Goal: Task Accomplishment & Management: Use online tool/utility

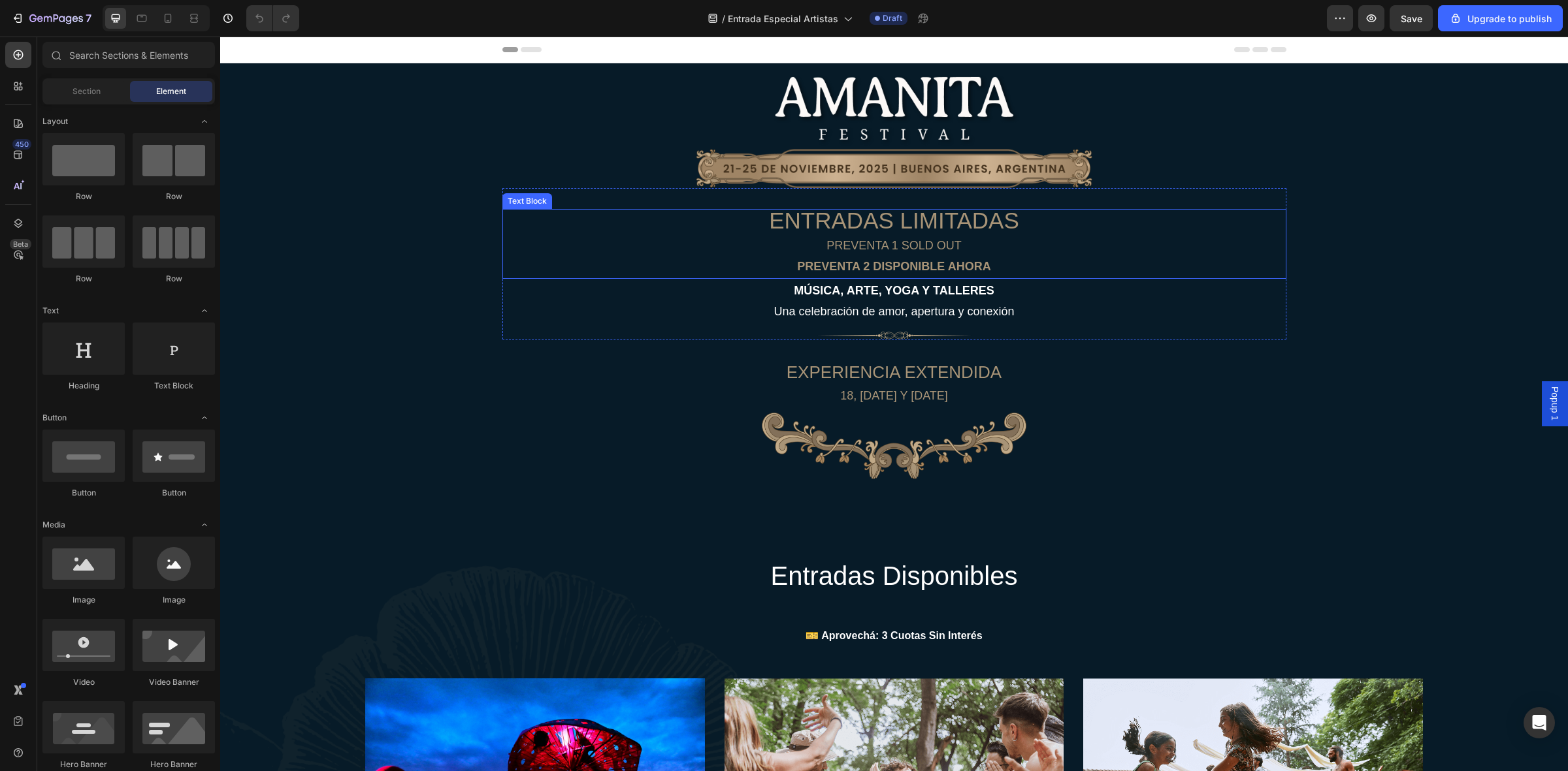
click at [871, 243] on p "PREVENTA 1 SOLD OUT" at bounding box center [894, 245] width 781 height 21
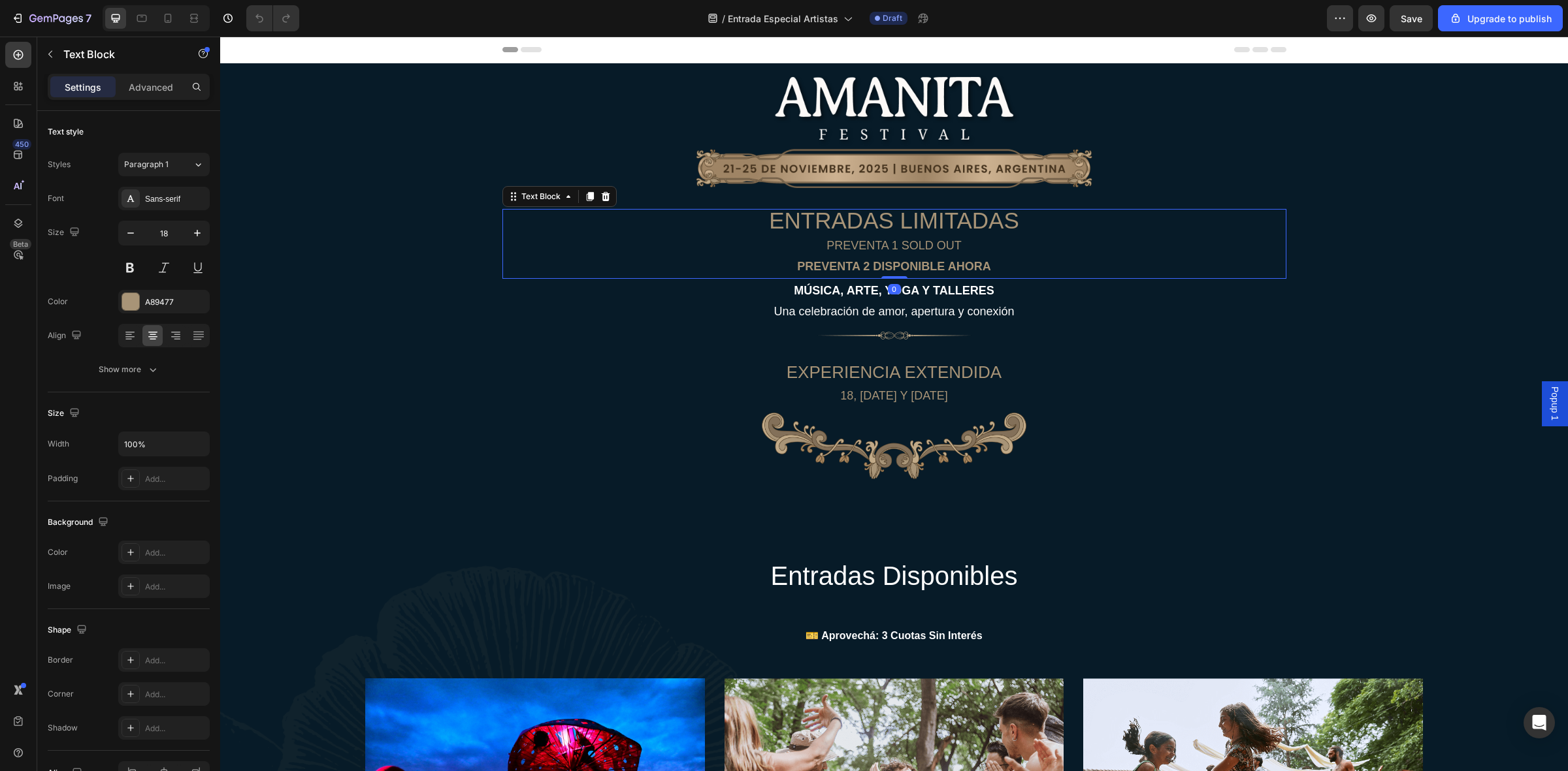
click at [912, 215] on span "ENTRADAS LIMITADAS" at bounding box center [893, 220] width 249 height 25
click at [850, 219] on span "ENTRADAS LIMITADAS" at bounding box center [893, 220] width 249 height 25
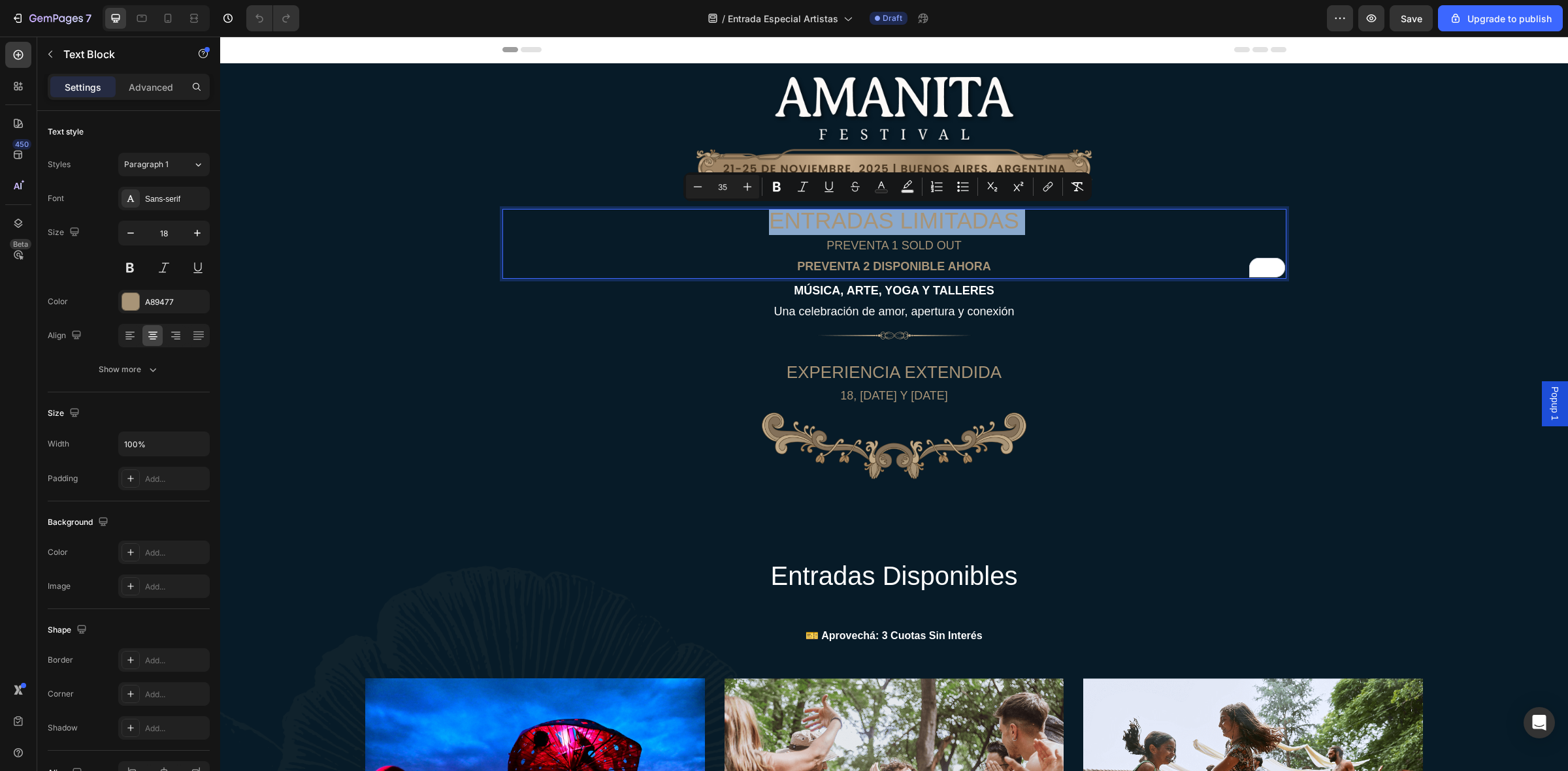
click at [850, 219] on span "ENTRADAS LIMITADAS" at bounding box center [893, 220] width 249 height 25
click at [854, 219] on span "ENTRADAS LIMITADAS" at bounding box center [893, 220] width 249 height 25
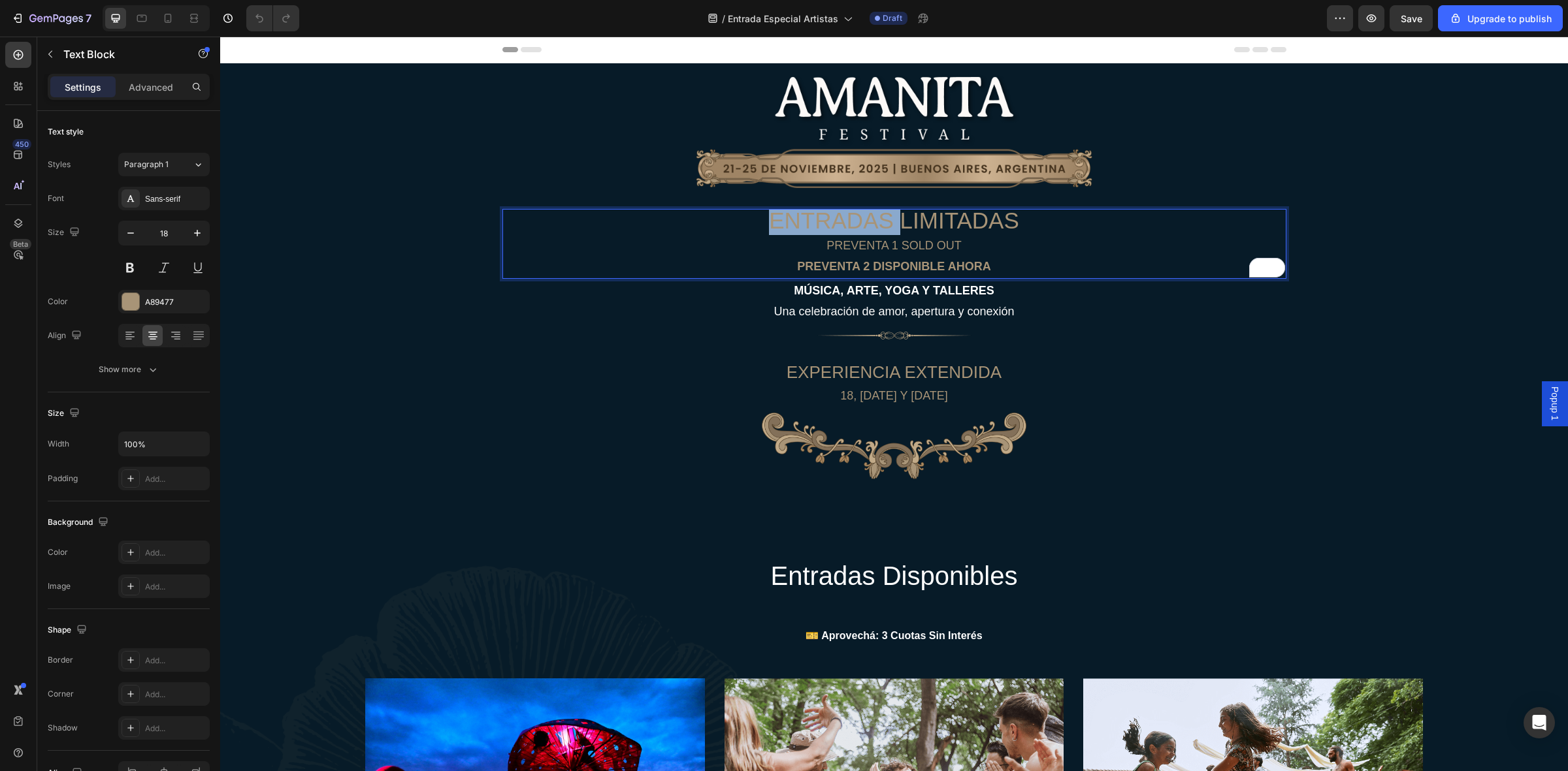
click at [854, 219] on span "ENTRADAS LIMITADAS" at bounding box center [893, 220] width 249 height 25
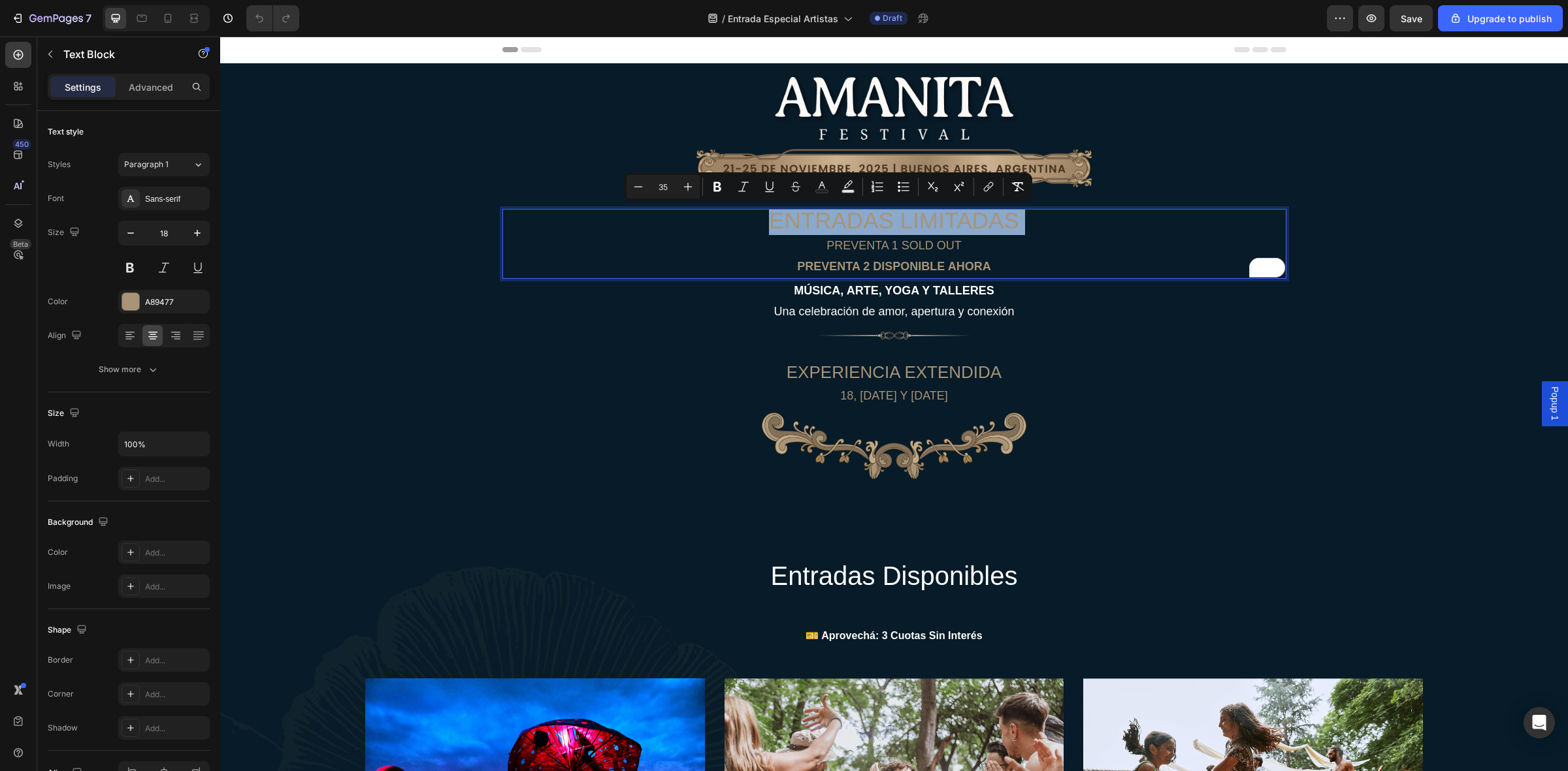
click at [854, 219] on span "ENTRADAS LIMITADAS" at bounding box center [893, 220] width 249 height 25
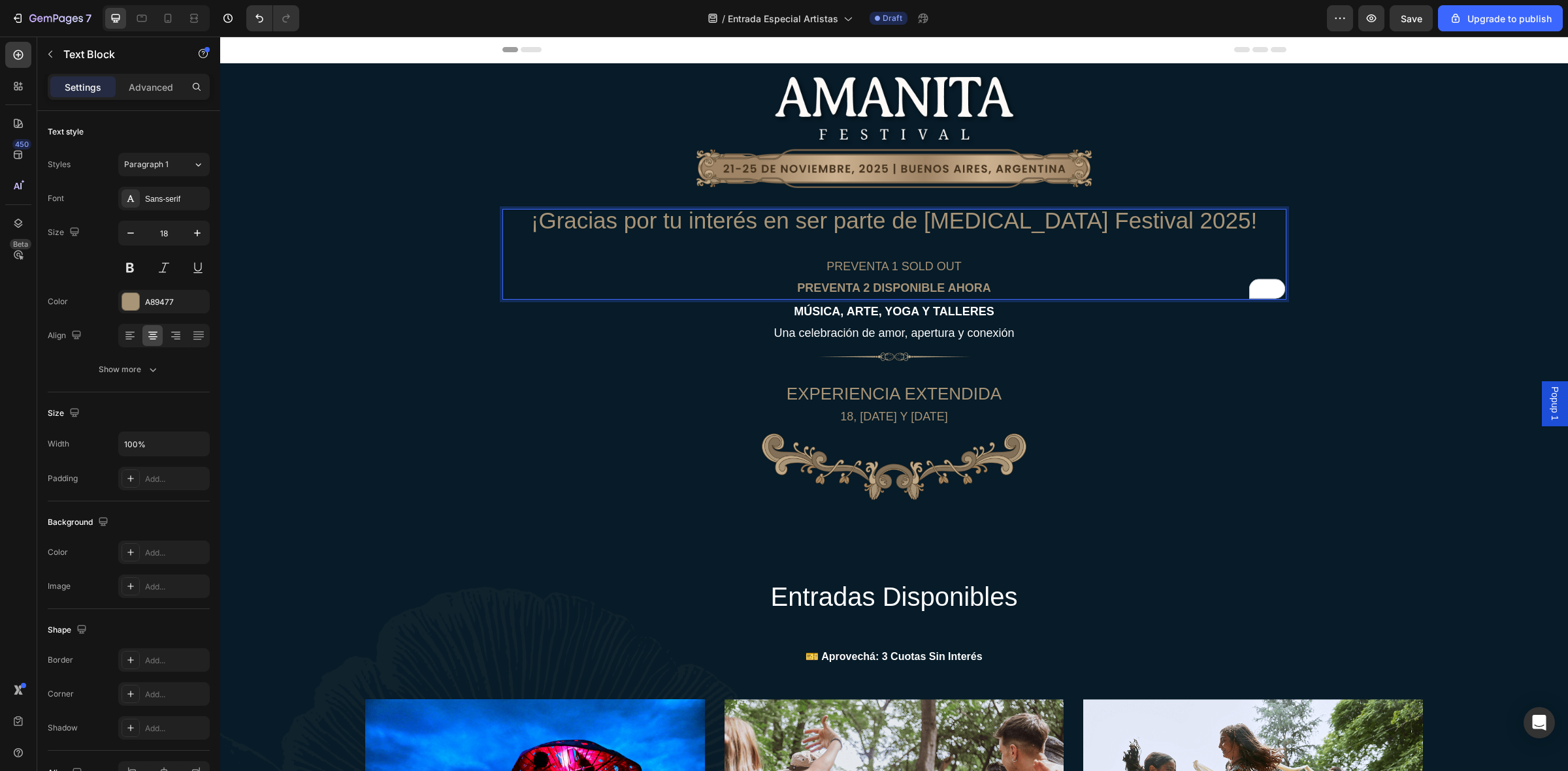
click at [1014, 274] on p "PREVENTA 1 SOLD OUT" at bounding box center [894, 266] width 781 height 21
click at [992, 249] on p "¡Gracias por tu interés en ser parte de [MEDICAL_DATA] Festival 2025!" at bounding box center [894, 234] width 781 height 46
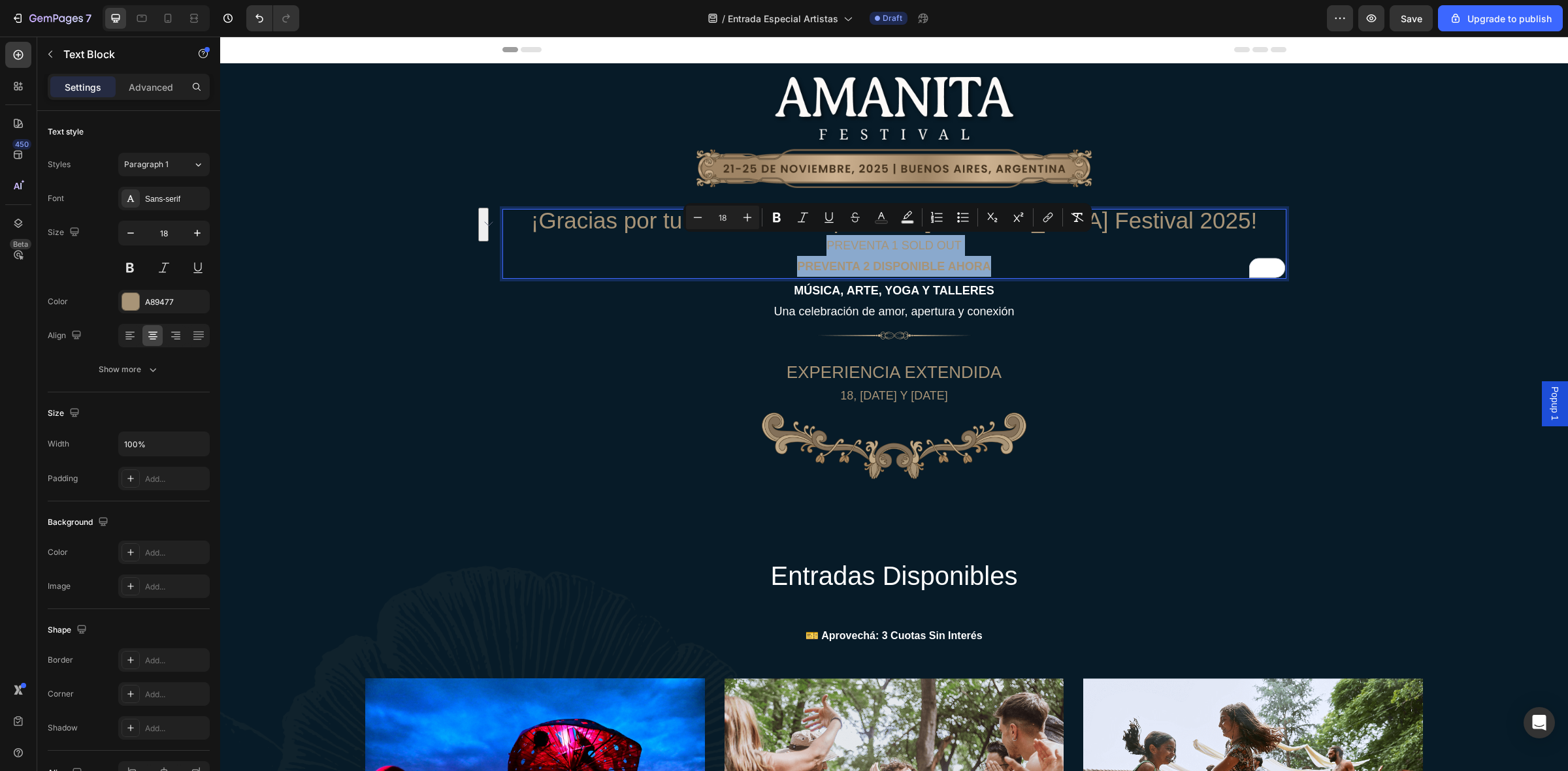
drag, startPoint x: 1001, startPoint y: 269, endPoint x: 801, endPoint y: 249, distance: 201.0
click at [801, 249] on div "¡Gracias por tu interés en ser parte de [MEDICAL_DATA] Festival 2025! PREVENTA …" at bounding box center [895, 244] width 784 height 70
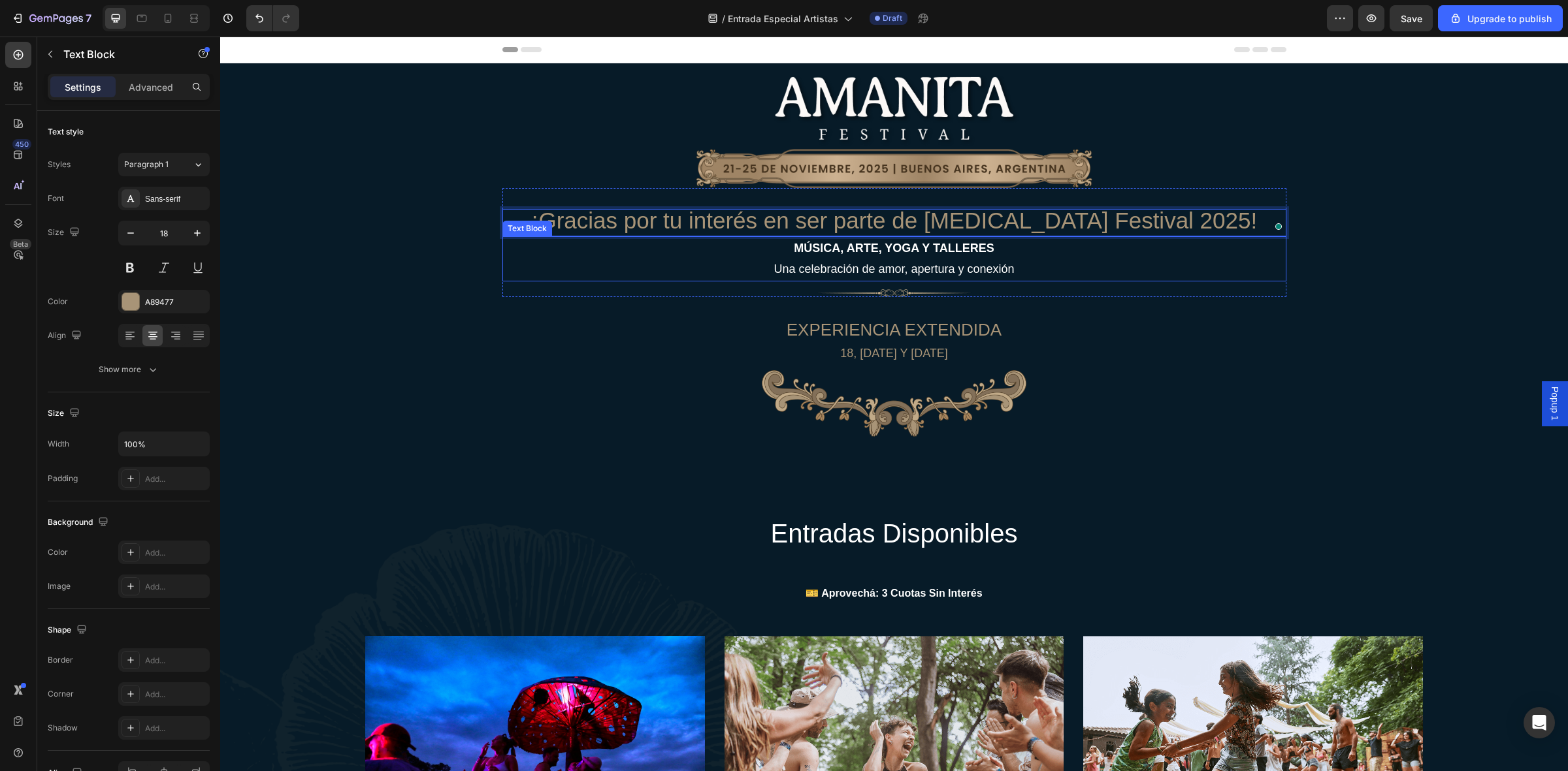
click at [886, 253] on strong "MÚSICA, ARTE, YOGA Y TALLERES" at bounding box center [893, 248] width 200 height 13
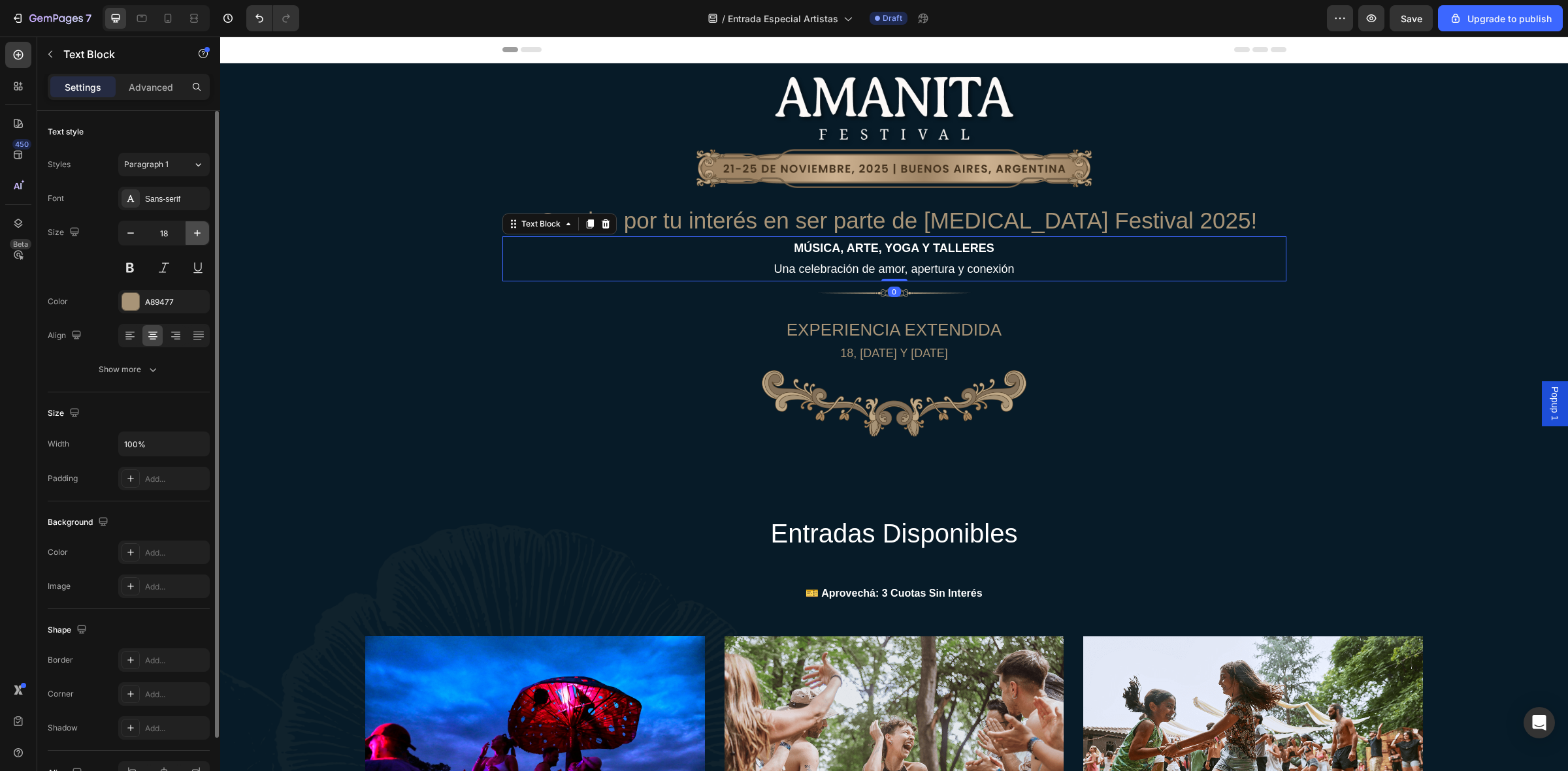
click at [198, 229] on icon "button" at bounding box center [197, 233] width 13 height 13
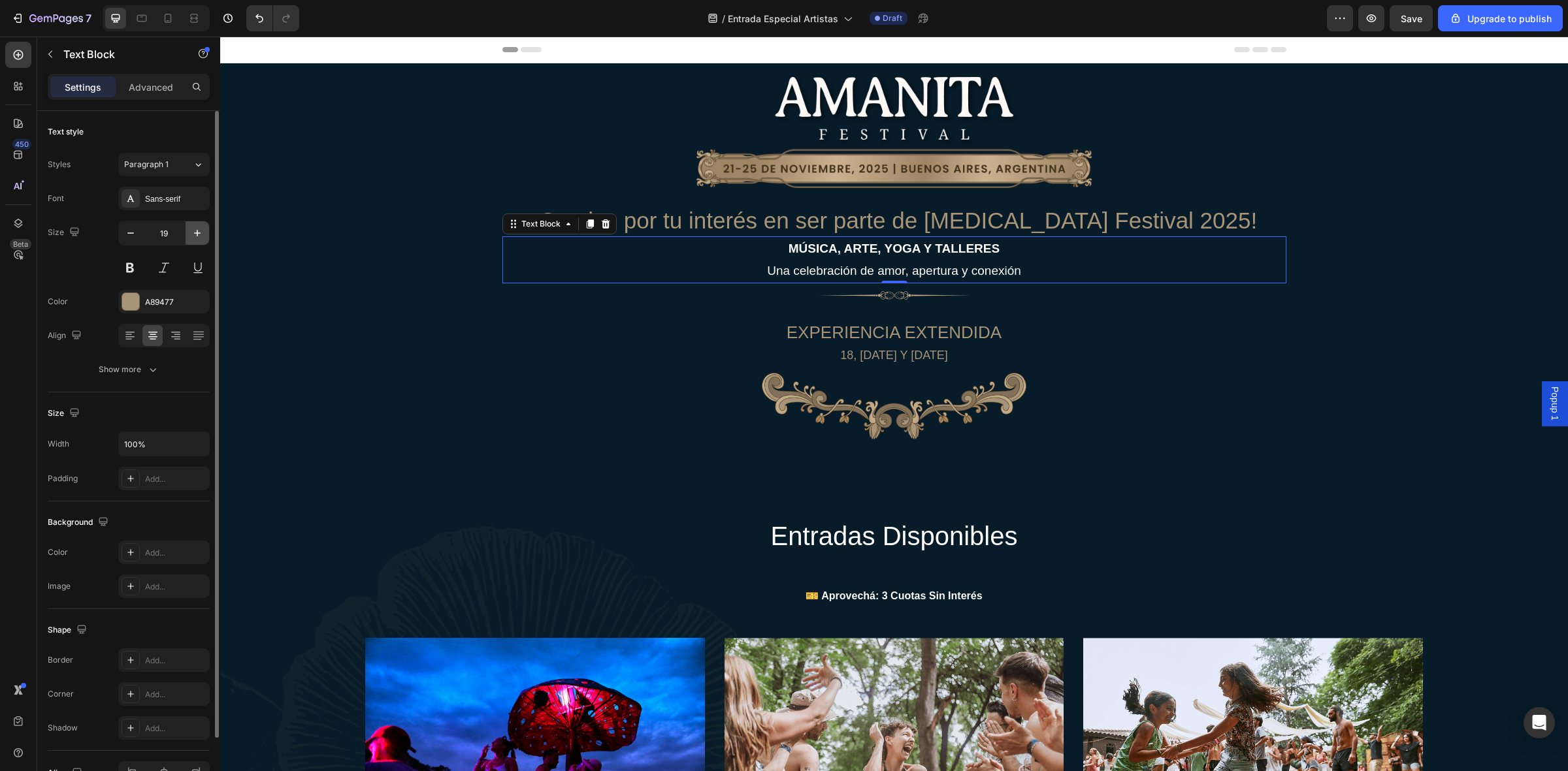
click at [198, 229] on icon "button" at bounding box center [197, 233] width 13 height 13
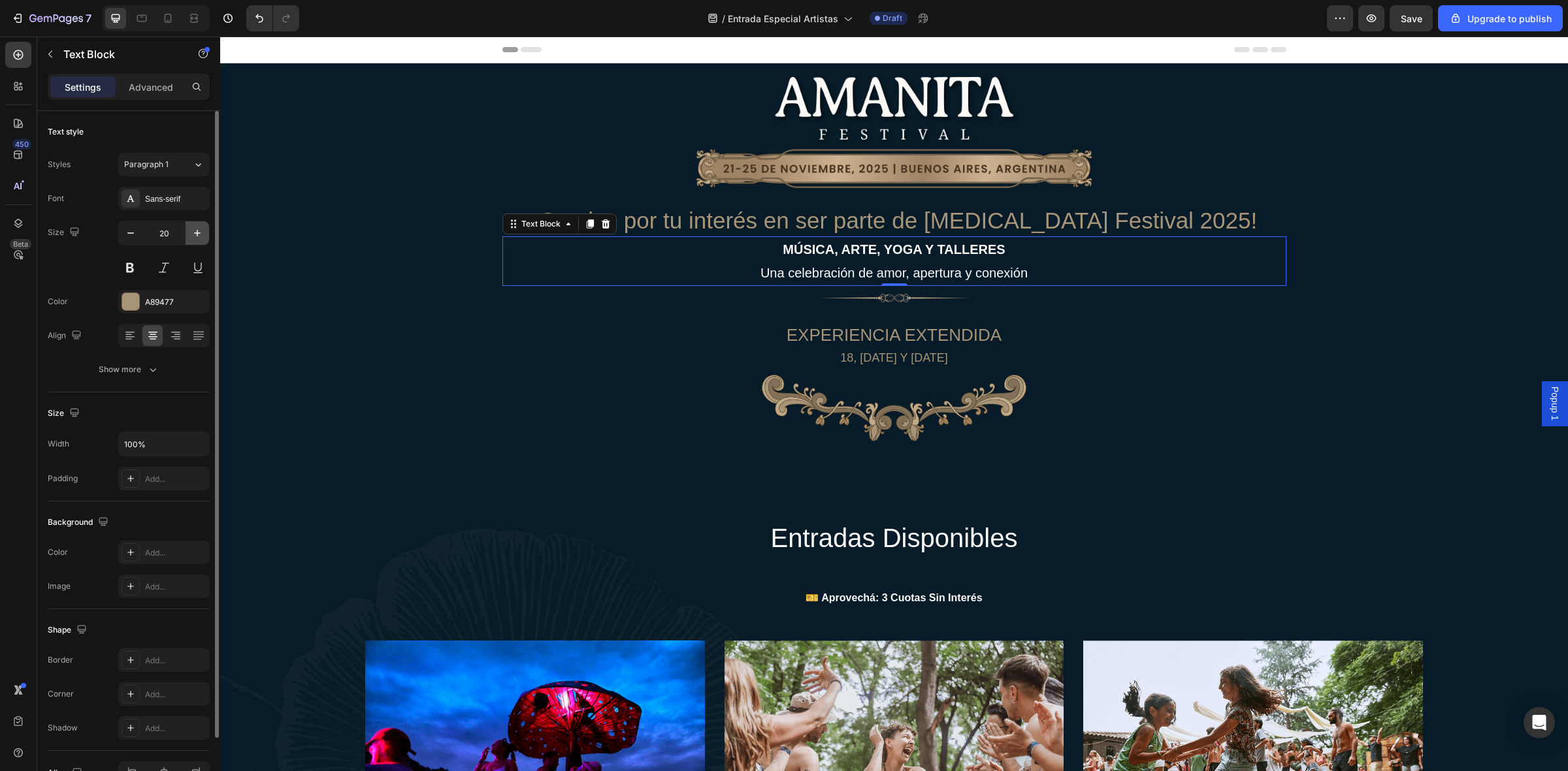
drag, startPoint x: 198, startPoint y: 229, endPoint x: 12, endPoint y: 211, distance: 186.9
click at [198, 229] on icon "button" at bounding box center [197, 233] width 13 height 13
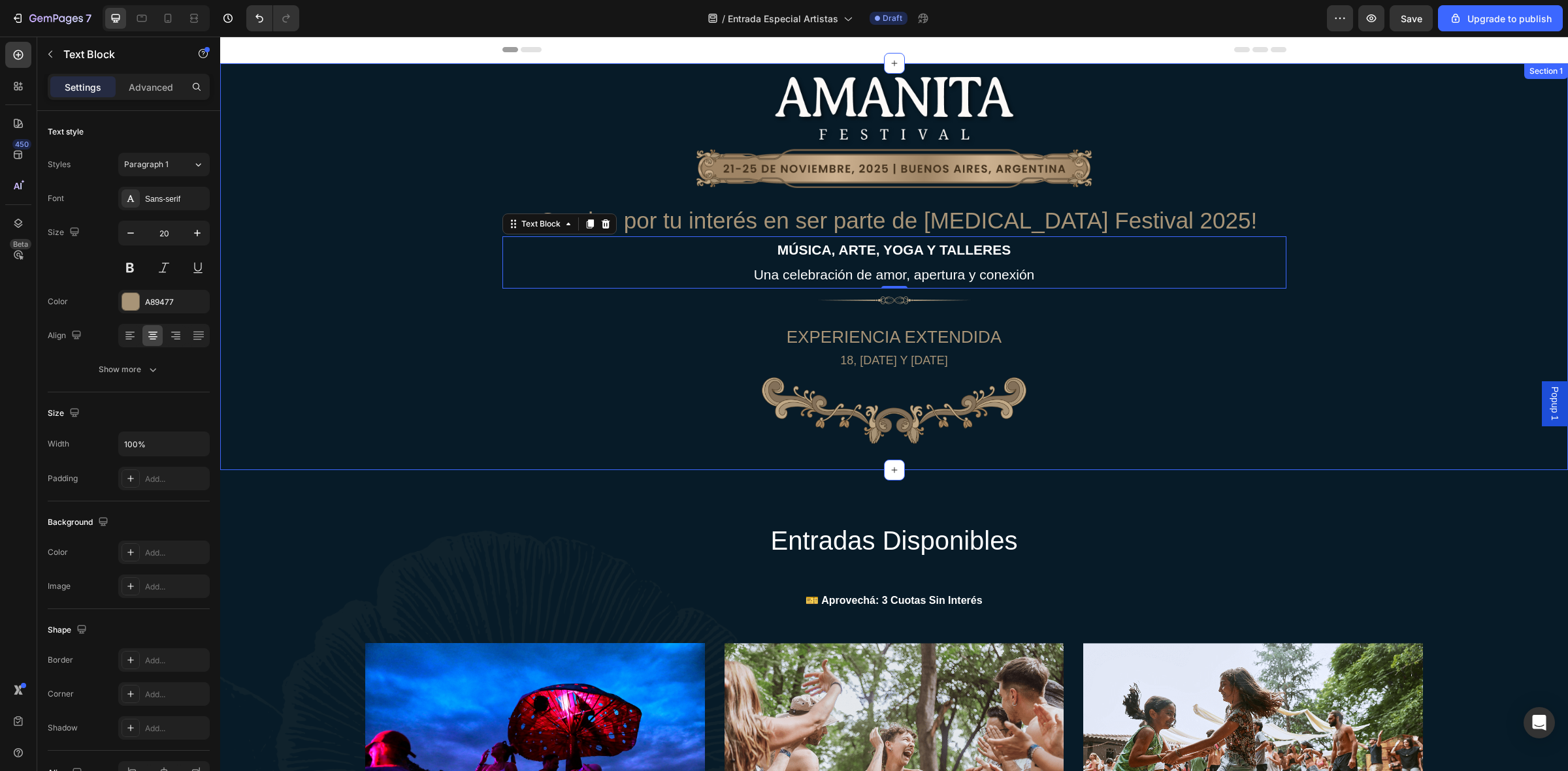
type input "21"
click at [1134, 347] on p "EXPERIENCIA EXTENDIDA" at bounding box center [894, 338] width 1319 height 23
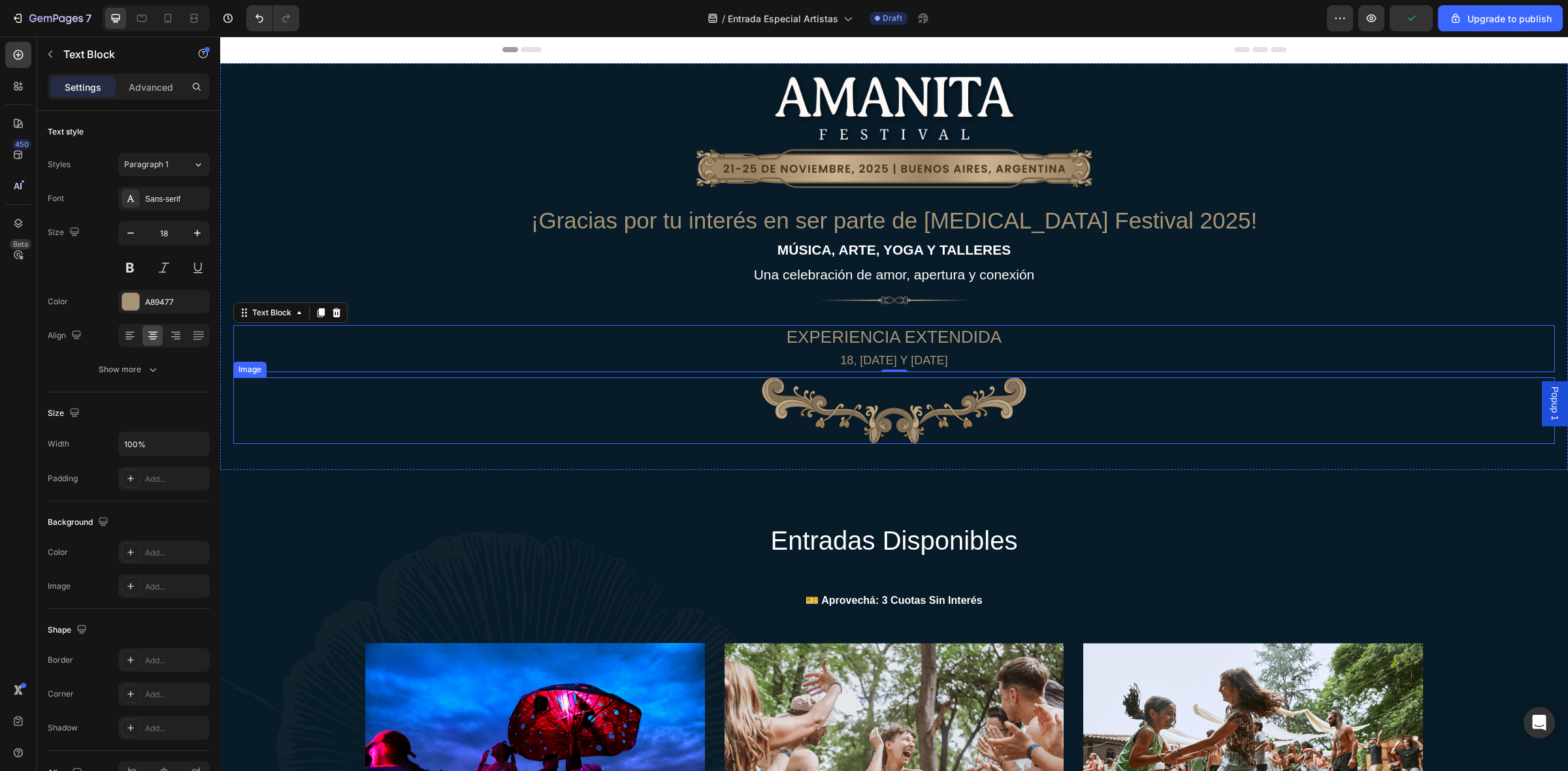
scroll to position [82, 0]
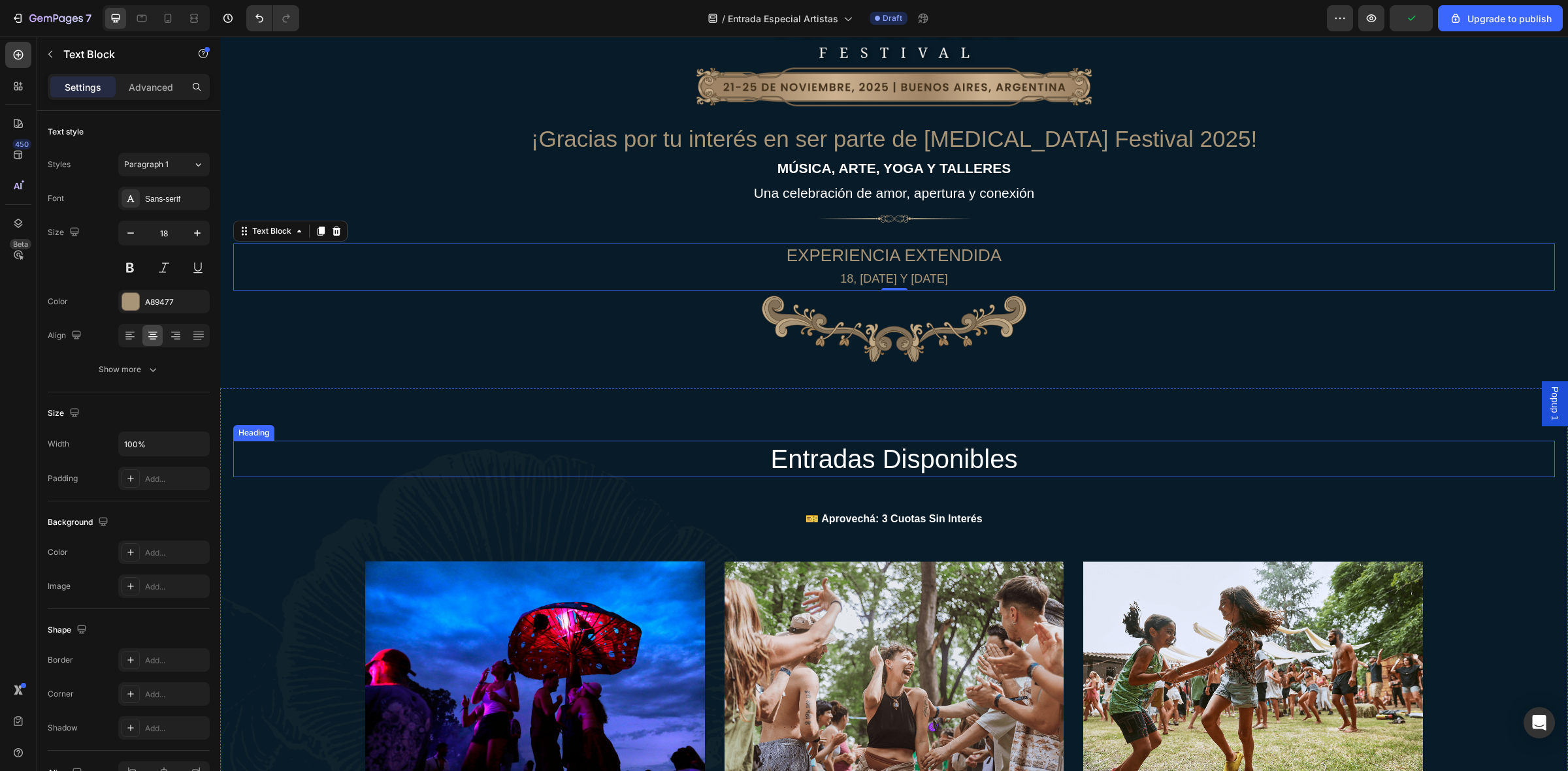
click at [895, 456] on h2 "entradas disponibles" at bounding box center [895, 458] width 784 height 36
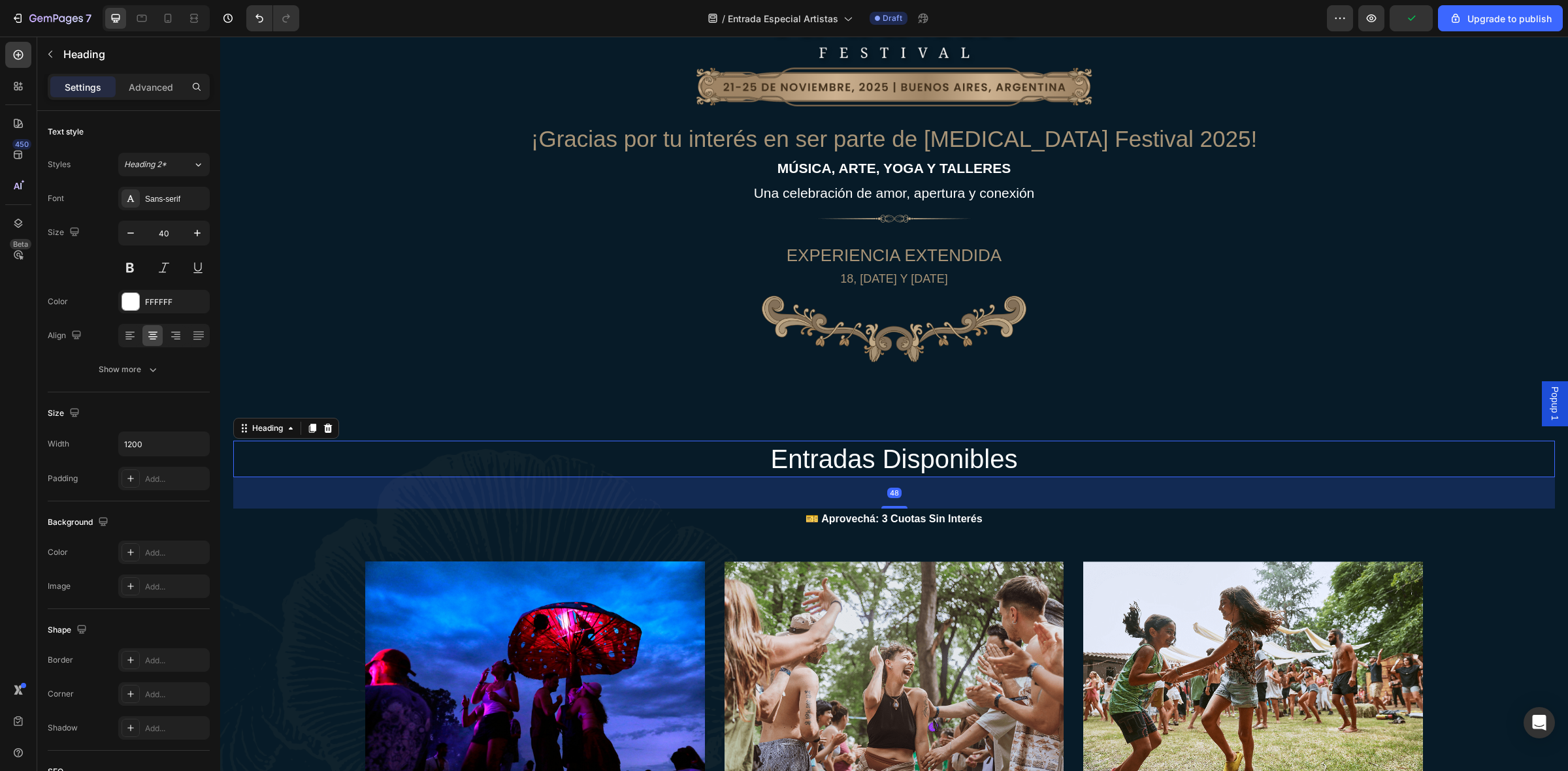
scroll to position [164, 0]
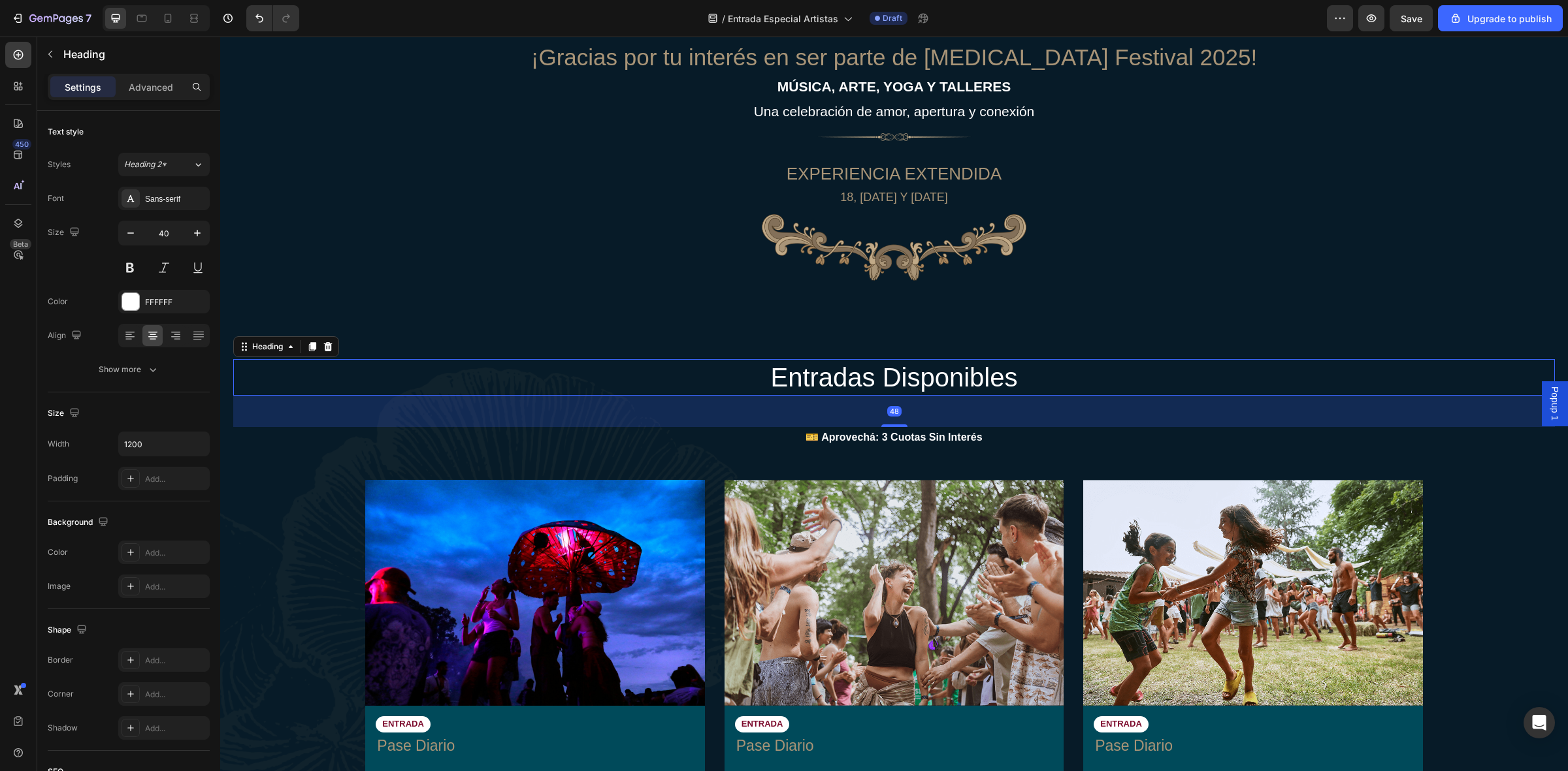
click at [961, 370] on h2 "entradas disponibles" at bounding box center [895, 377] width 784 height 36
click at [961, 370] on p "entradas disponibles" at bounding box center [894, 377] width 781 height 34
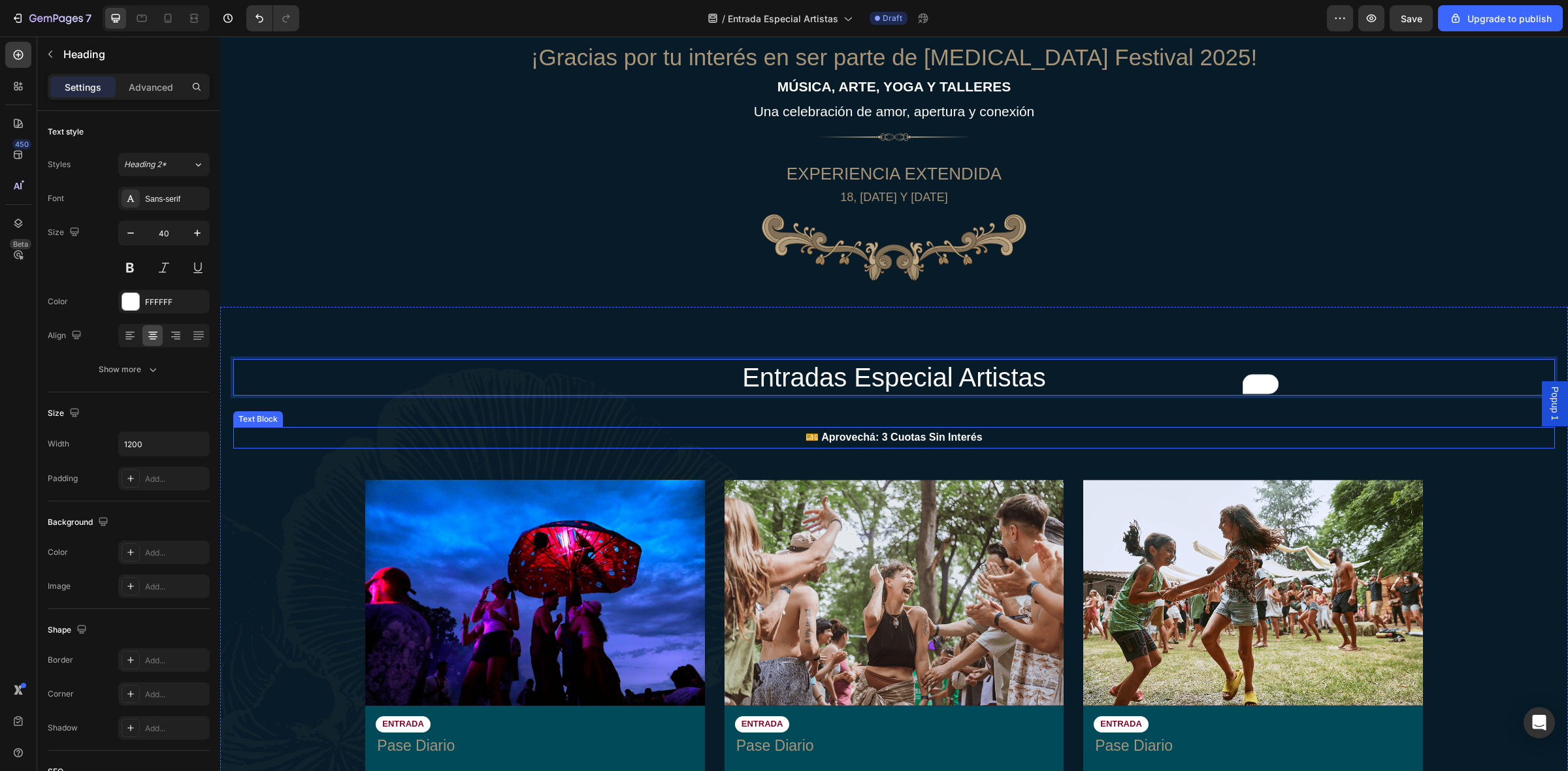
click at [903, 435] on strong "🎫 Aprovechá: 3 Cuotas Sin Interés" at bounding box center [893, 437] width 176 height 11
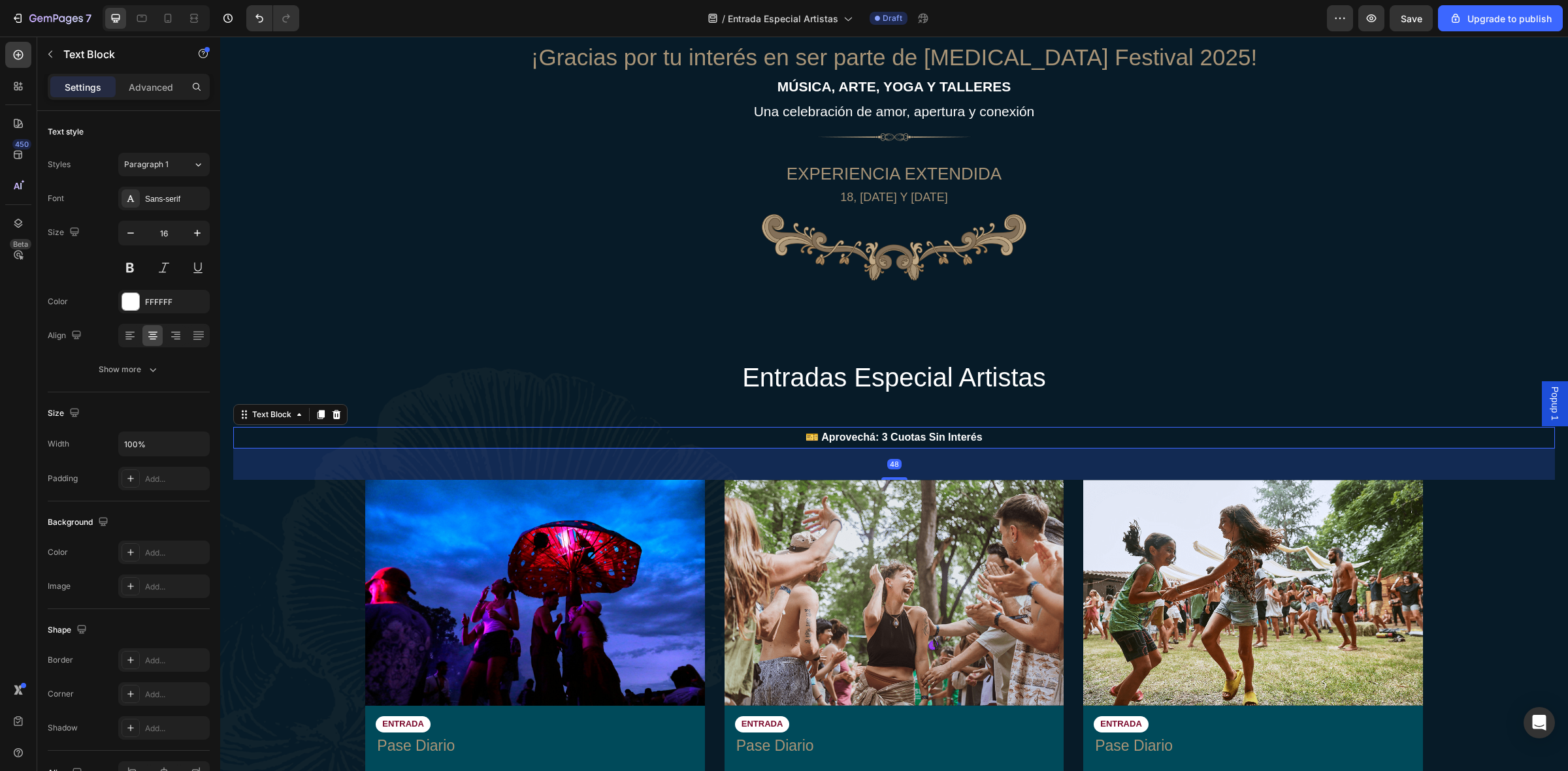
click at [993, 428] on p "🎫 Aprovechá: 3 Cuotas Sin Interés" at bounding box center [894, 438] width 1319 height 19
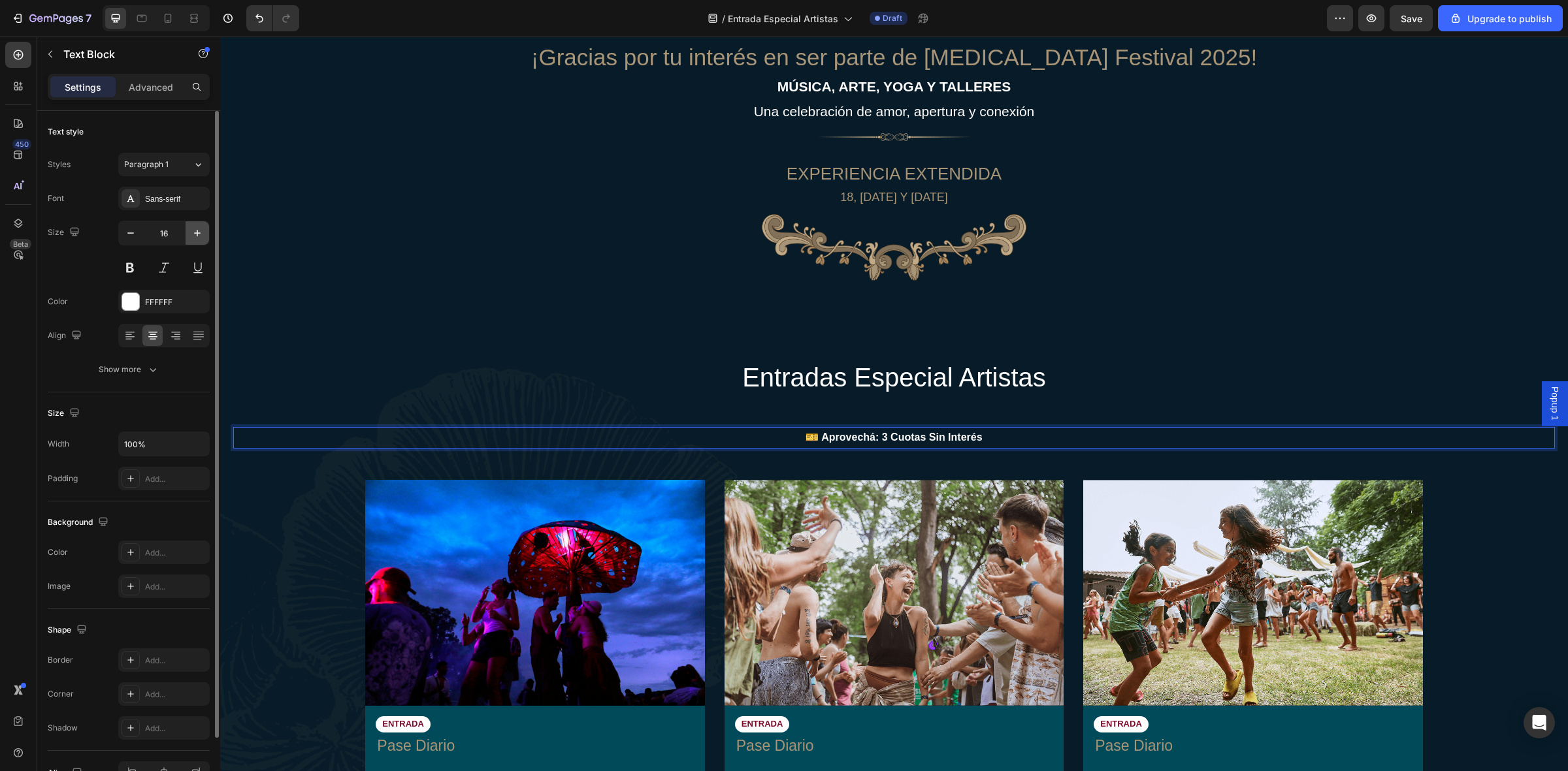
click at [194, 237] on icon "button" at bounding box center [197, 233] width 13 height 13
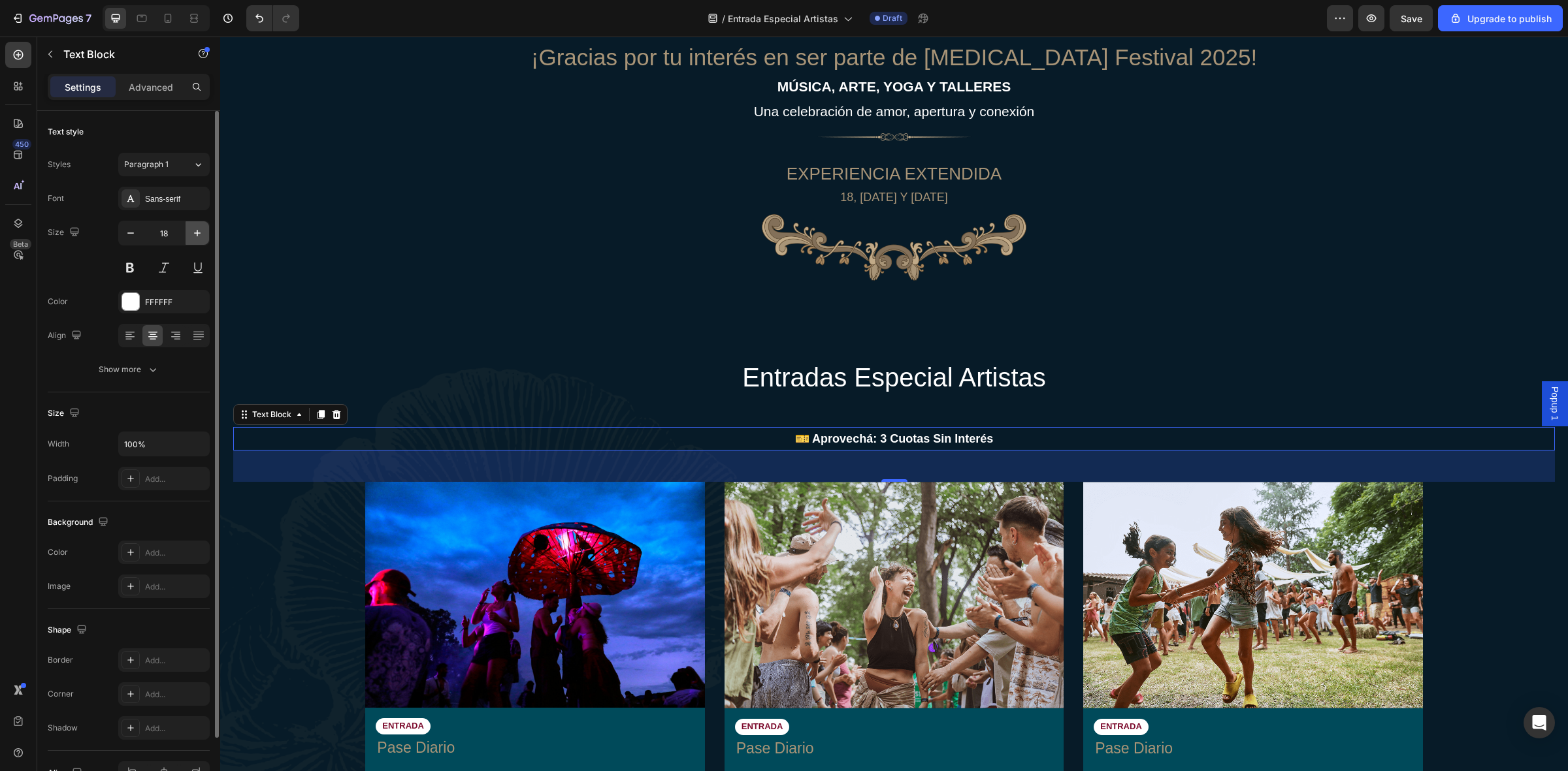
click at [194, 237] on icon "button" at bounding box center [197, 233] width 13 height 13
type input "19"
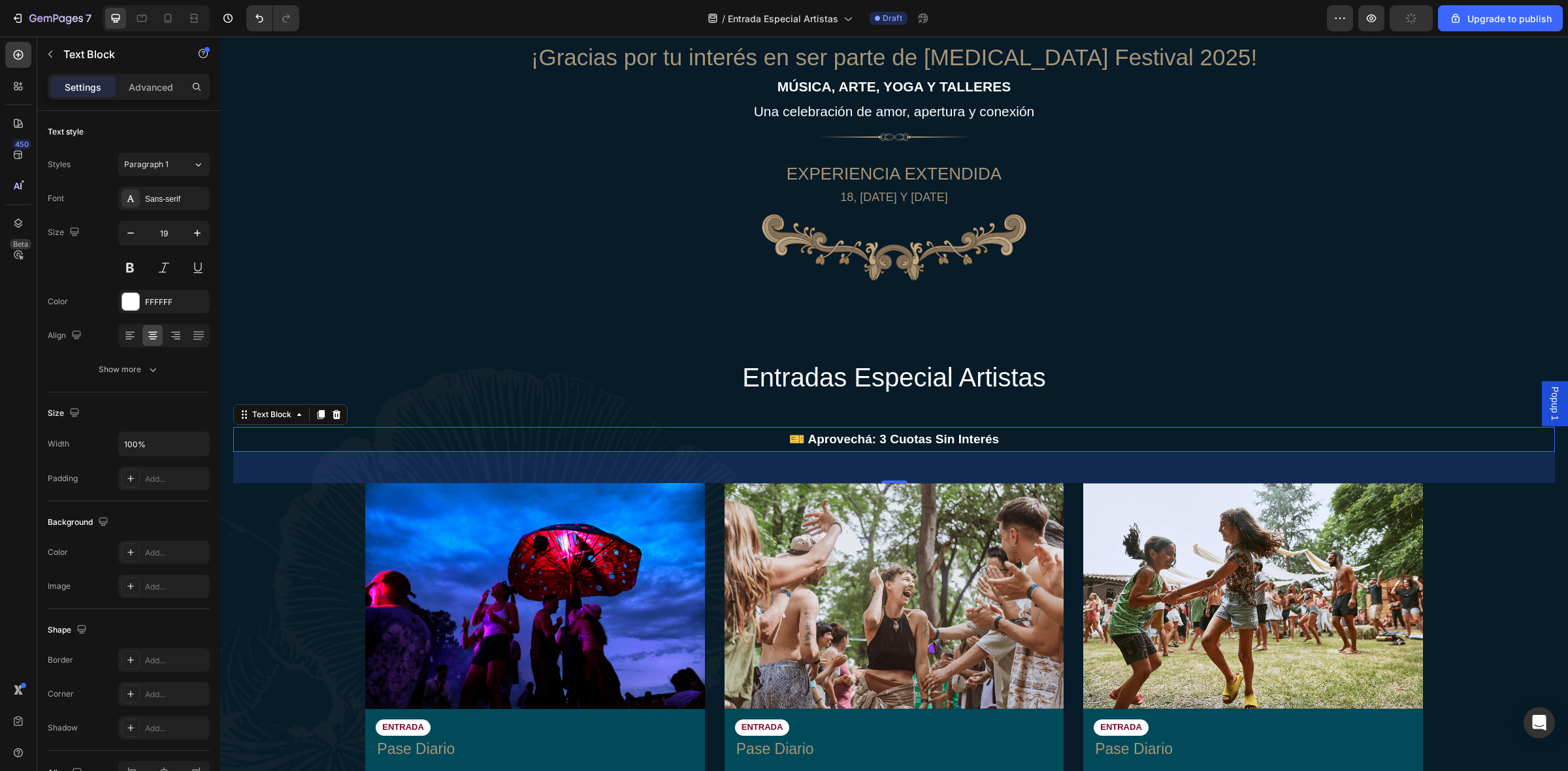
click at [929, 398] on div "entradas Especial Artistas Heading 🎫 Aprovechá: 3 Cuotas Sin Interés Text Block…" at bounding box center [894, 735] width 1322 height 752
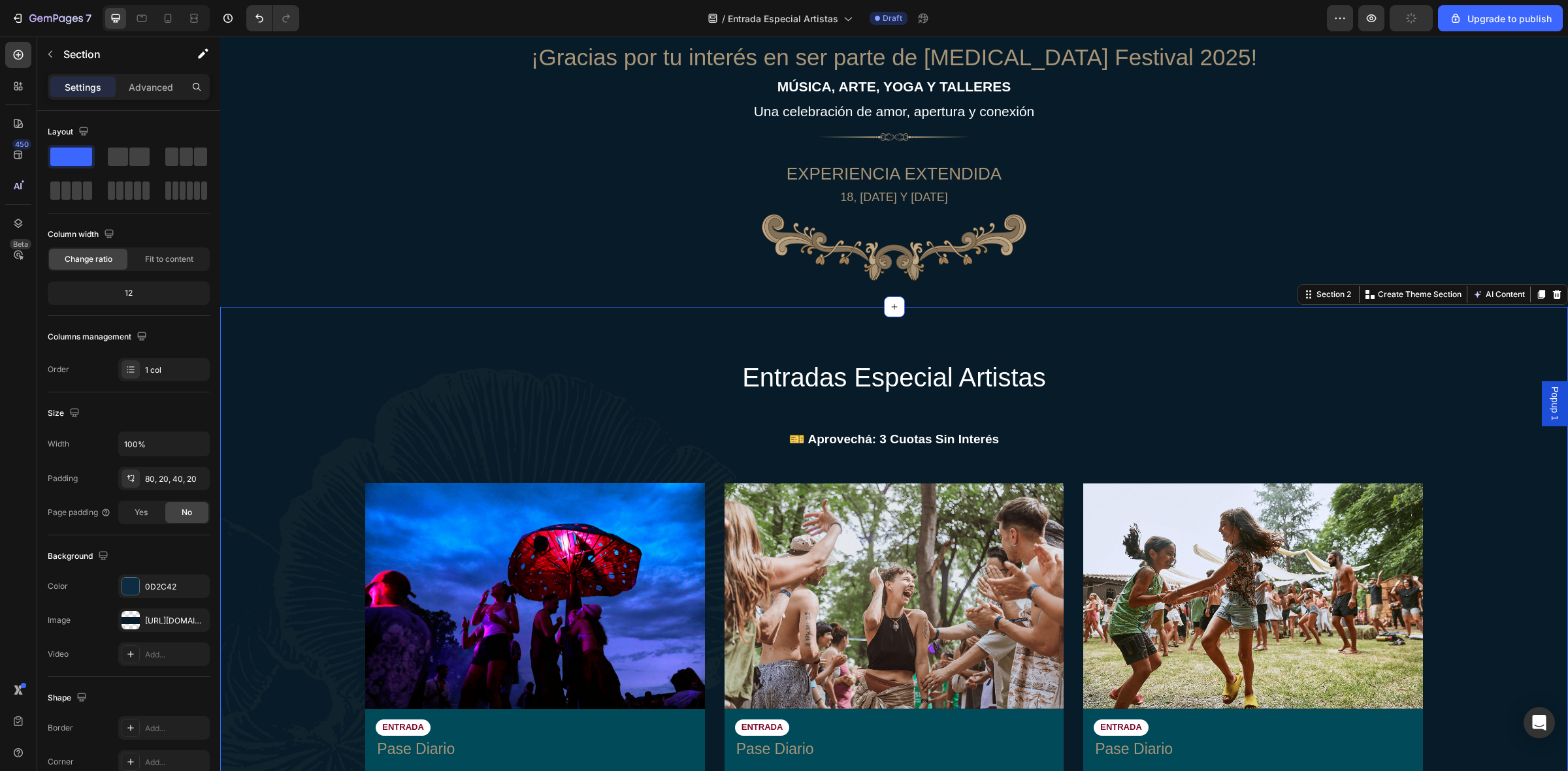
click at [843, 427] on div "🎫 Aprovechá: 3 Cuotas Sin Interés" at bounding box center [894, 439] width 1322 height 25
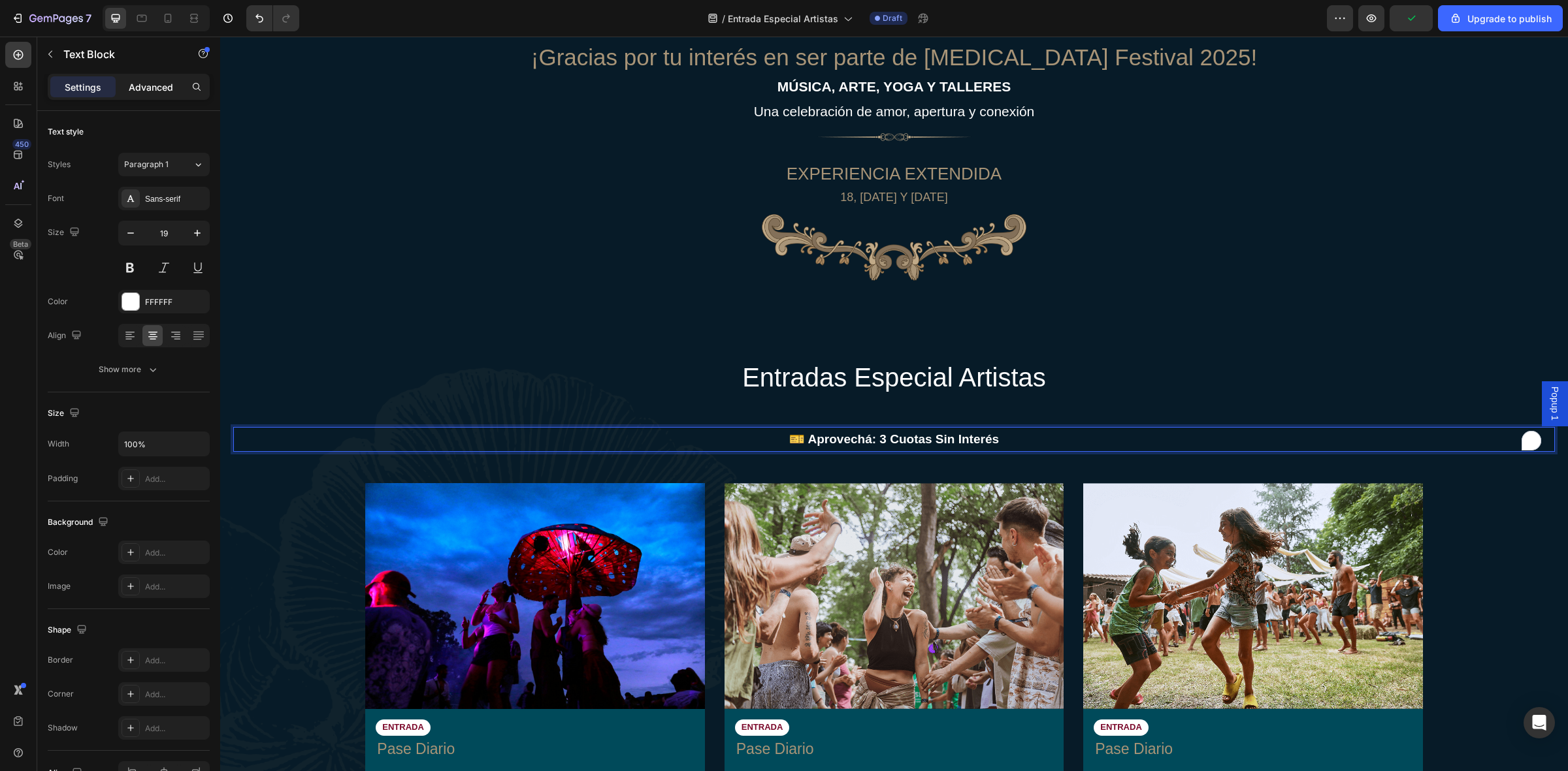
click at [147, 85] on p "Advanced" at bounding box center [151, 87] width 45 height 14
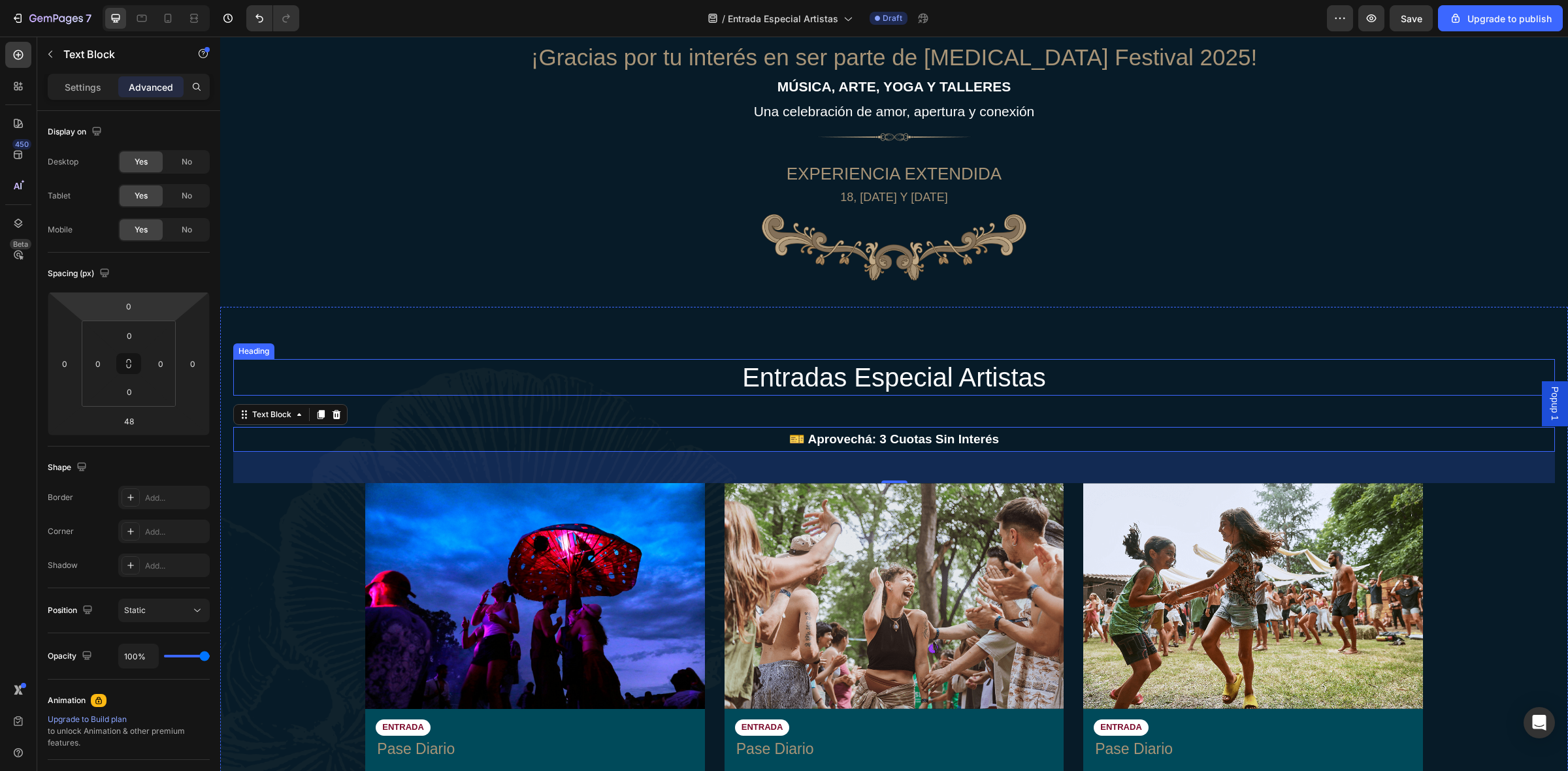
click at [814, 369] on p "entradas Especial Artistas" at bounding box center [894, 377] width 781 height 34
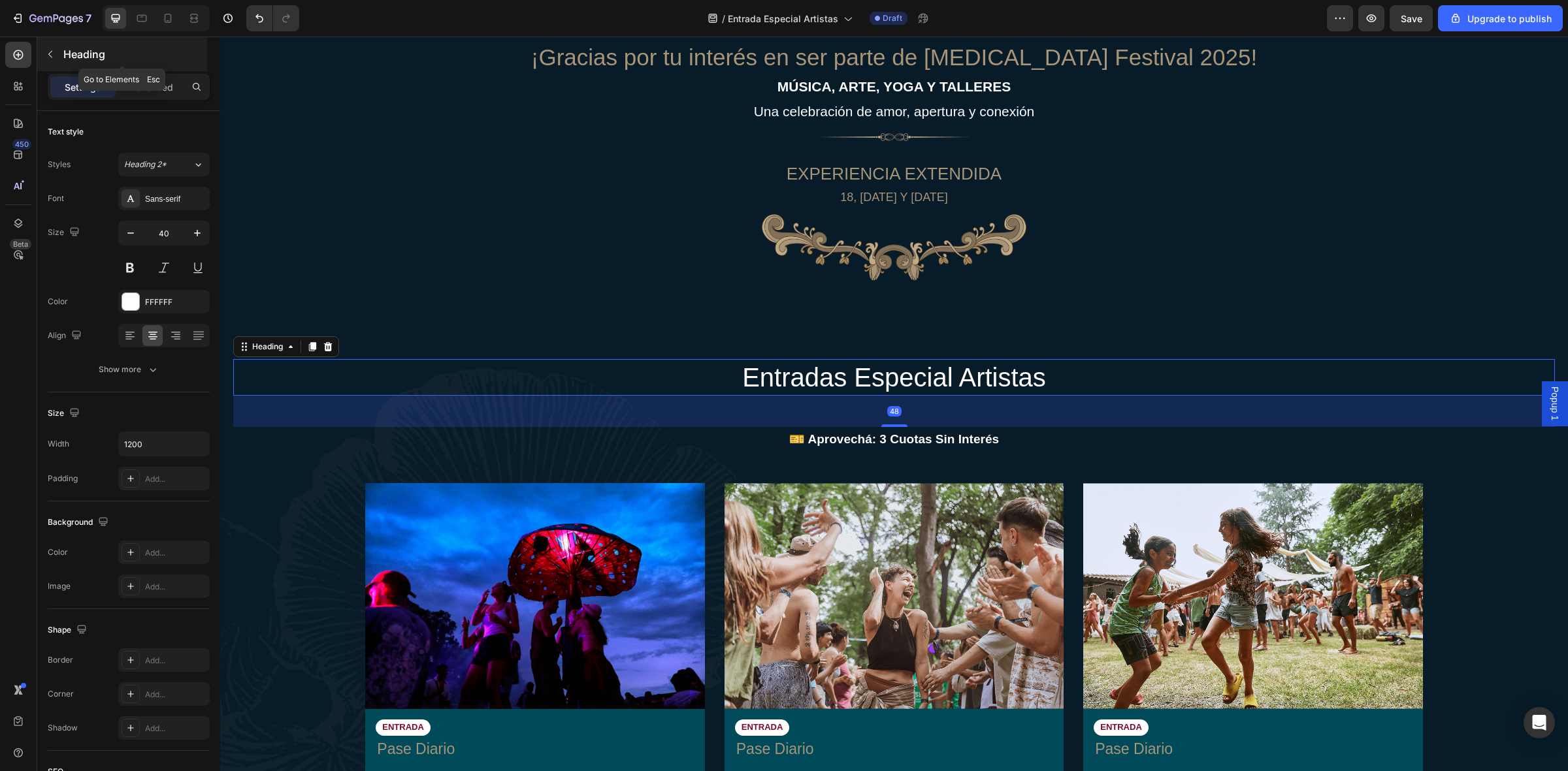
click at [151, 70] on div "Heading" at bounding box center [122, 54] width 170 height 34
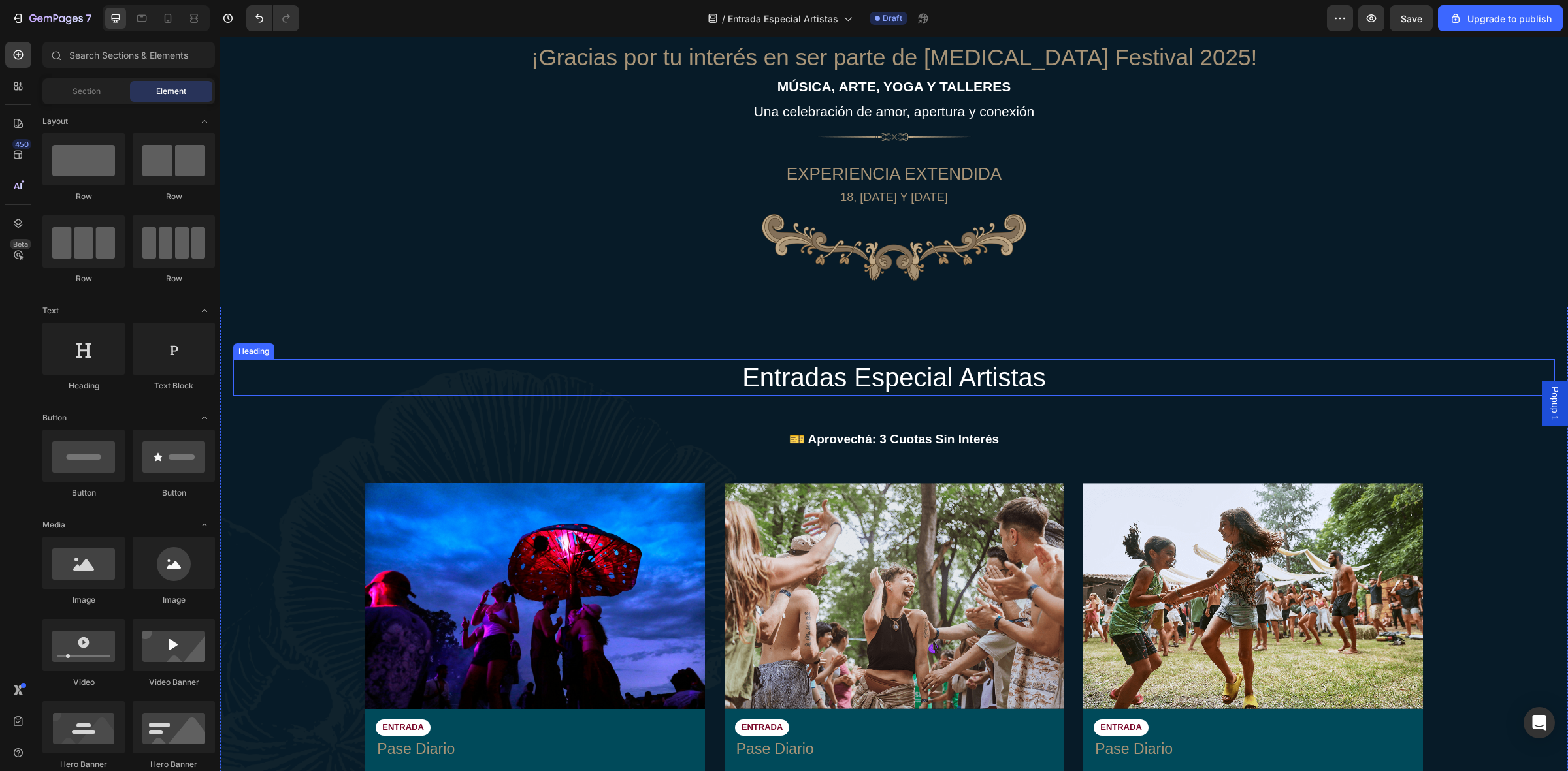
click at [882, 384] on p "entradas Especial Artistas" at bounding box center [894, 377] width 781 height 34
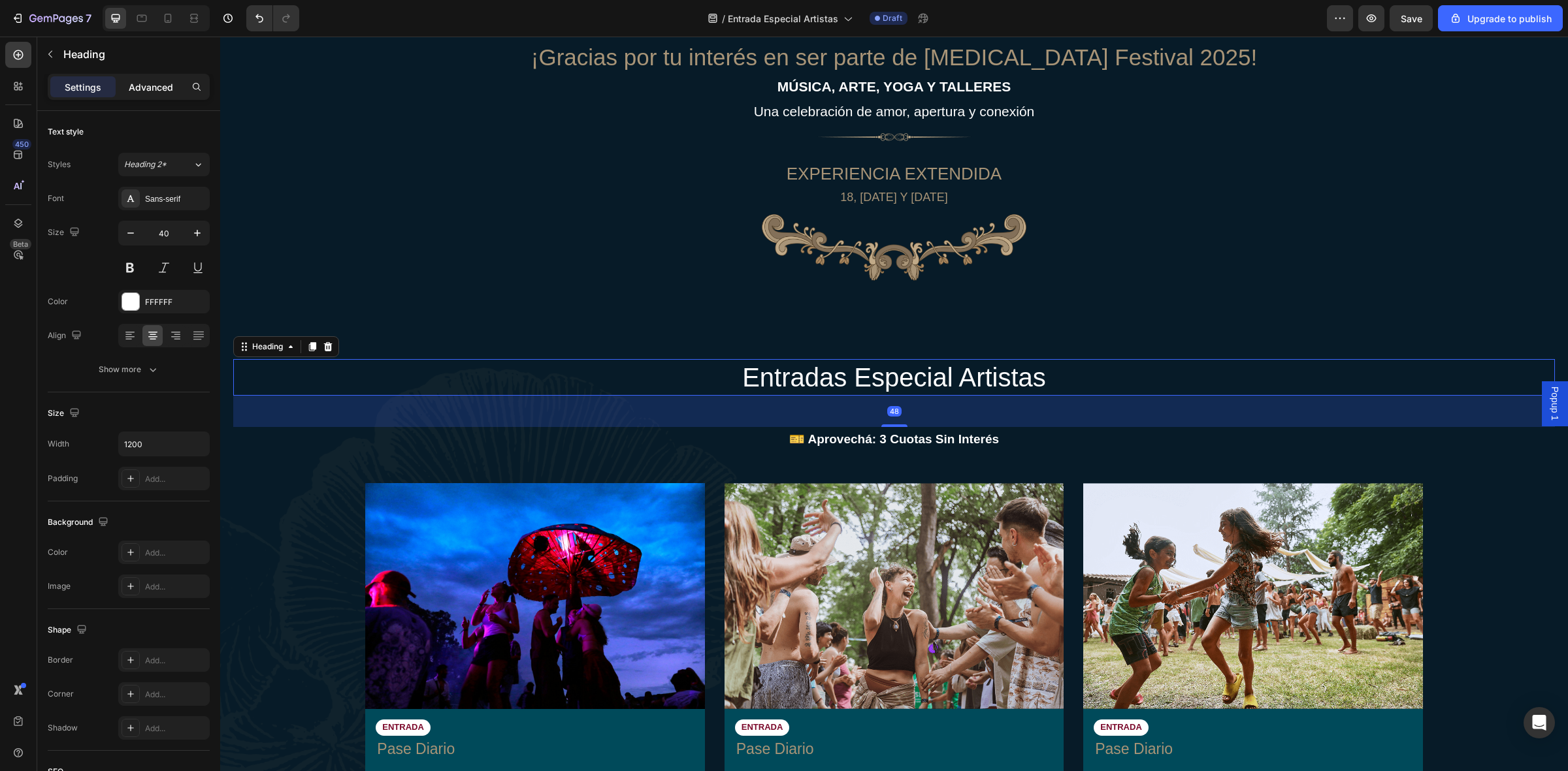
click at [125, 93] on div "Advanced" at bounding box center [151, 86] width 66 height 21
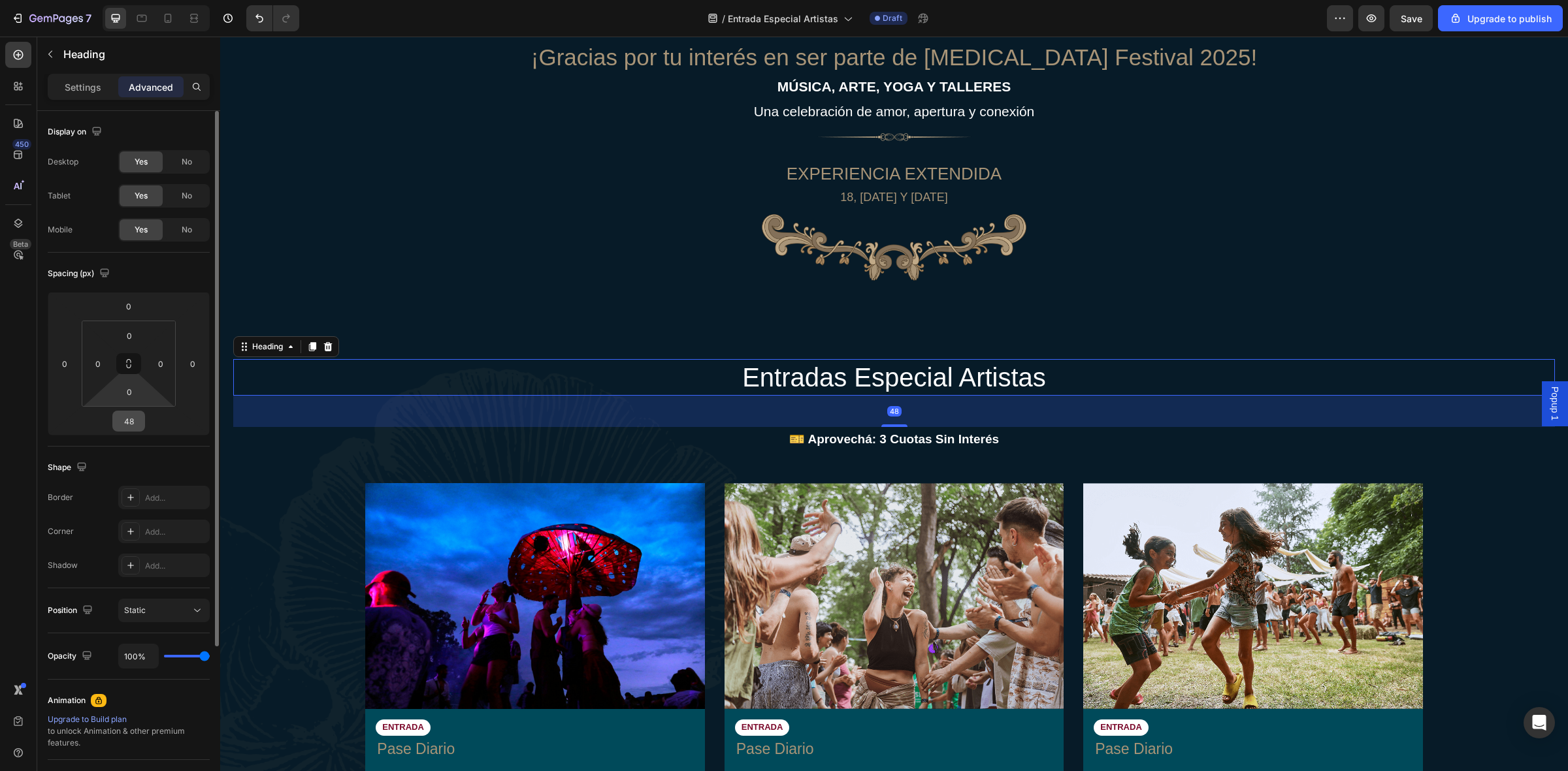
click at [135, 421] on input "48" at bounding box center [129, 421] width 26 height 19
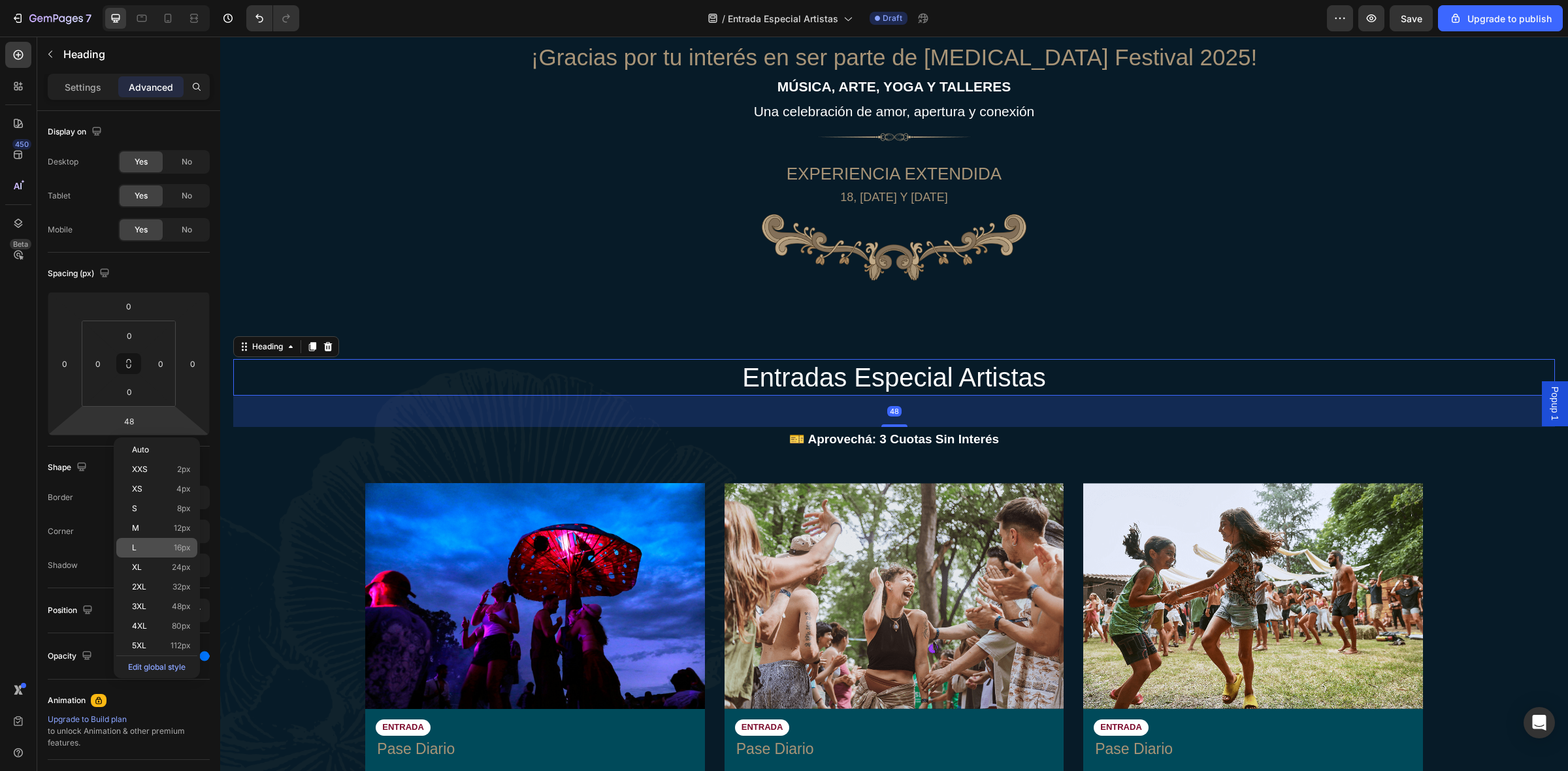
click at [145, 550] on p "L 16px" at bounding box center [161, 548] width 59 height 9
type input "16"
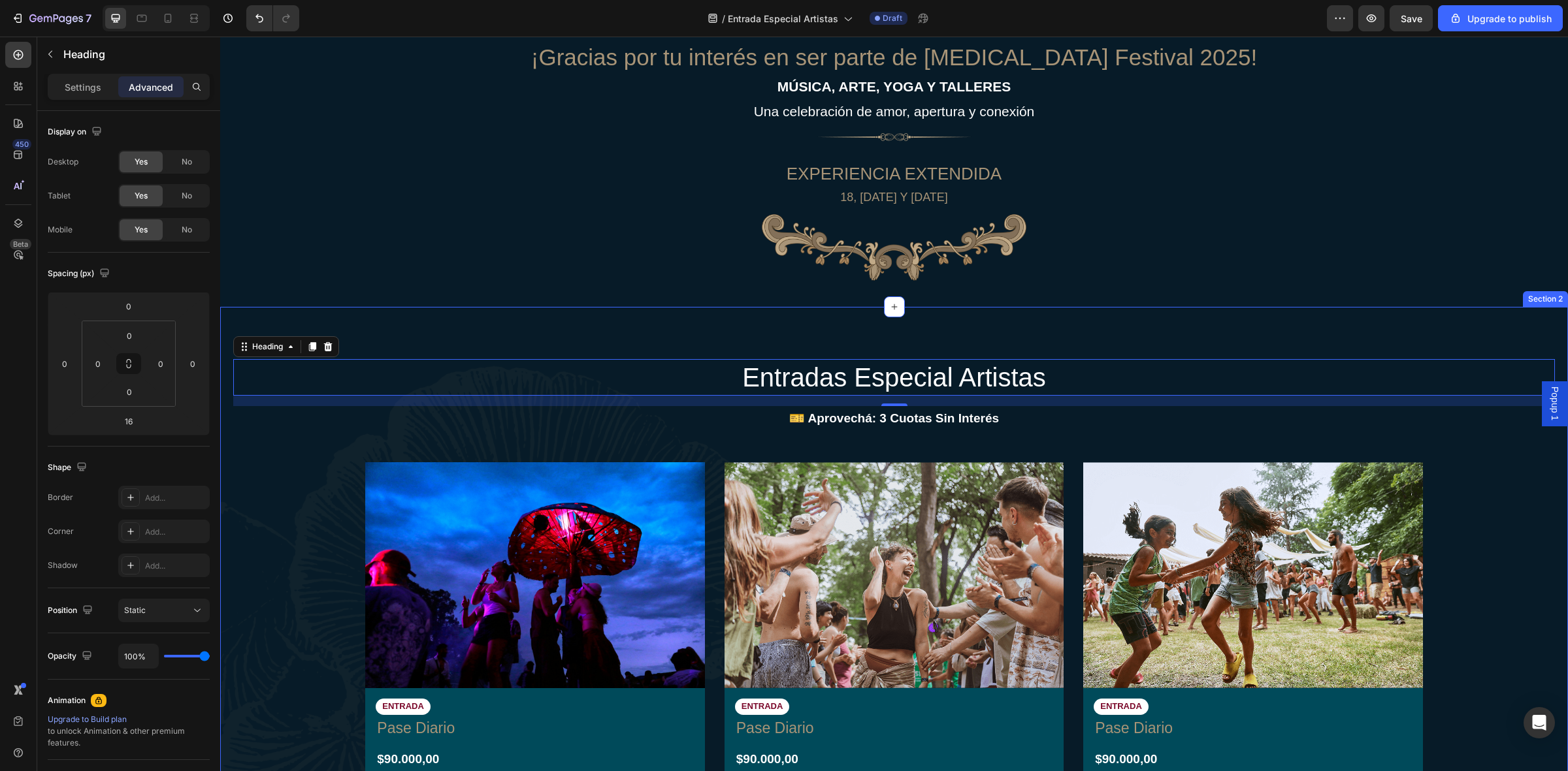
click at [988, 455] on div "entradas Especial Artistas Heading 16 🎫 Aprovechá: 3 Cuotas Sin Interés Text Bl…" at bounding box center [894, 725] width 1322 height 732
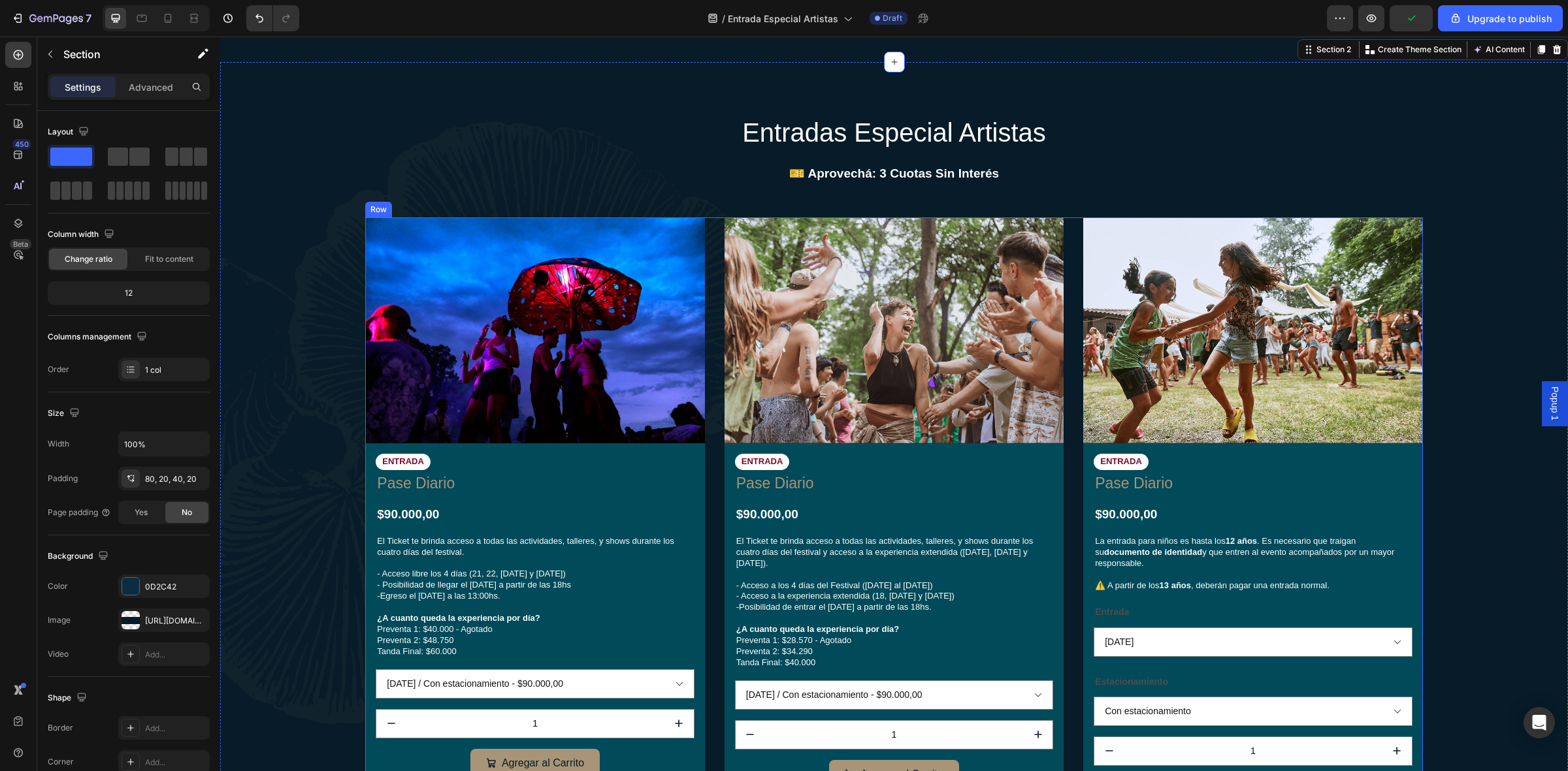
scroll to position [490, 0]
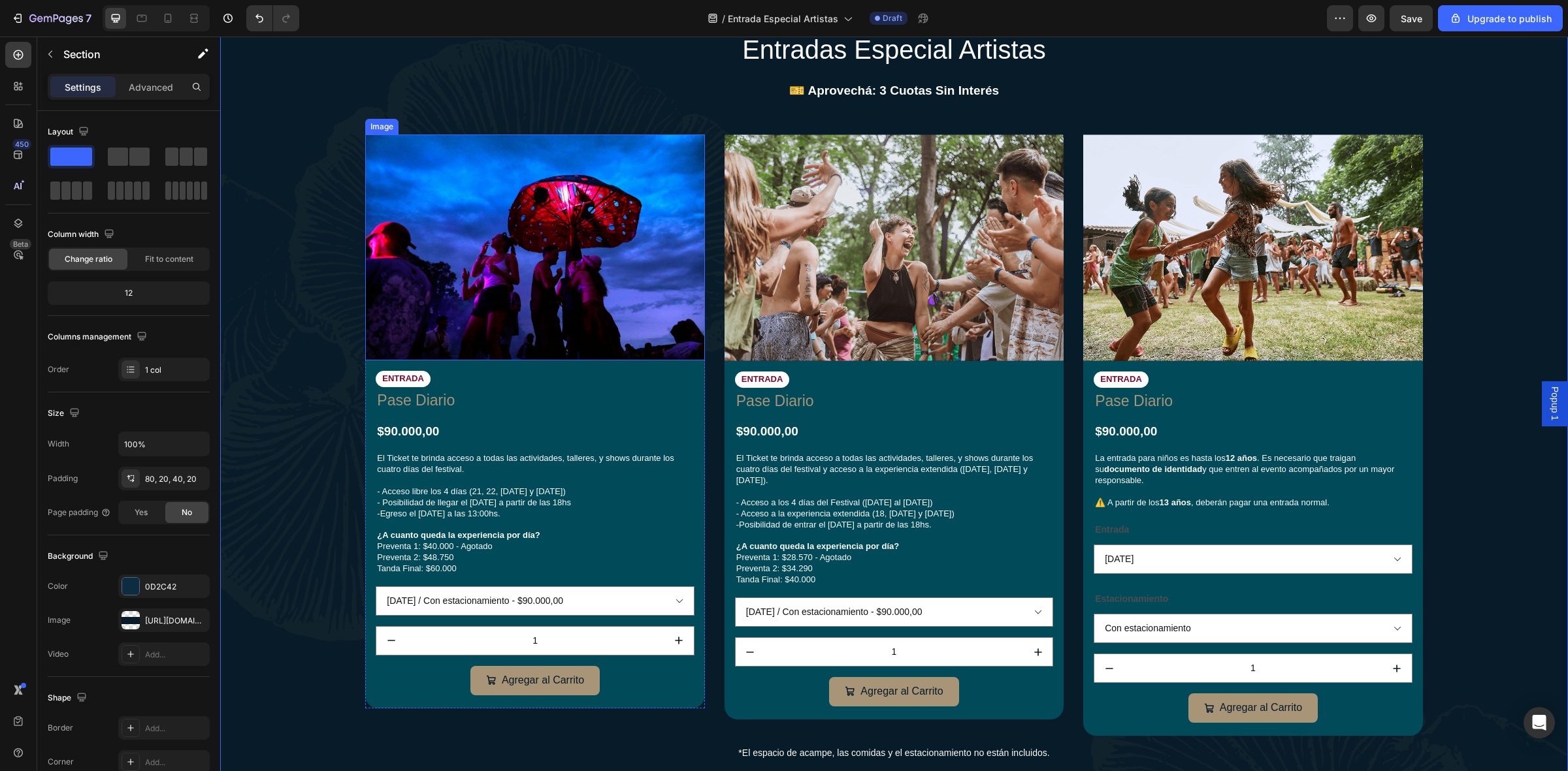
click at [688, 326] on img at bounding box center [534, 247] width 339 height 226
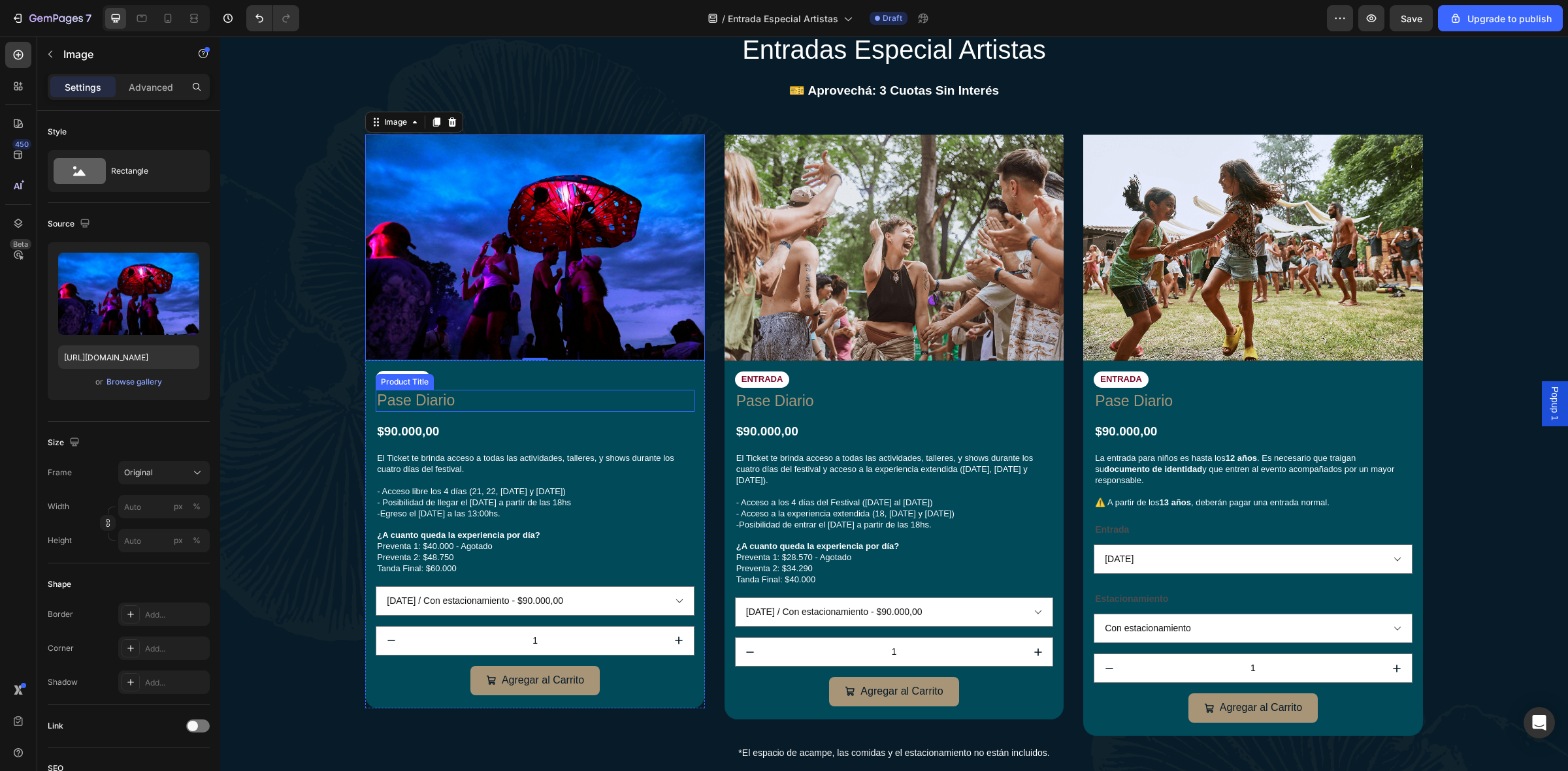
click at [465, 398] on h1 "Pase Diario" at bounding box center [535, 401] width 318 height 22
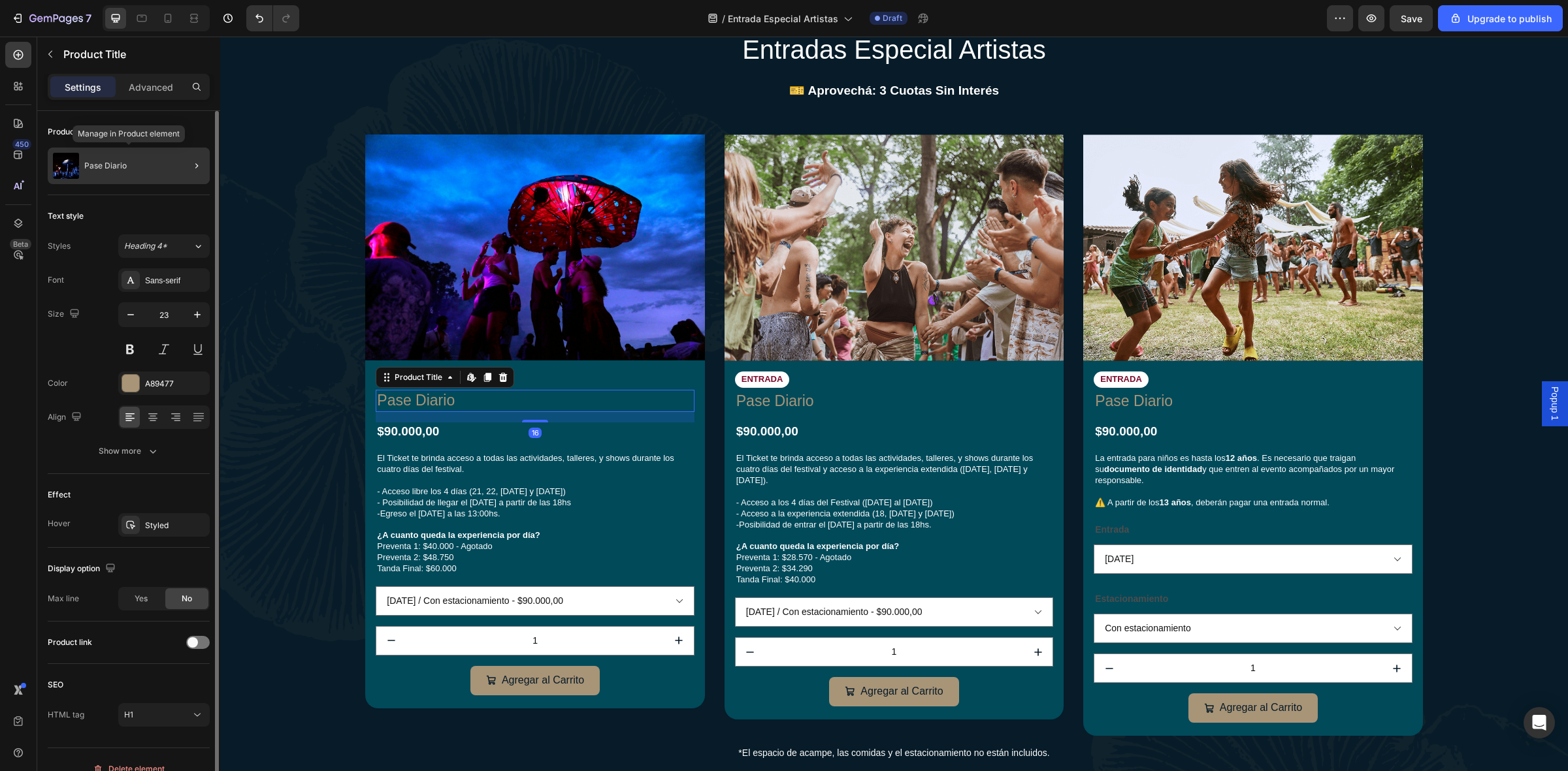
click at [125, 164] on p "Pase Diario" at bounding box center [105, 166] width 42 height 9
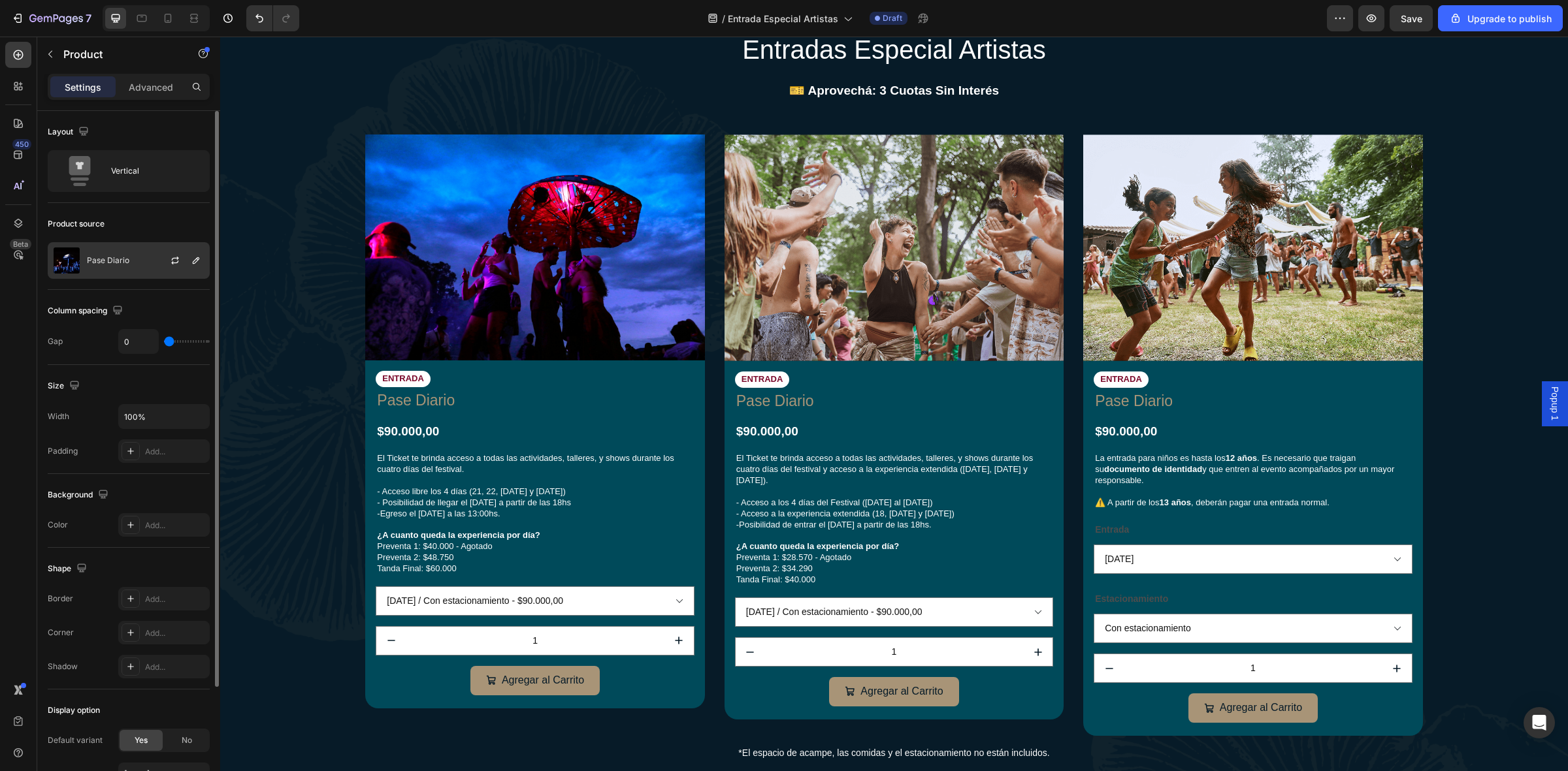
click at [132, 252] on div "Pase Diario" at bounding box center [129, 260] width 162 height 36
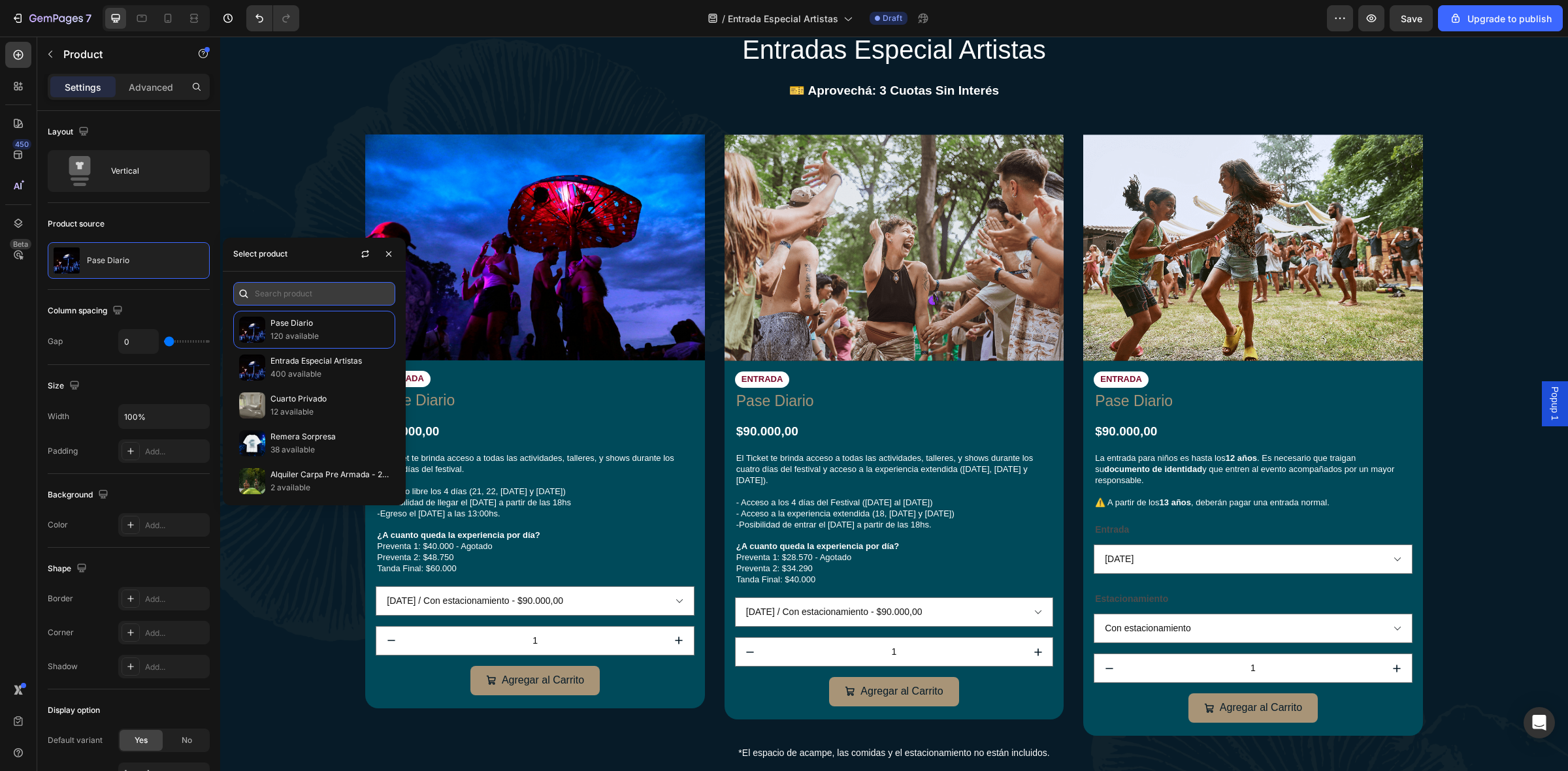
click at [323, 295] on input "text" at bounding box center [314, 294] width 162 height 23
click at [325, 360] on p "Entrada Especial Artistas" at bounding box center [330, 361] width 119 height 13
click at [605, 414] on div "ENTRADA Text Block Entrada Especial Artistas Product Title $160.000,00 Product …" at bounding box center [535, 537] width 318 height 332
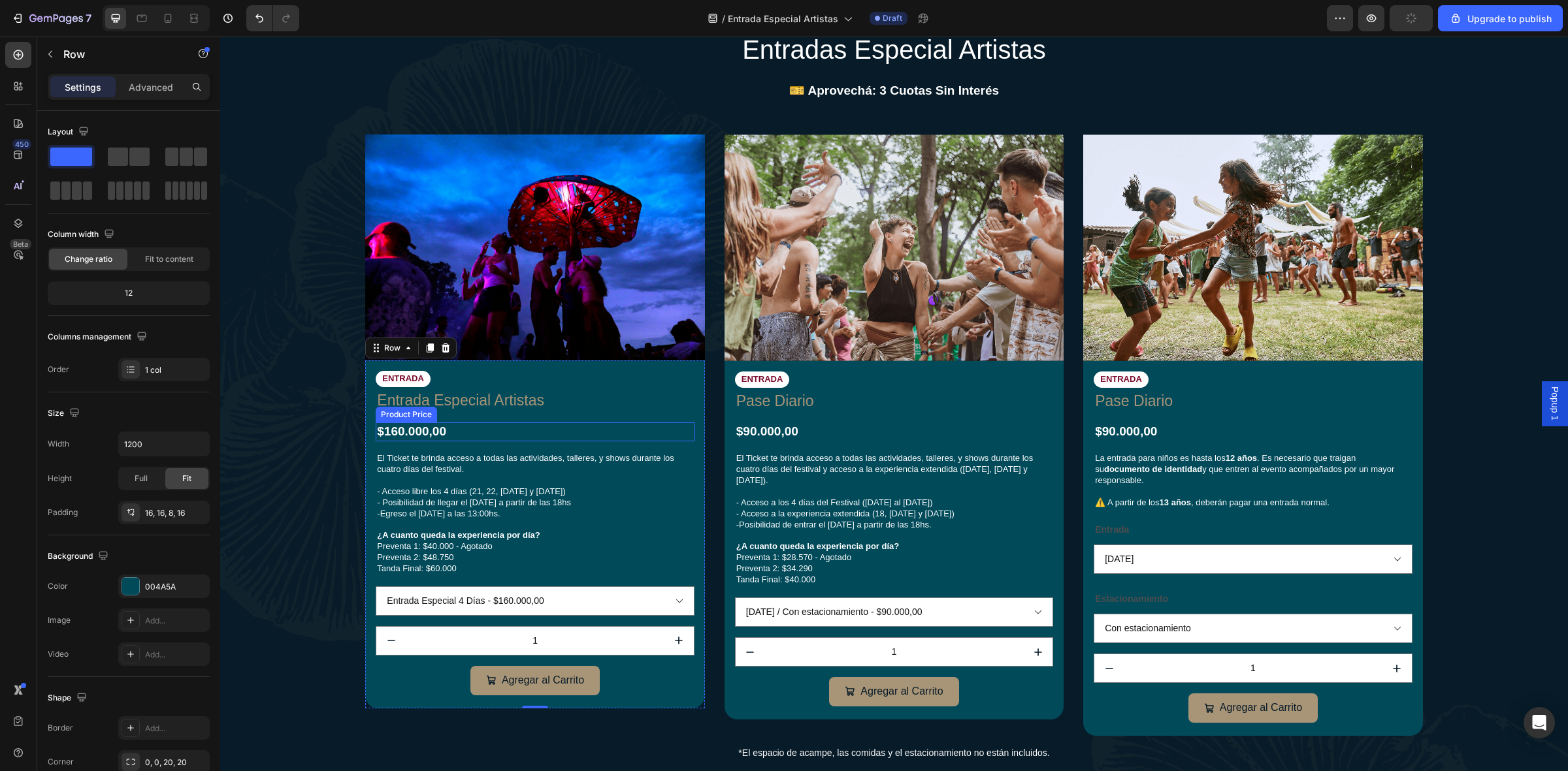
click at [483, 429] on div "$160.000,00" at bounding box center [535, 432] width 318 height 19
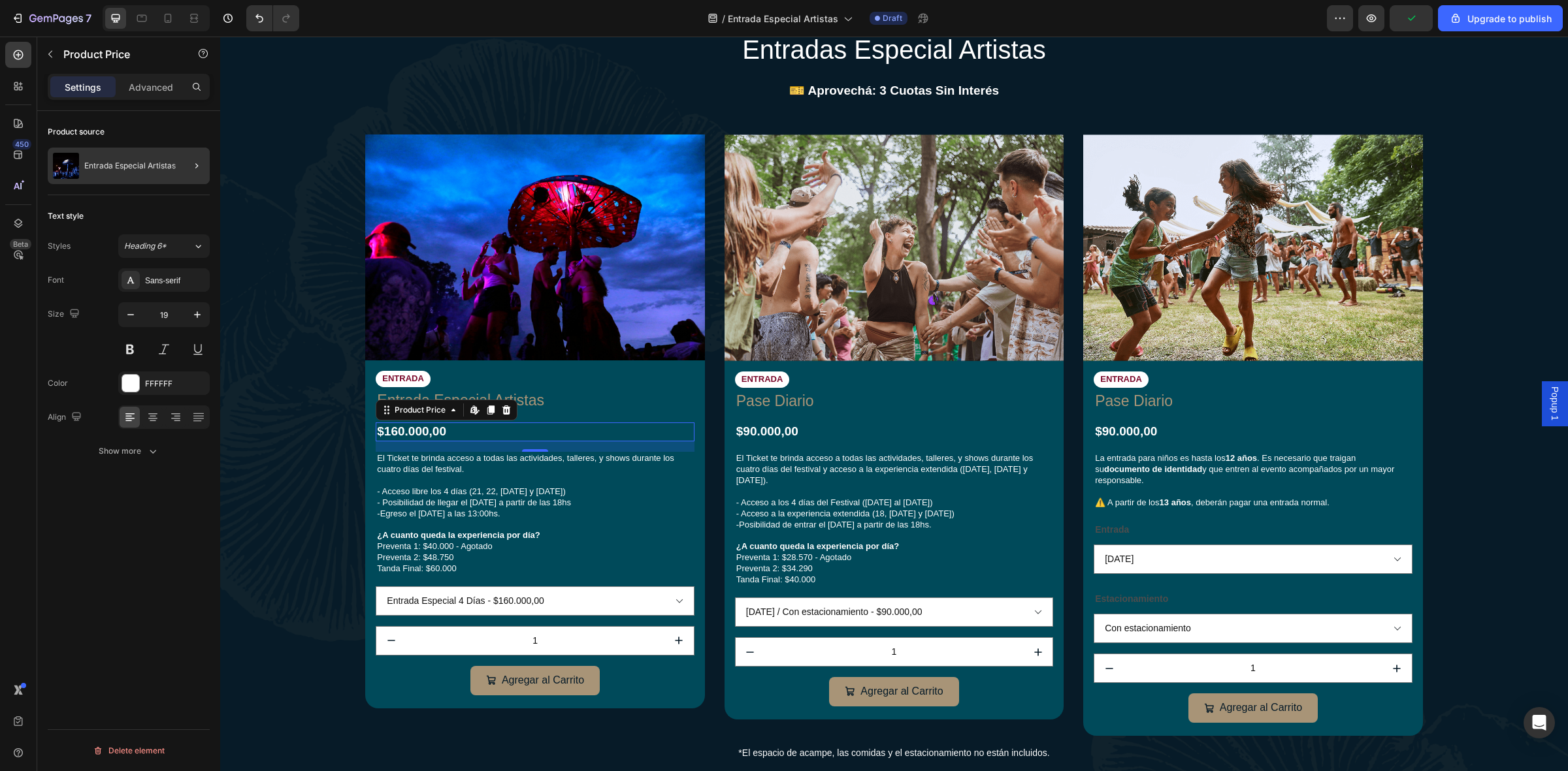
click at [185, 160] on div at bounding box center [191, 165] width 36 height 36
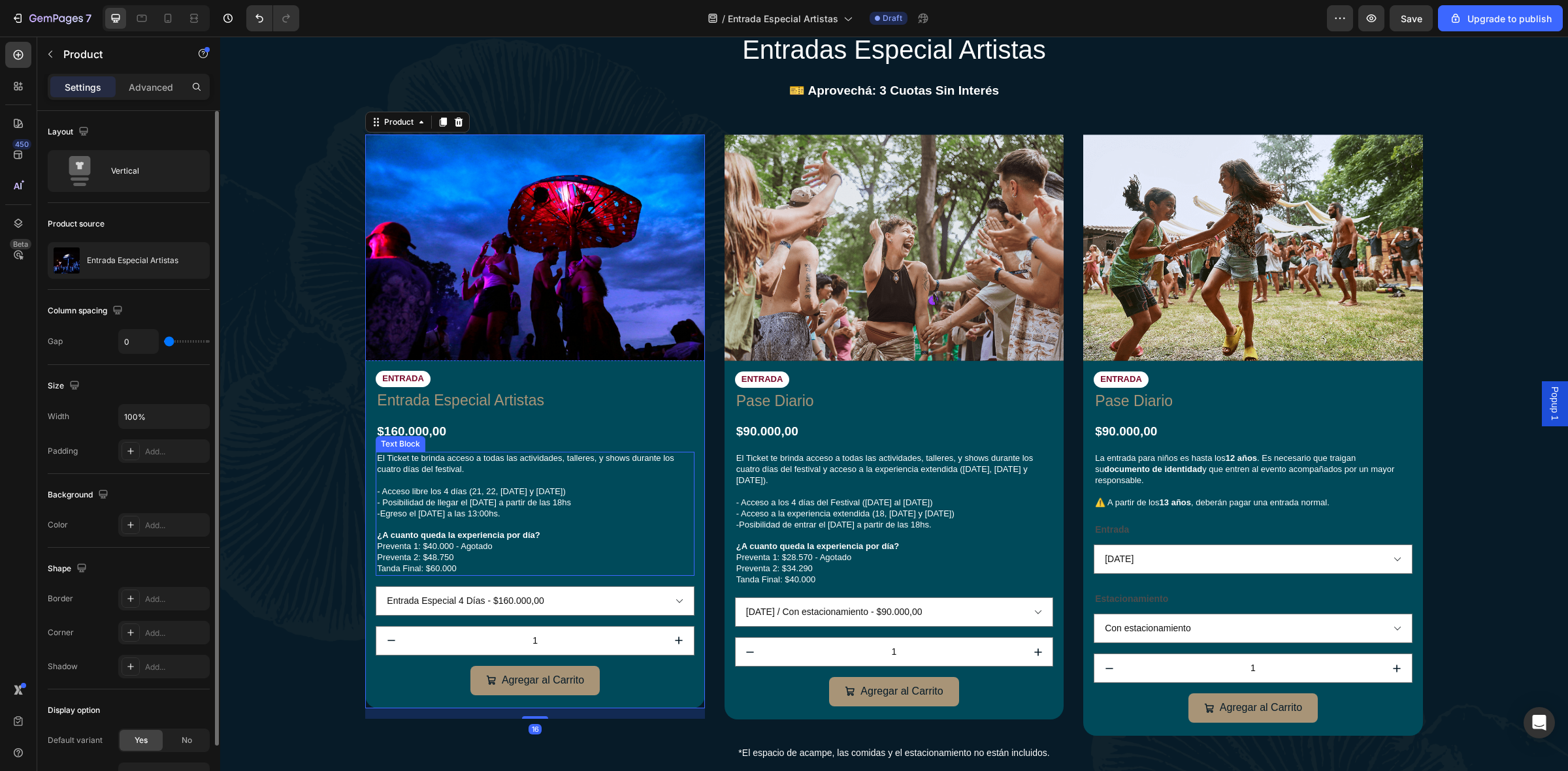
click at [550, 503] on p "- Posibilidad de llegar el [DATE] a partir de las 18hs -Egreso el [DATE] a las …" at bounding box center [534, 520] width 316 height 45
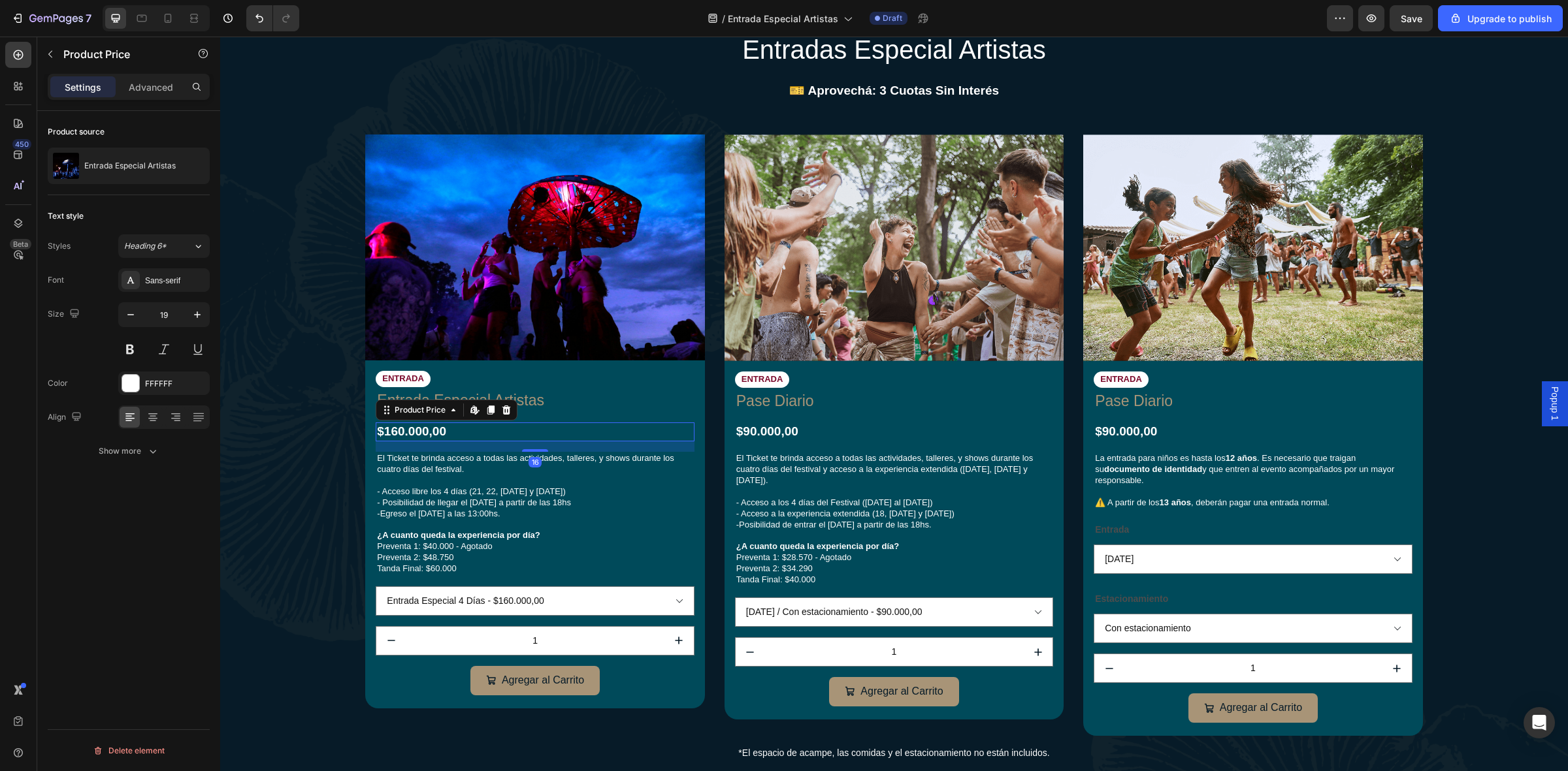
click at [566, 427] on div "$160.000,00" at bounding box center [535, 432] width 318 height 19
click at [567, 489] on p "- Acceso libre los 4 días (21, 22, [DATE] y [DATE])" at bounding box center [534, 492] width 316 height 11
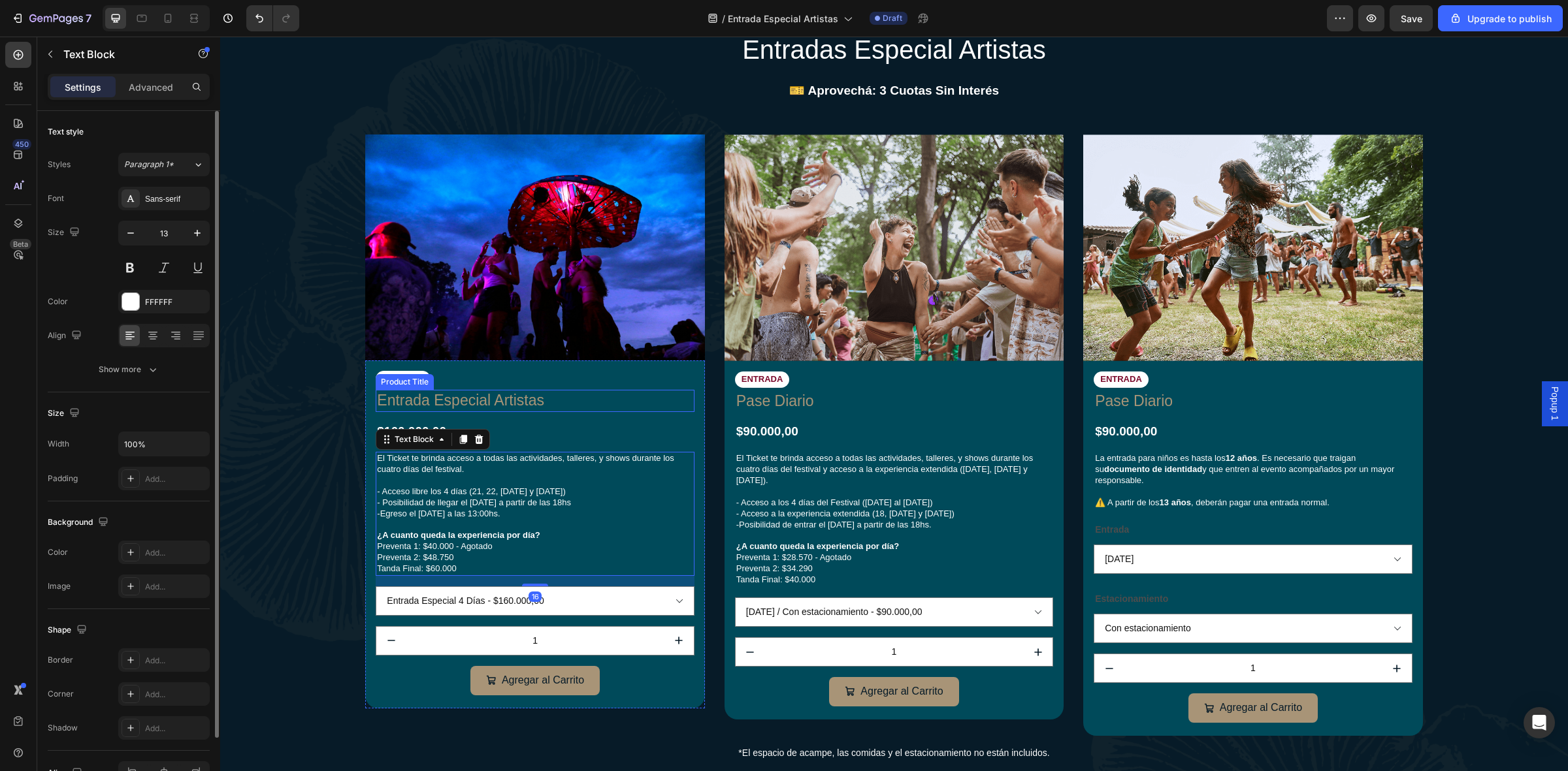
click at [464, 395] on h1 "Entrada Especial Artistas" at bounding box center [535, 401] width 318 height 22
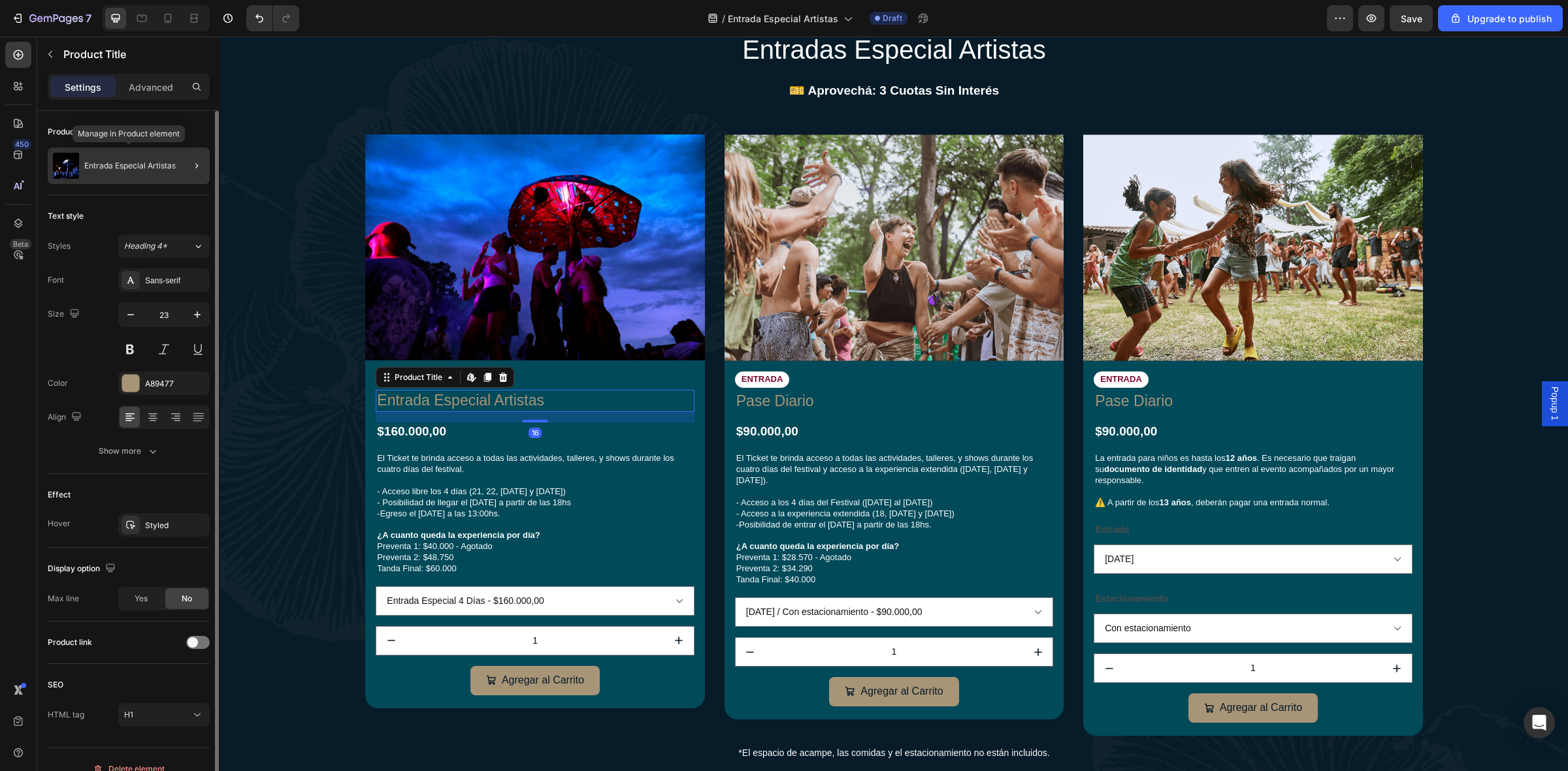
click at [136, 162] on p "Entrada Especial Artistas" at bounding box center [130, 166] width 91 height 9
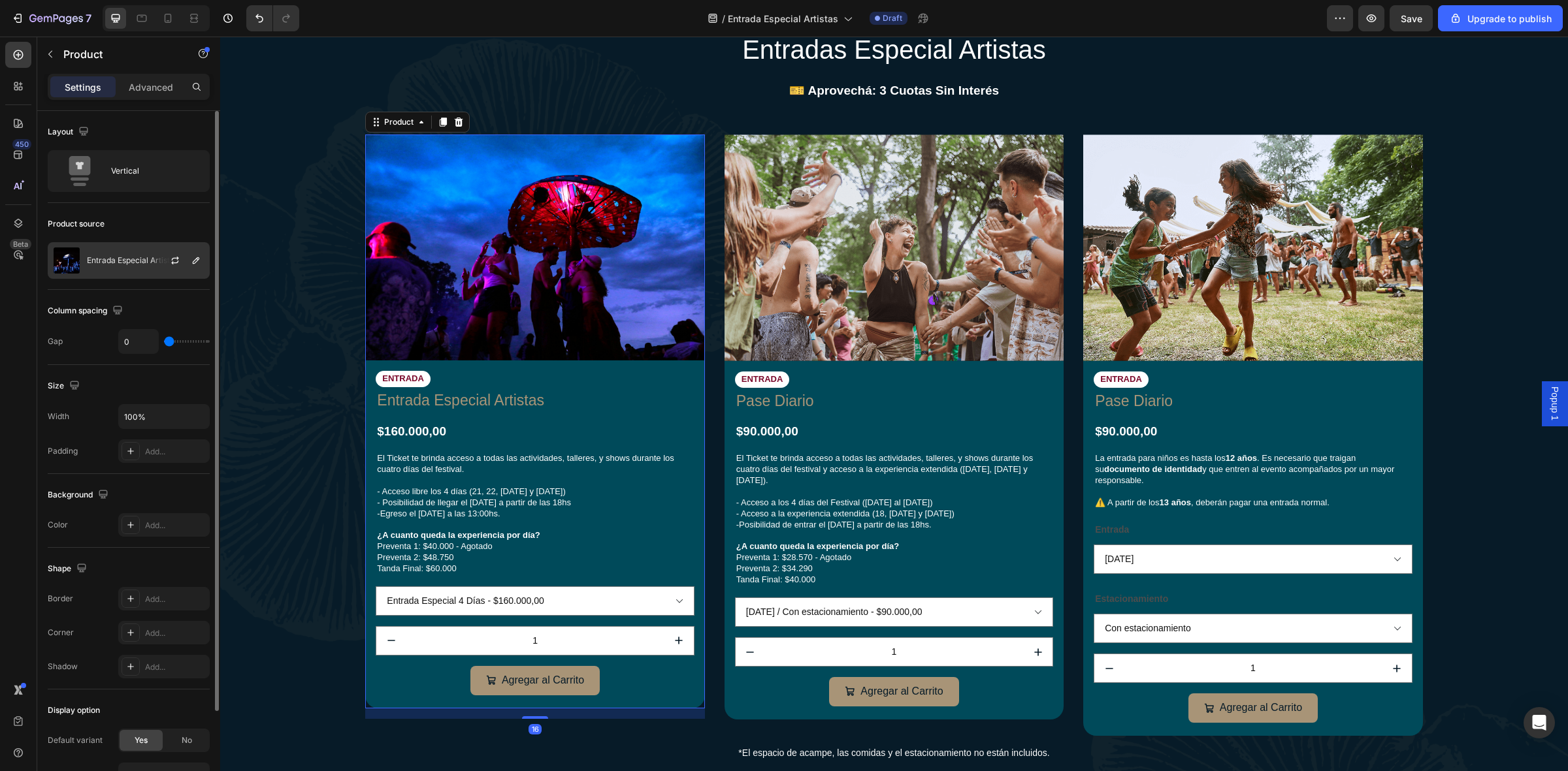
click at [158, 255] on div at bounding box center [180, 261] width 57 height 36
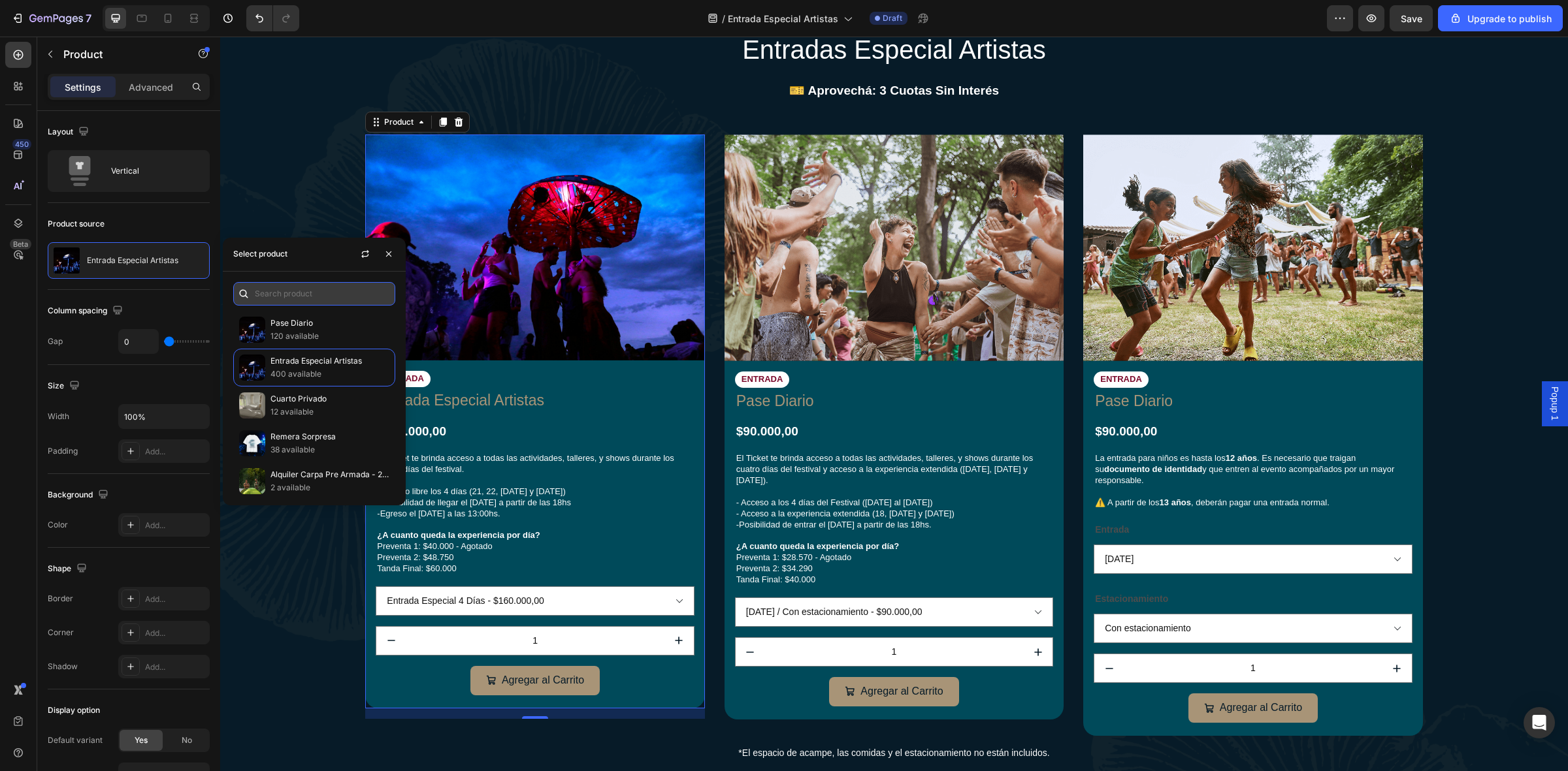
click at [321, 291] on input "text" at bounding box center [314, 294] width 162 height 23
type input "art"
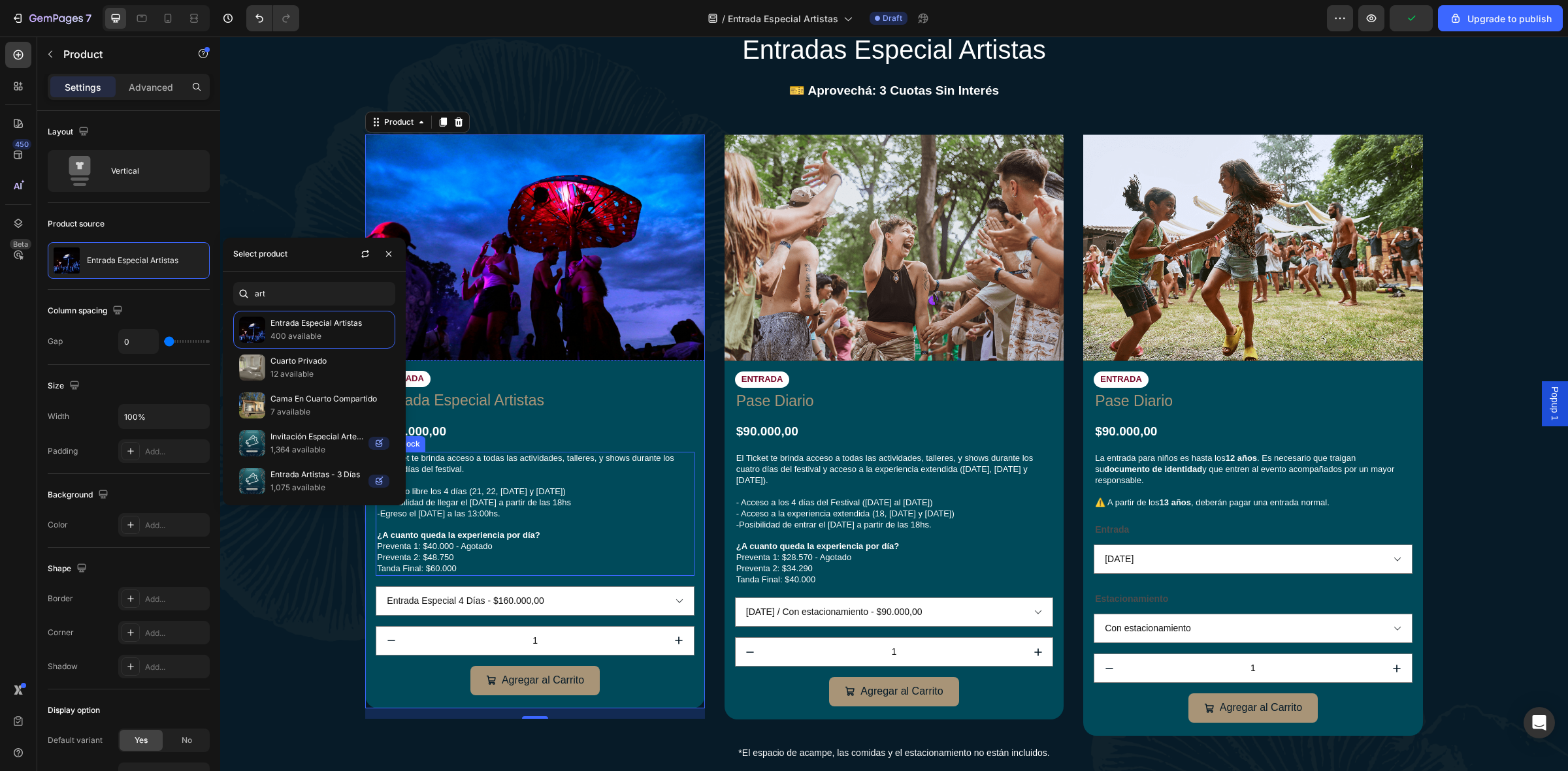
click at [583, 453] on p "El Ticket te brinda acceso a todas las actividades, talleres, y shows durante l…" at bounding box center [534, 469] width 316 height 33
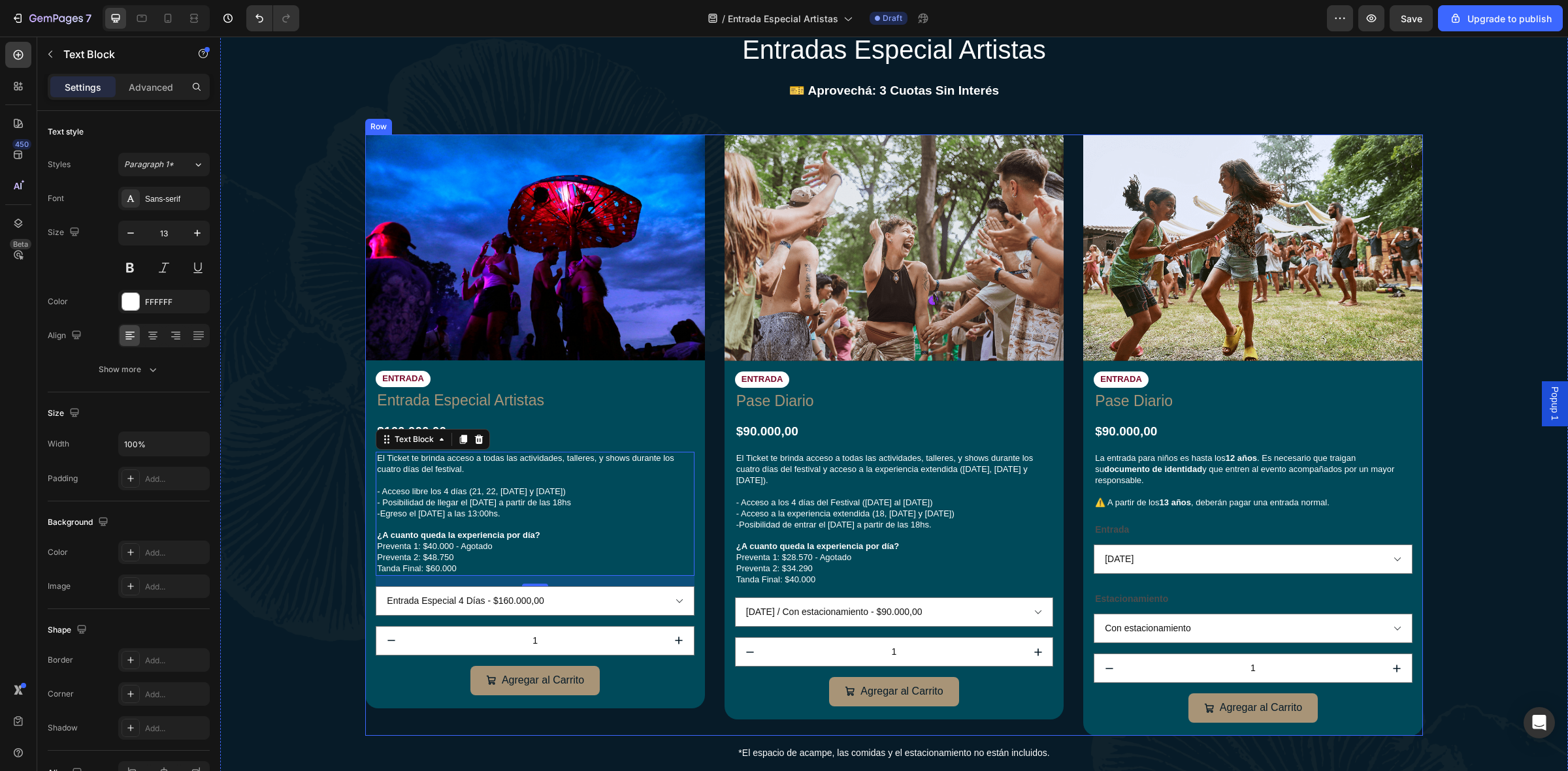
click at [1070, 177] on div "Image ENTRADA Text Block Entrada Especial Artistas Product Title $160.000,00 Pr…" at bounding box center [893, 435] width 1057 height 601
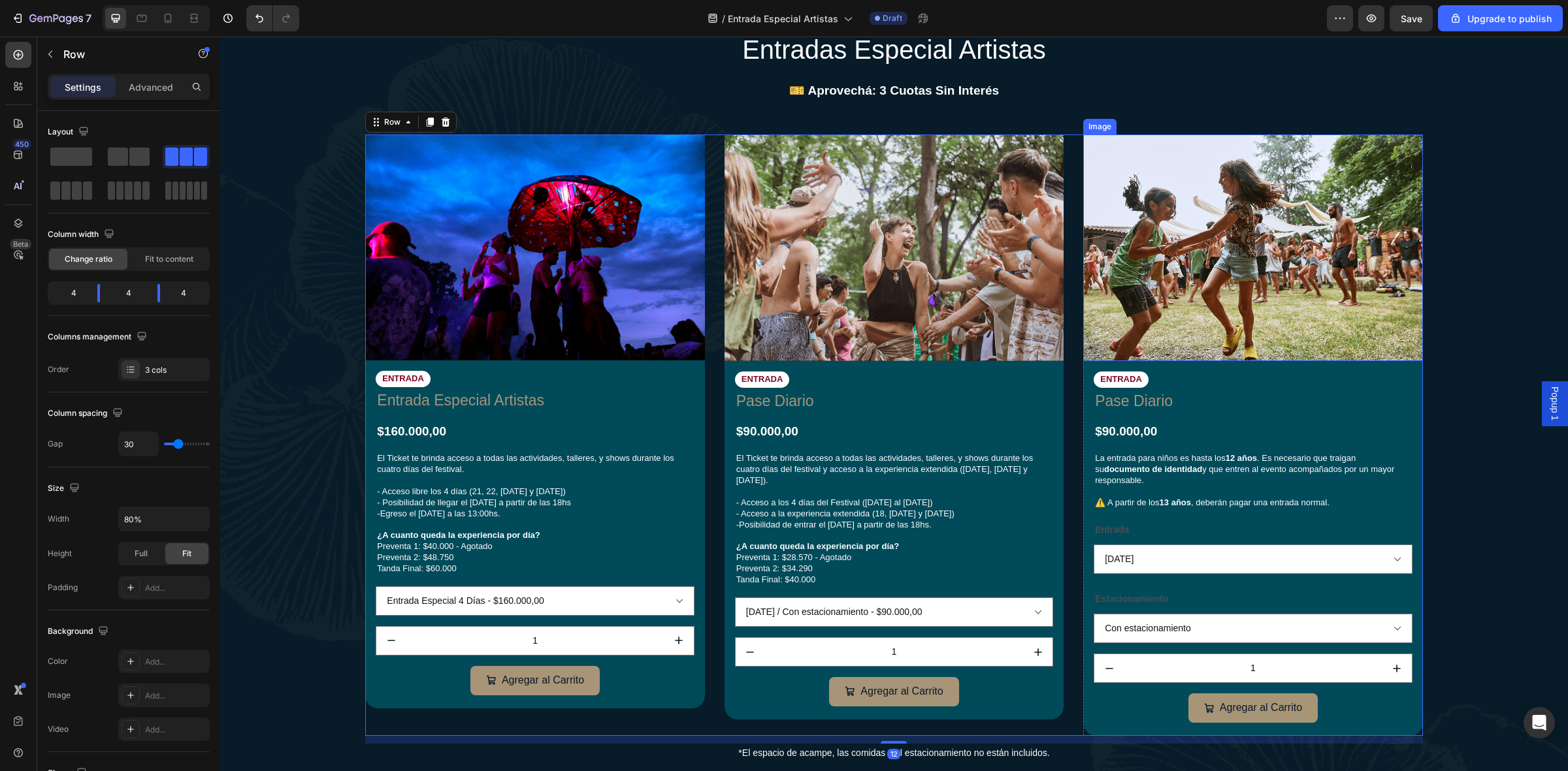
click at [1154, 164] on img at bounding box center [1252, 247] width 339 height 226
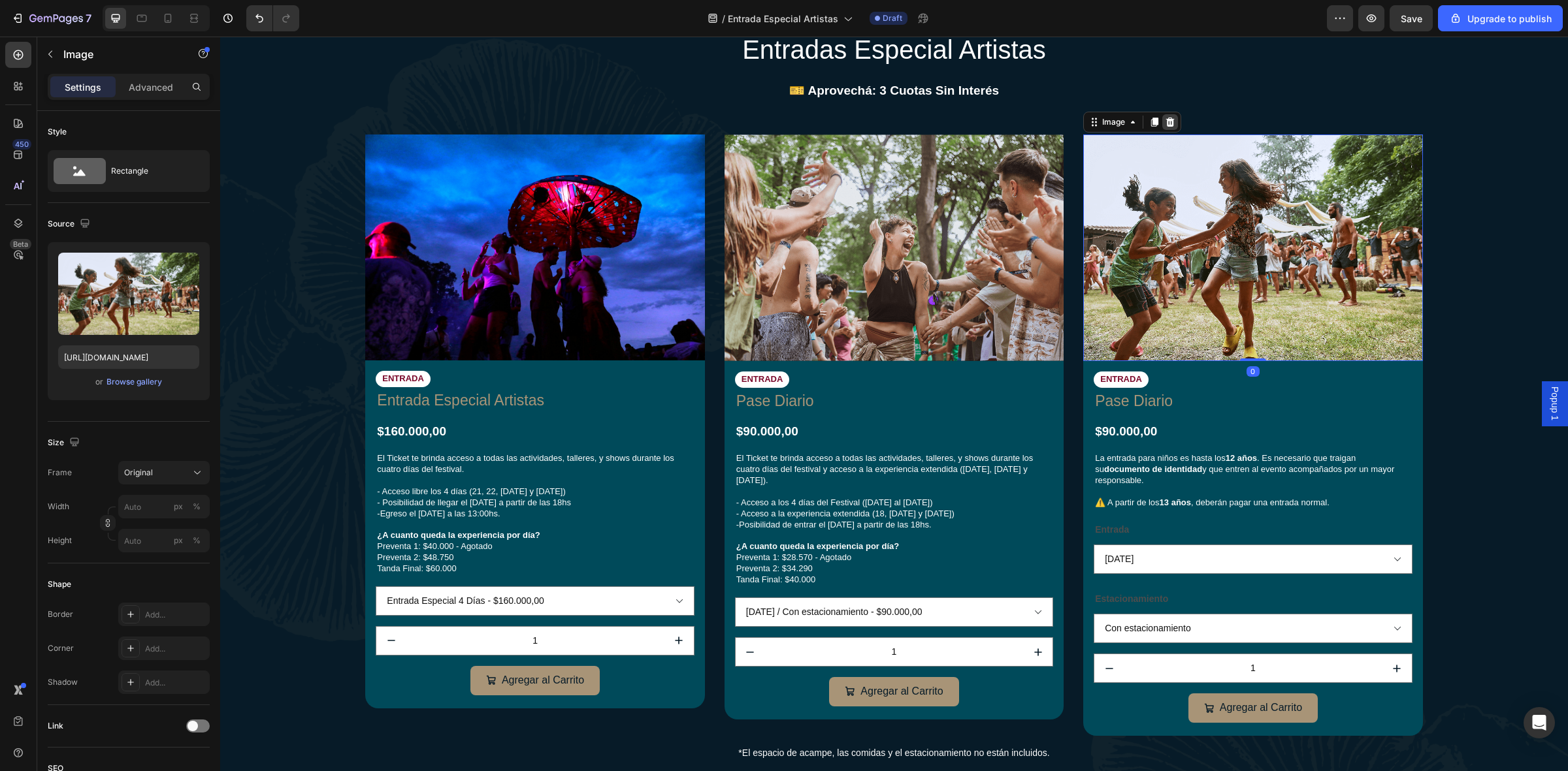
click at [1165, 117] on icon at bounding box center [1170, 122] width 11 height 11
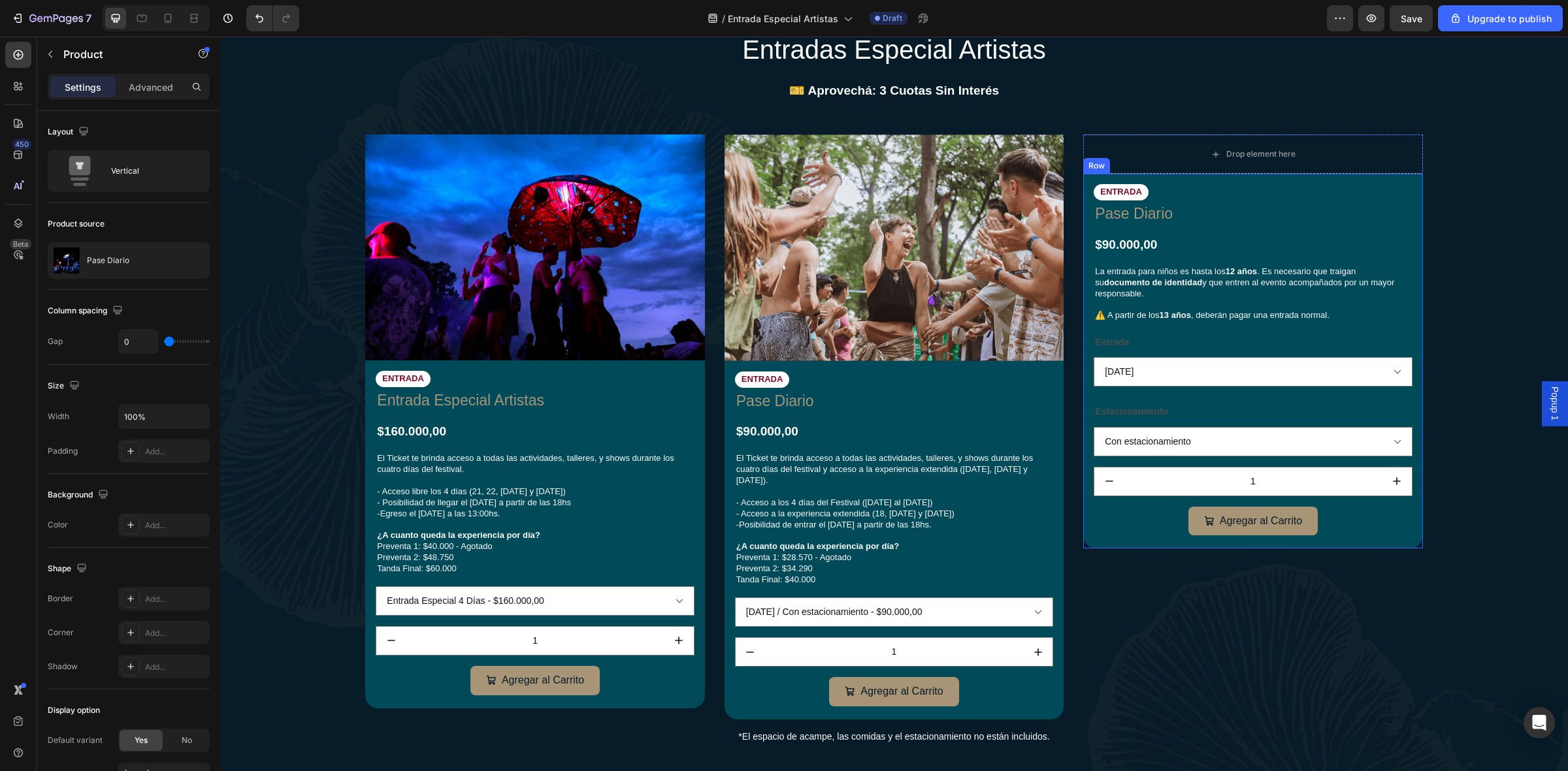
click at [1116, 536] on div "Agregar al Carrito Add to Cart" at bounding box center [1253, 526] width 318 height 37
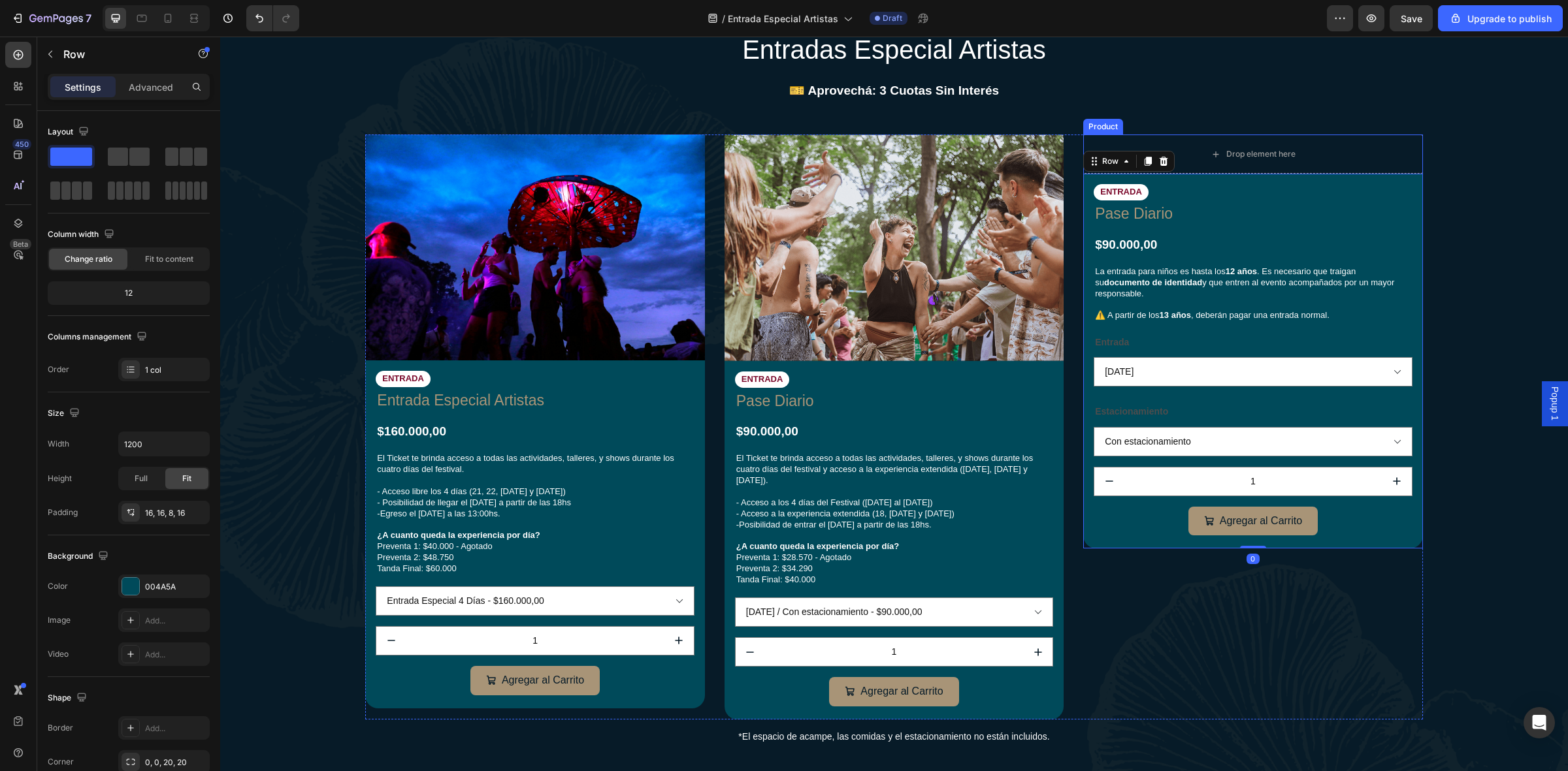
click at [1083, 546] on div "ENTRADA Text Block Pase Diario Product Title $90.000,00 Product Price Product P…" at bounding box center [1252, 361] width 339 height 375
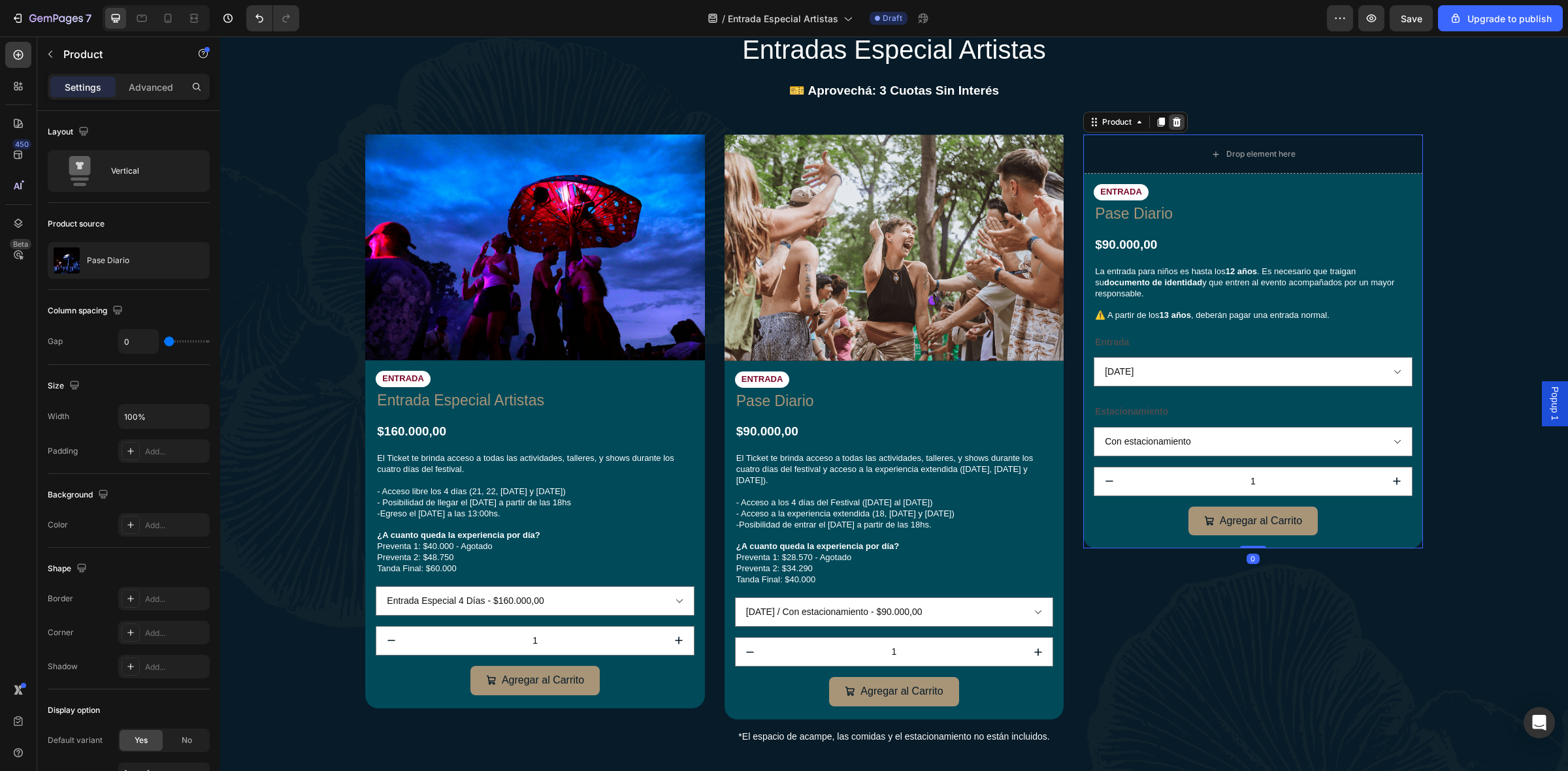
click at [1173, 121] on icon at bounding box center [1177, 122] width 8 height 9
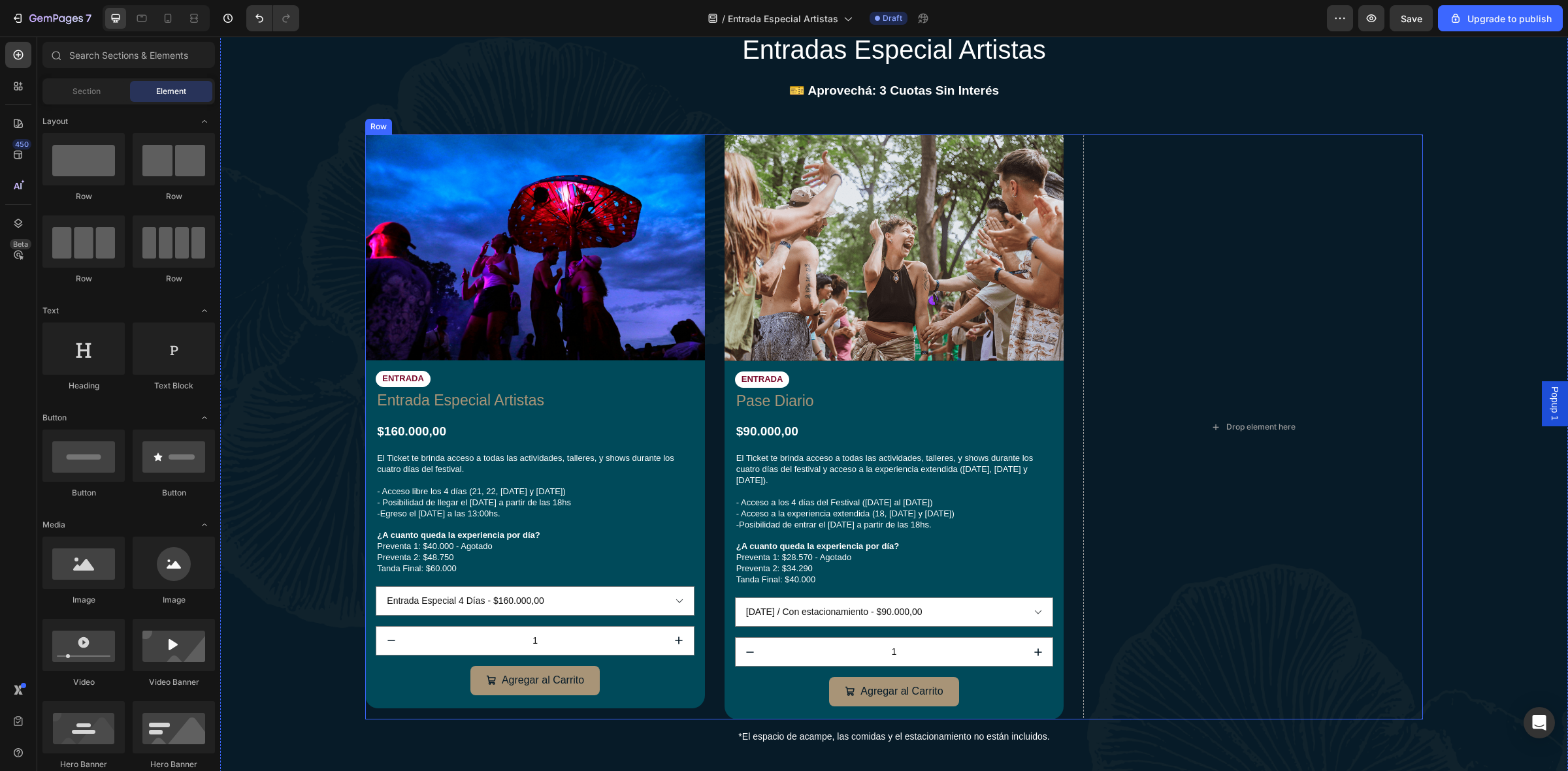
click at [1065, 191] on div "Image ENTRADA Text Block Entrada Especial Artistas Product Title $160.000,00 Pr…" at bounding box center [893, 427] width 1057 height 585
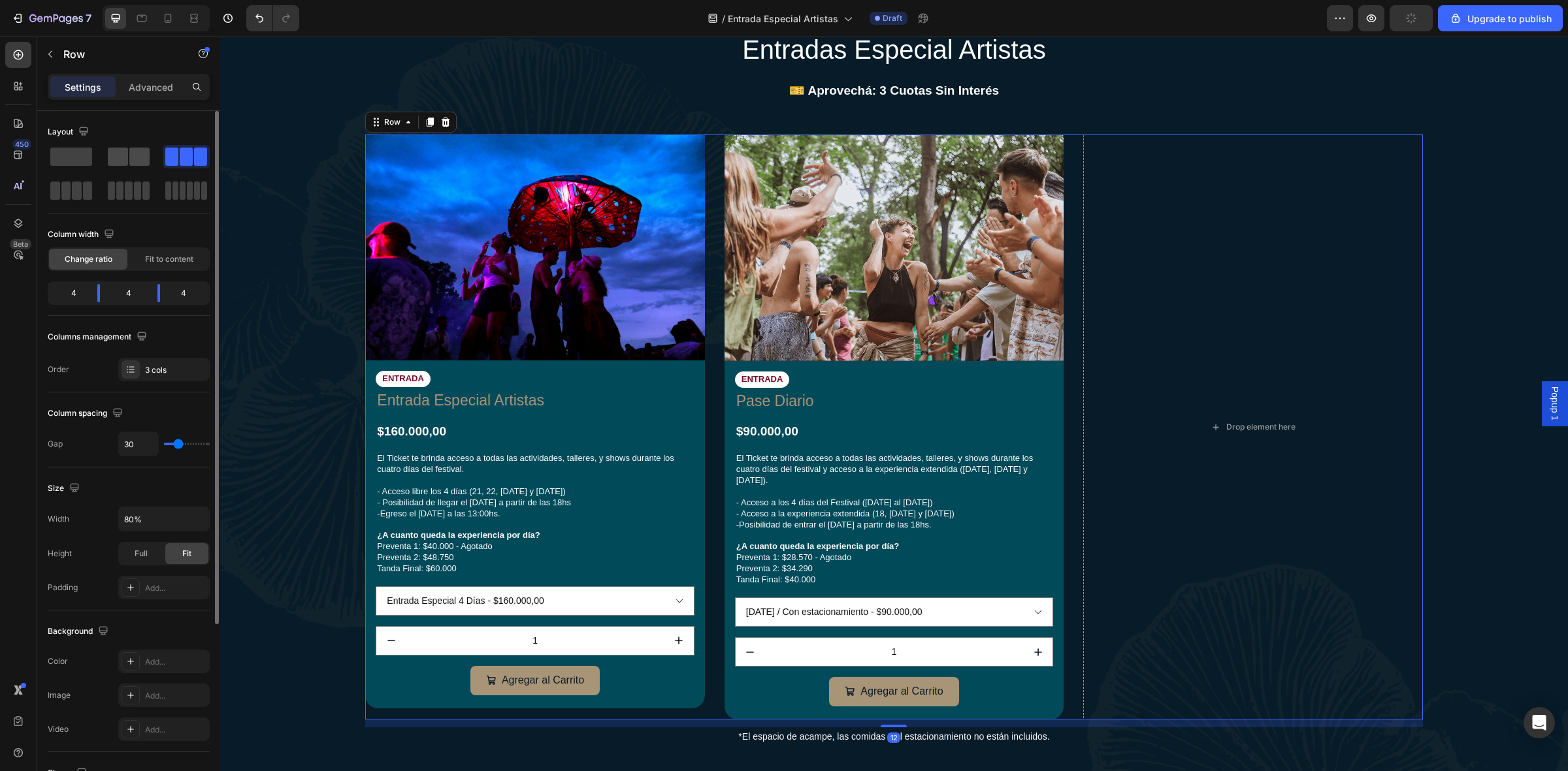
drag, startPoint x: 133, startPoint y: 155, endPoint x: 6, endPoint y: 134, distance: 128.7
click at [133, 155] on span at bounding box center [140, 157] width 20 height 19
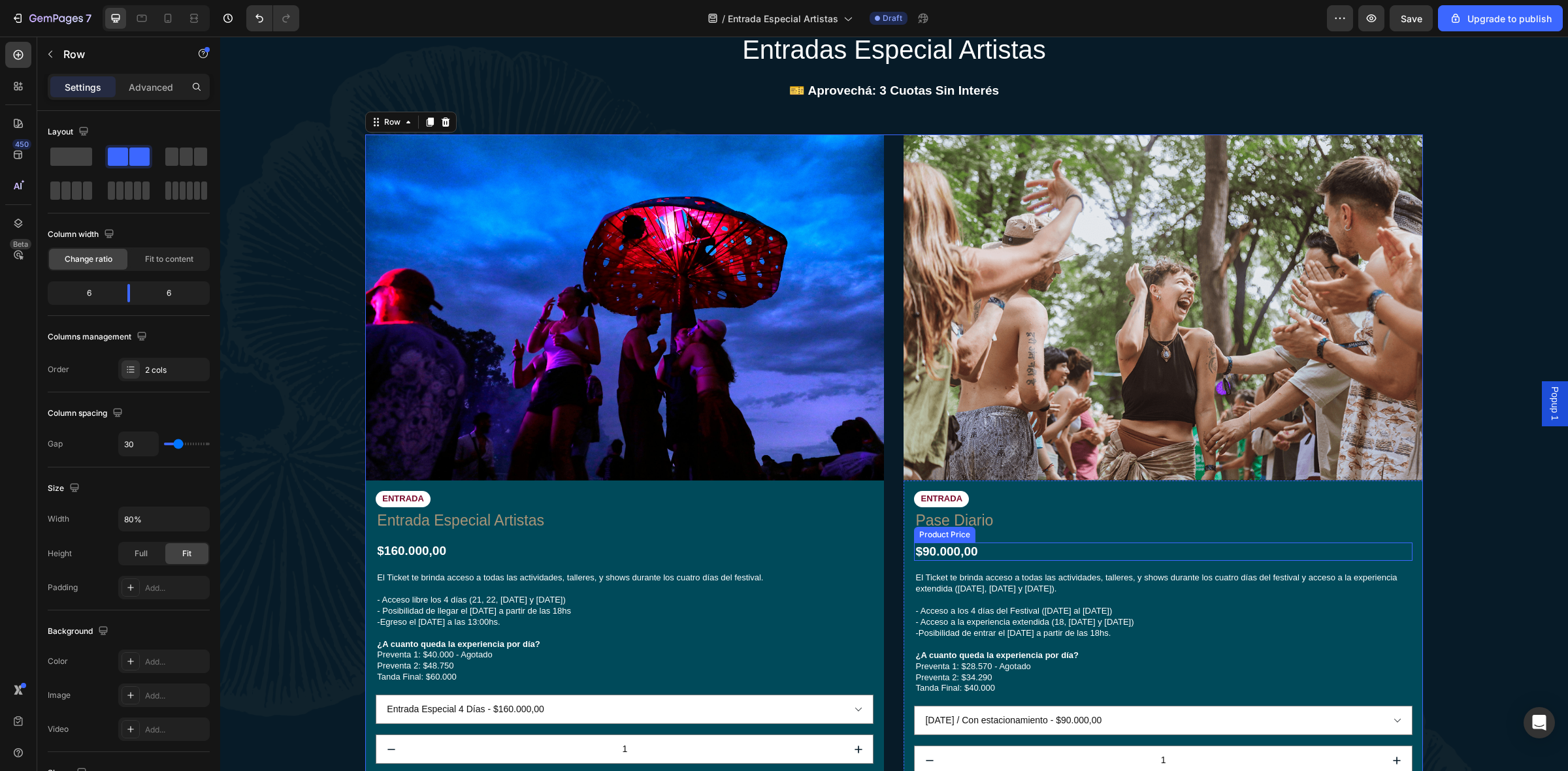
scroll to position [735, 0]
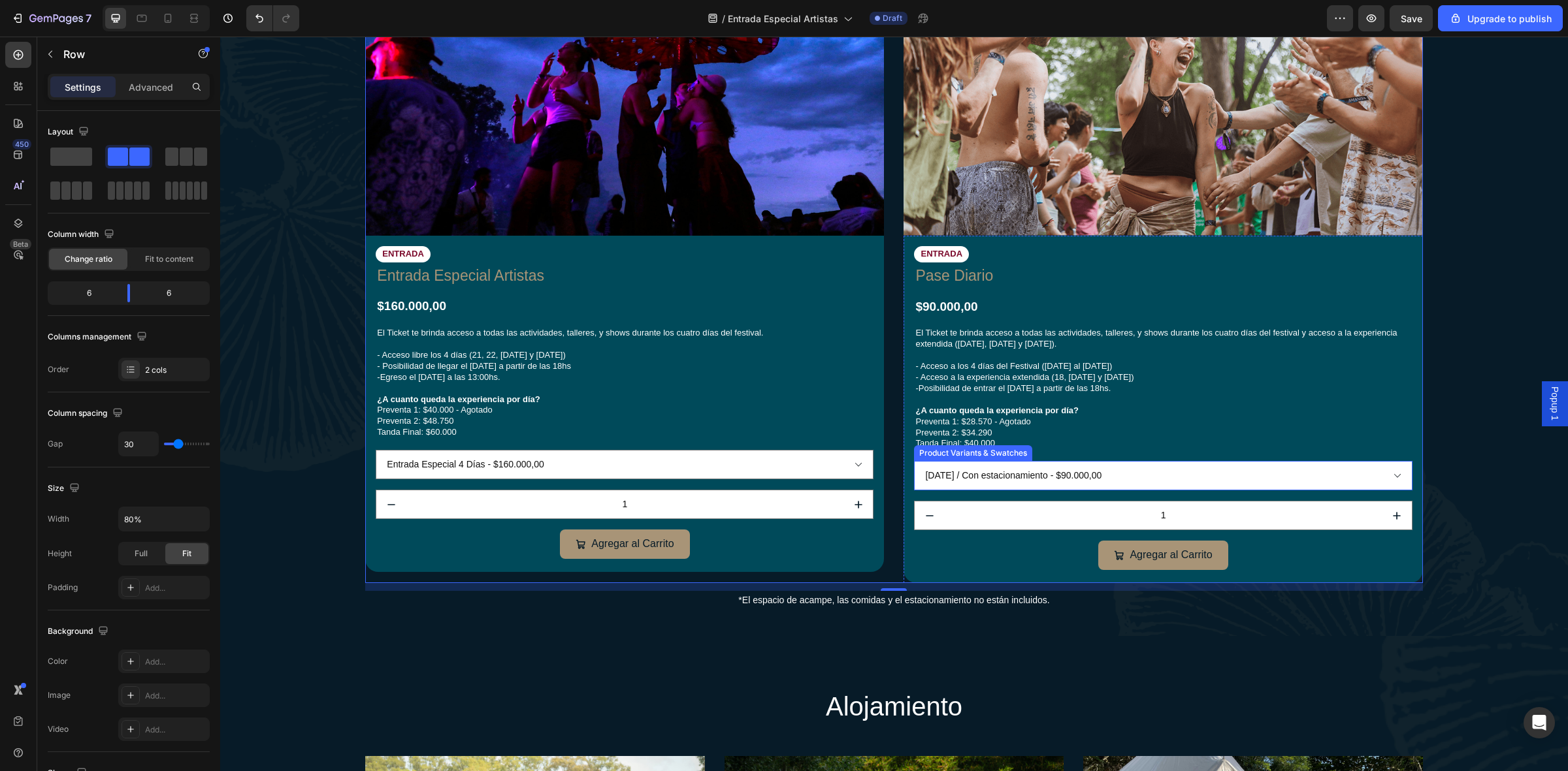
click at [1082, 471] on select "[DATE] / Con estacionamiento - $90.000,00 [DATE] / Sin estacionamiento - $80.00…" at bounding box center [1163, 475] width 498 height 29
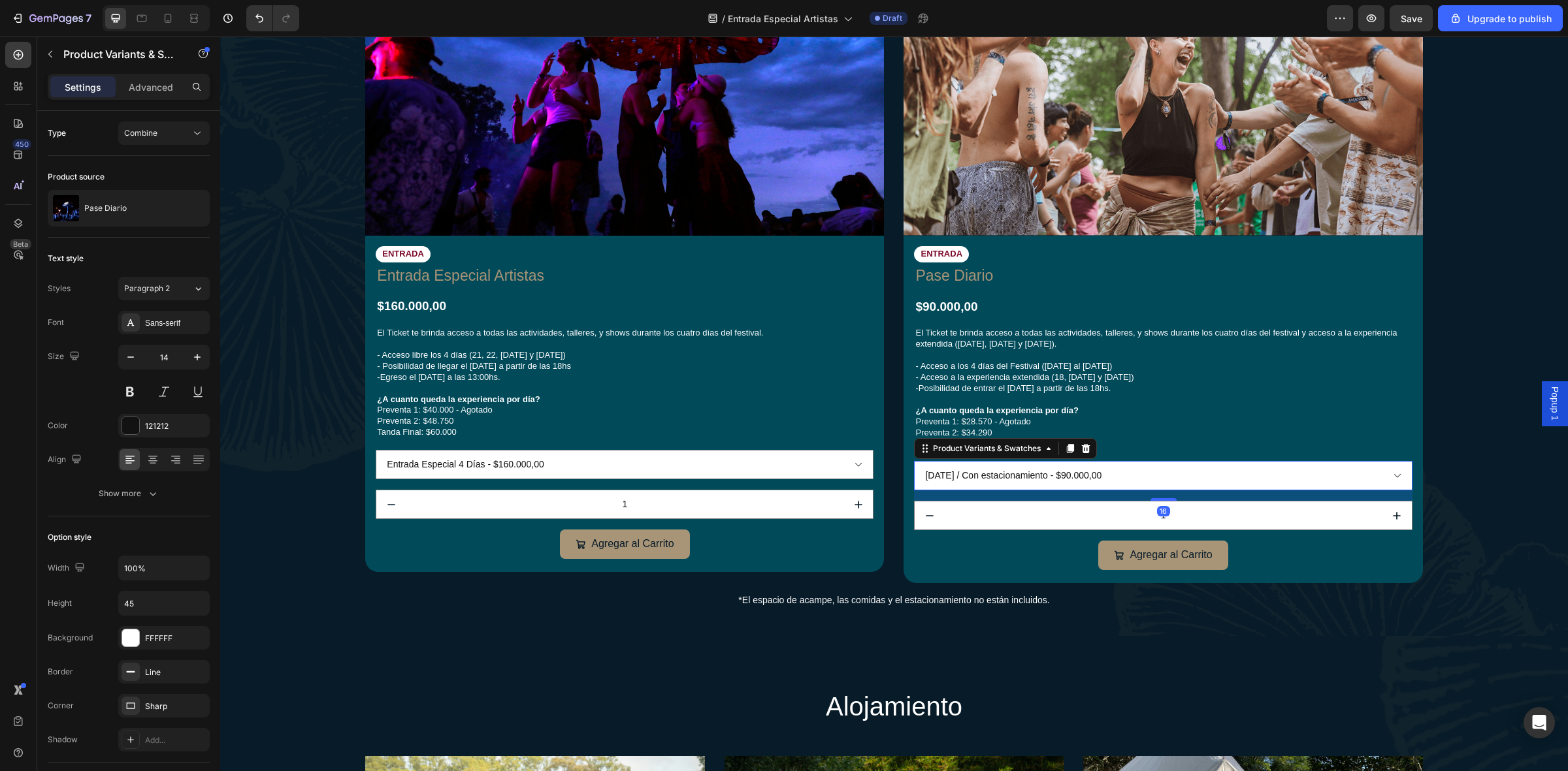
click at [1082, 471] on select "[DATE] / Con estacionamiento - $90.000,00 [DATE] / Sin estacionamiento - $80.00…" at bounding box center [1163, 475] width 498 height 29
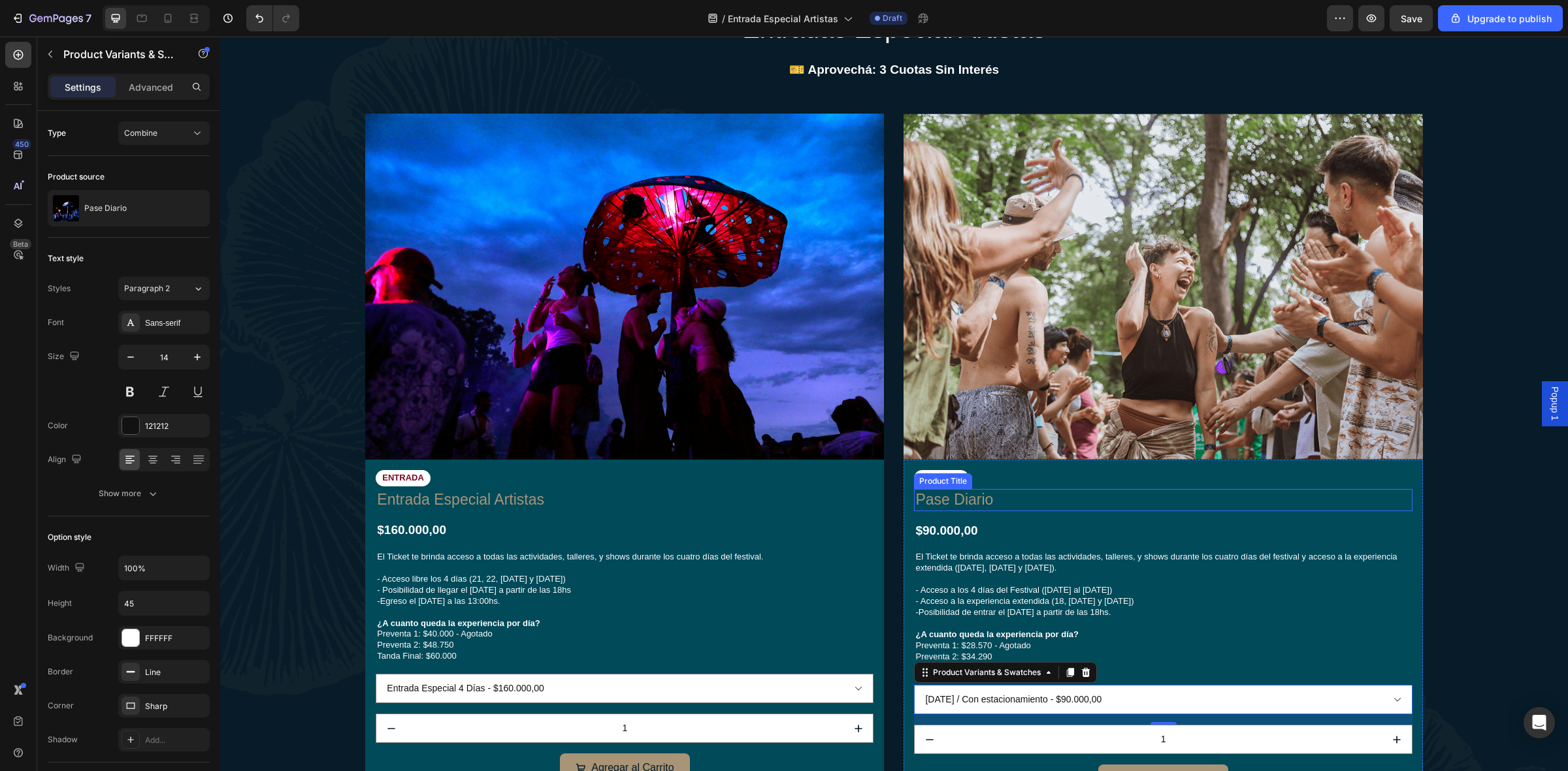
scroll to position [490, 0]
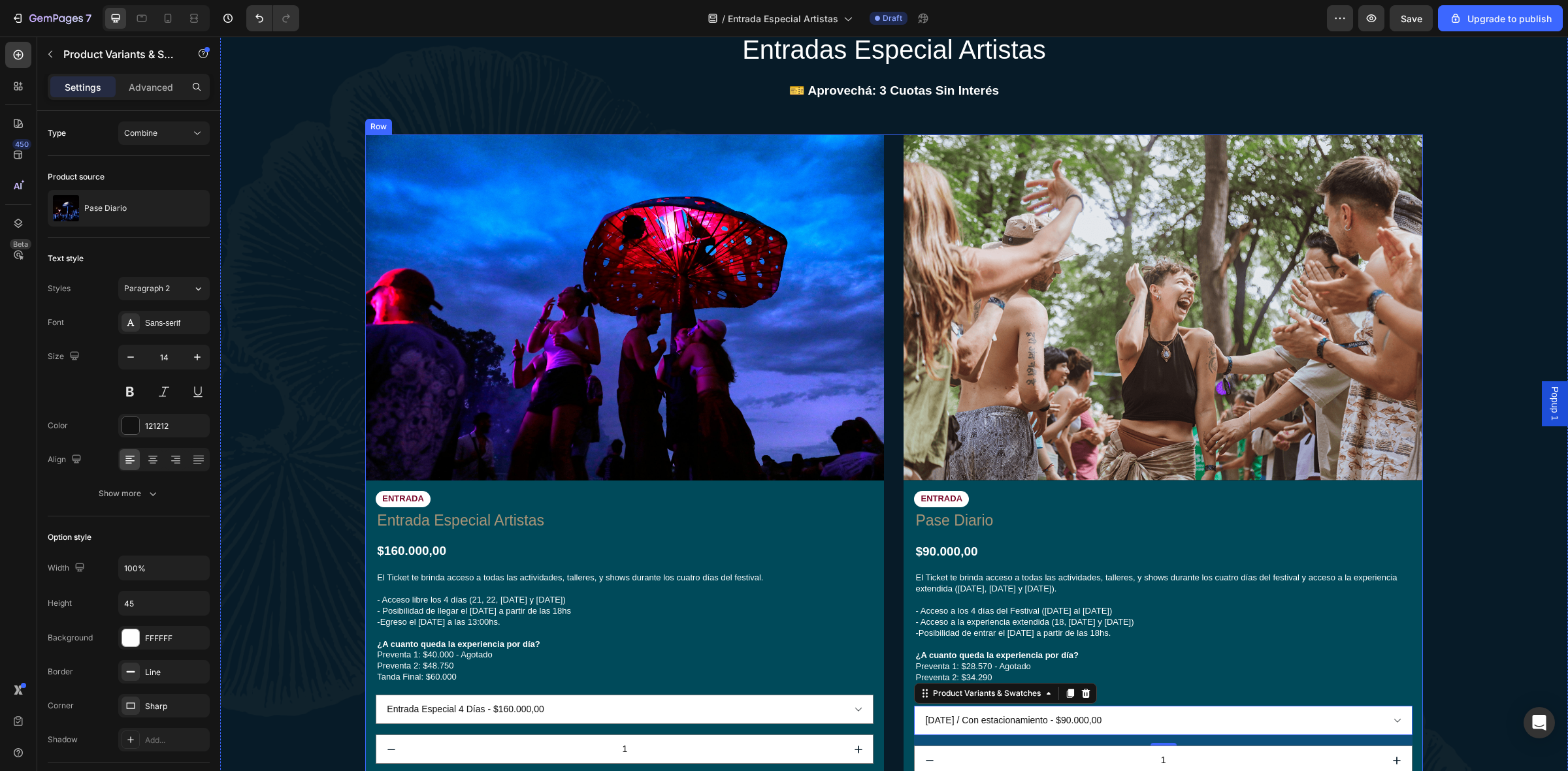
click at [886, 138] on div "Image ENTRADA Text Block Entrada Especial Artistas Product Title $160.000,00 Pr…" at bounding box center [893, 481] width 1057 height 694
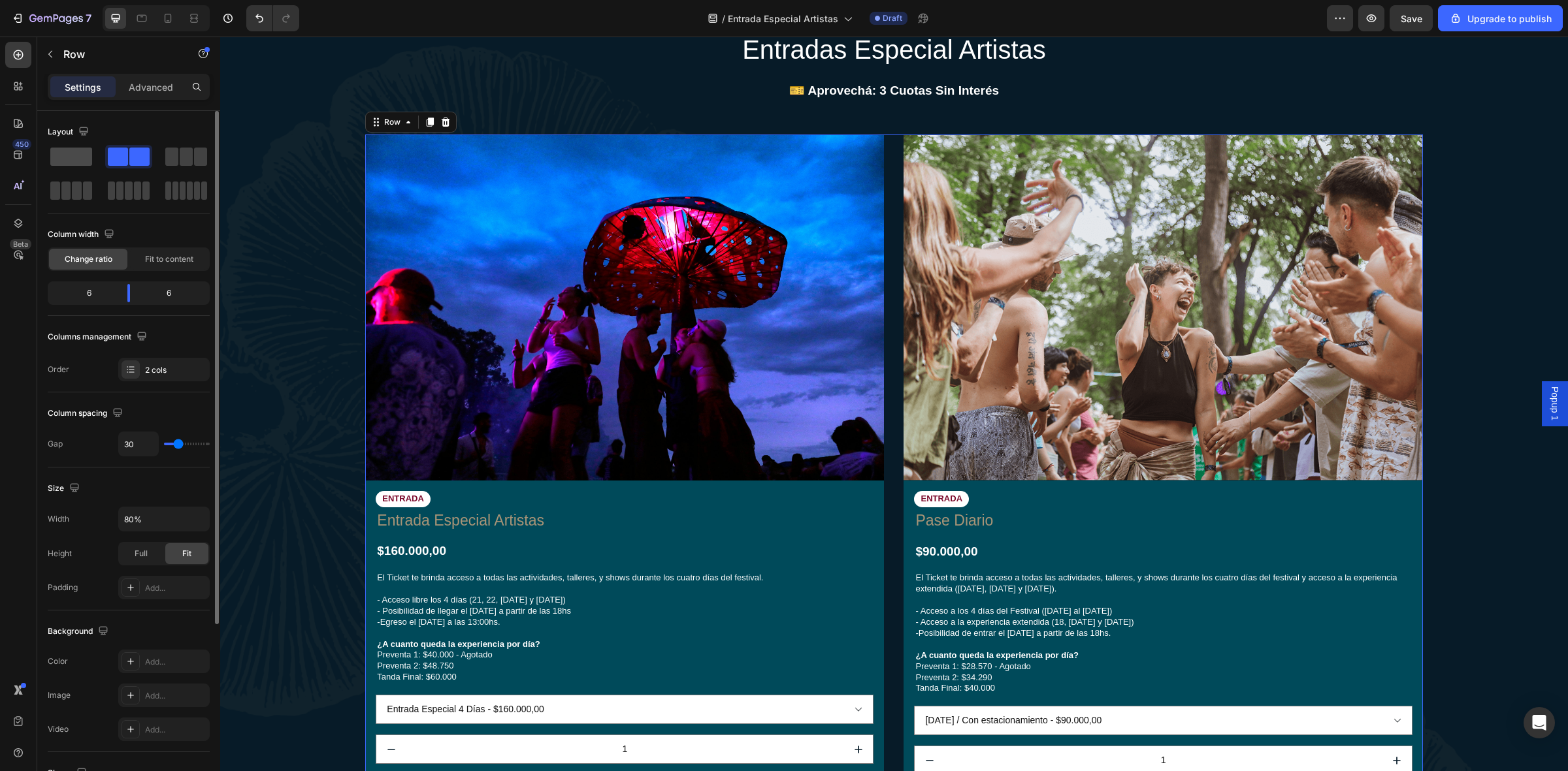
click at [79, 150] on span at bounding box center [71, 157] width 42 height 19
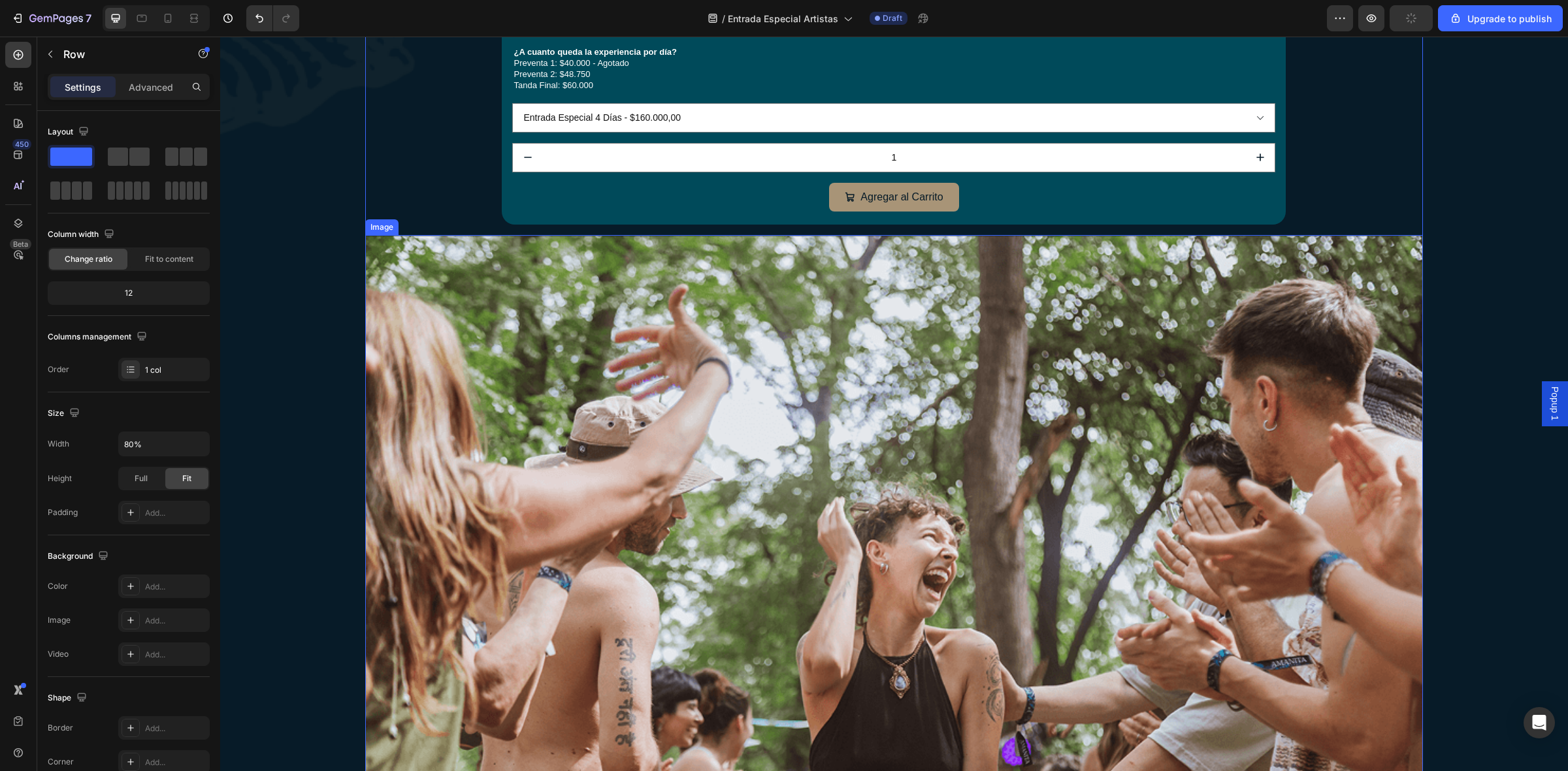
scroll to position [1551, 0]
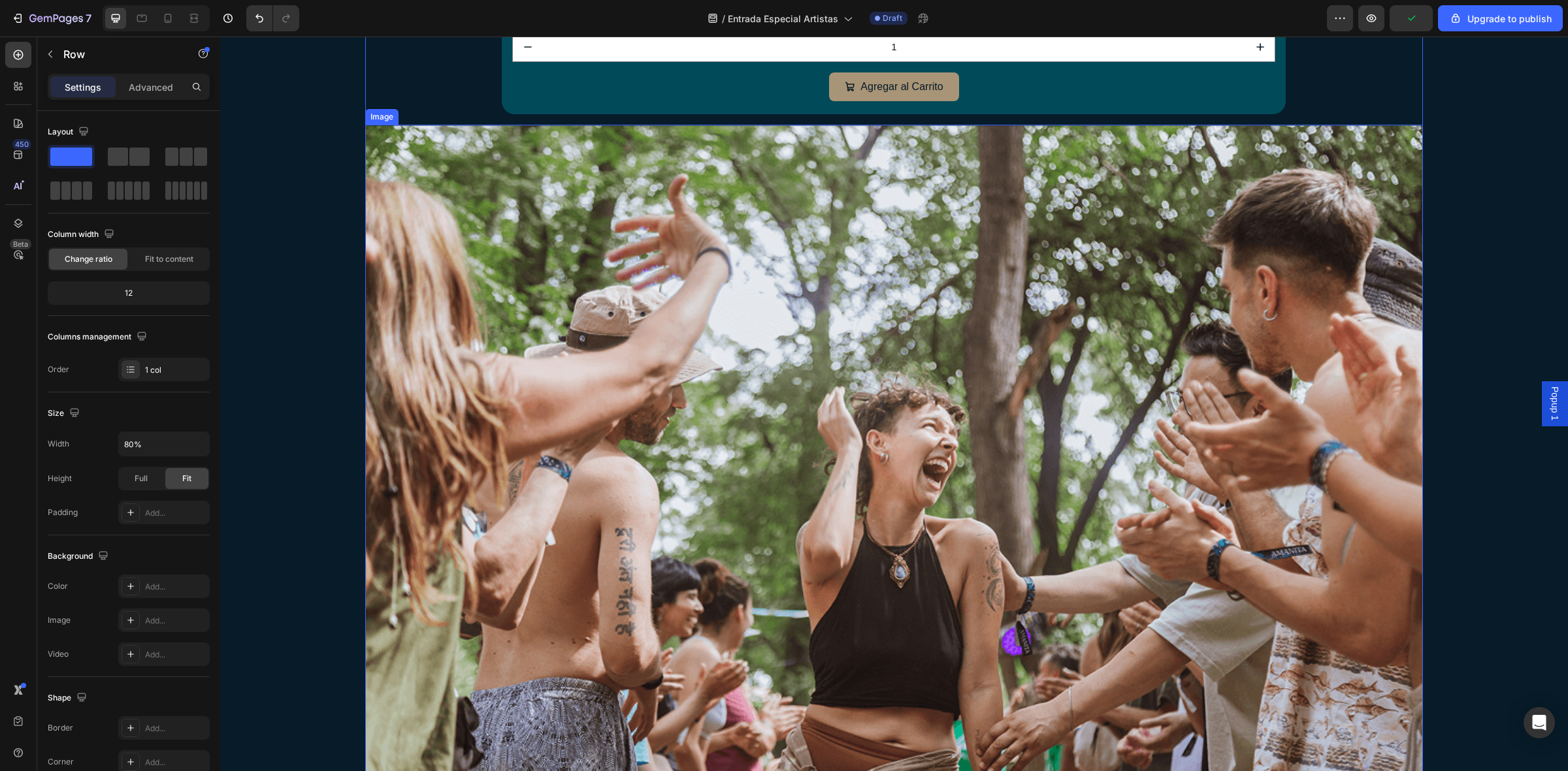
click at [659, 315] on img at bounding box center [893, 477] width 1057 height 705
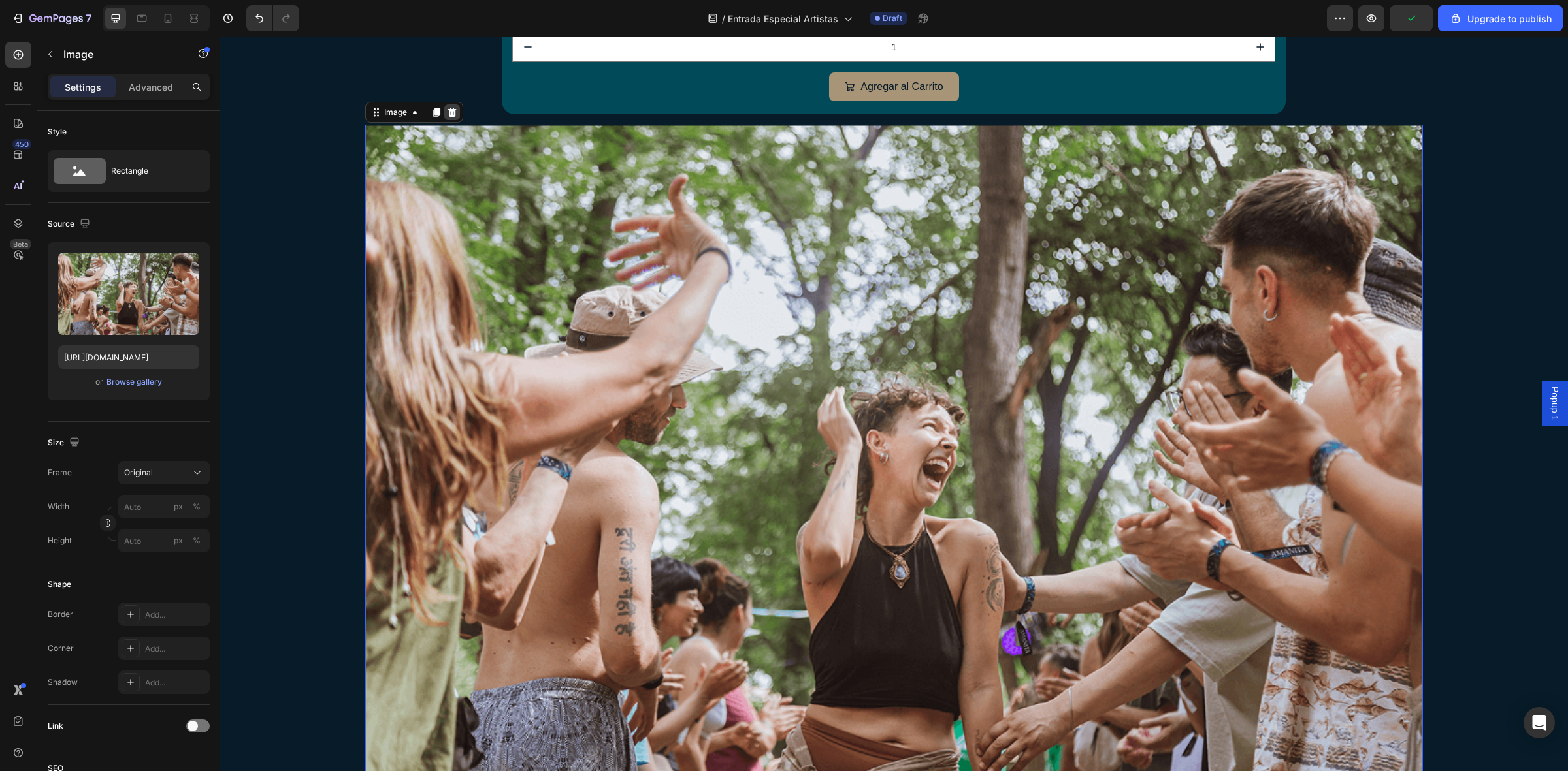
click at [447, 107] on icon at bounding box center [452, 113] width 11 height 11
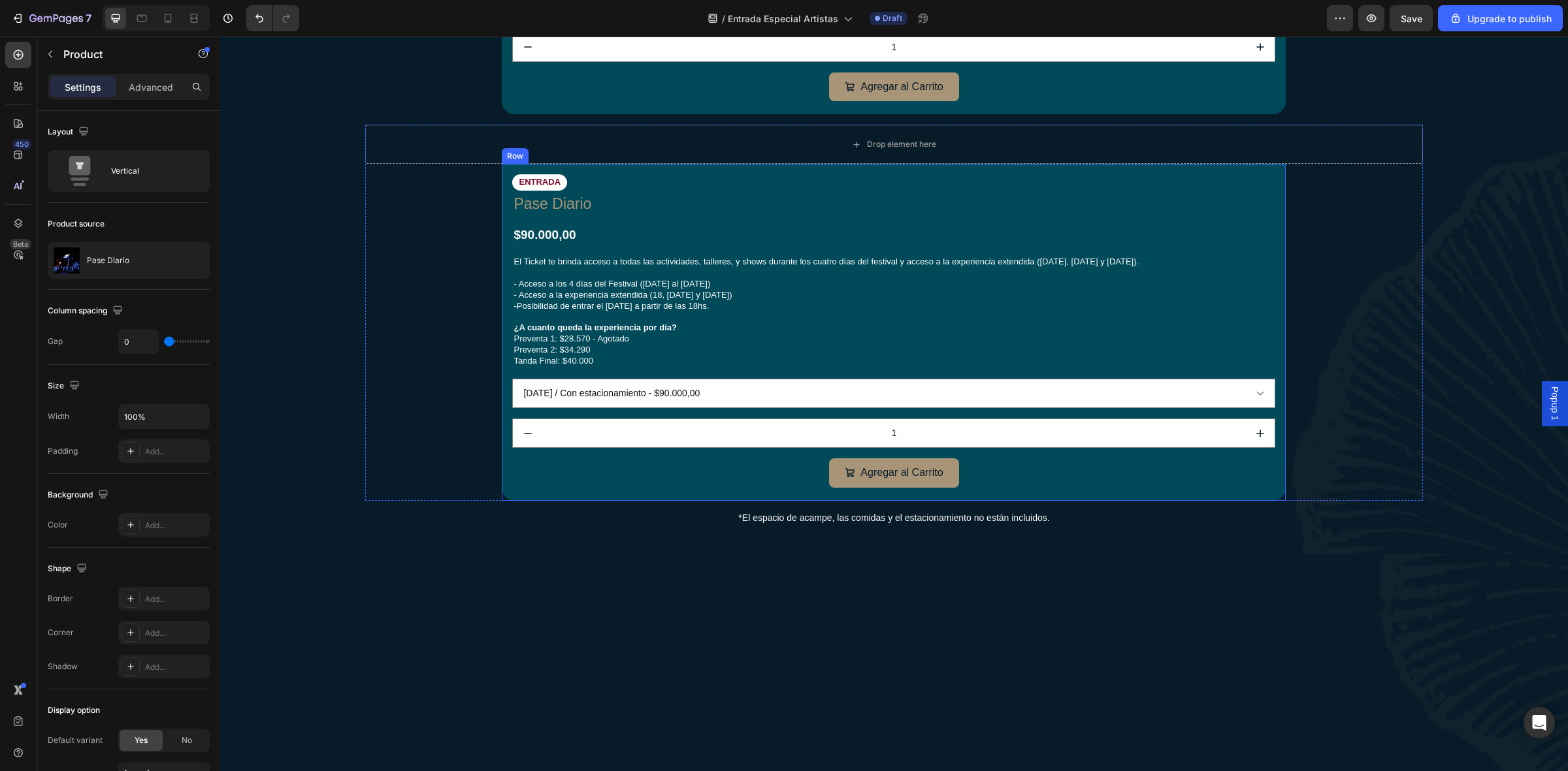
click at [502, 171] on div "ENTRADA Text Block Pase Diario Product Title $90.000,00 Product Price Product P…" at bounding box center [894, 332] width 784 height 336
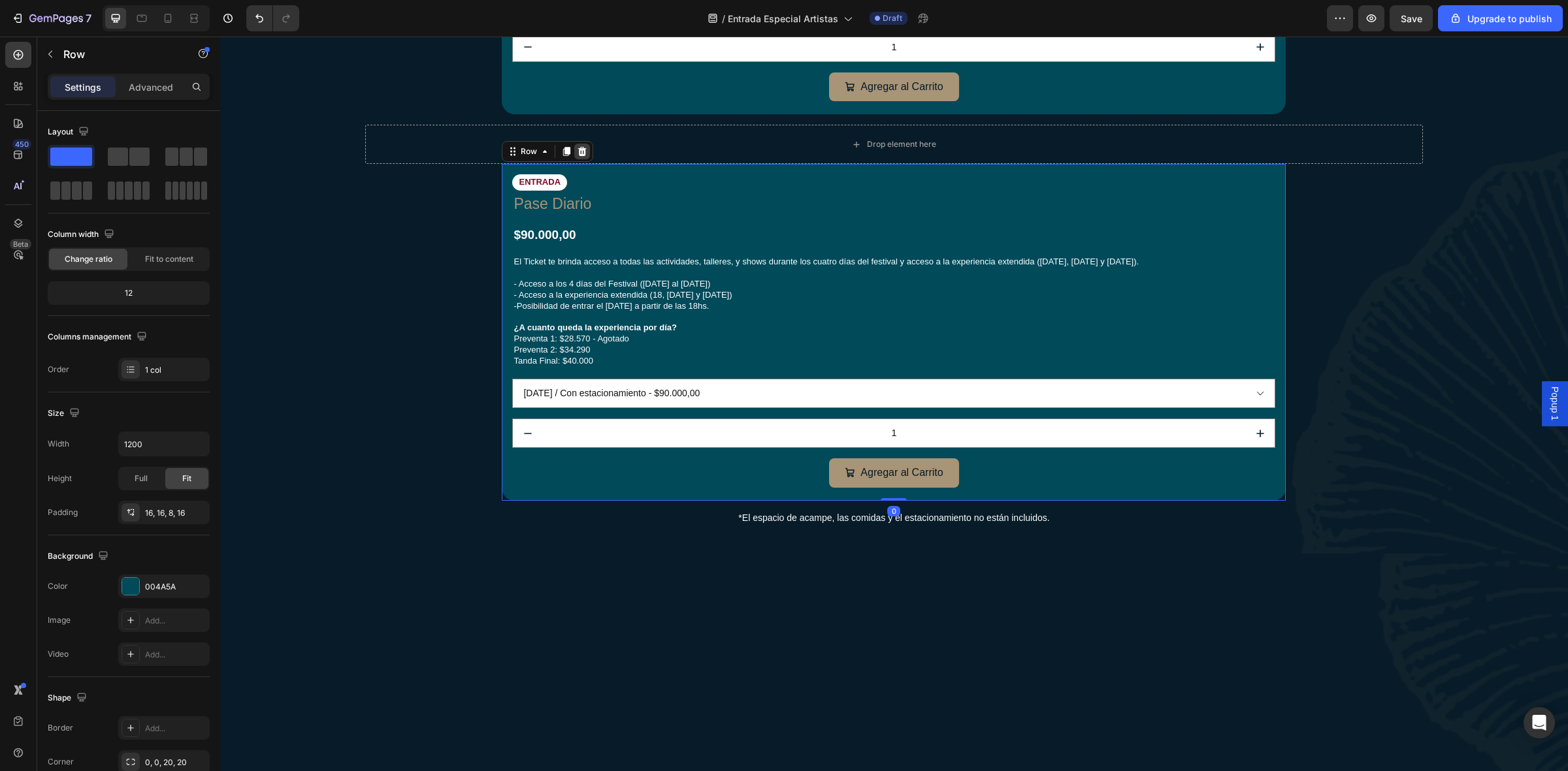
click at [580, 147] on icon at bounding box center [582, 151] width 8 height 9
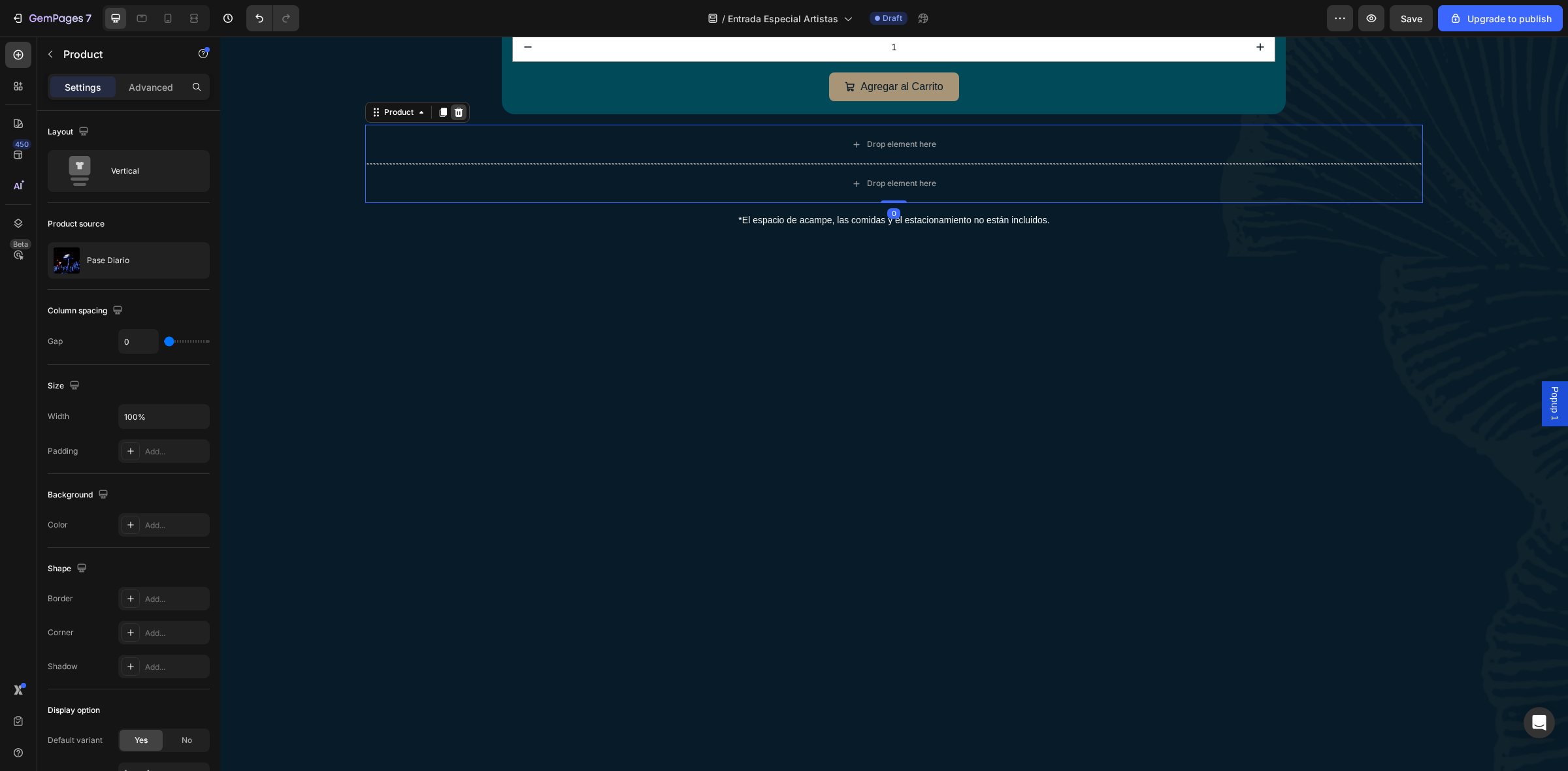
click at [451, 109] on div at bounding box center [459, 112] width 15 height 15
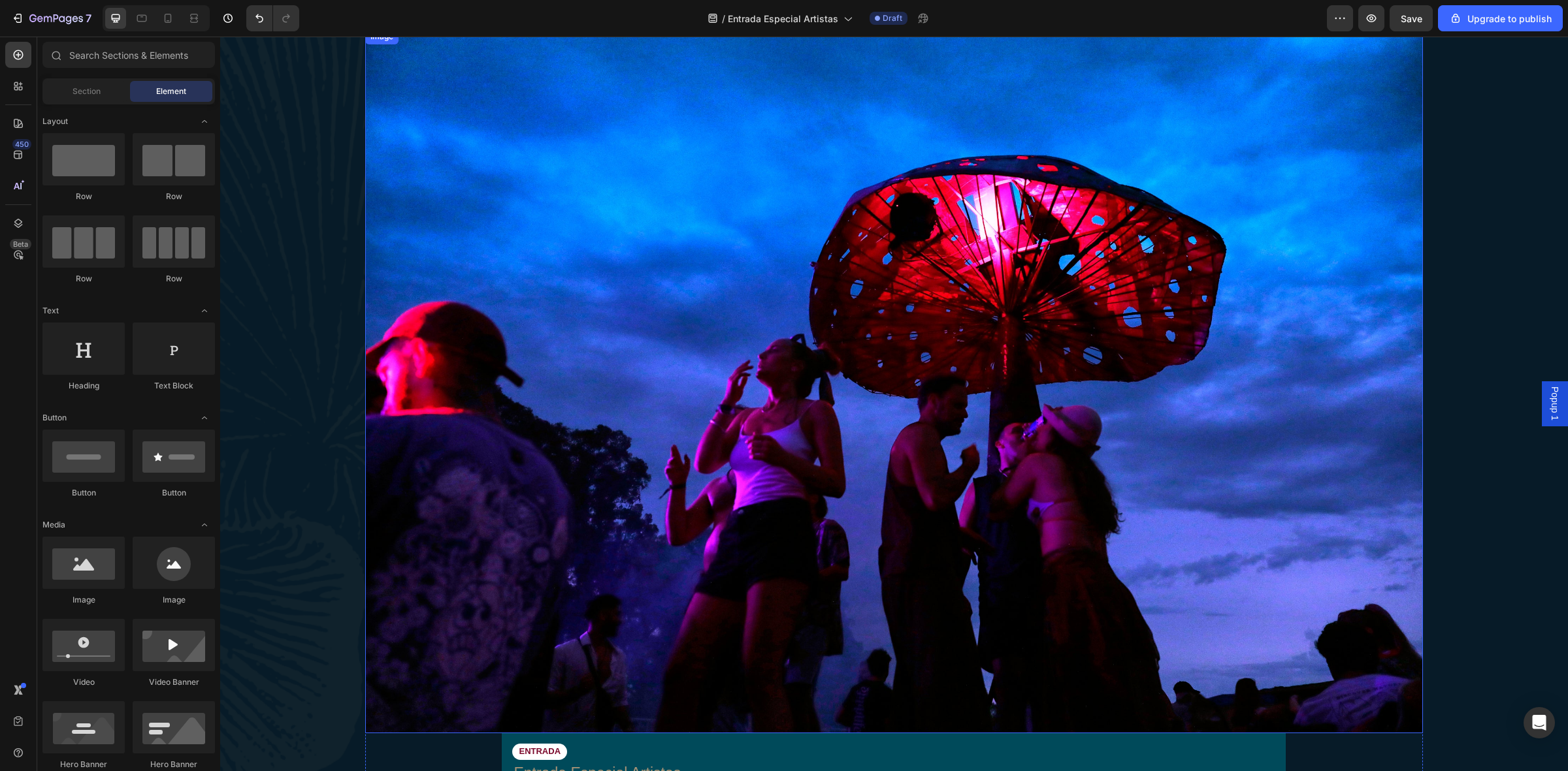
scroll to position [571, 0]
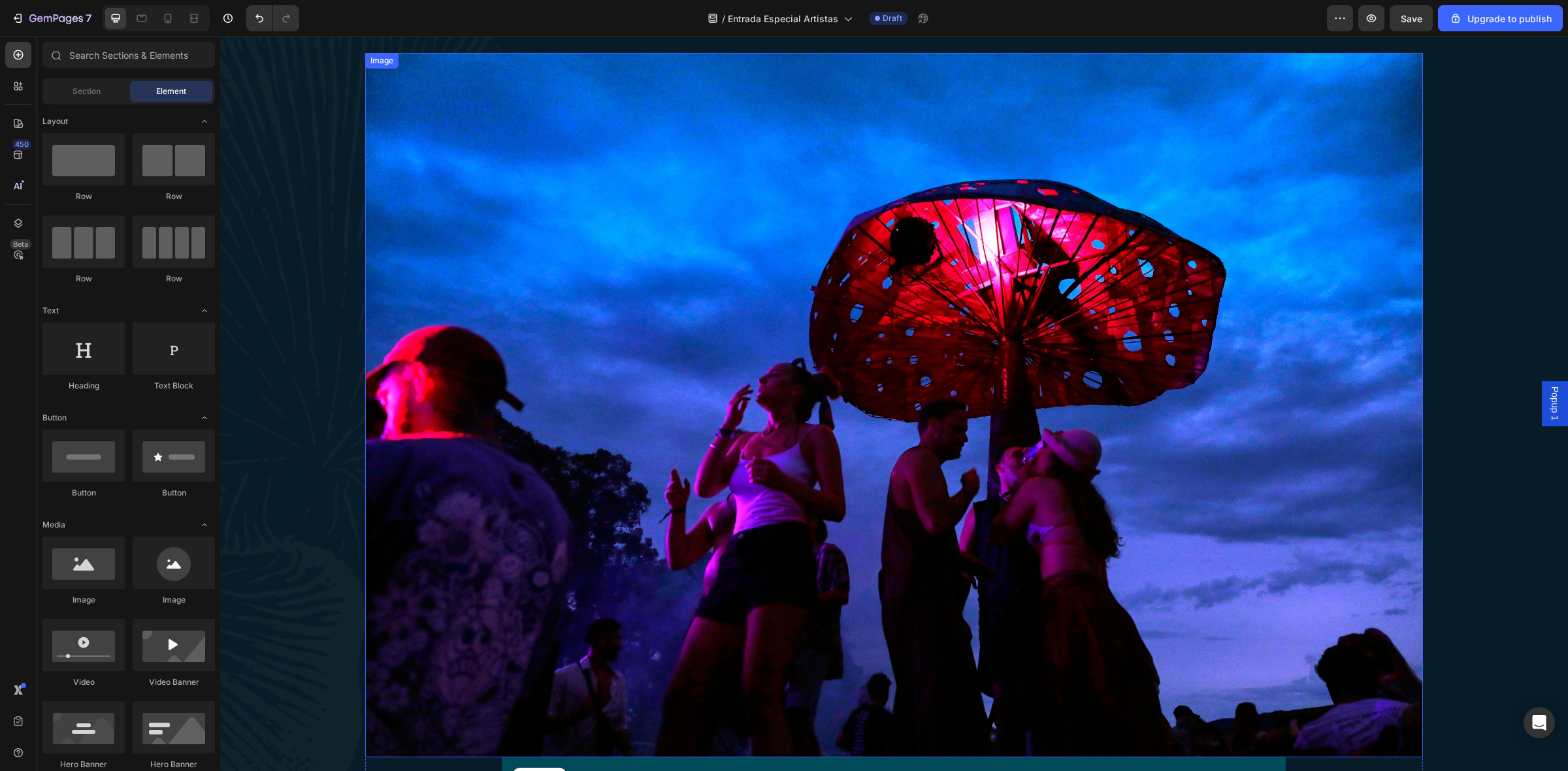
click at [502, 286] on img at bounding box center [893, 405] width 1057 height 705
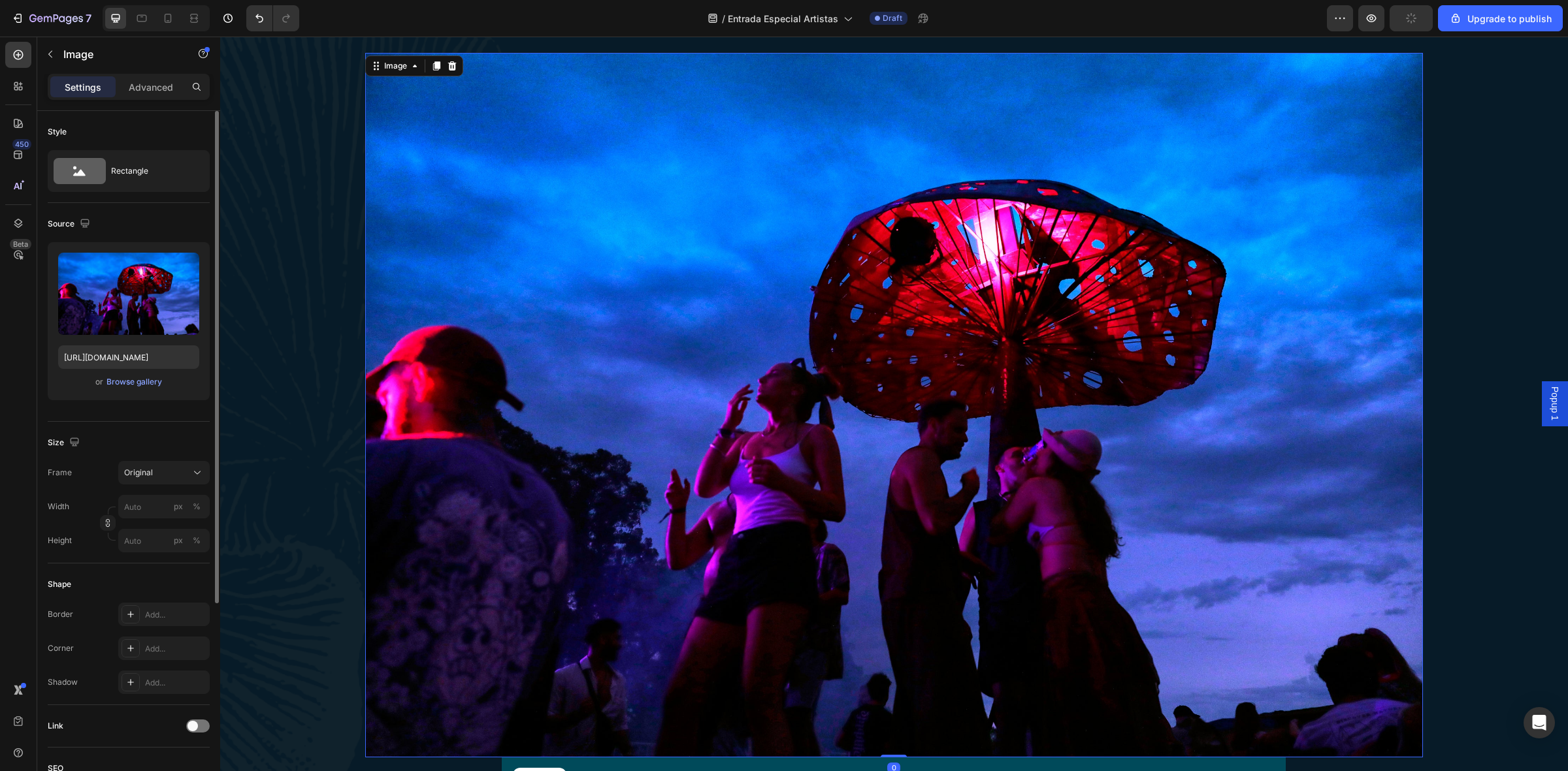
scroll to position [164, 0]
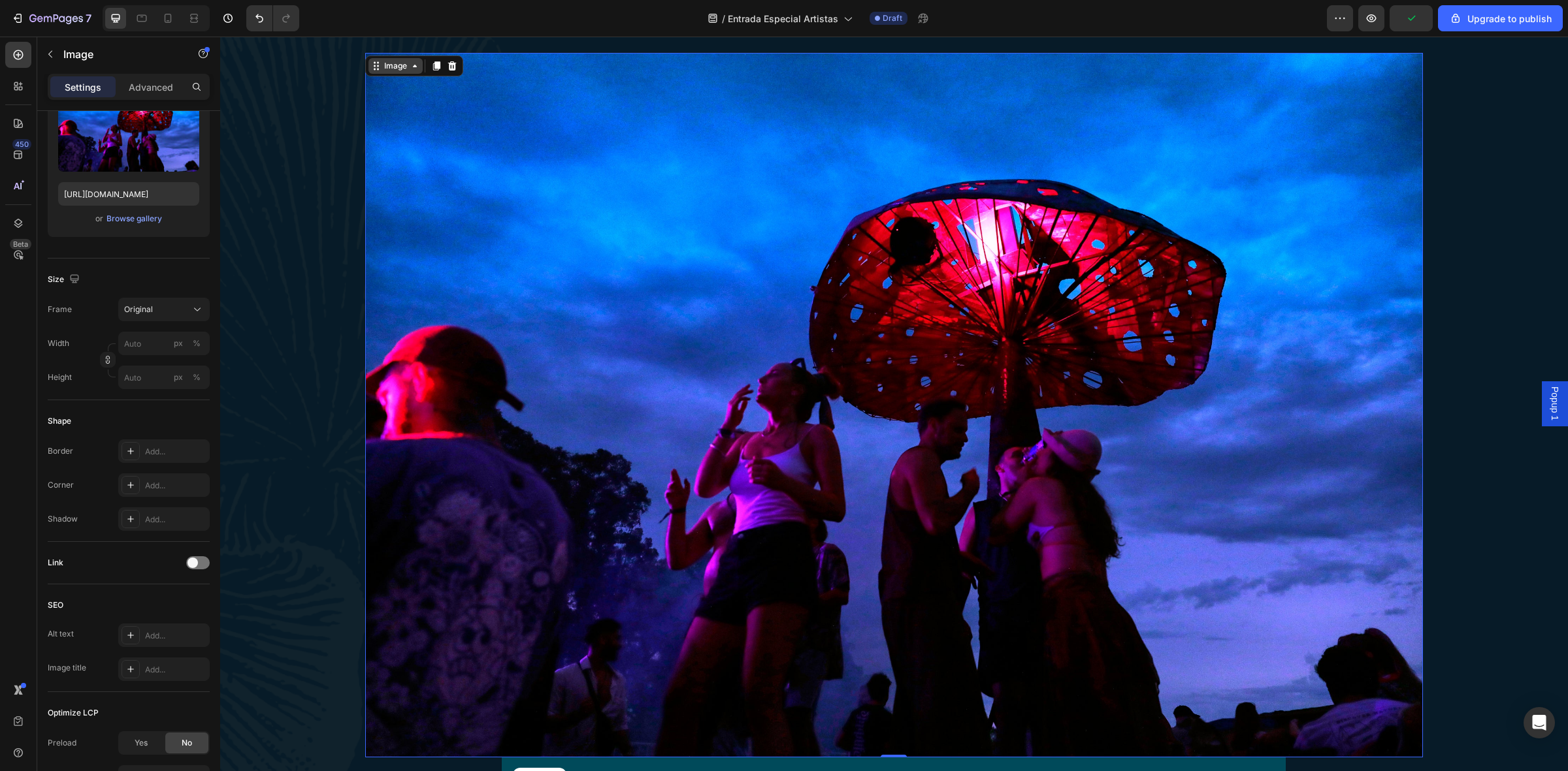
click at [414, 73] on div "Image" at bounding box center [395, 66] width 54 height 15
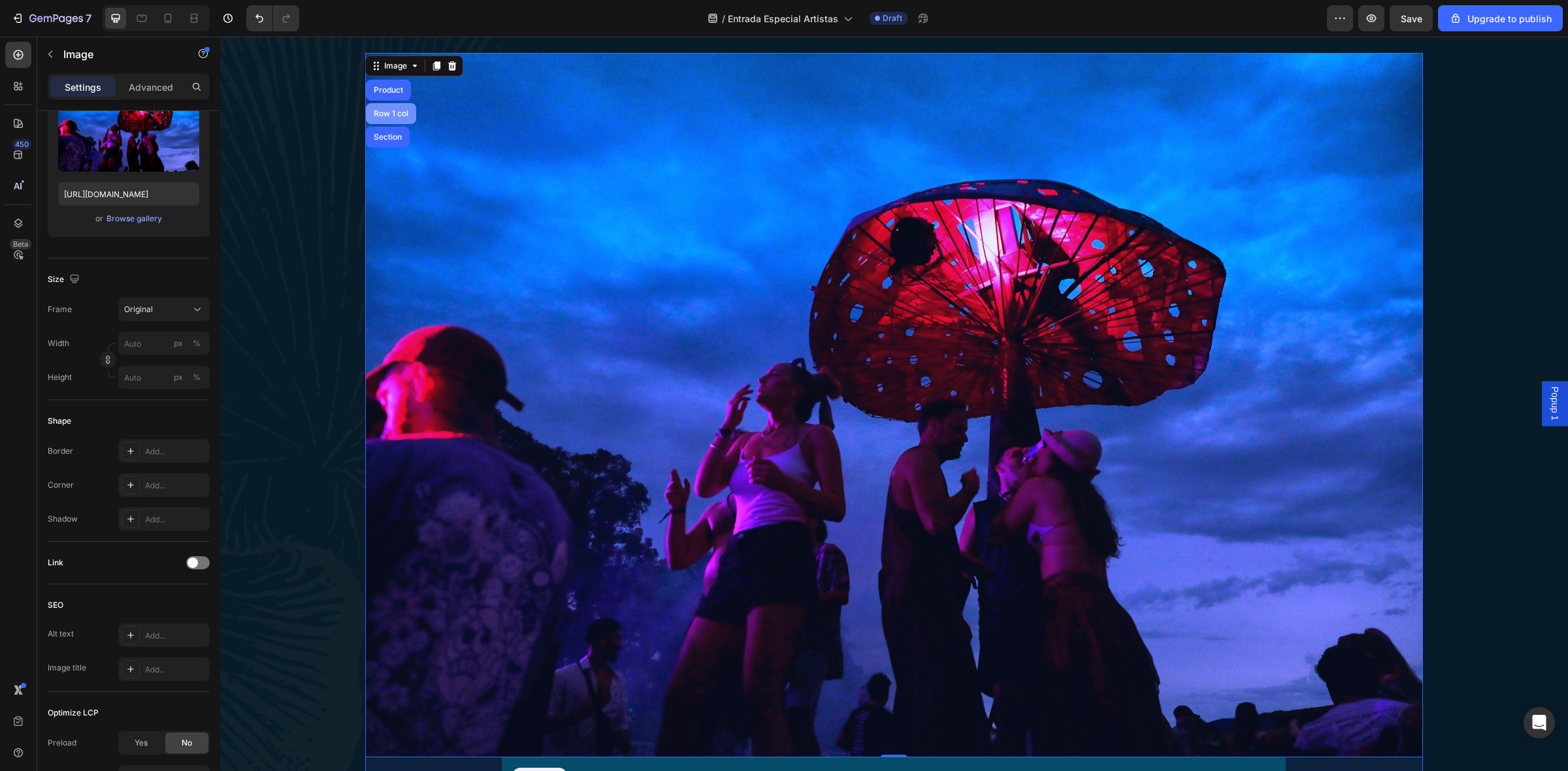
click at [390, 119] on div "Row 1 col" at bounding box center [391, 113] width 50 height 21
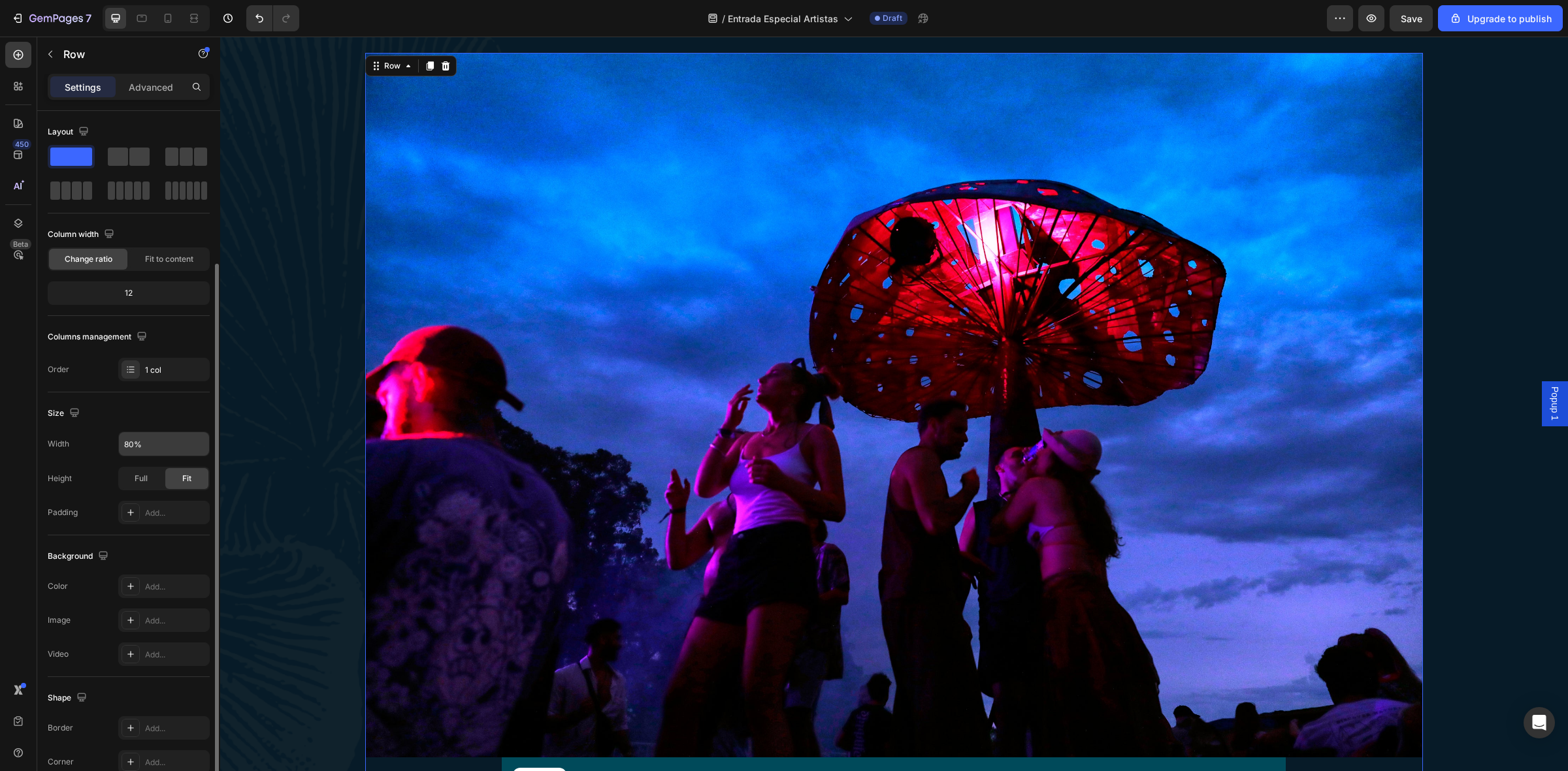
scroll to position [82, 0]
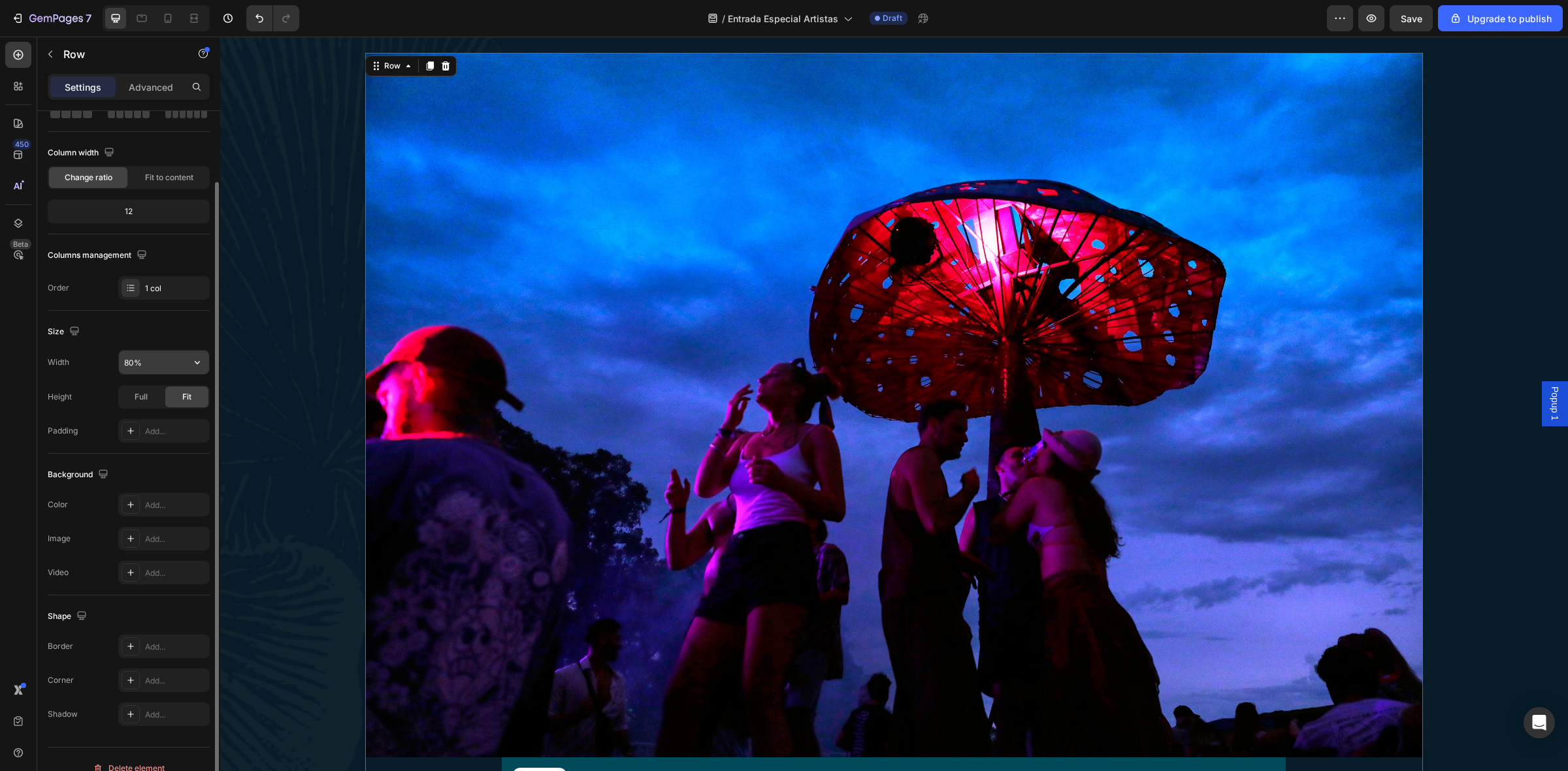
click at [151, 358] on input "80%" at bounding box center [164, 362] width 90 height 23
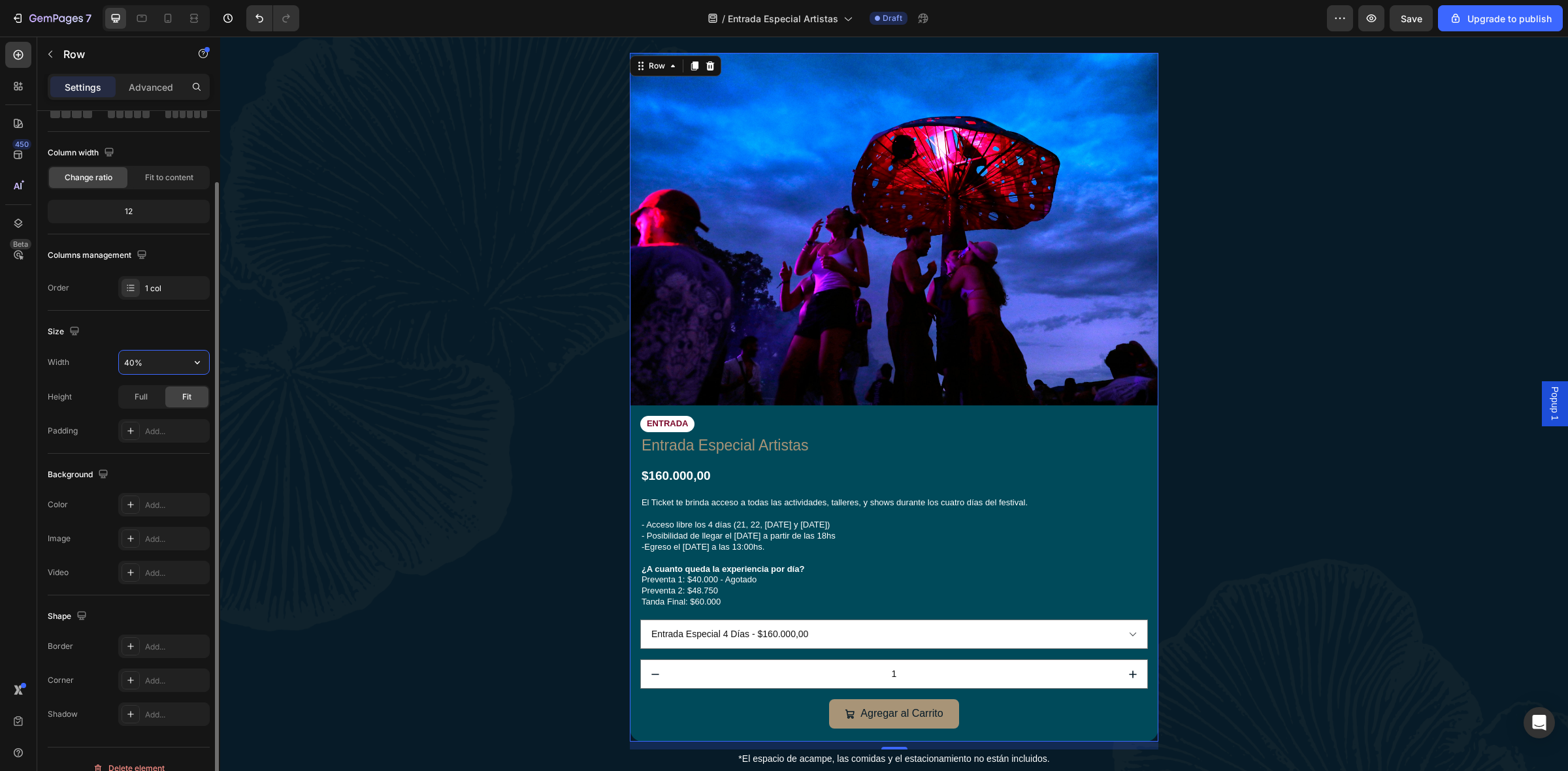
click at [160, 350] on input "40%" at bounding box center [164, 362] width 90 height 23
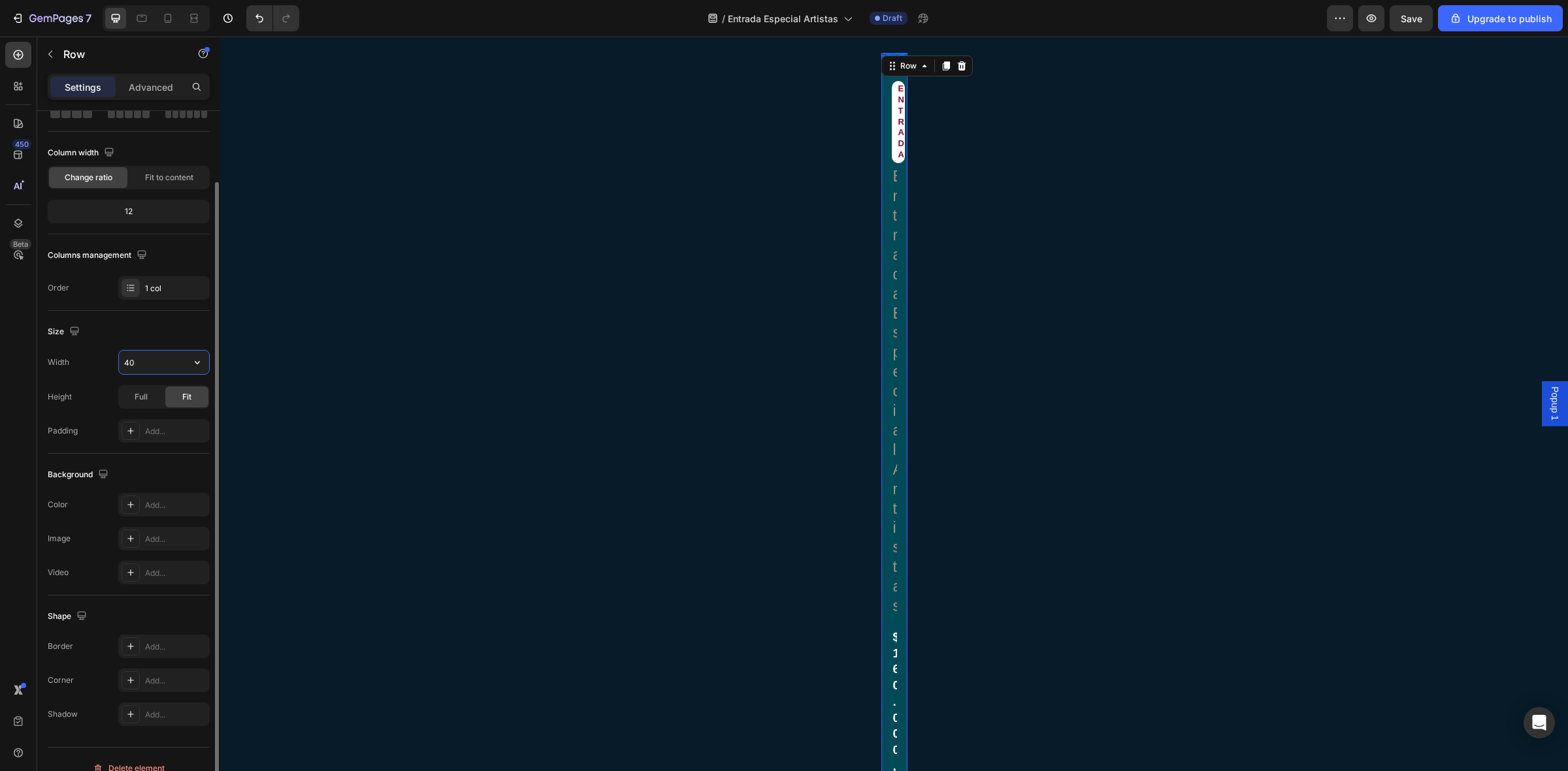
type input "4"
click at [174, 367] on input "30" at bounding box center [164, 362] width 90 height 23
click at [191, 366] on icon "button" at bounding box center [197, 362] width 13 height 13
click at [181, 343] on div "Size Width 30 Height Full Fit Padding Add..." at bounding box center [129, 382] width 162 height 143
click at [144, 364] on input "30" at bounding box center [164, 362] width 90 height 23
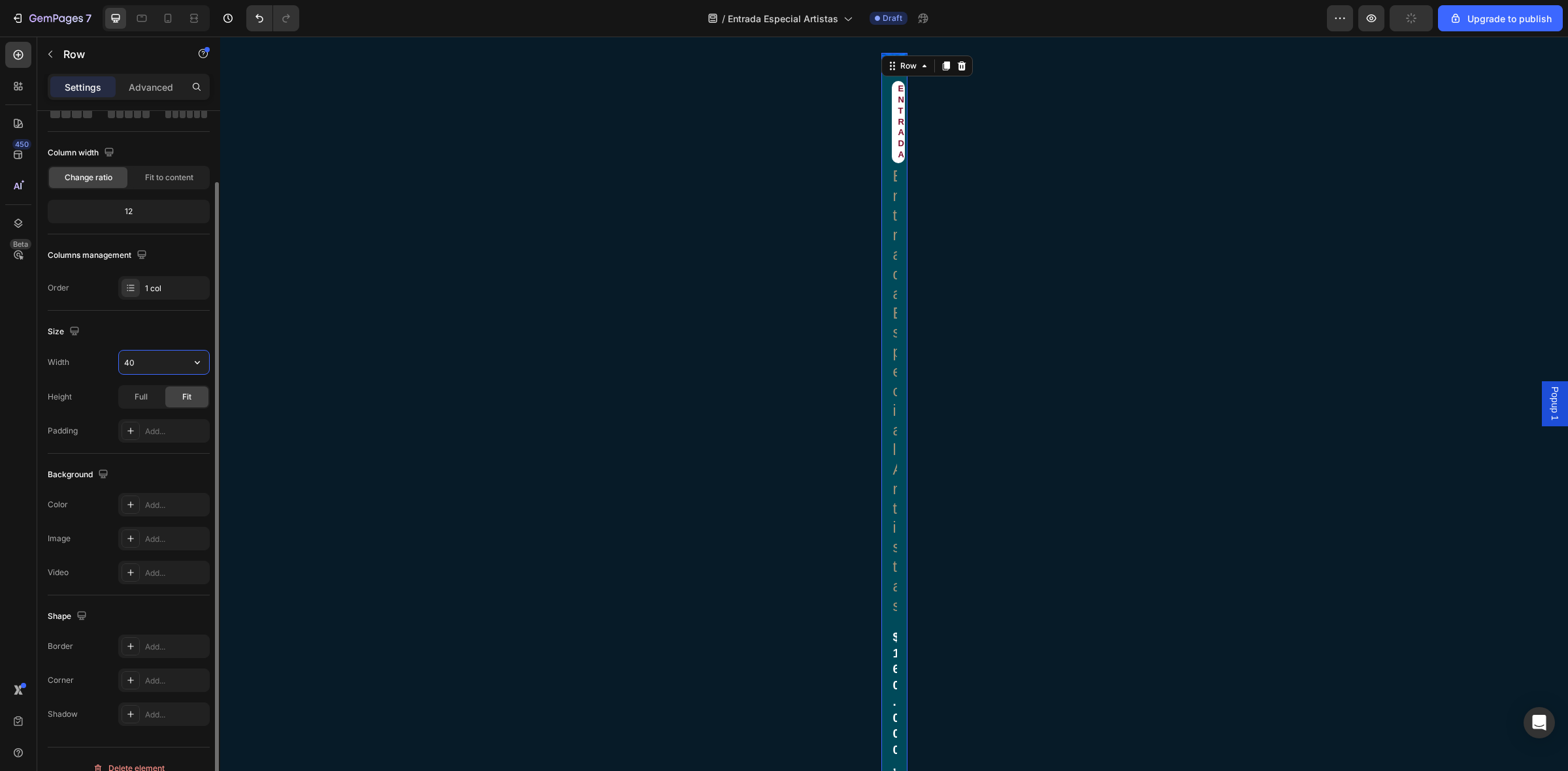
type input "4"
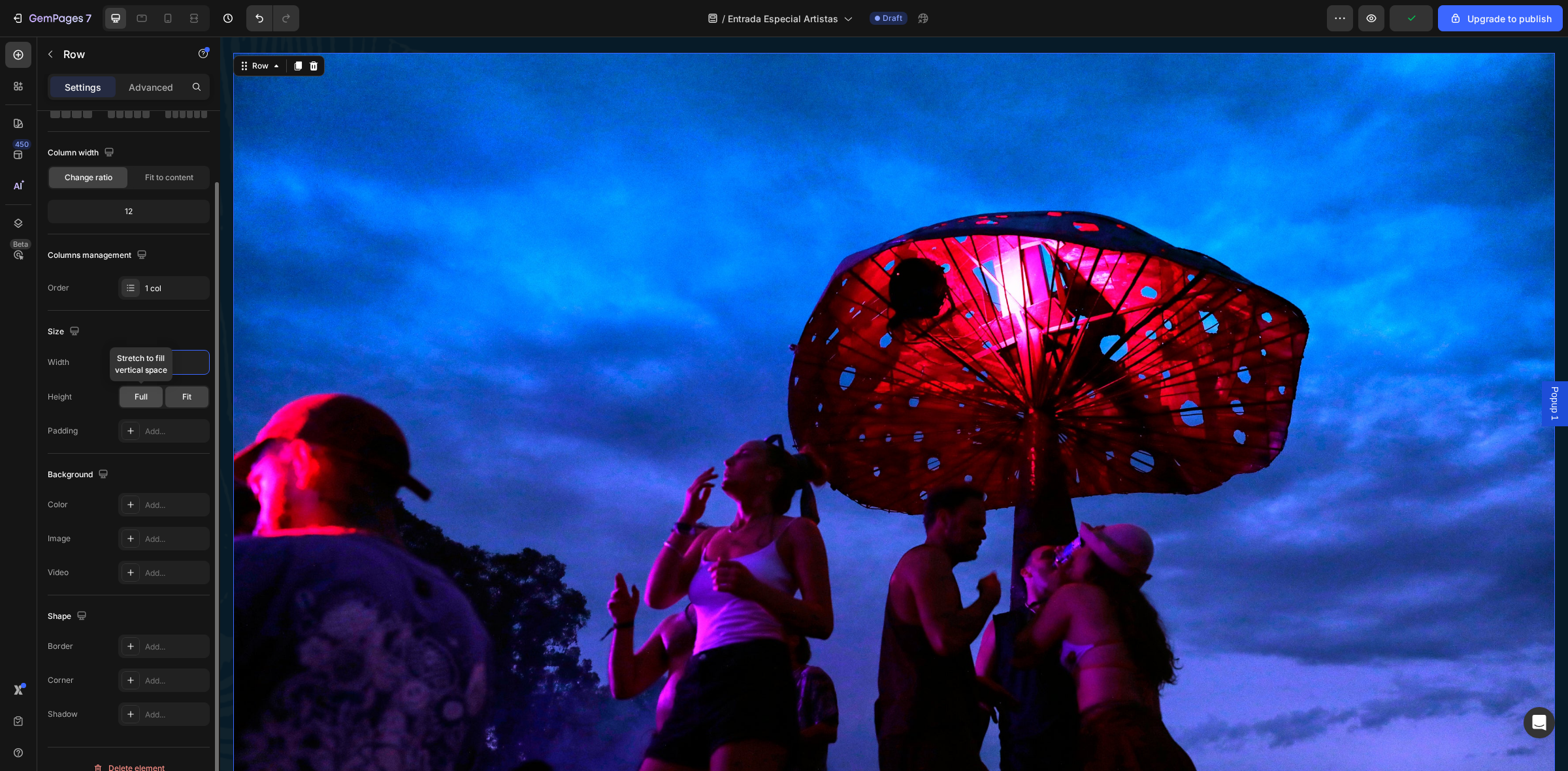
click at [155, 393] on div "Full" at bounding box center [141, 397] width 43 height 21
click at [185, 367] on button "button" at bounding box center [197, 362] width 23 height 23
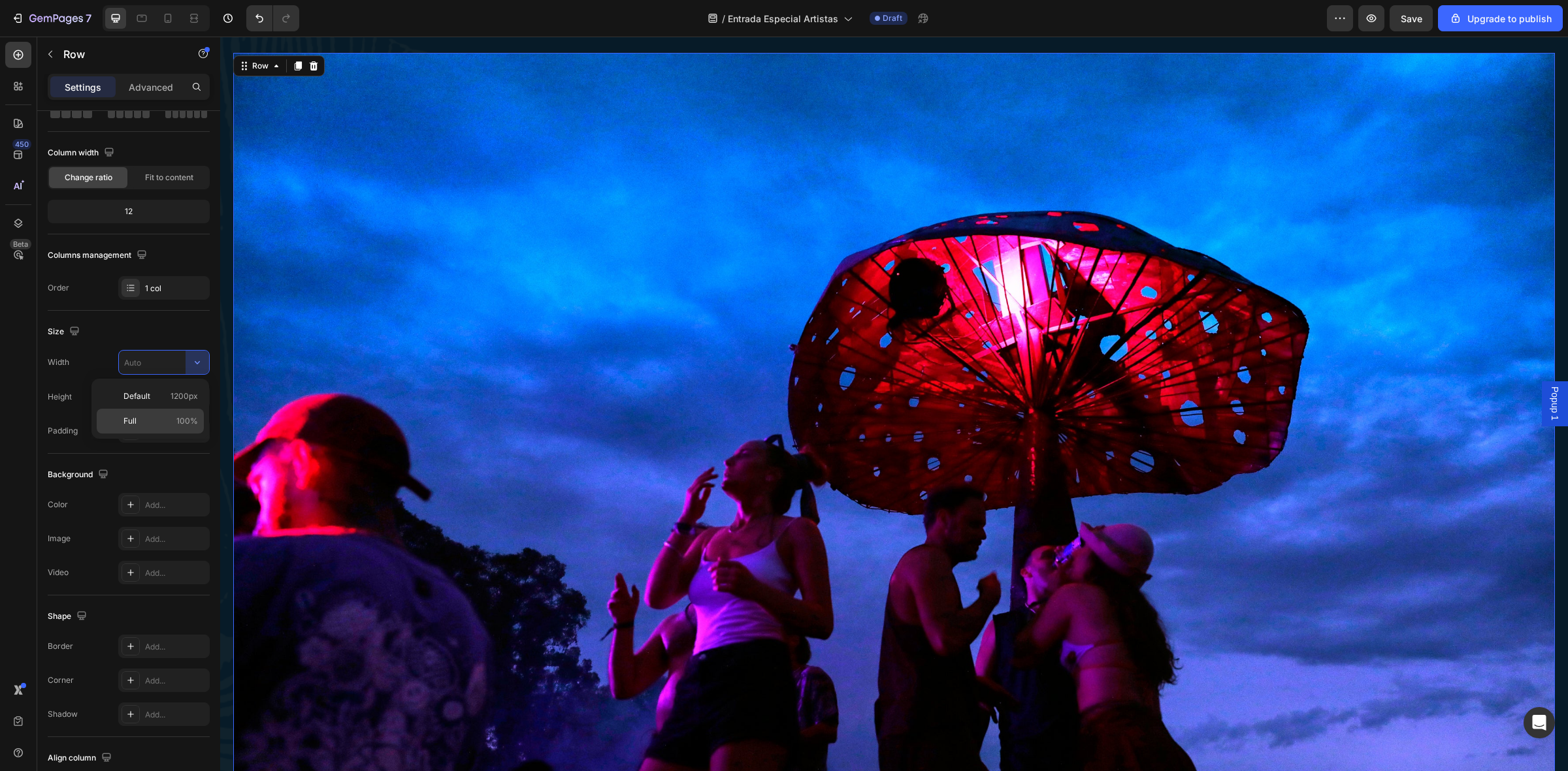
click at [172, 418] on p "Full 100%" at bounding box center [161, 421] width 74 height 12
click at [138, 364] on input "100%" at bounding box center [164, 362] width 90 height 23
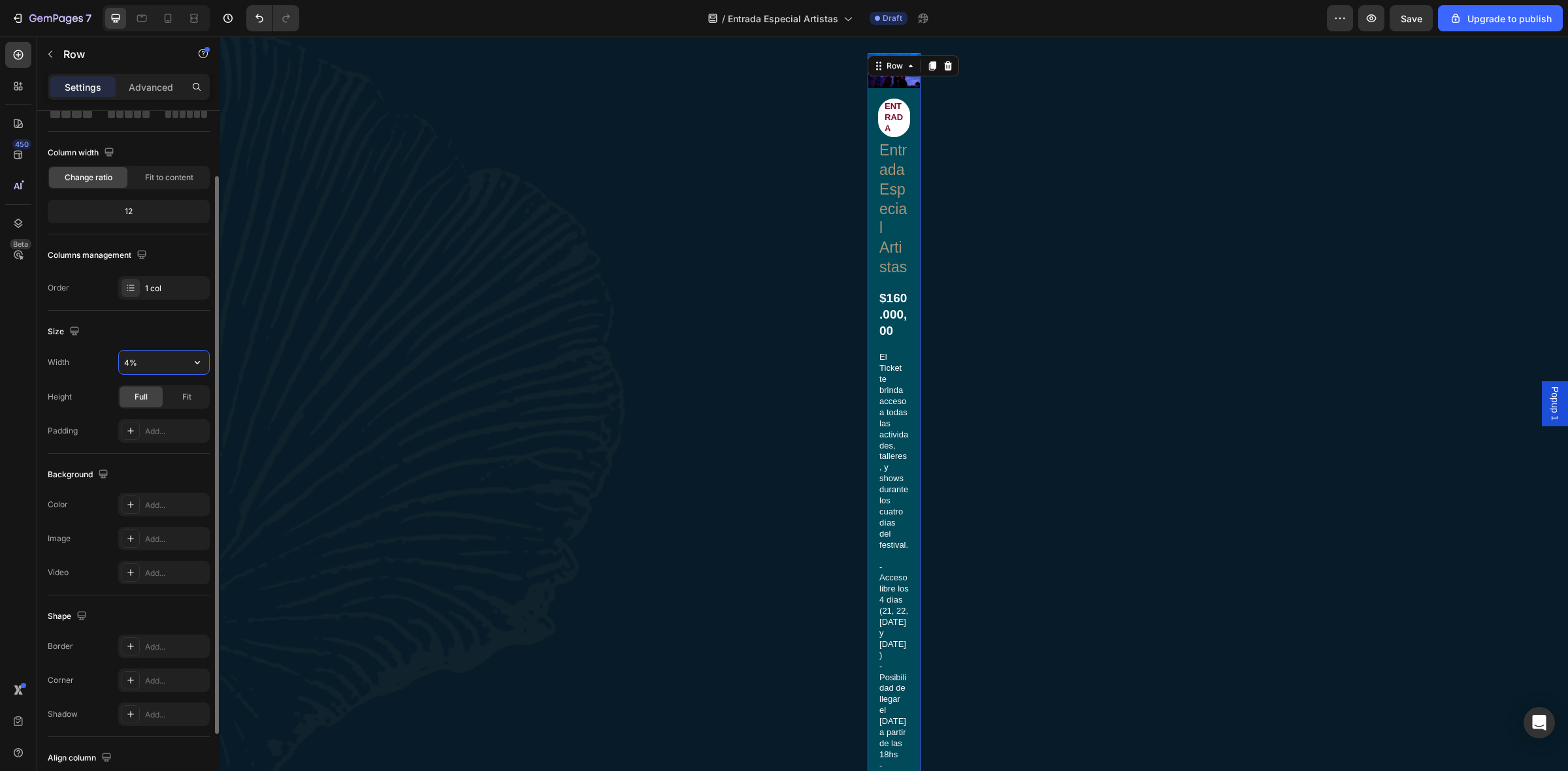
type input "40%"
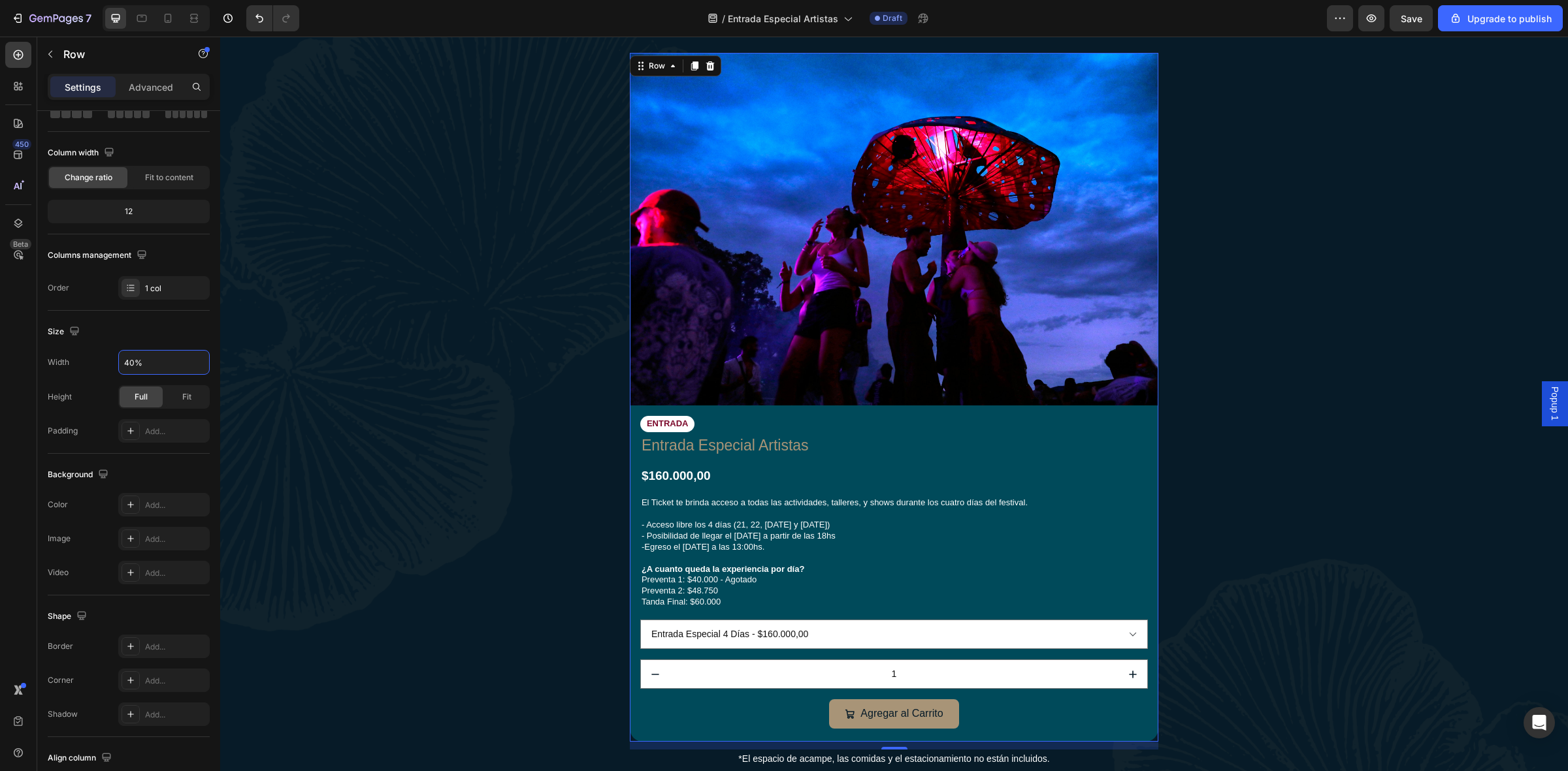
click at [459, 371] on div "entradas Especial Artistas Heading 🎫 Aprovechá: 3 Cuotas Sin Interés Text Block…" at bounding box center [894, 359] width 1322 height 819
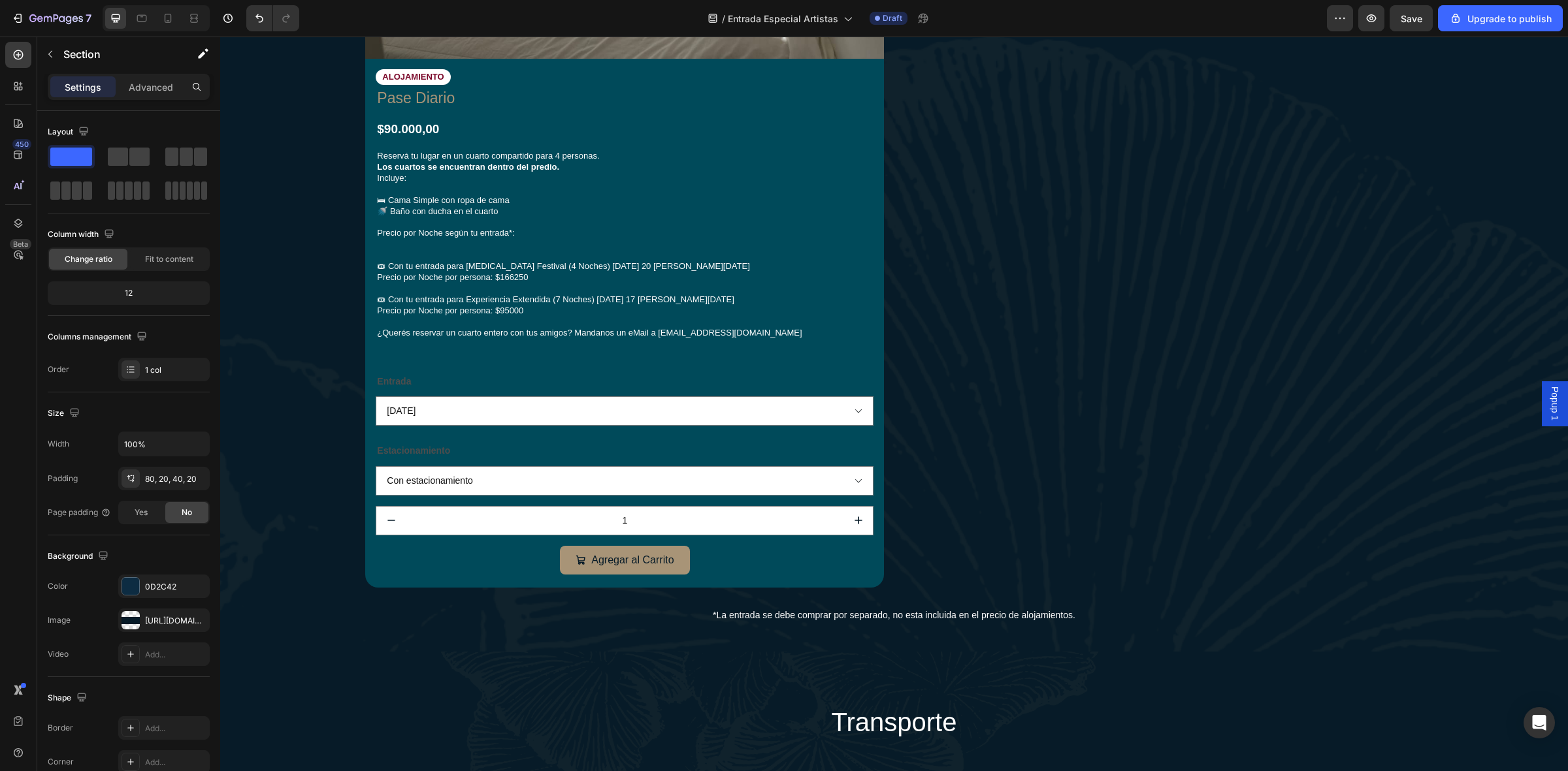
scroll to position [2939, 0]
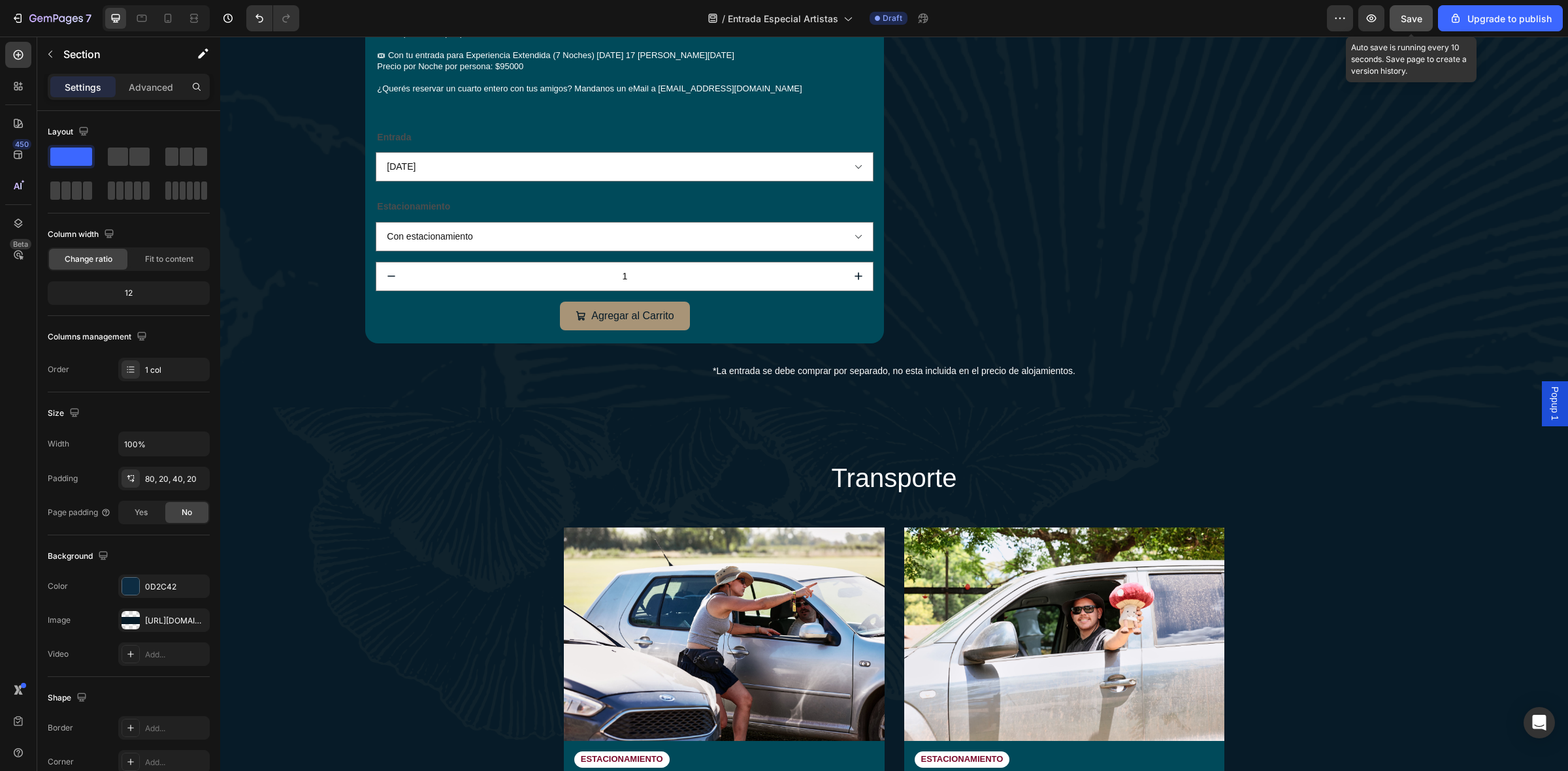
click at [1409, 13] on span "Save" at bounding box center [1411, 19] width 22 height 11
click at [765, 21] on span "Entrada Especial Artistas" at bounding box center [783, 19] width 110 height 14
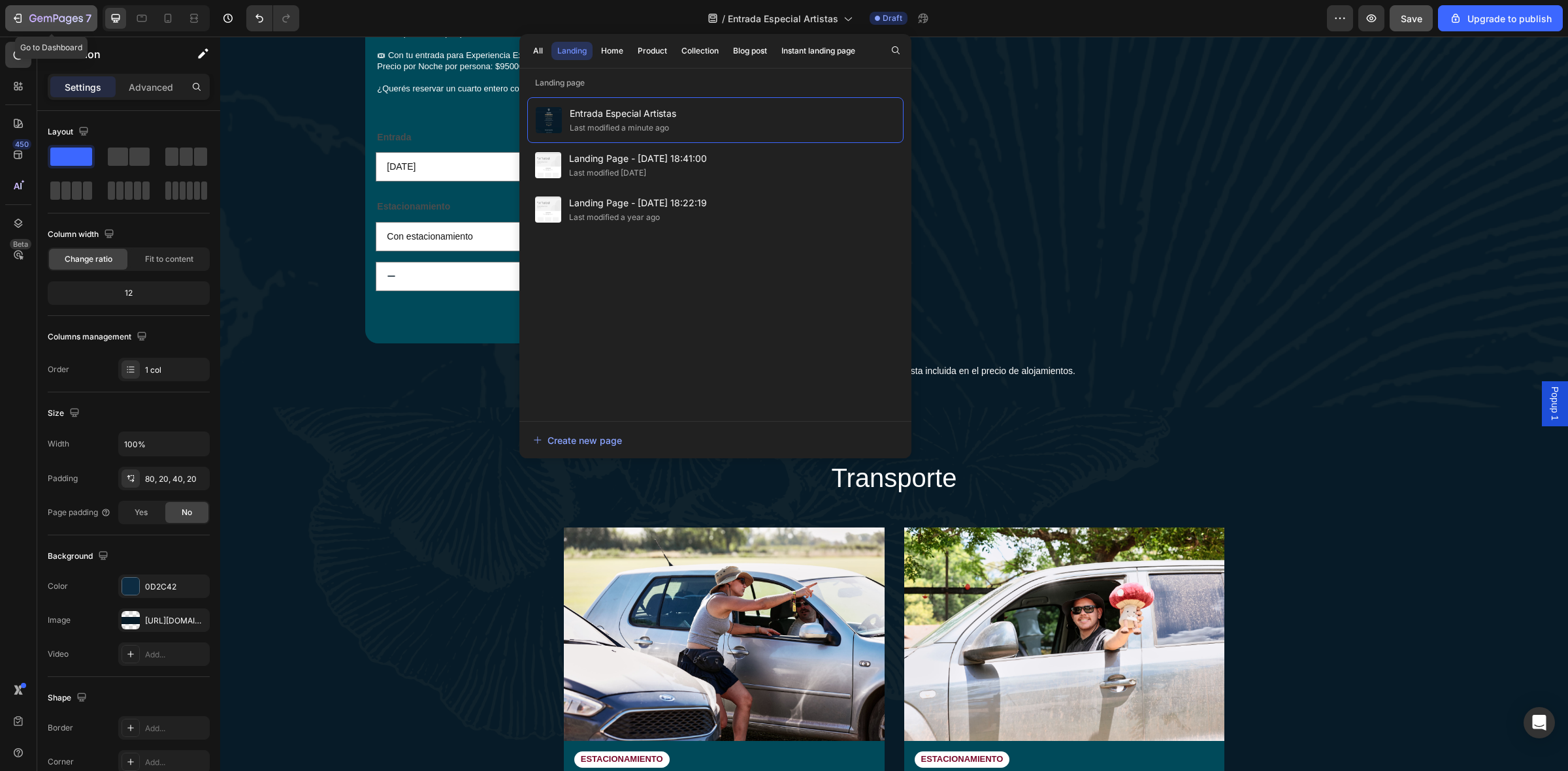
click at [22, 20] on icon "button" at bounding box center [17, 18] width 13 height 13
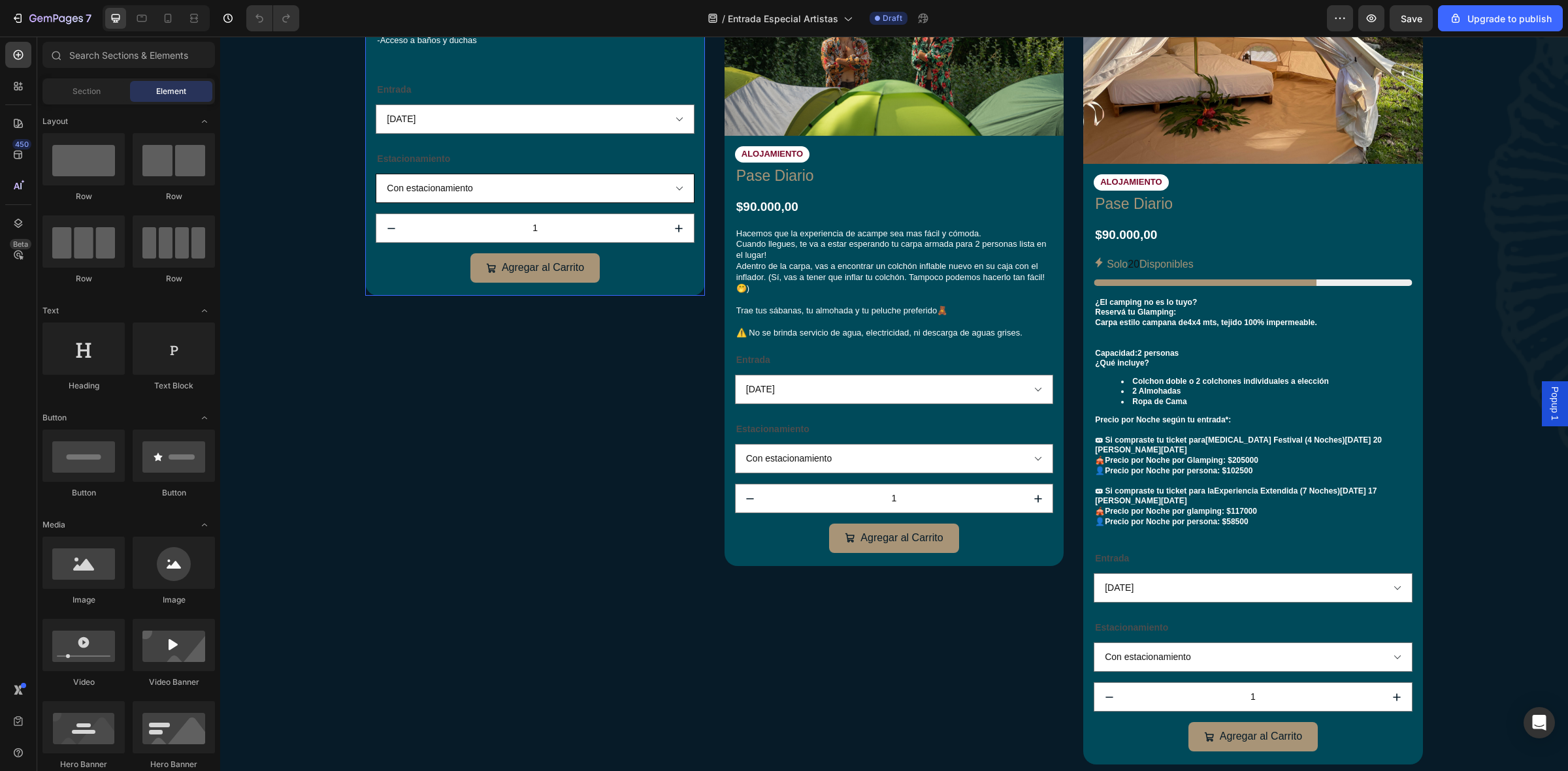
scroll to position [1469, 0]
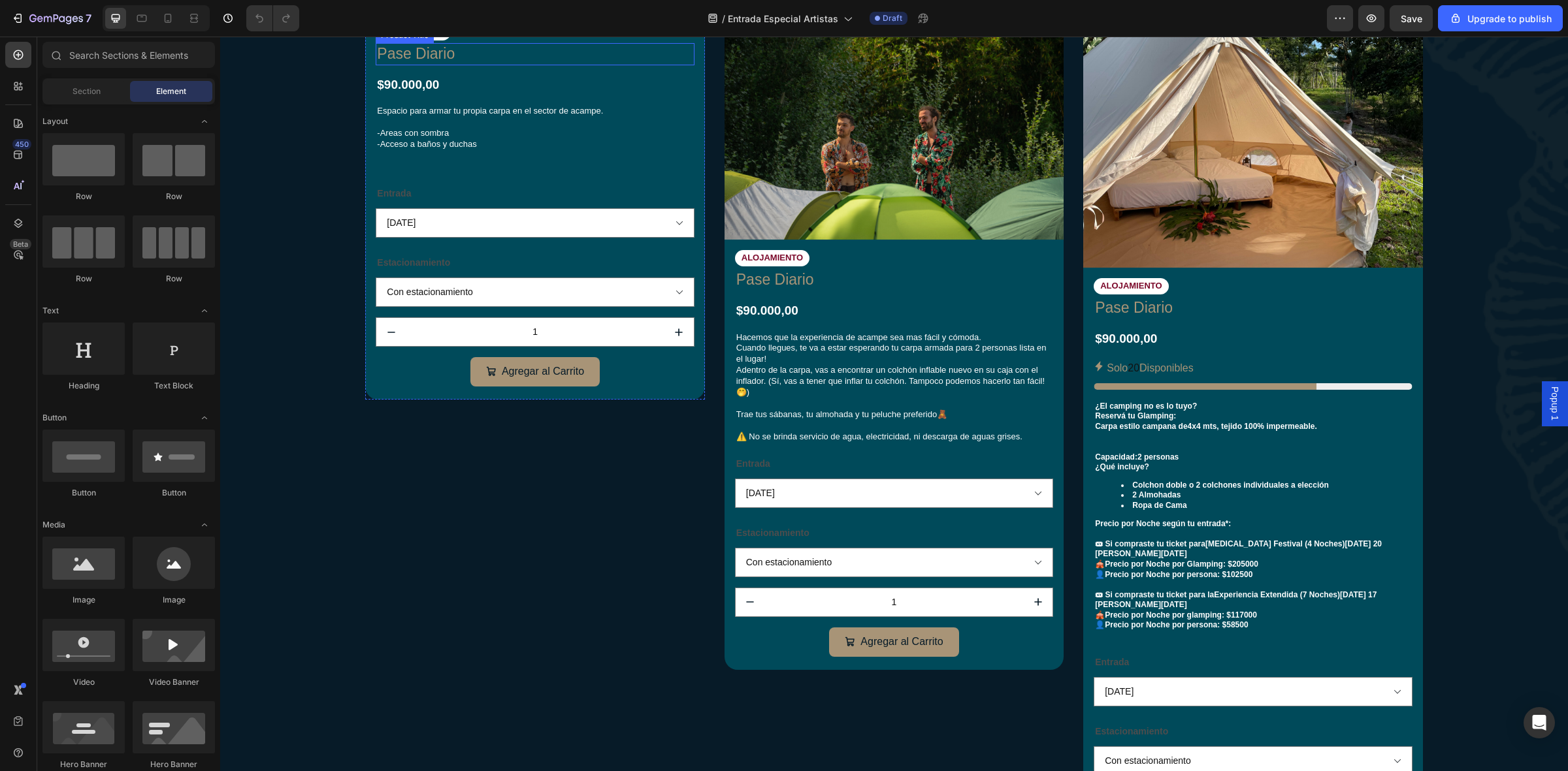
drag, startPoint x: 422, startPoint y: 274, endPoint x: 410, endPoint y: 275, distance: 12.0
click at [422, 66] on h1 "Pase Diario" at bounding box center [535, 54] width 318 height 22
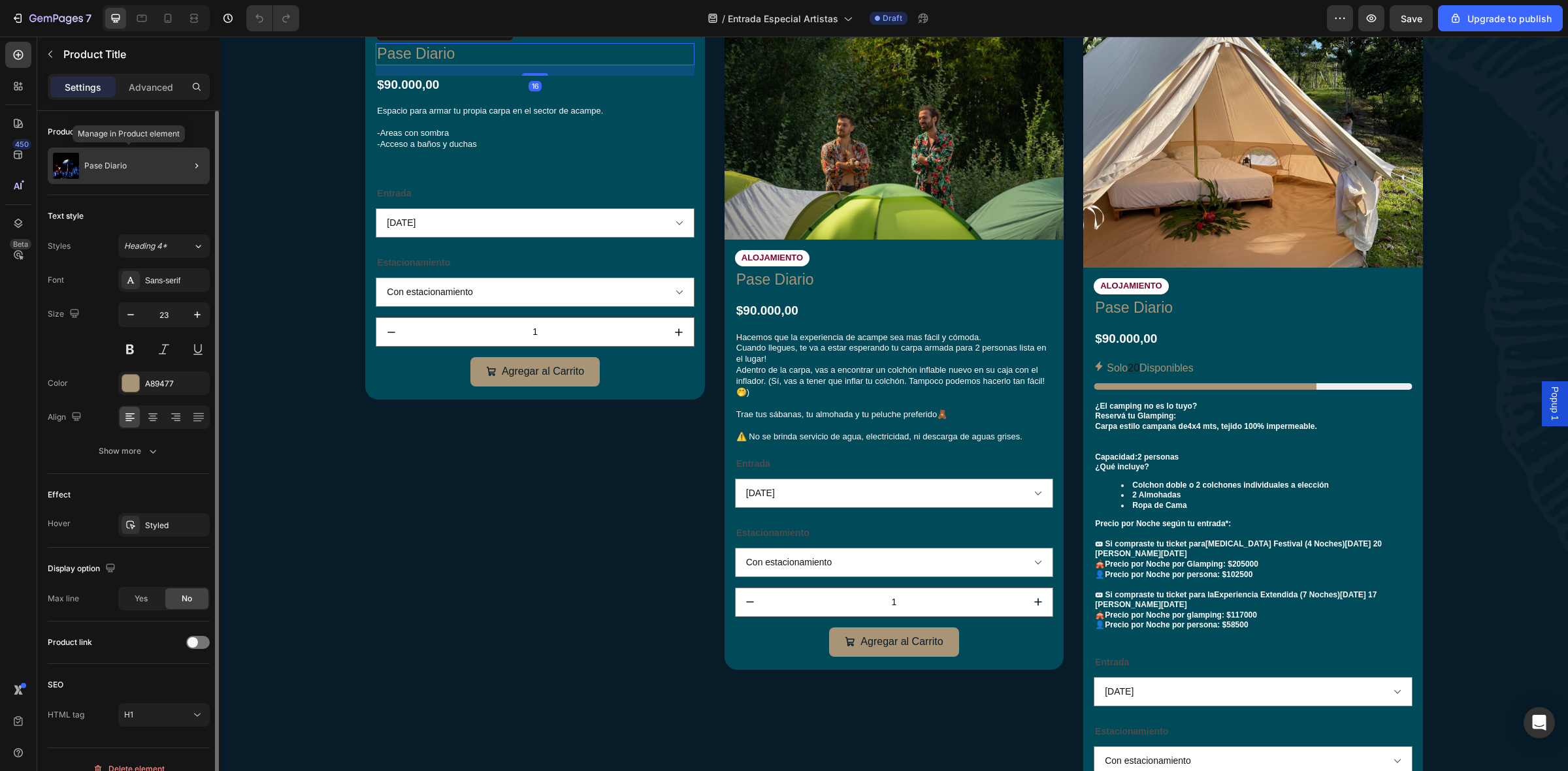
click at [160, 155] on div "Pase Diario" at bounding box center [129, 165] width 162 height 36
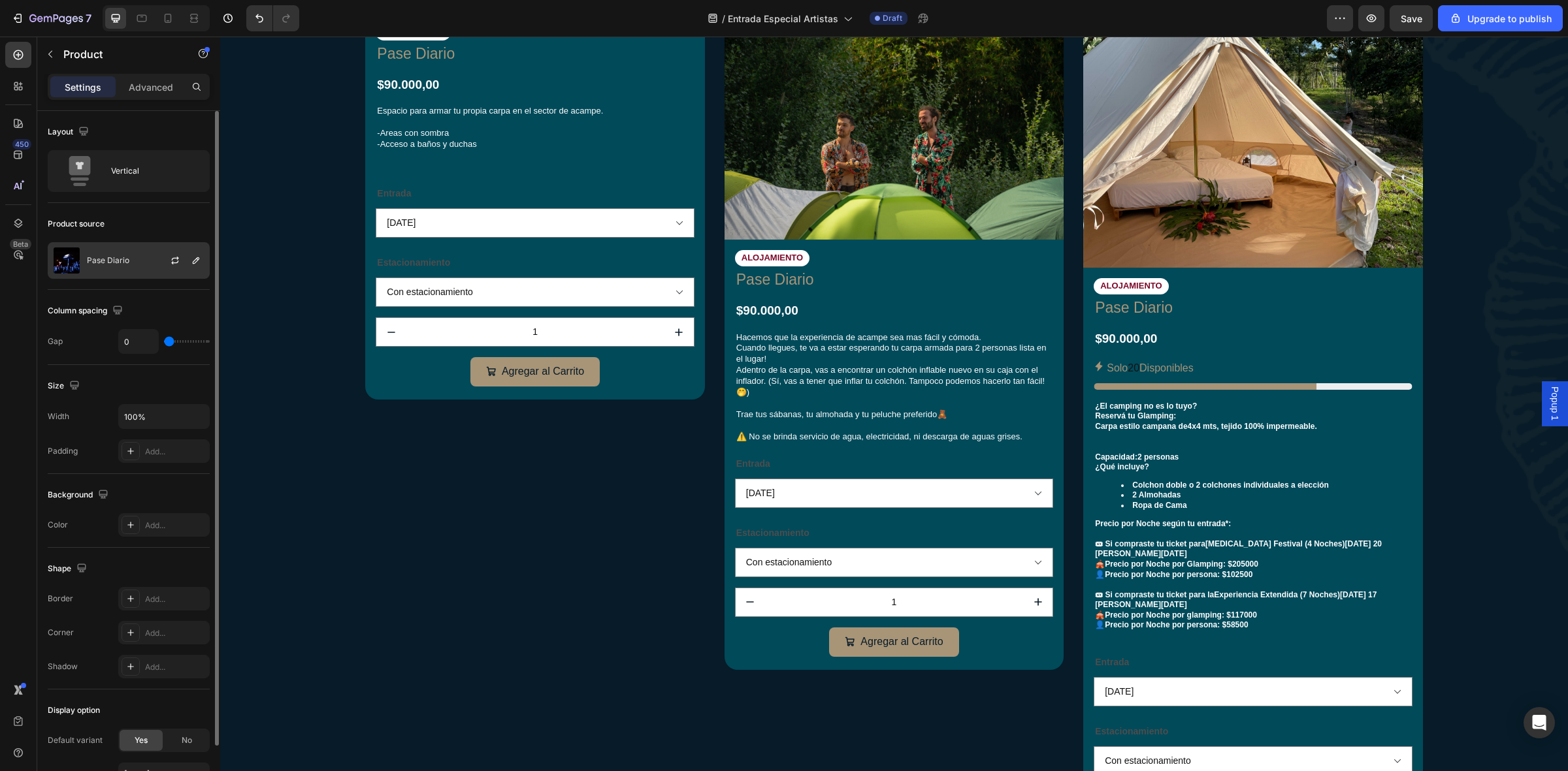
click at [125, 258] on p "Pase Diario" at bounding box center [108, 261] width 42 height 9
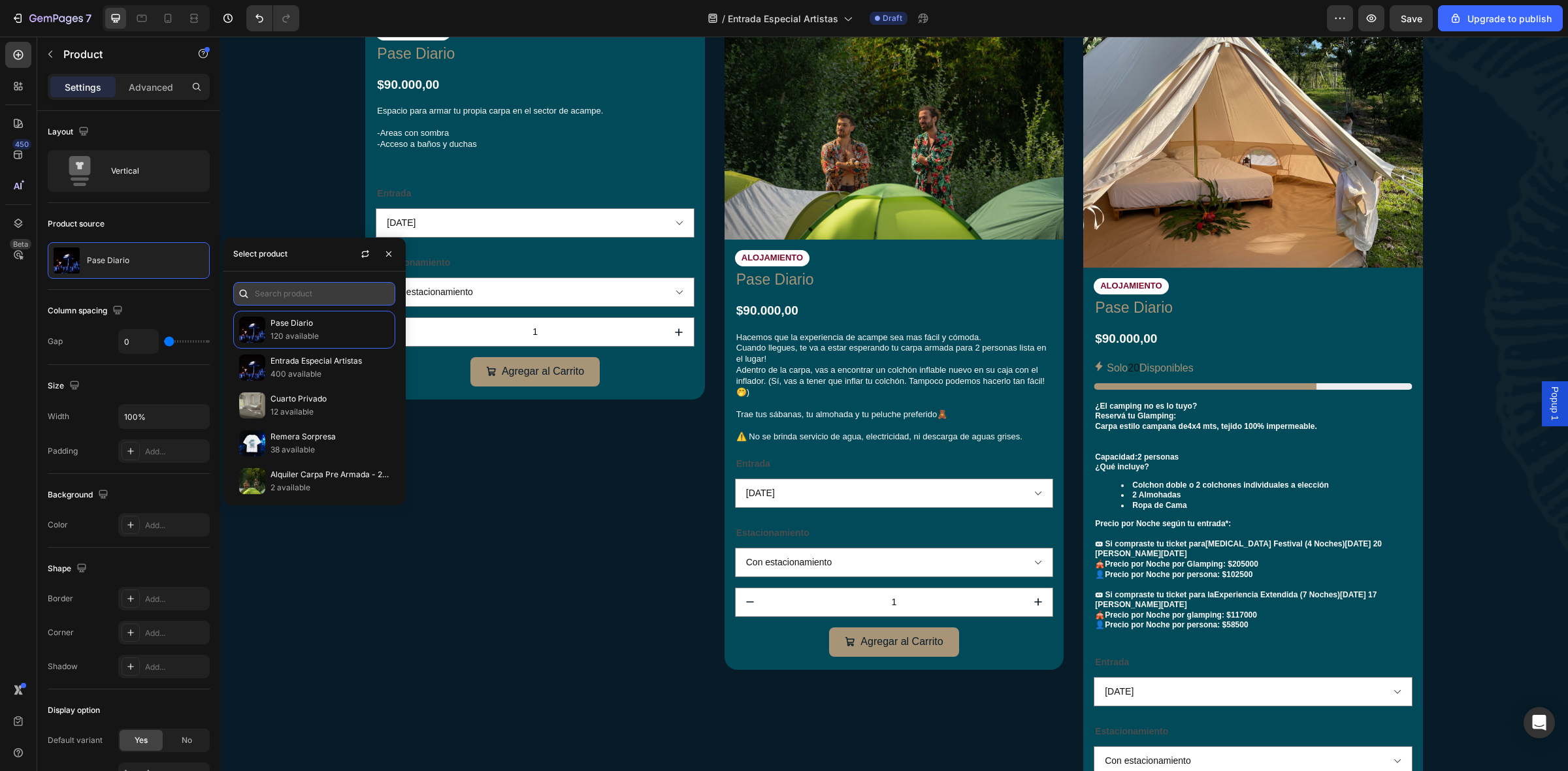
click at [323, 299] on input "text" at bounding box center [314, 294] width 162 height 23
click at [265, 294] on input "deere" at bounding box center [314, 294] width 162 height 23
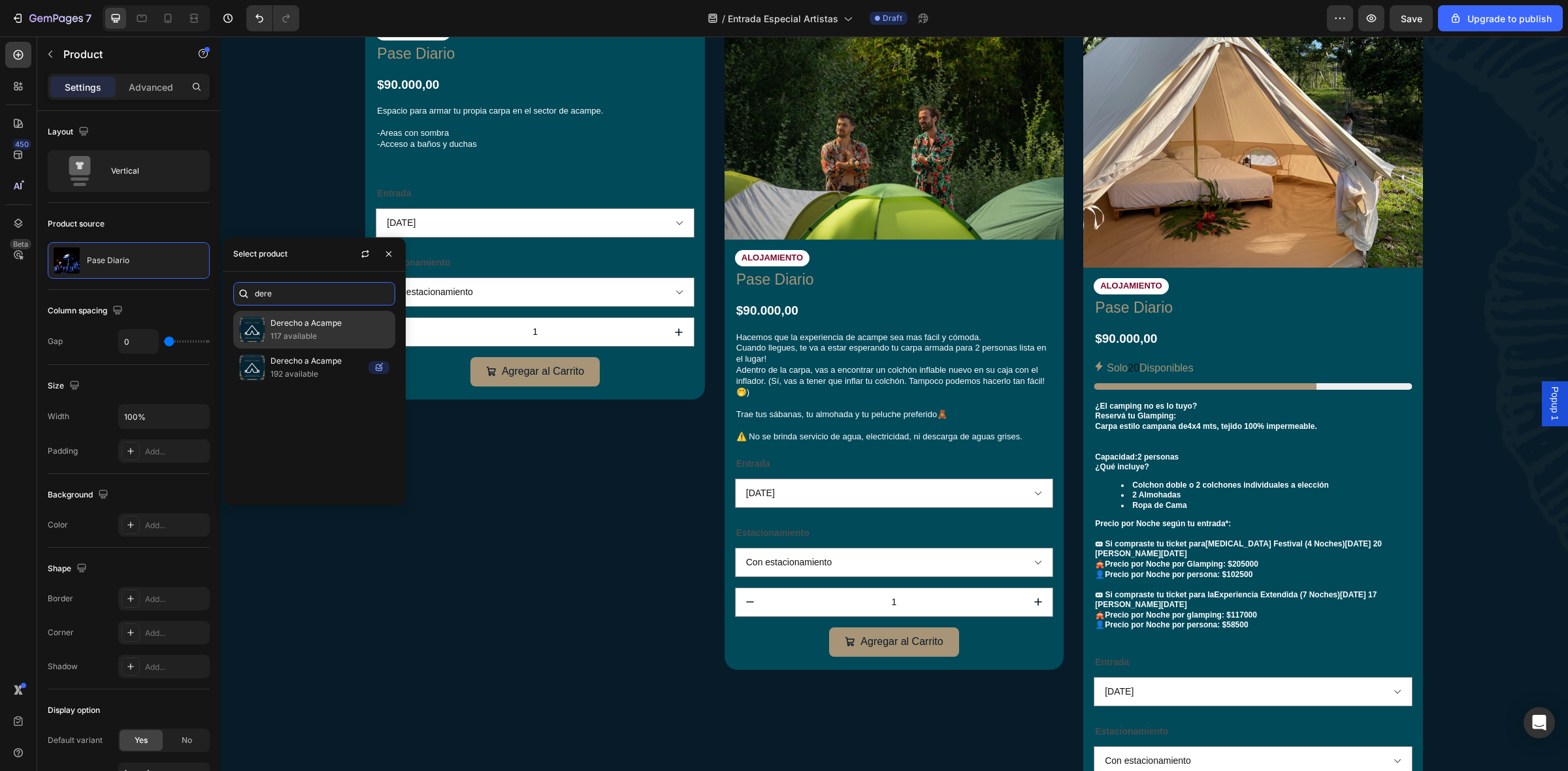
type input "dere"
click at [360, 330] on p "117 available" at bounding box center [330, 336] width 119 height 13
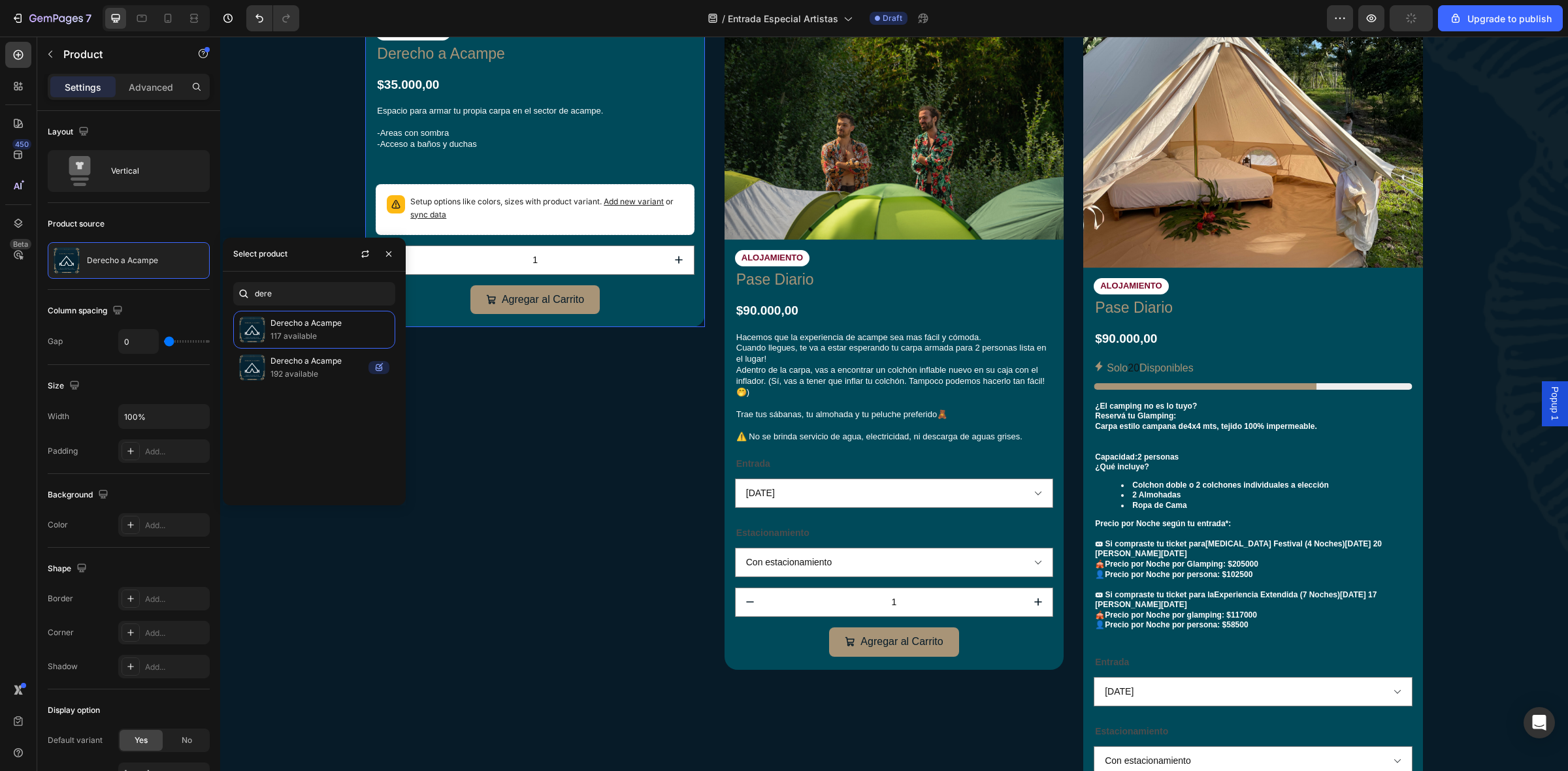
click at [563, 245] on div "ALOJAMIENTO Text Block Derecho a Acampe Product Title $35.000,00 Product Price …" at bounding box center [534, 171] width 339 height 314
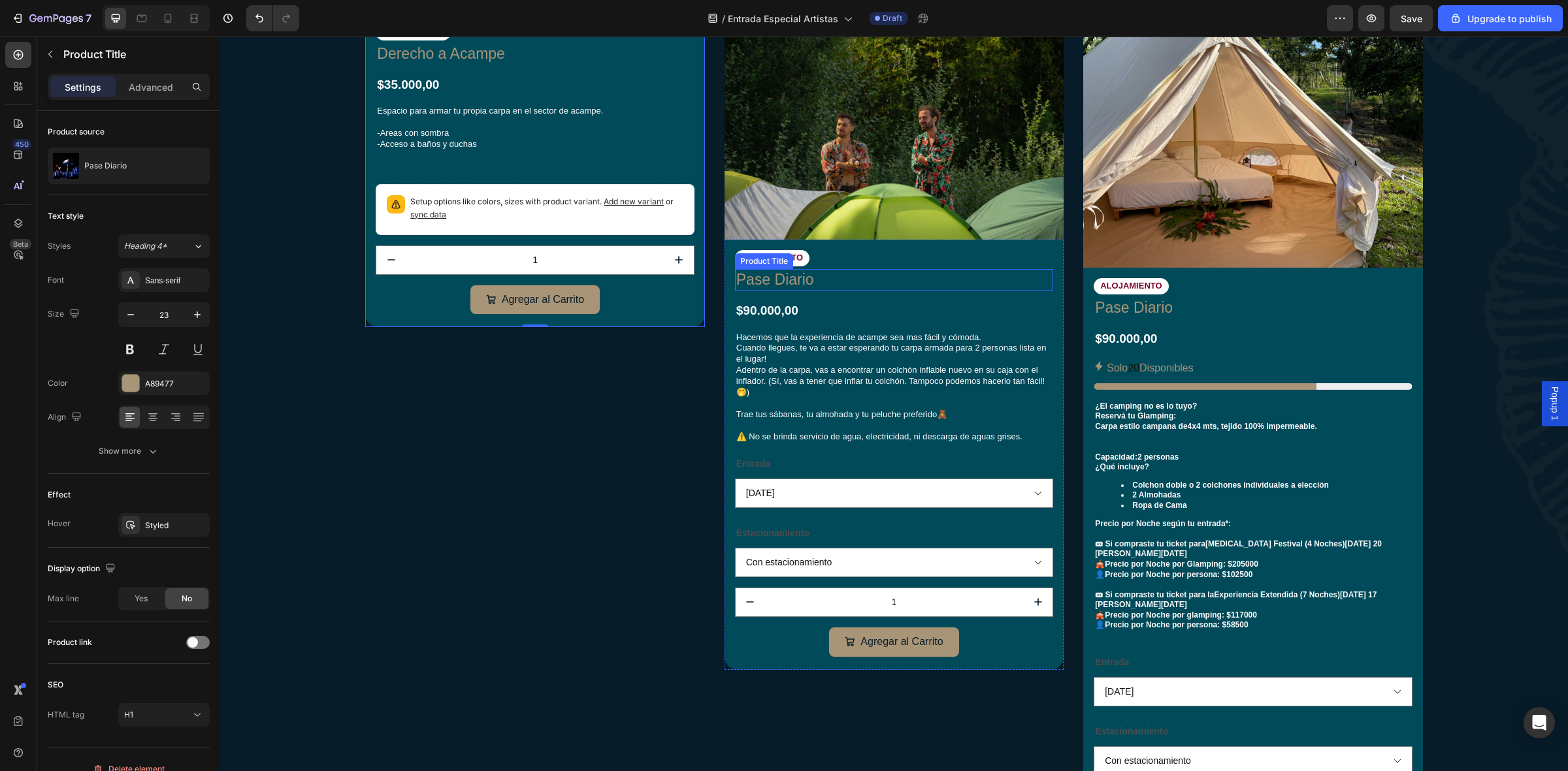
click at [850, 269] on h1 "Pase Diario" at bounding box center [894, 280] width 318 height 22
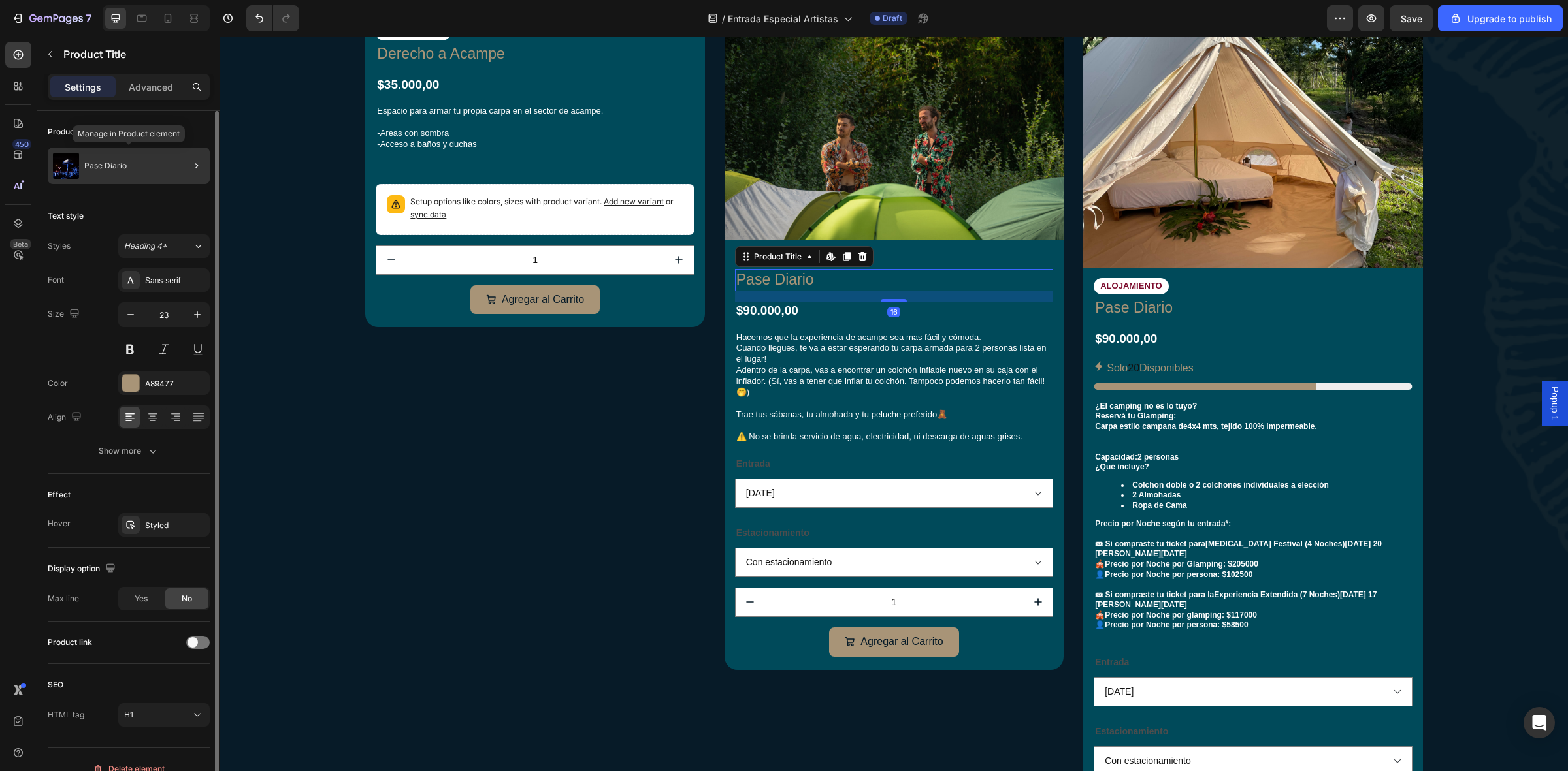
click at [161, 164] on div "Pase Diario" at bounding box center [129, 165] width 162 height 36
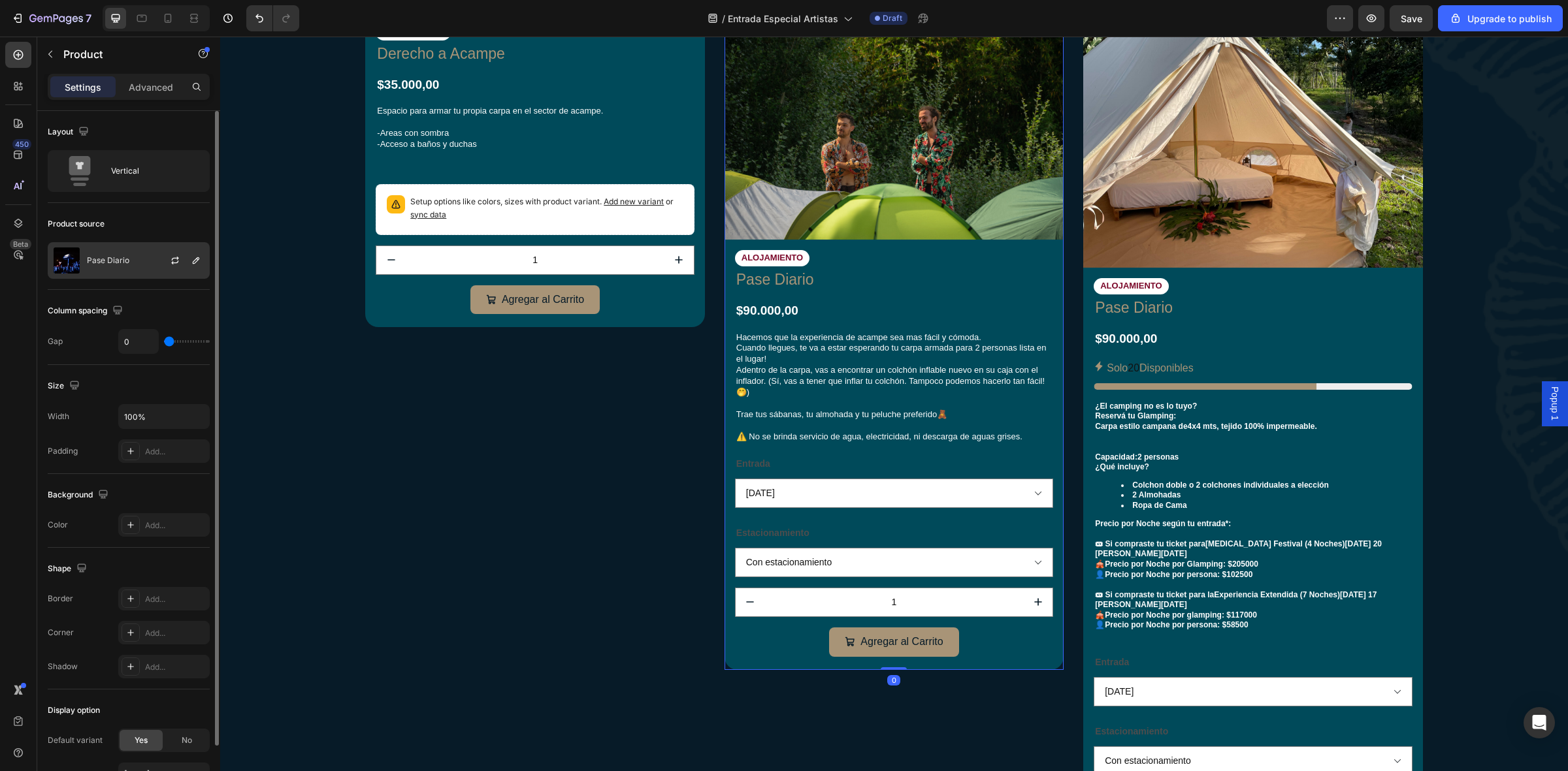
click at [154, 259] on div at bounding box center [180, 261] width 57 height 36
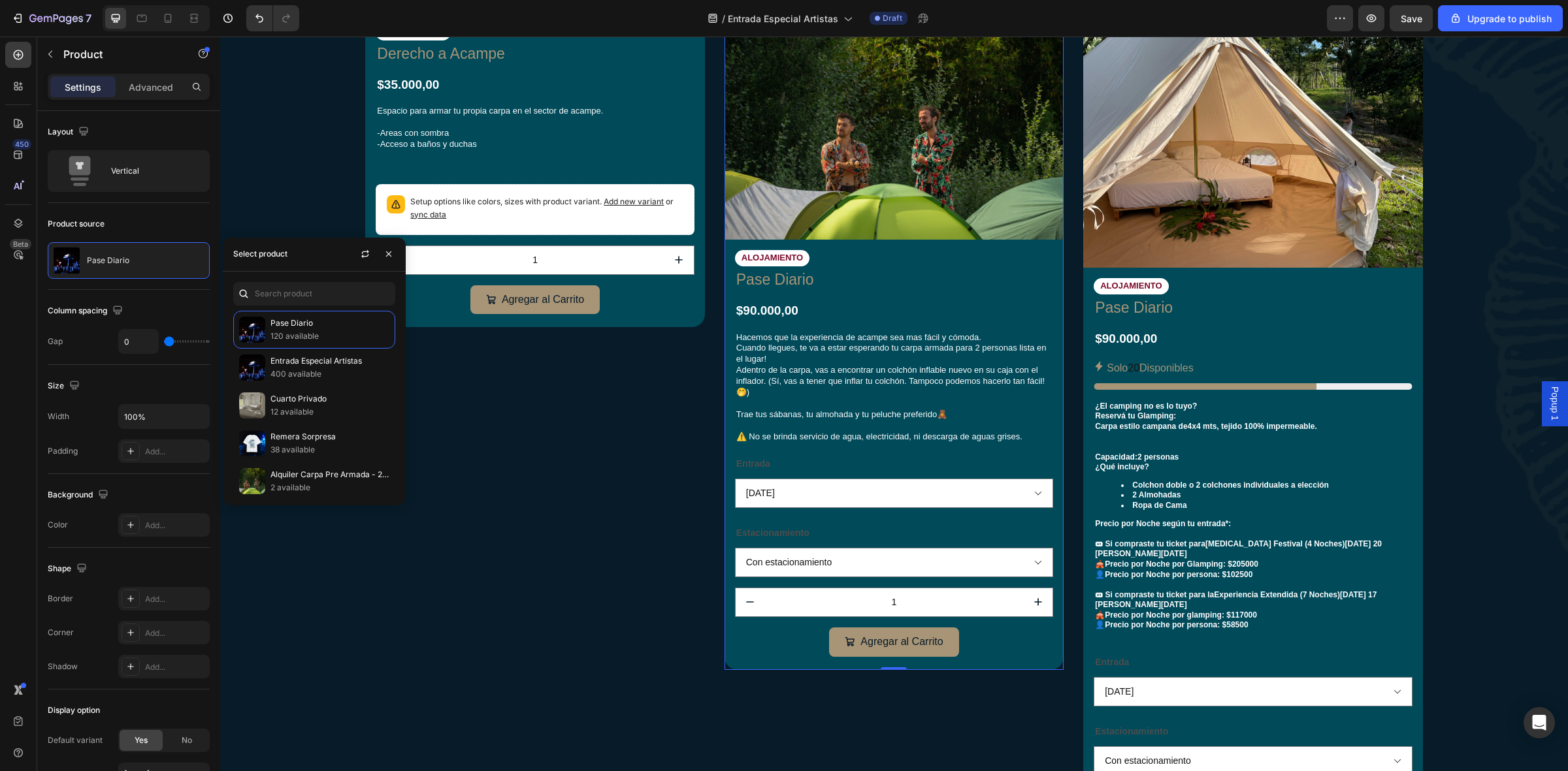
click at [313, 308] on div "Pase Diario 120 available Entrada Especial Artistas 400 available Cuarto Privad…" at bounding box center [314, 388] width 183 height 234
click at [313, 297] on input "text" at bounding box center [314, 294] width 162 height 23
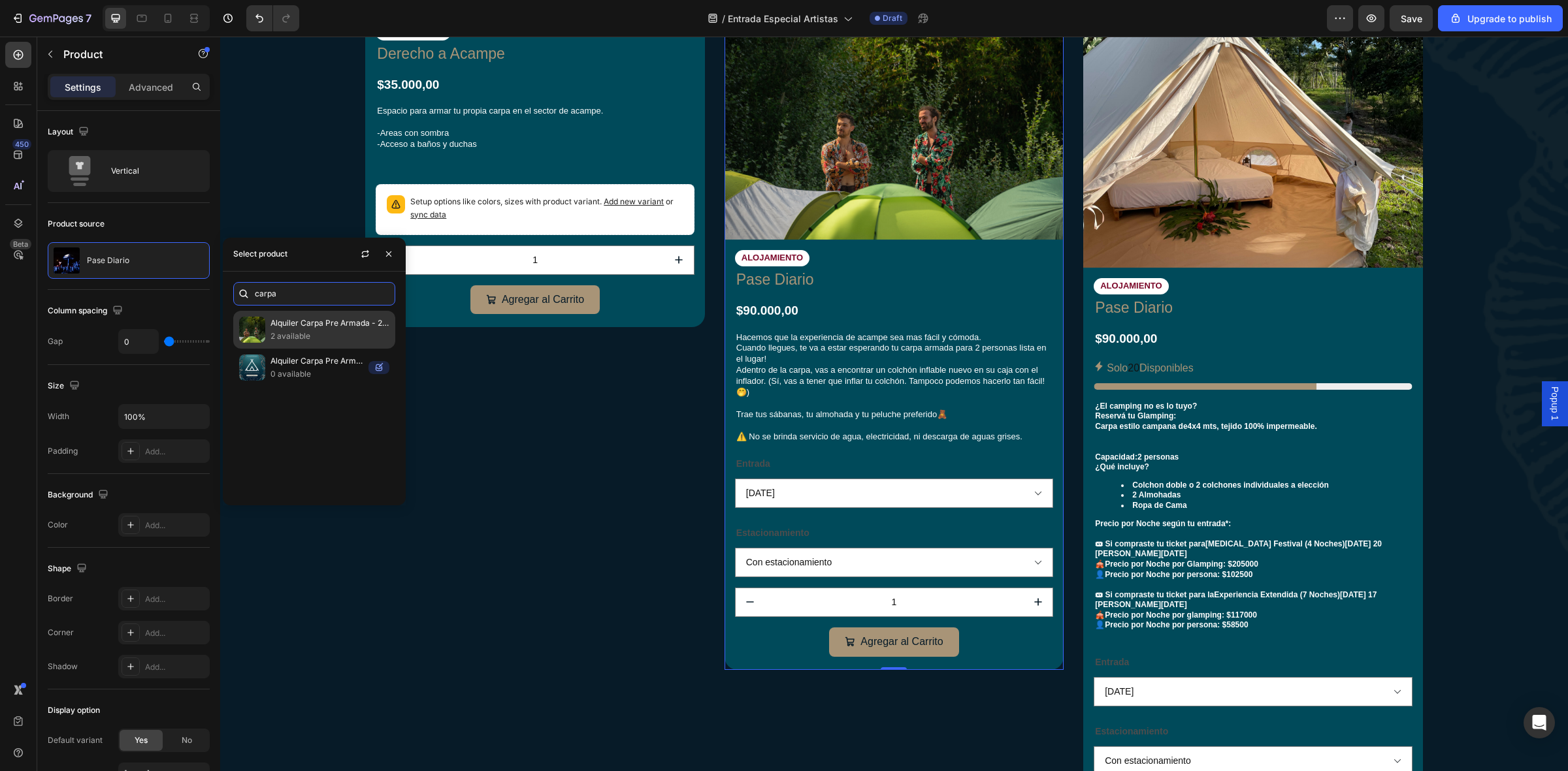
type input "carpa"
click at [342, 326] on p "Alquiler Carpa Pre Armada - 2 personas" at bounding box center [330, 323] width 119 height 13
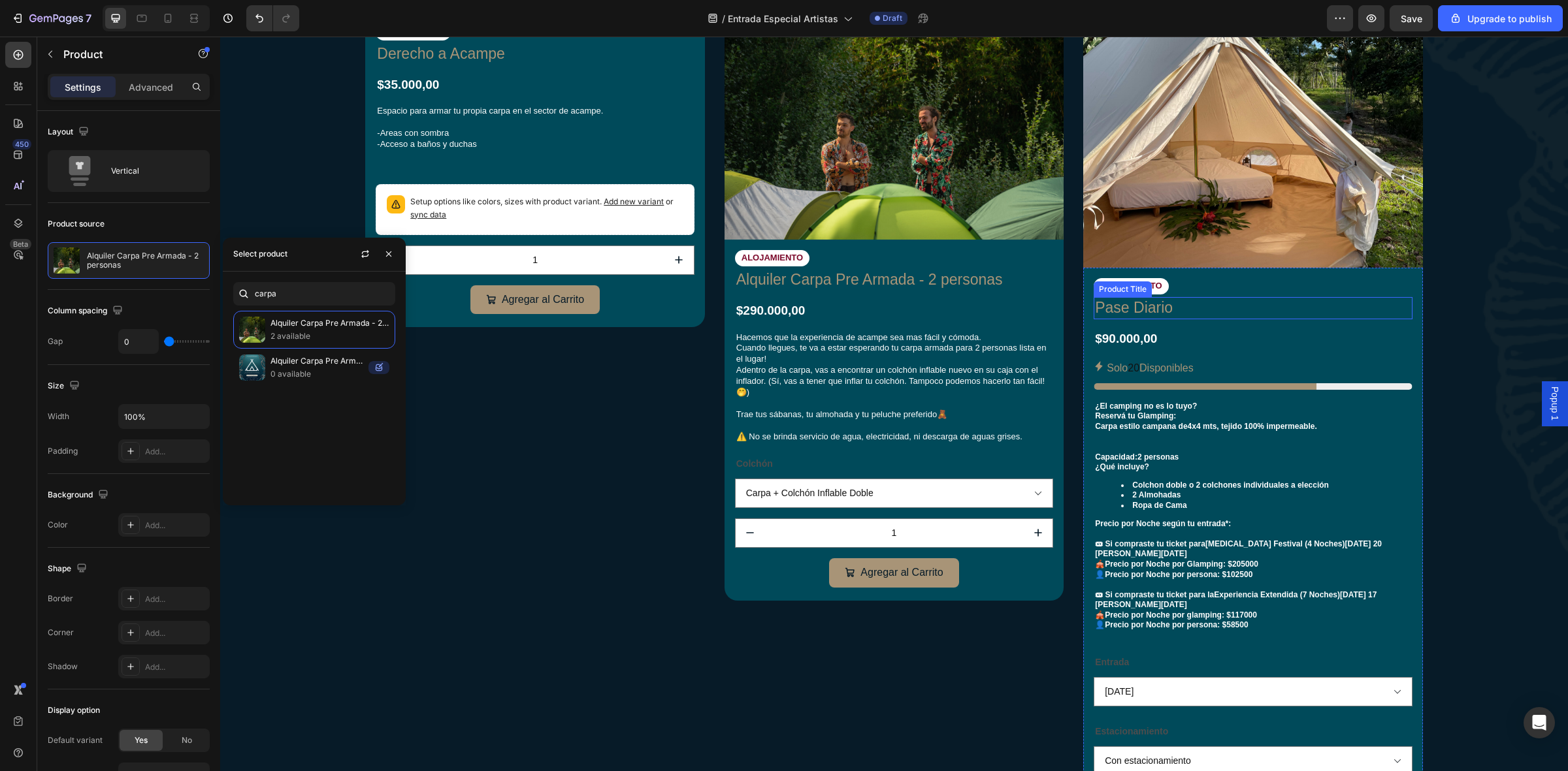
click at [1191, 308] on h1 "Pase Diario" at bounding box center [1253, 308] width 318 height 22
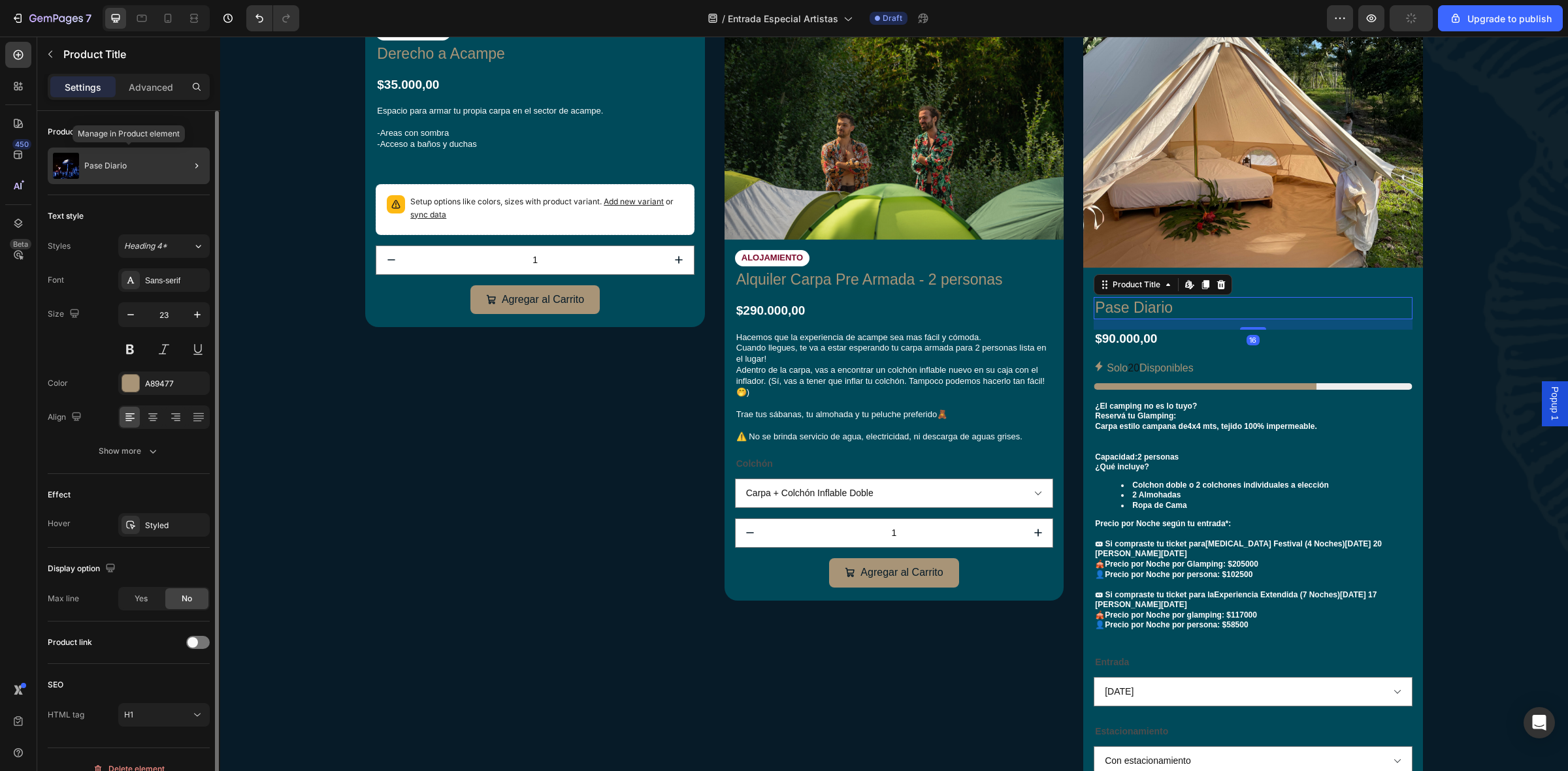
click at [100, 174] on div "Pase Diario" at bounding box center [129, 165] width 162 height 36
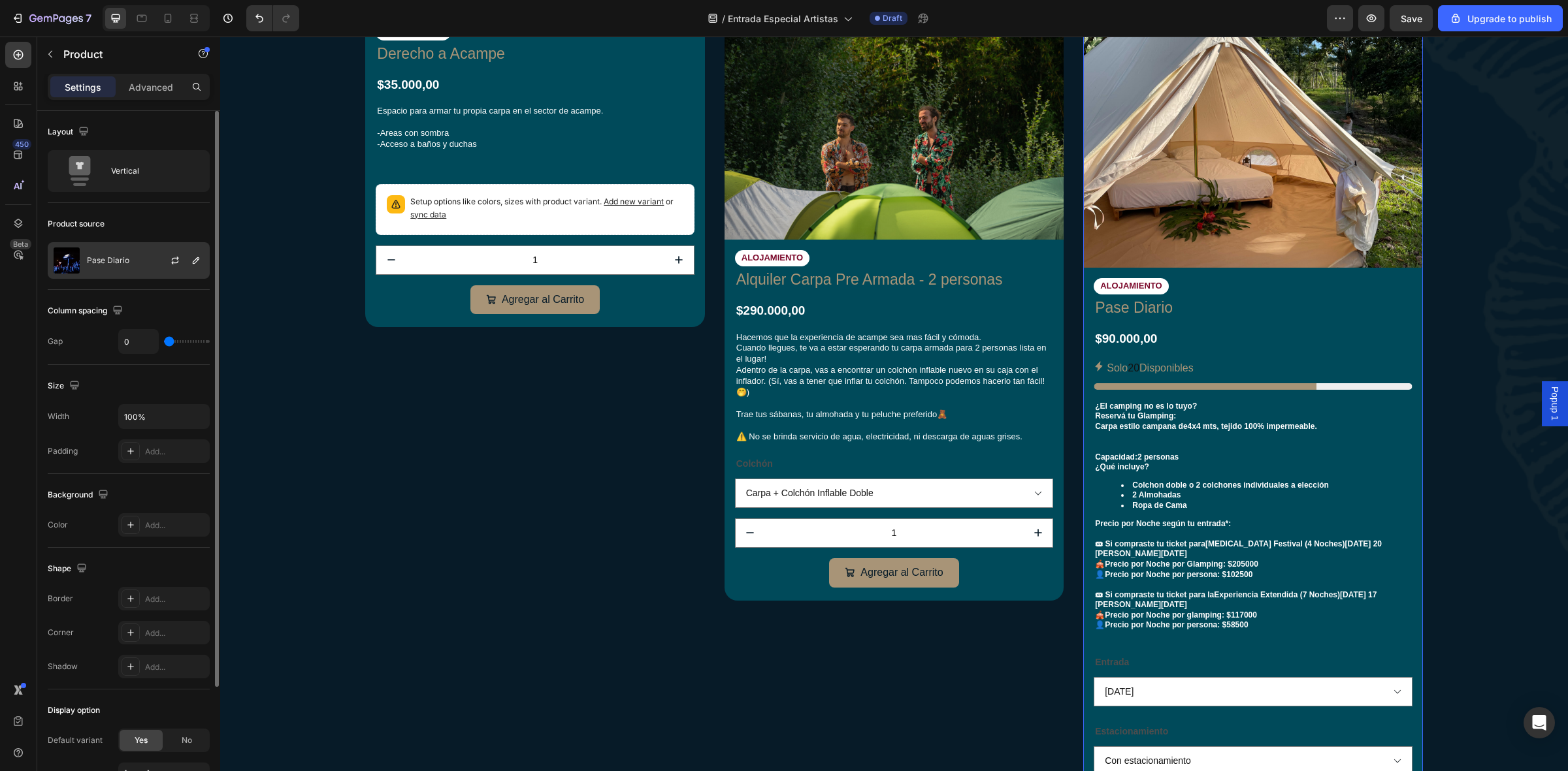
click at [138, 266] on div "Pase Diario" at bounding box center [129, 260] width 162 height 36
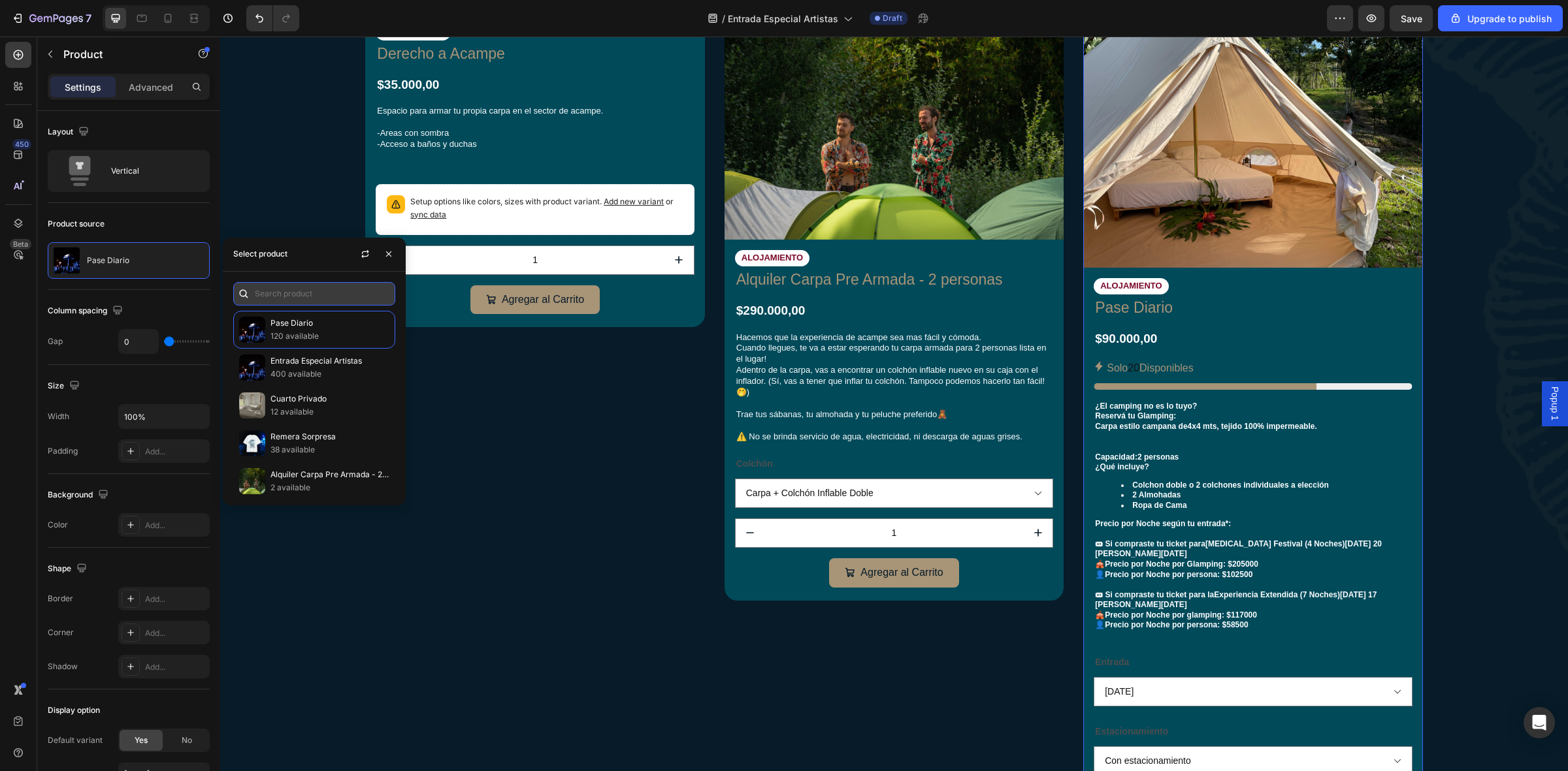
click at [308, 289] on input "text" at bounding box center [314, 294] width 162 height 23
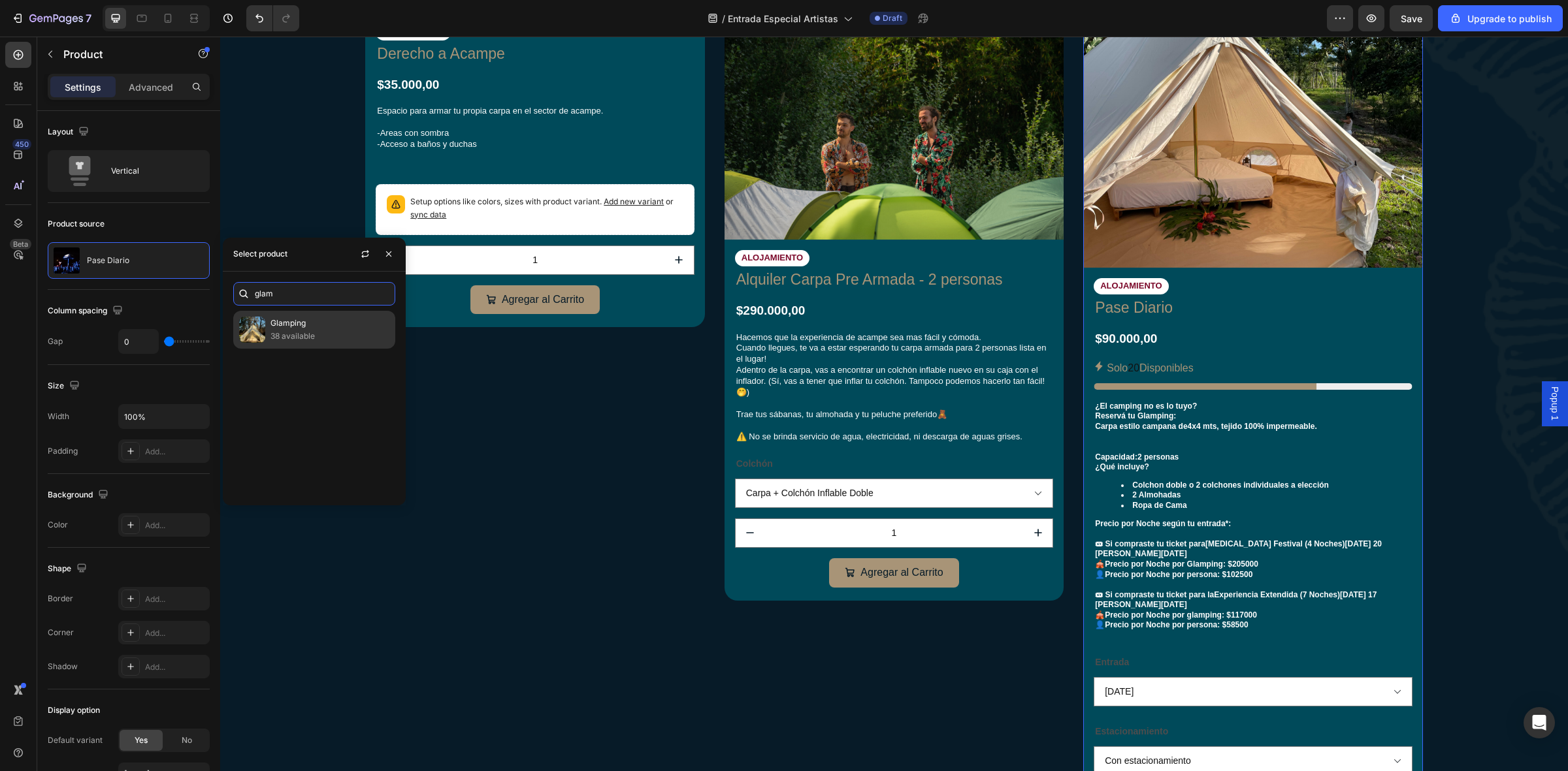
type input "glam"
click at [317, 322] on p "Glamping" at bounding box center [330, 323] width 119 height 13
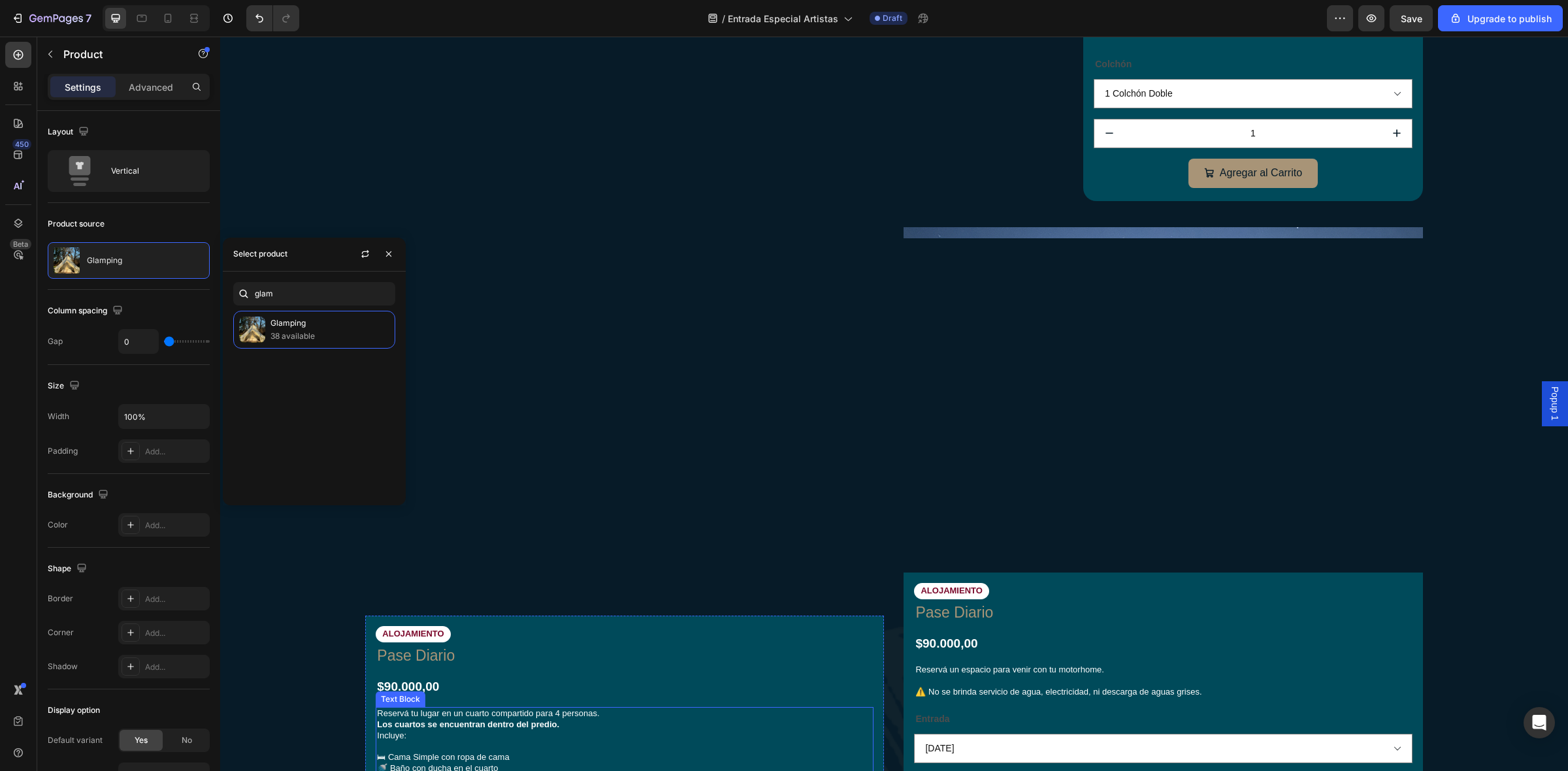
scroll to position [2286, 0]
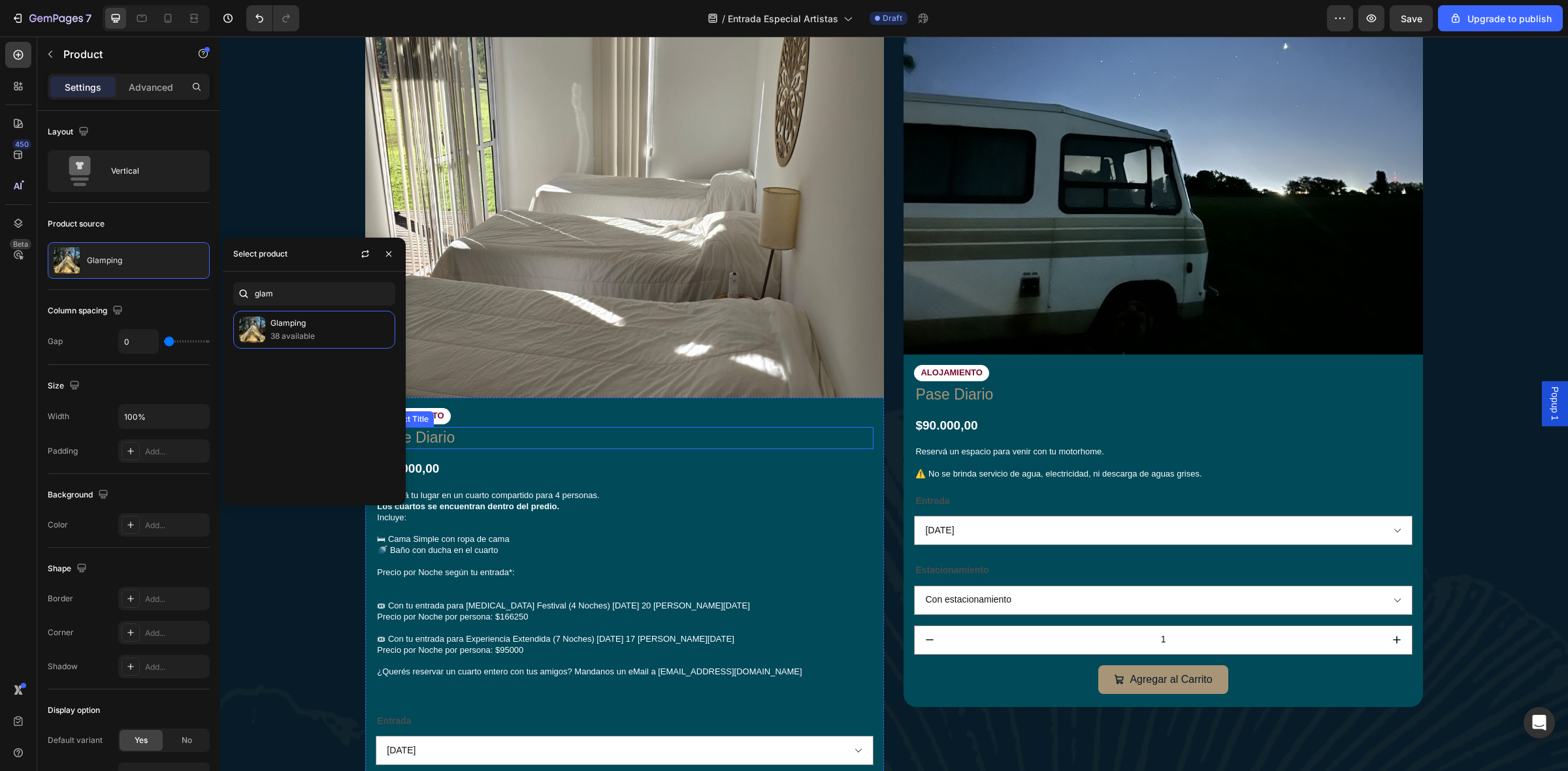
click at [576, 435] on h1 "Pase Diario" at bounding box center [625, 438] width 498 height 22
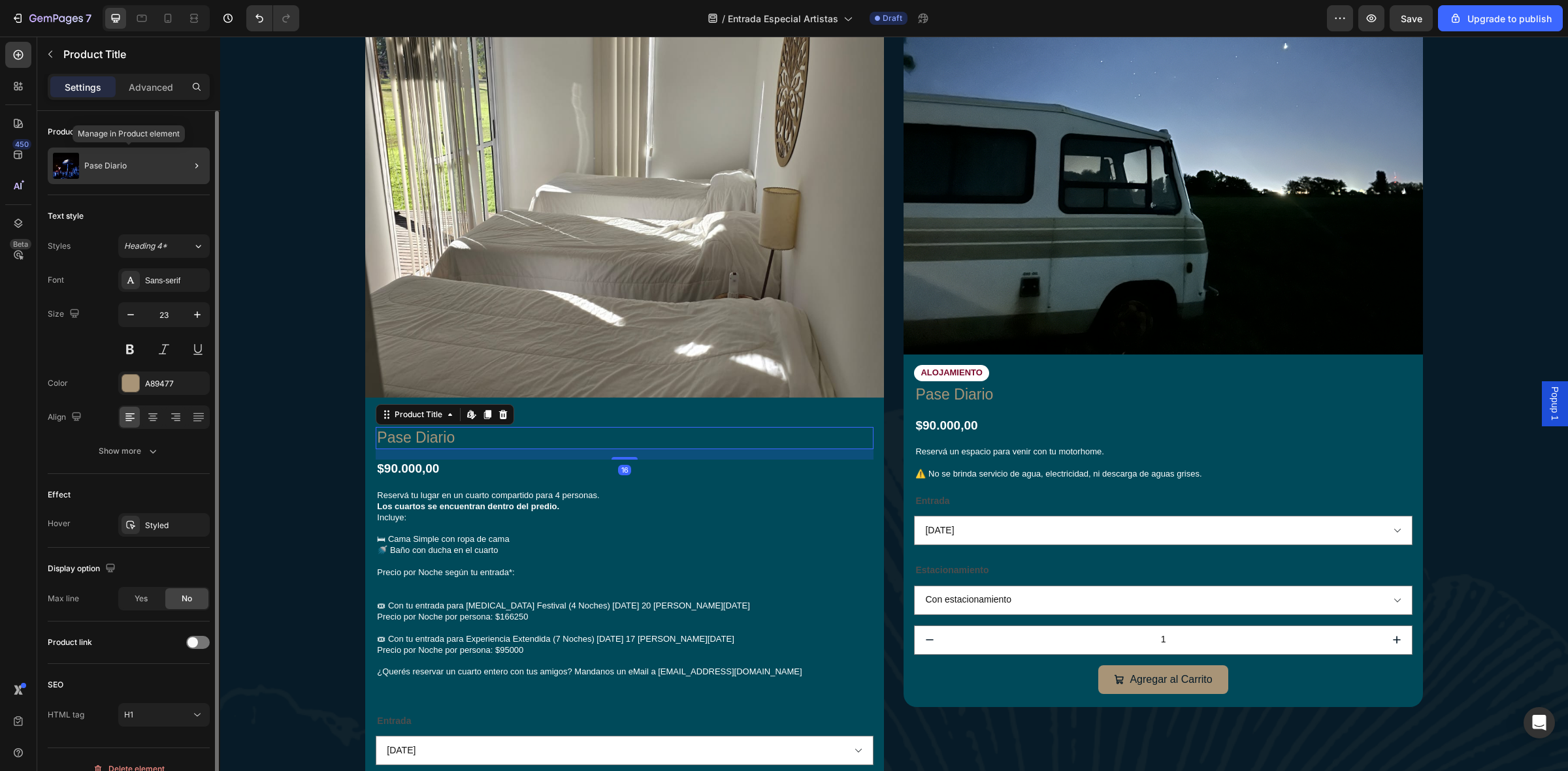
click at [117, 174] on div "Pase Diario" at bounding box center [129, 165] width 162 height 36
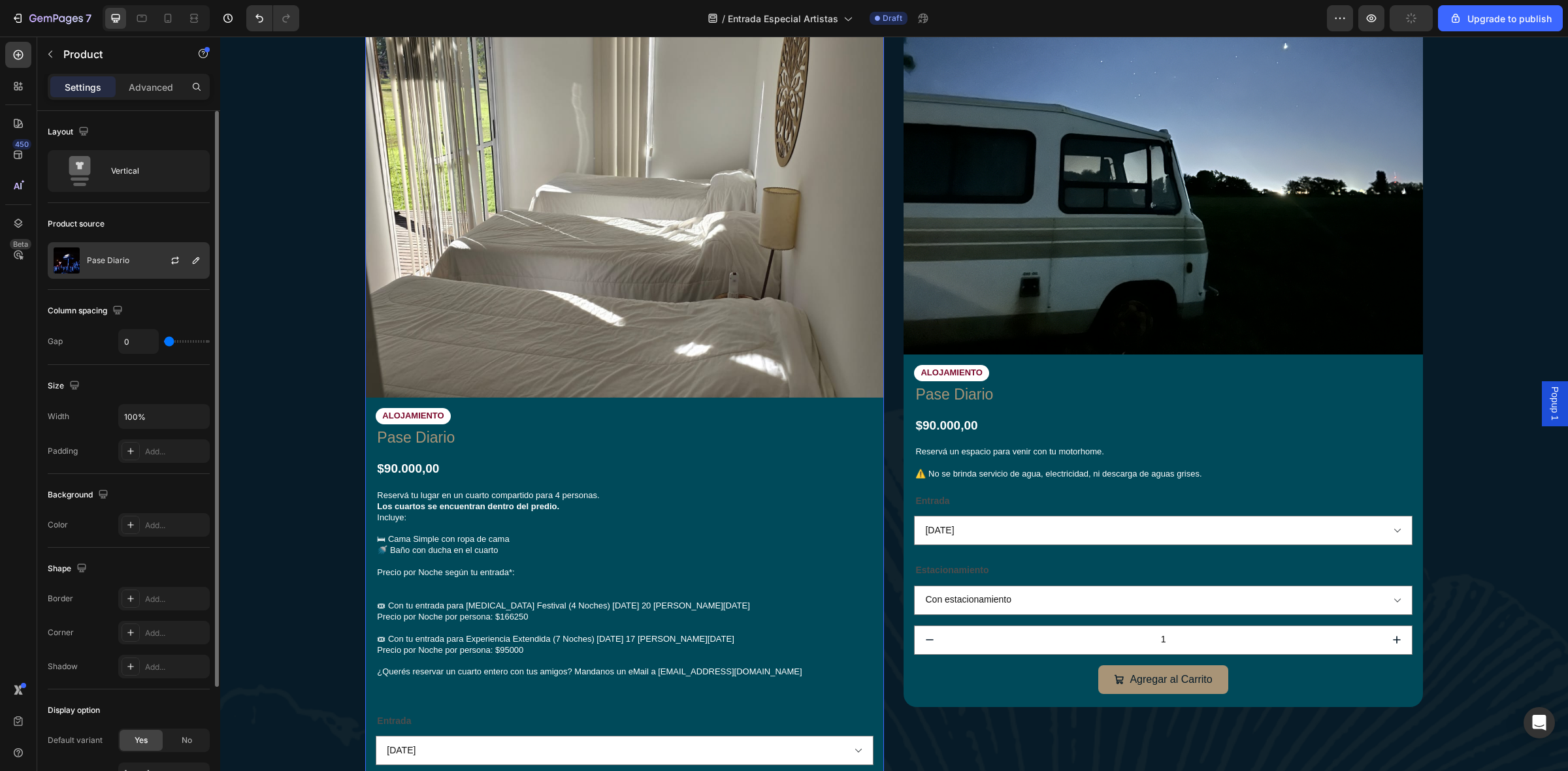
click at [155, 270] on div at bounding box center [180, 261] width 57 height 36
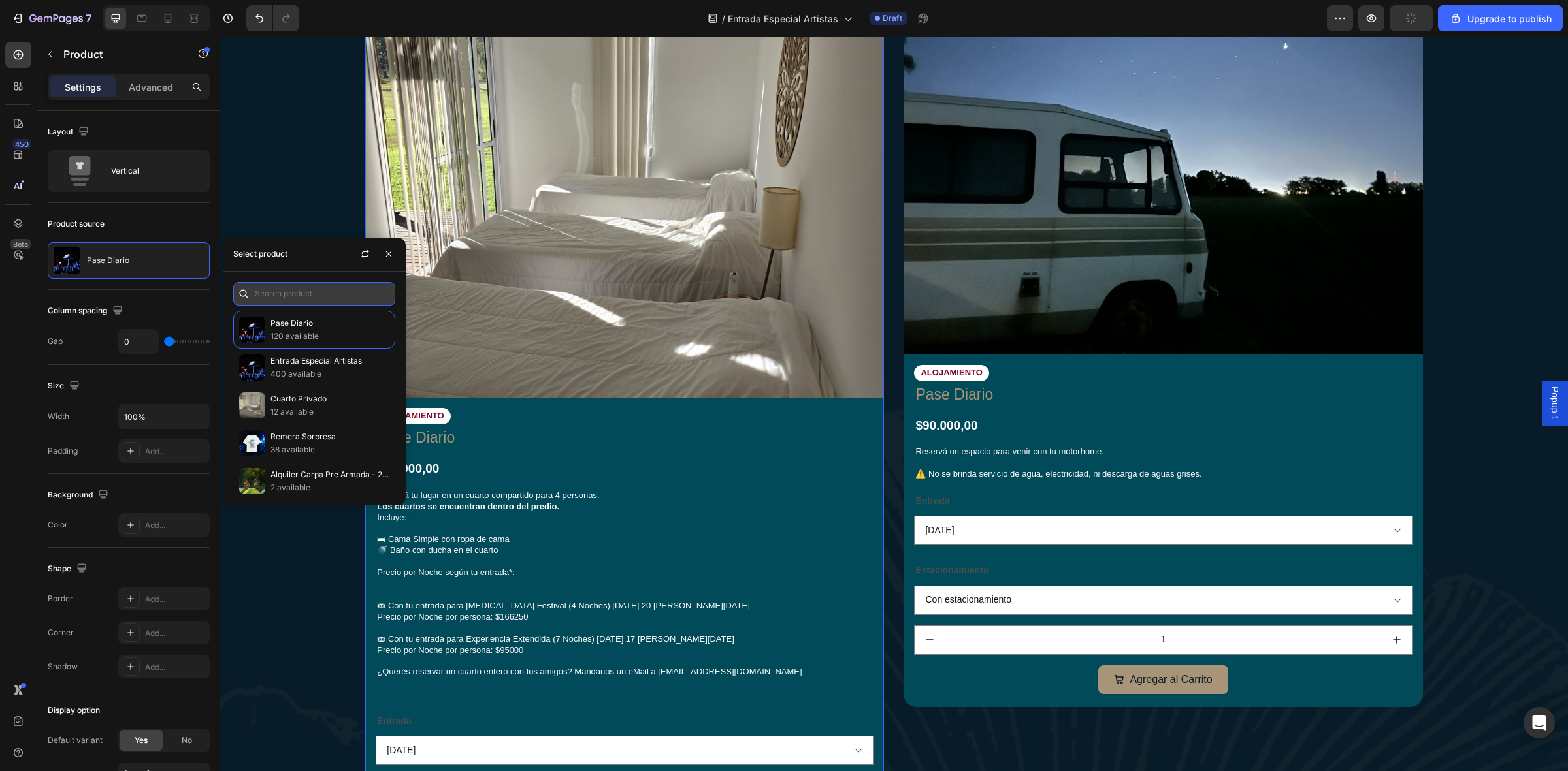
click at [296, 296] on input "text" at bounding box center [314, 294] width 162 height 23
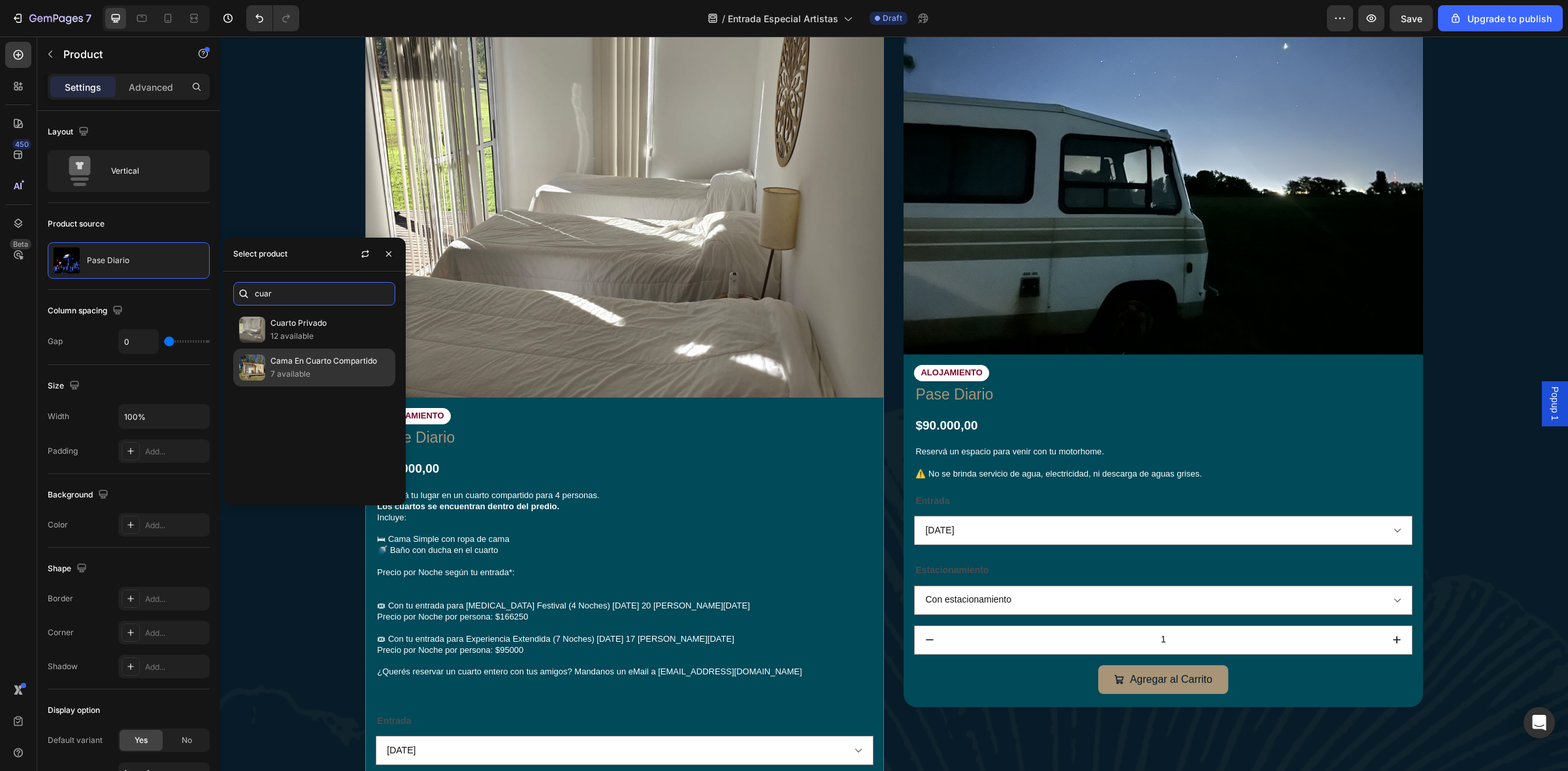
type input "cuar"
drag, startPoint x: 337, startPoint y: 370, endPoint x: 430, endPoint y: 414, distance: 102.9
click at [337, 370] on p "7 available" at bounding box center [330, 374] width 119 height 13
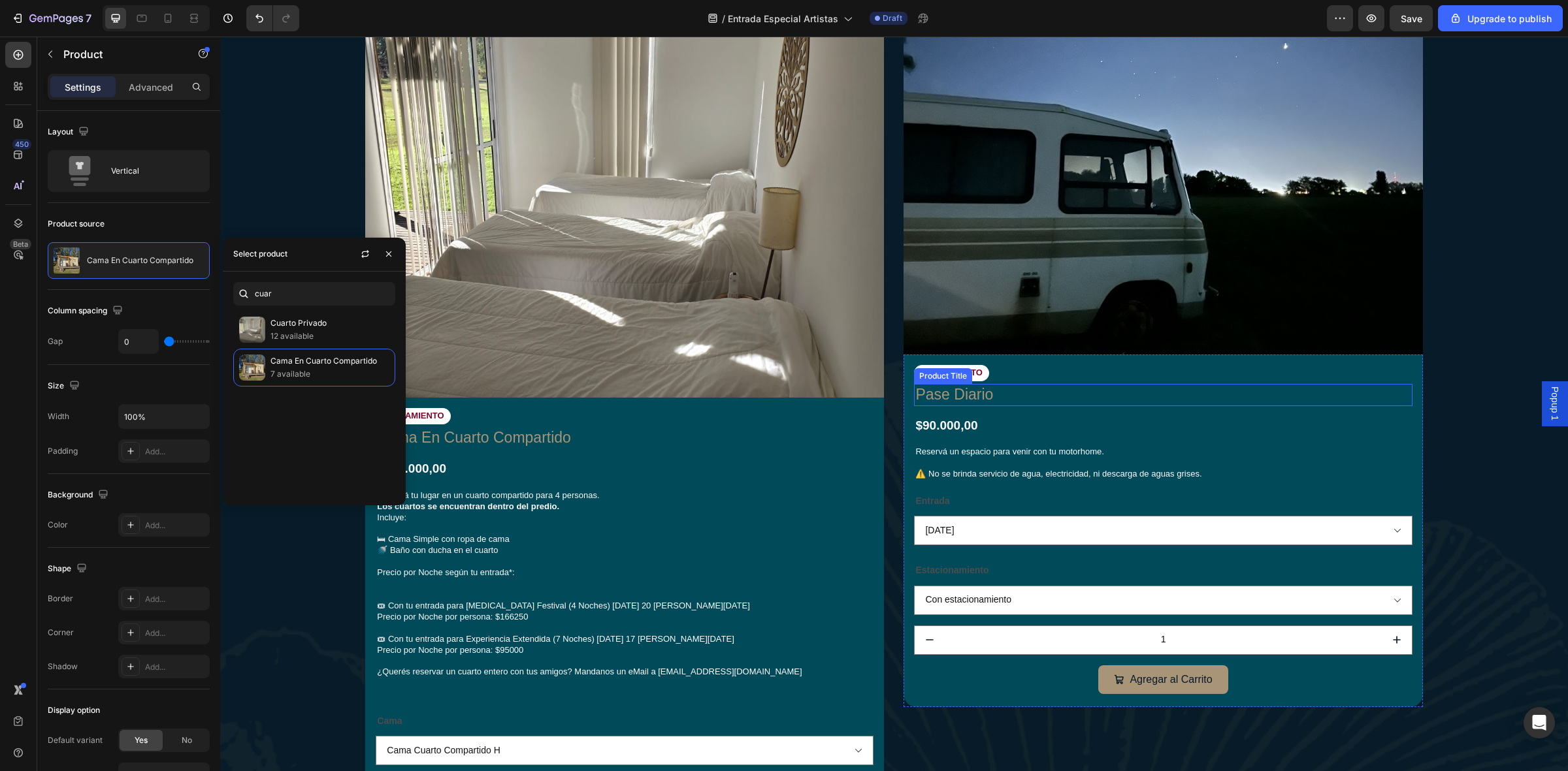
click at [997, 389] on h1 "Pase Diario" at bounding box center [1163, 395] width 498 height 22
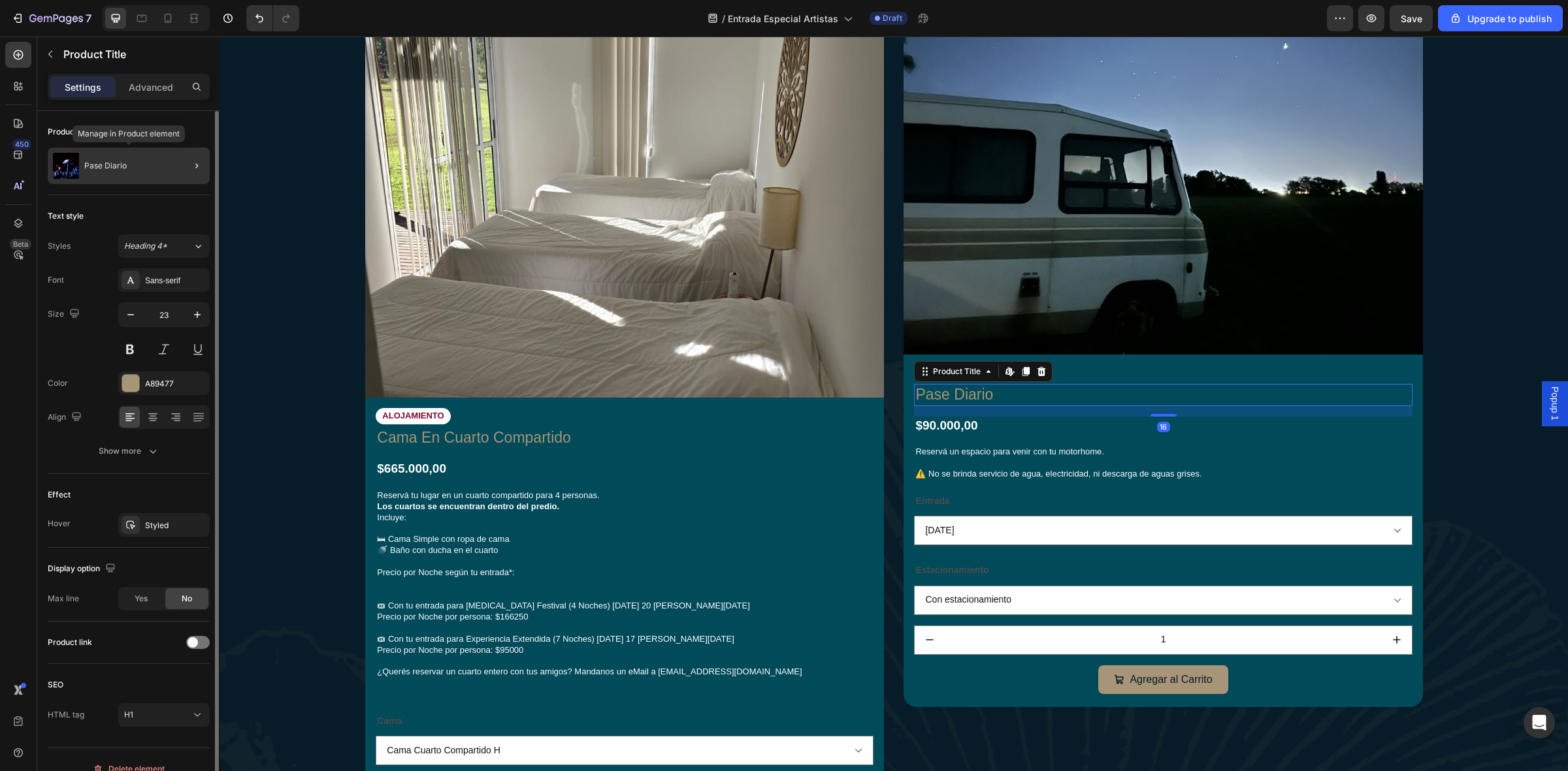
click at [128, 164] on div "Pase Diario" at bounding box center [129, 165] width 162 height 36
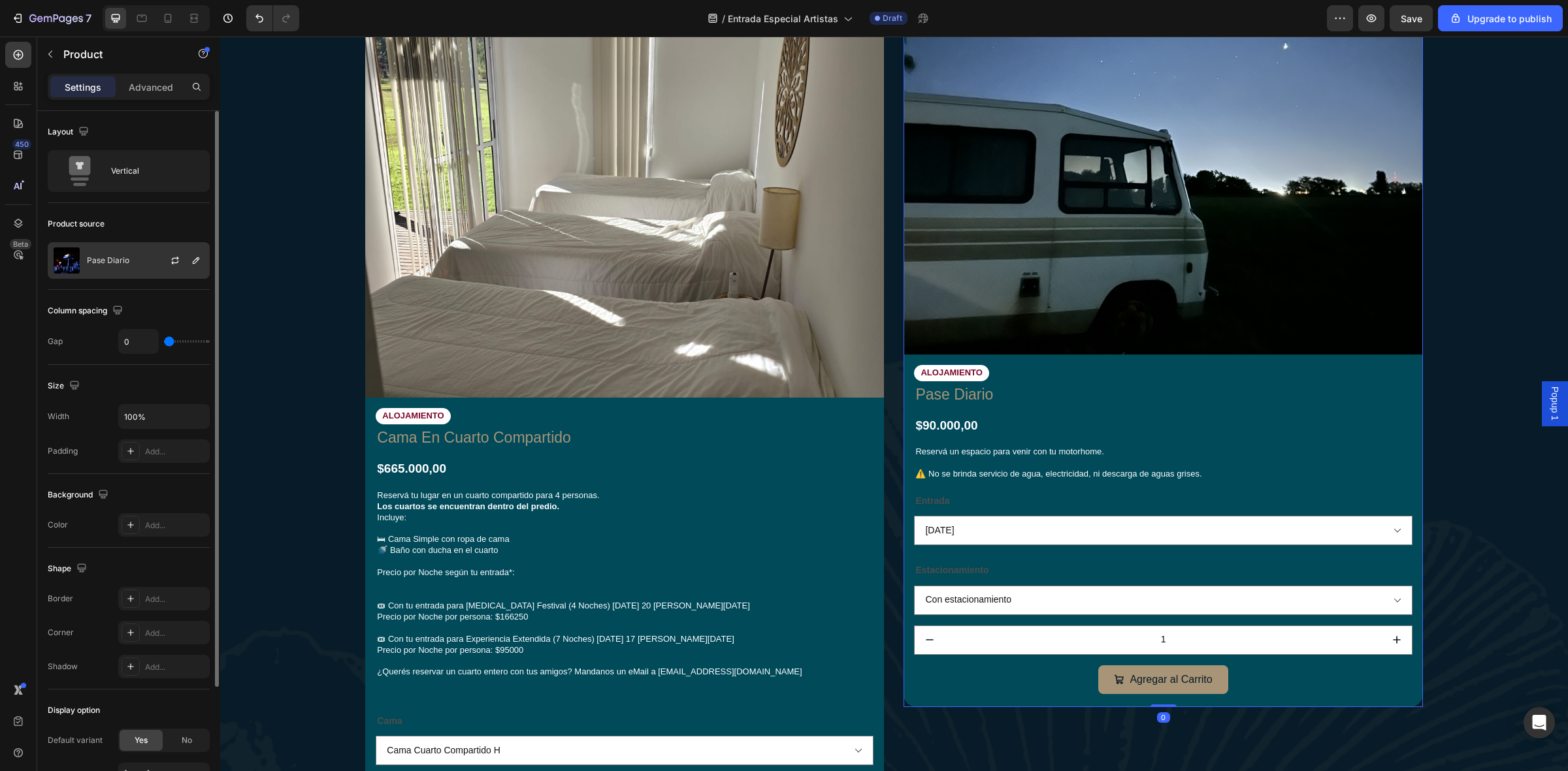
click at [141, 259] on div "Pase Diario" at bounding box center [129, 260] width 162 height 36
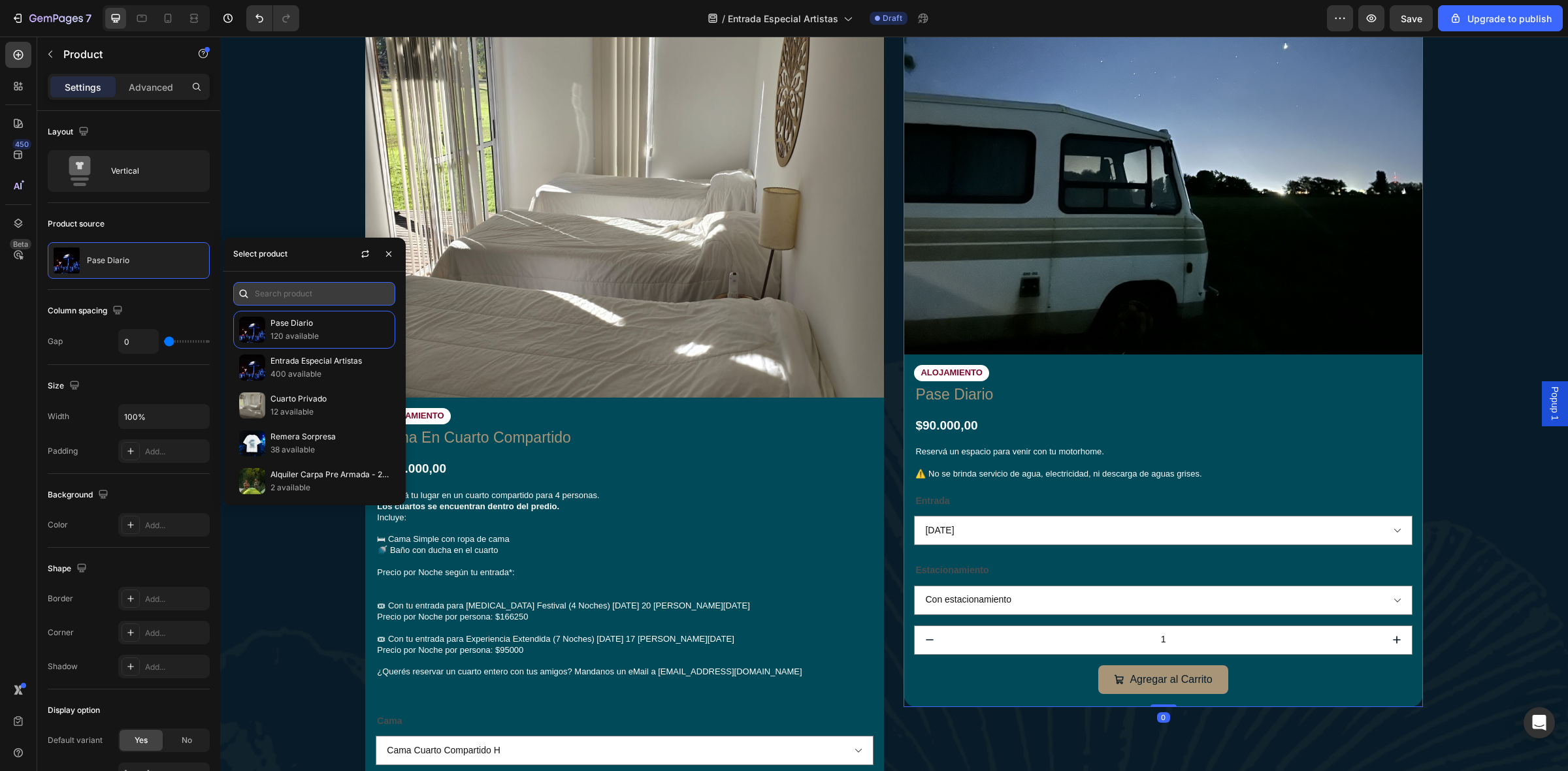
click at [306, 303] on input "text" at bounding box center [314, 294] width 162 height 23
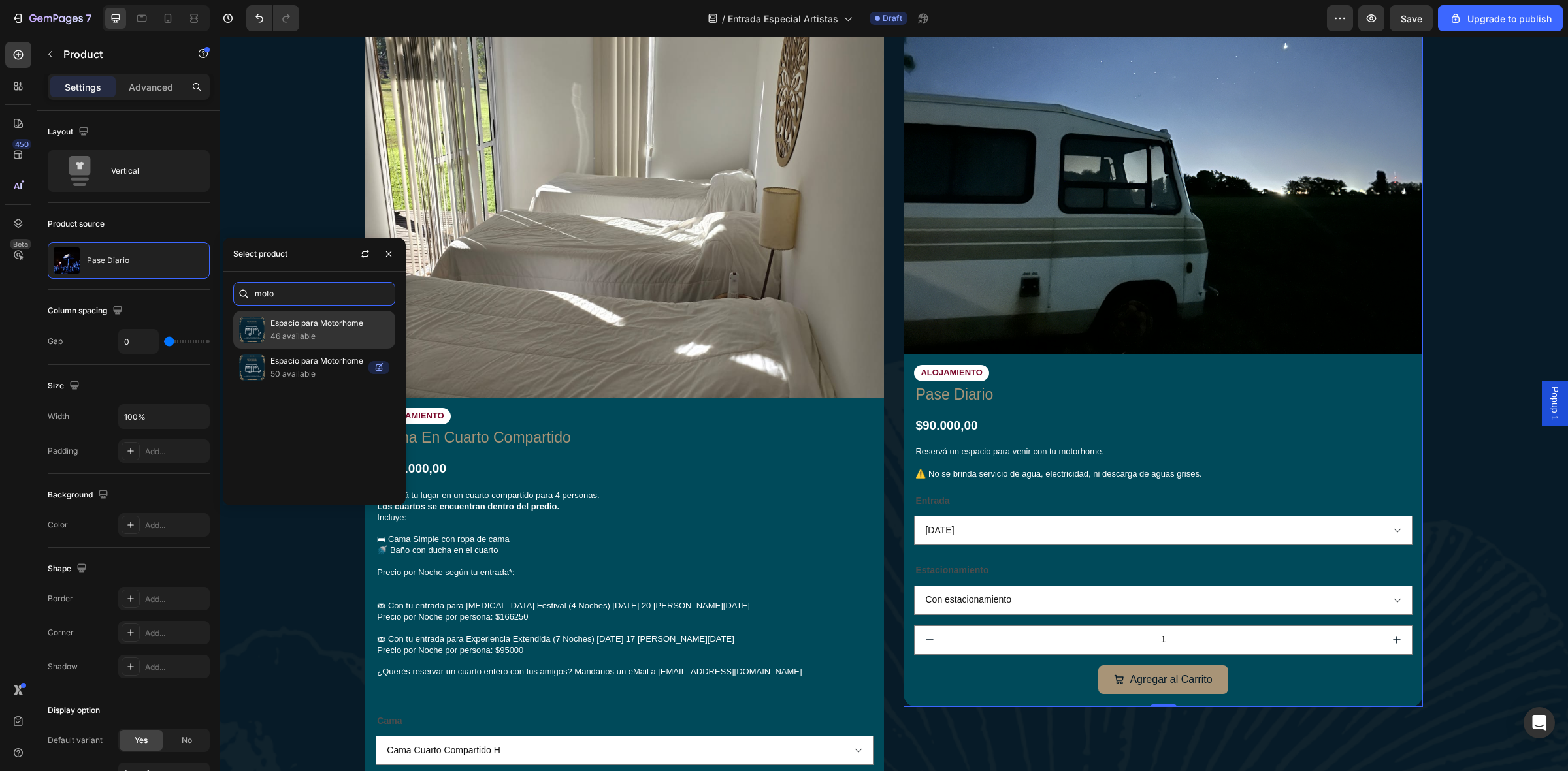
type input "moto"
click at [323, 330] on p "46 available" at bounding box center [330, 336] width 119 height 13
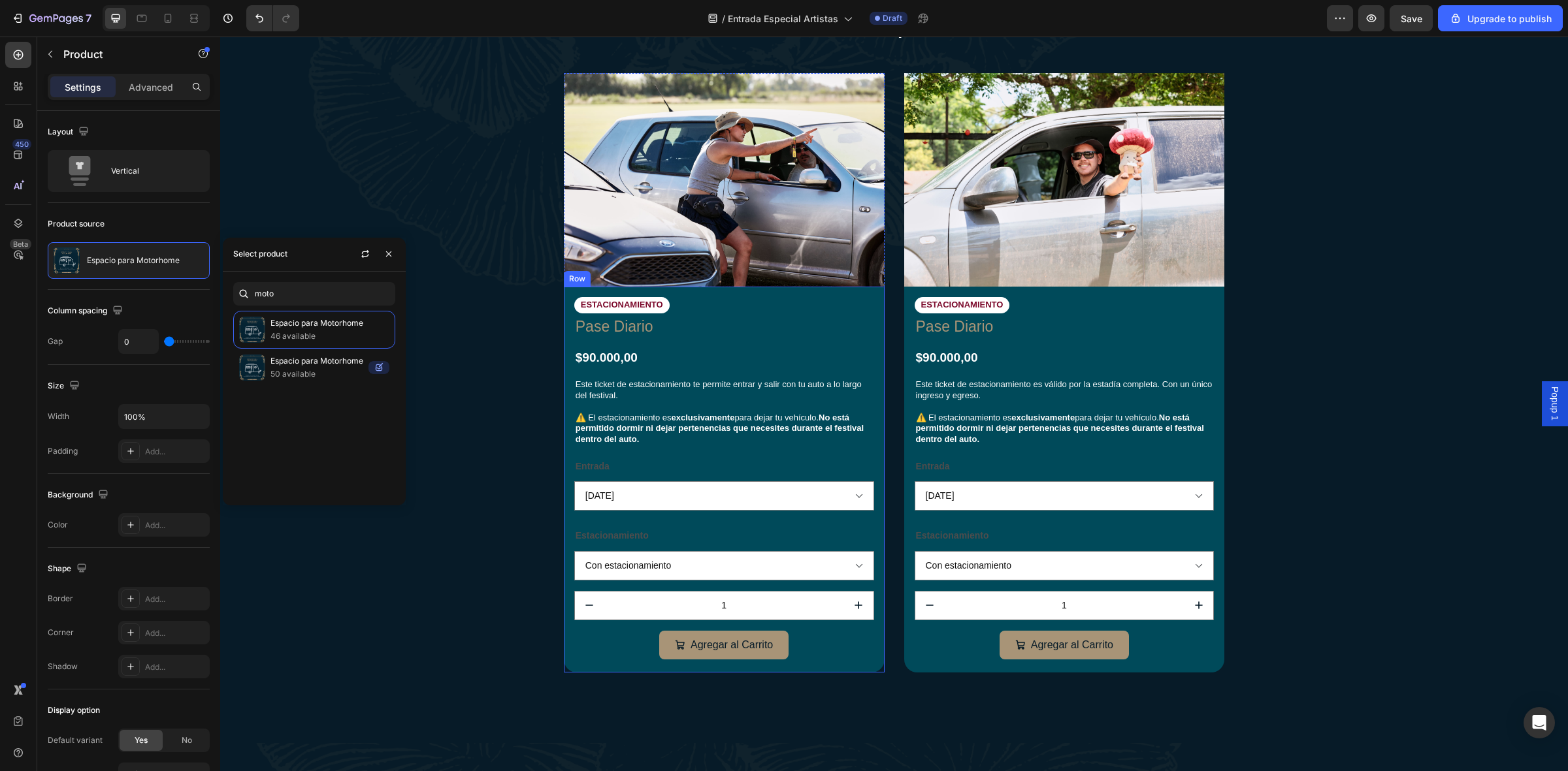
scroll to position [3265, 0]
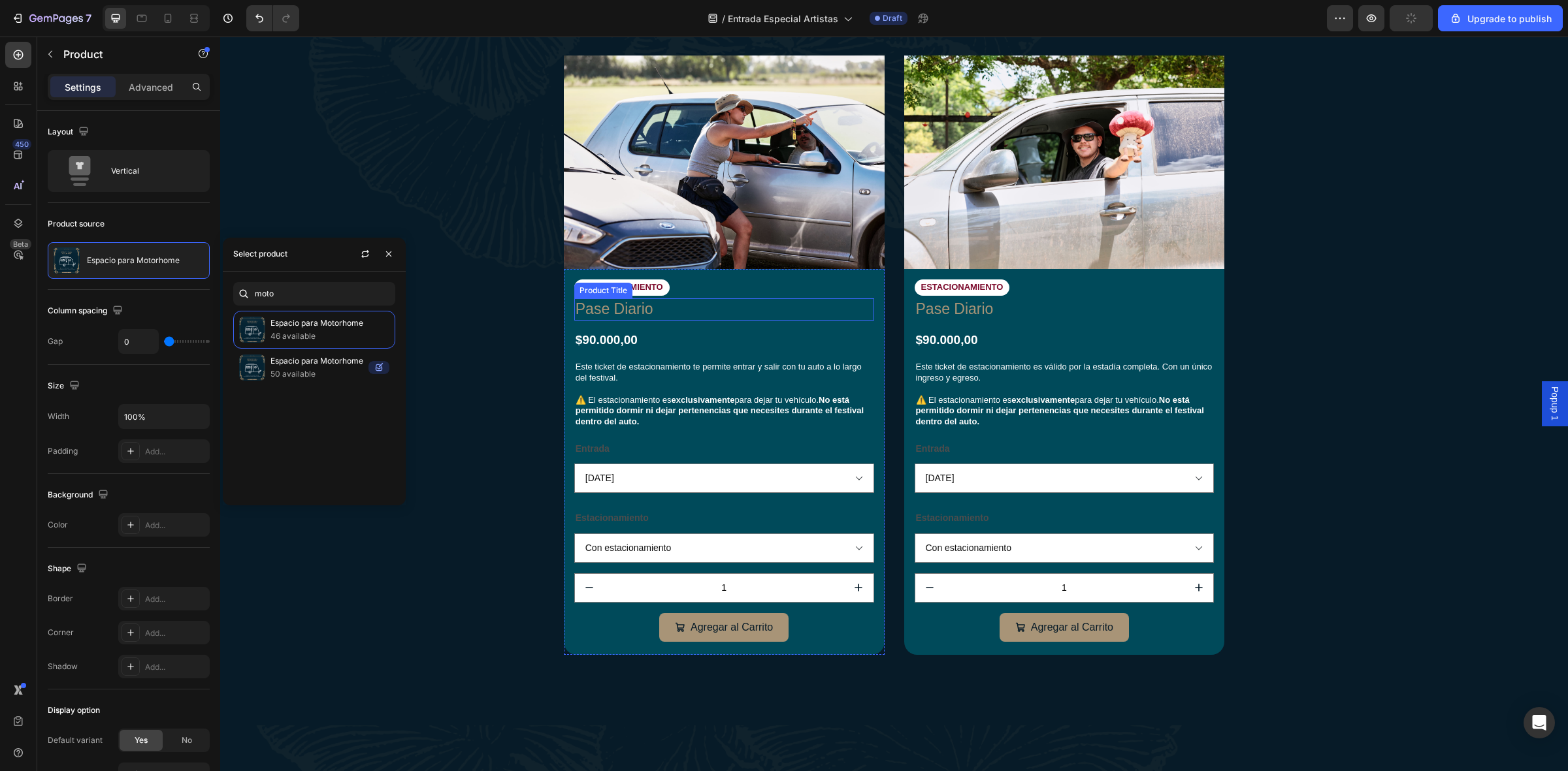
click at [737, 307] on h1 "Pase Diario" at bounding box center [724, 309] width 300 height 22
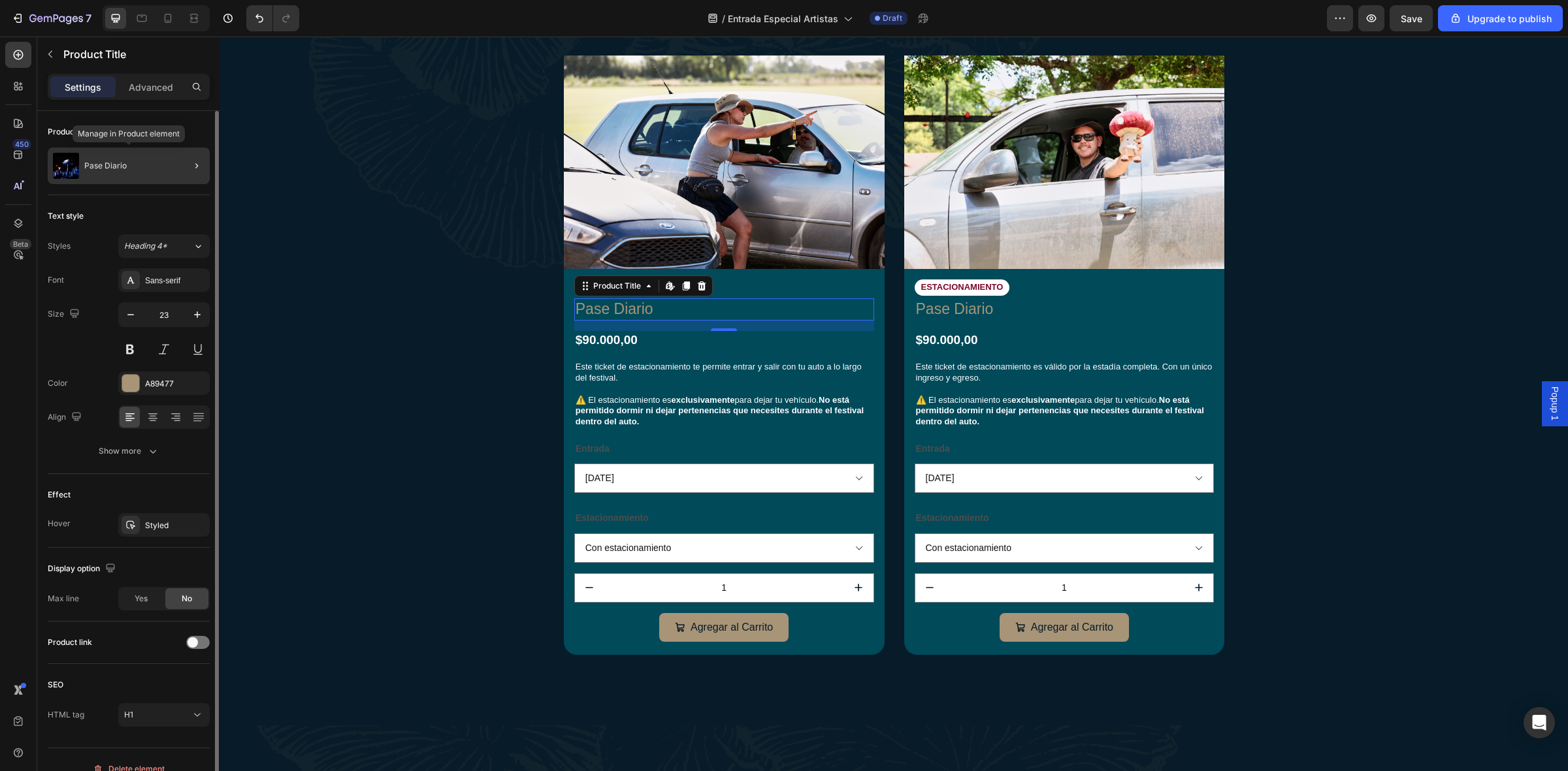
click at [86, 178] on div "Pase Diario" at bounding box center [129, 165] width 162 height 36
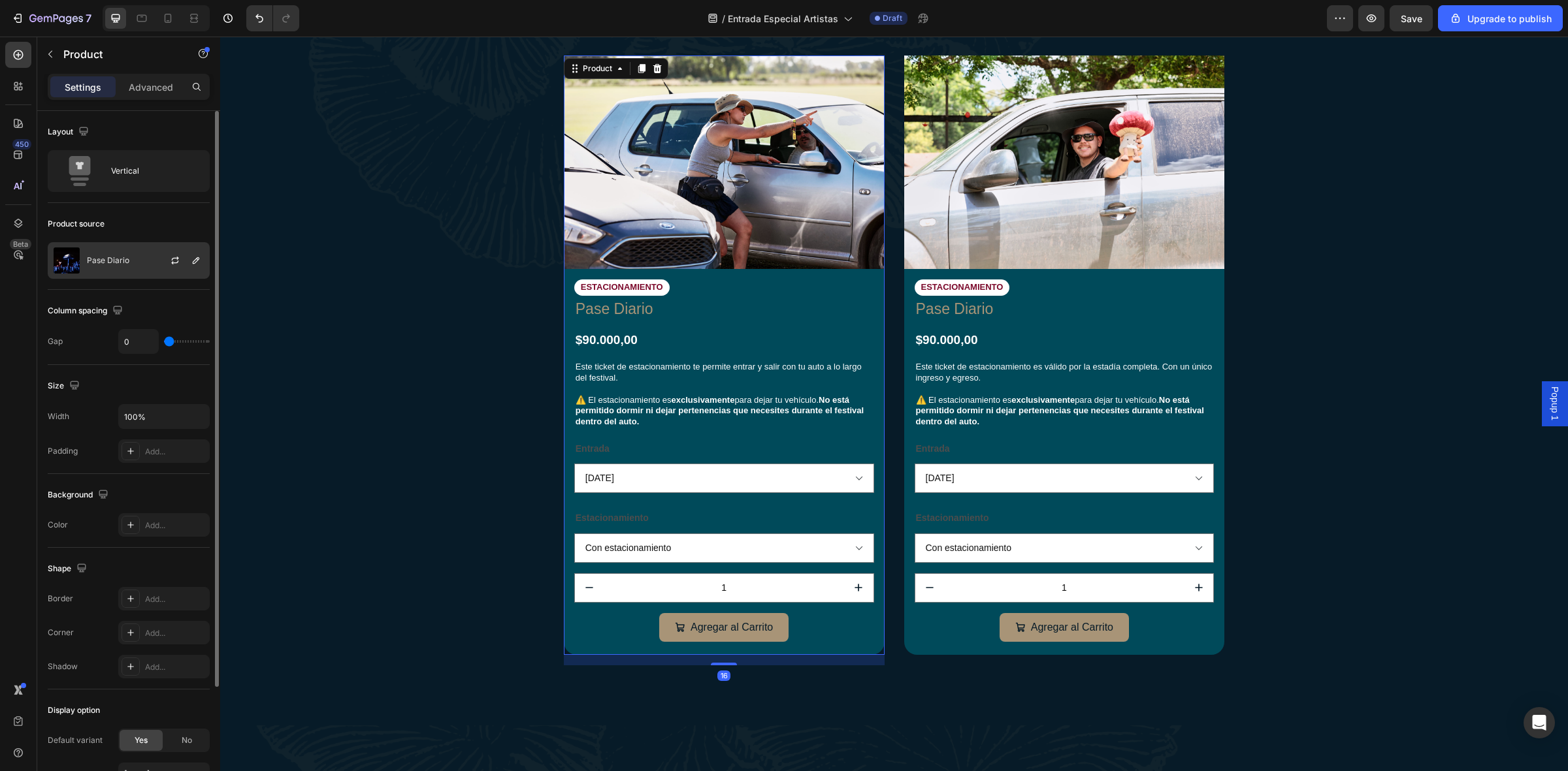
click at [136, 253] on div "Pase Diario" at bounding box center [129, 260] width 162 height 36
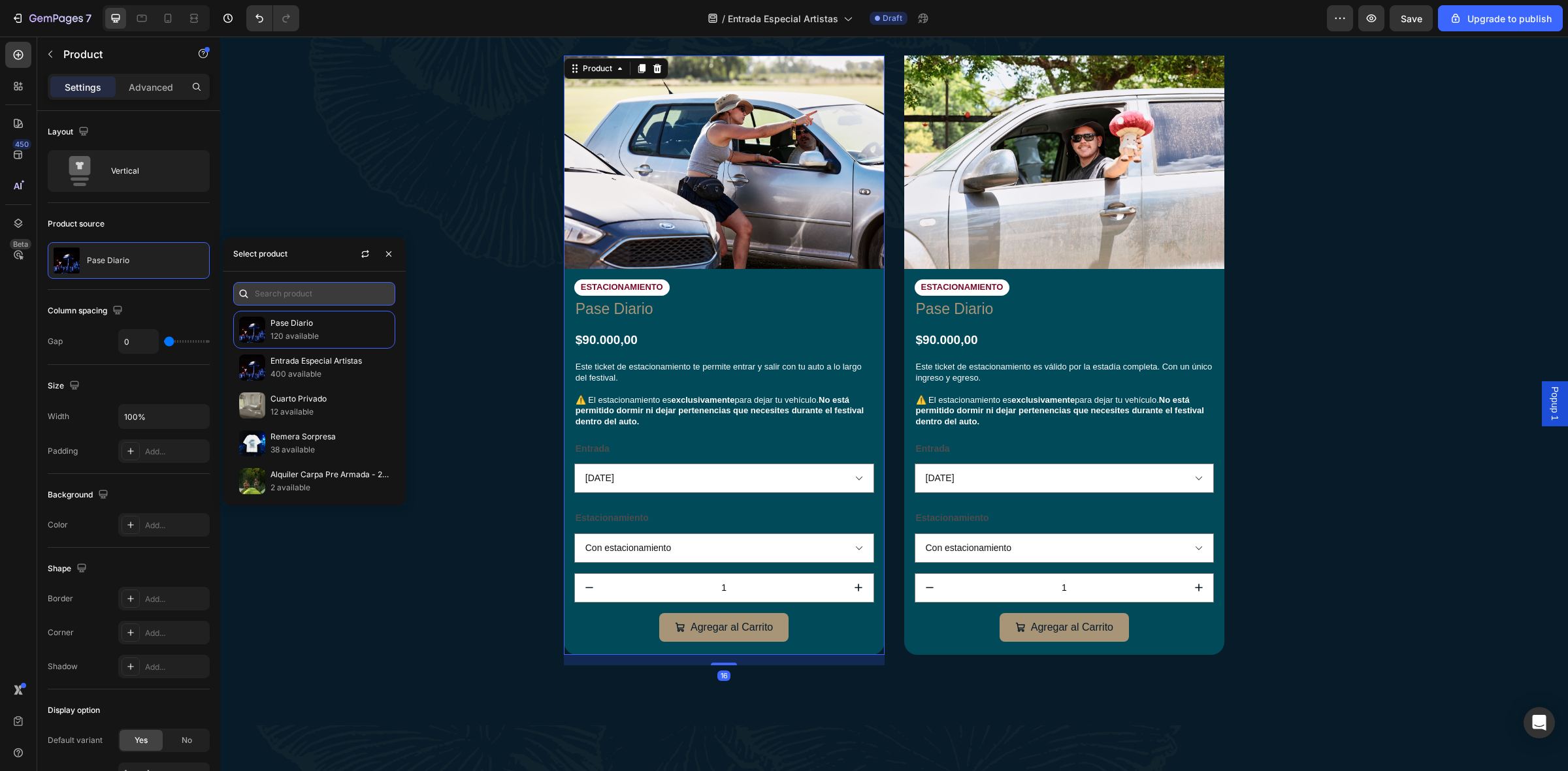
click at [297, 297] on input "text" at bounding box center [314, 294] width 162 height 23
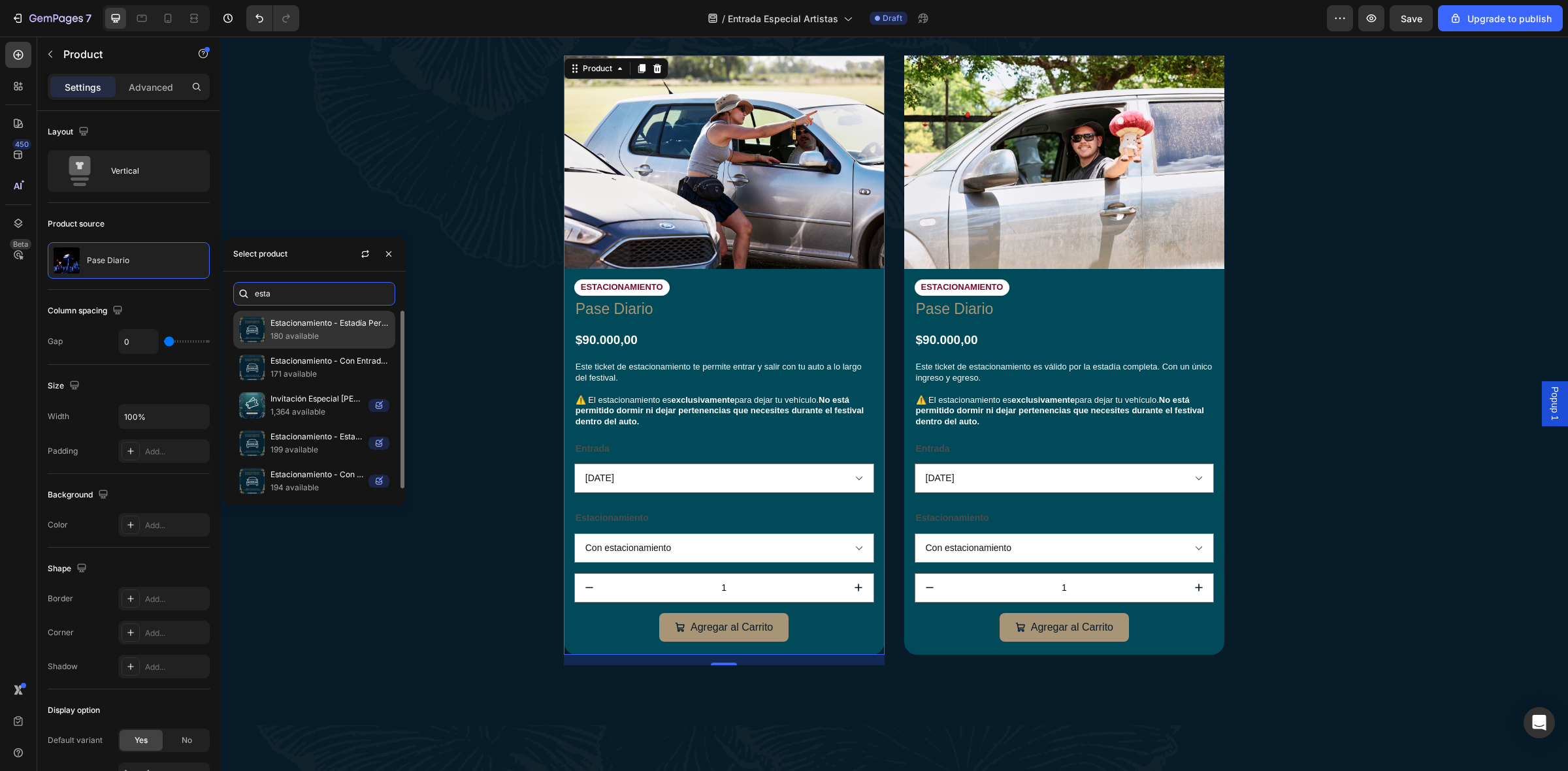
type input "esta"
click at [287, 335] on p "180 available" at bounding box center [330, 336] width 119 height 13
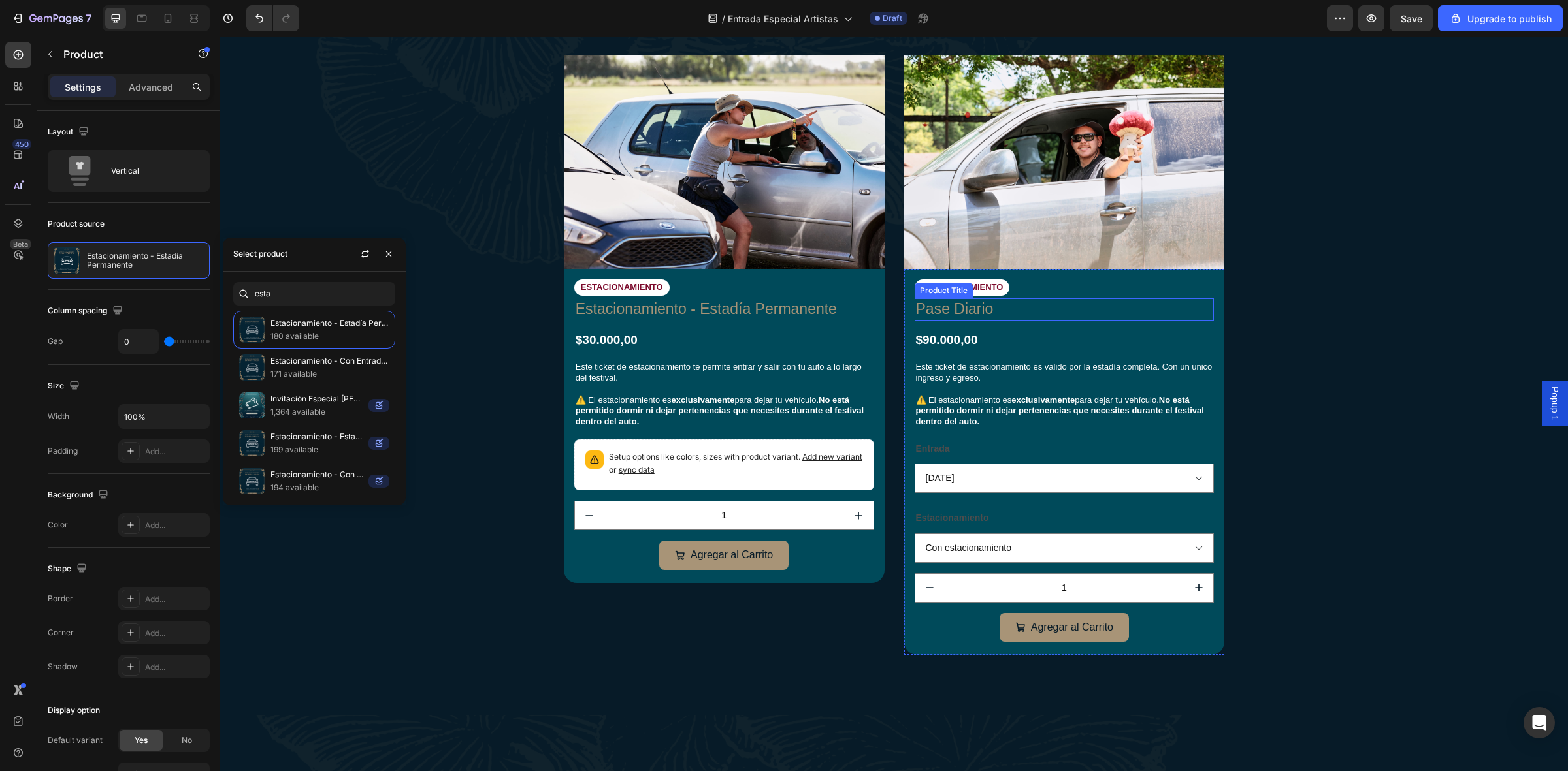
click at [959, 308] on h1 "Pase Diario" at bounding box center [1065, 309] width 300 height 22
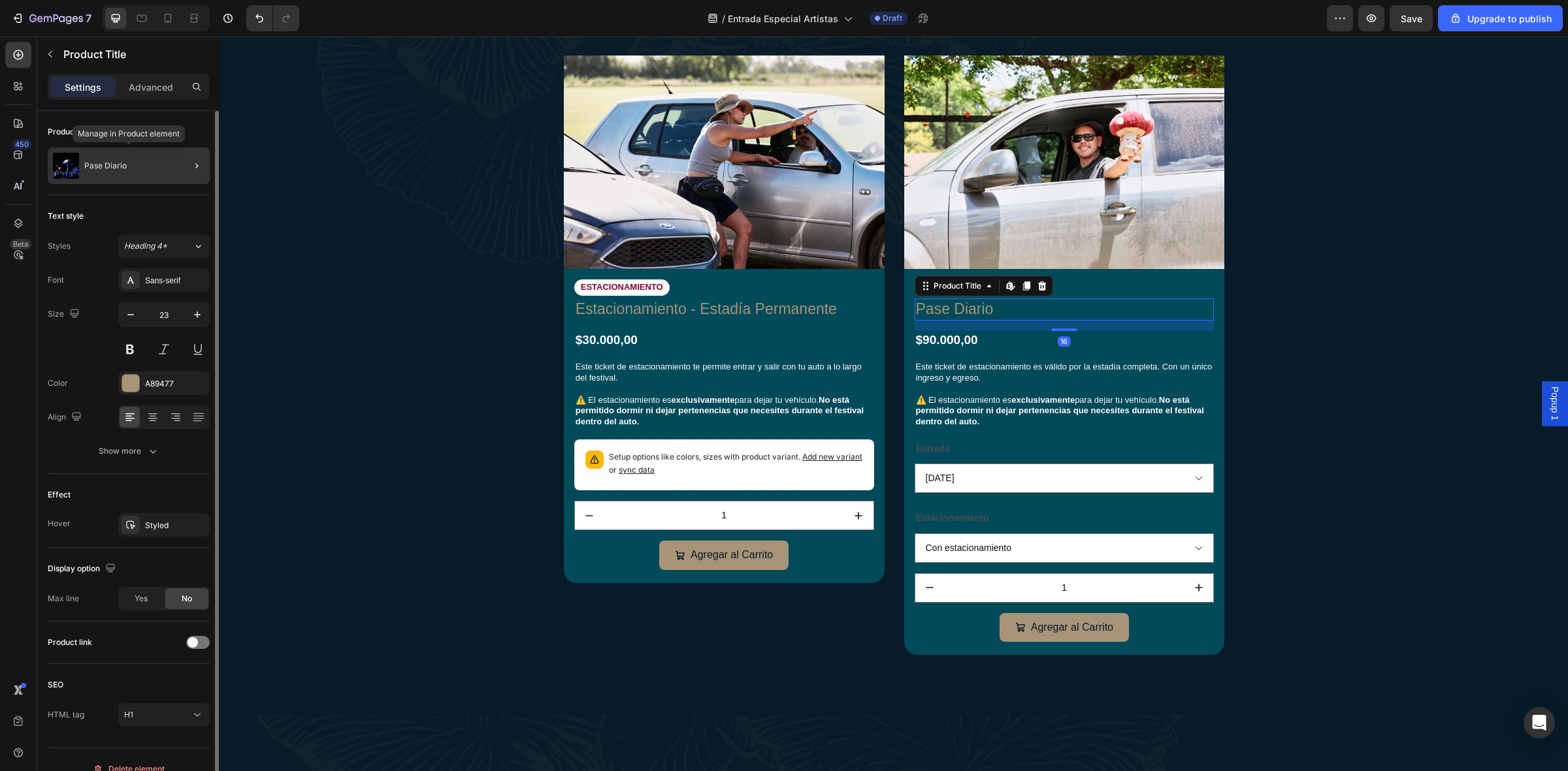
click at [145, 170] on div "Pase Diario" at bounding box center [129, 165] width 162 height 36
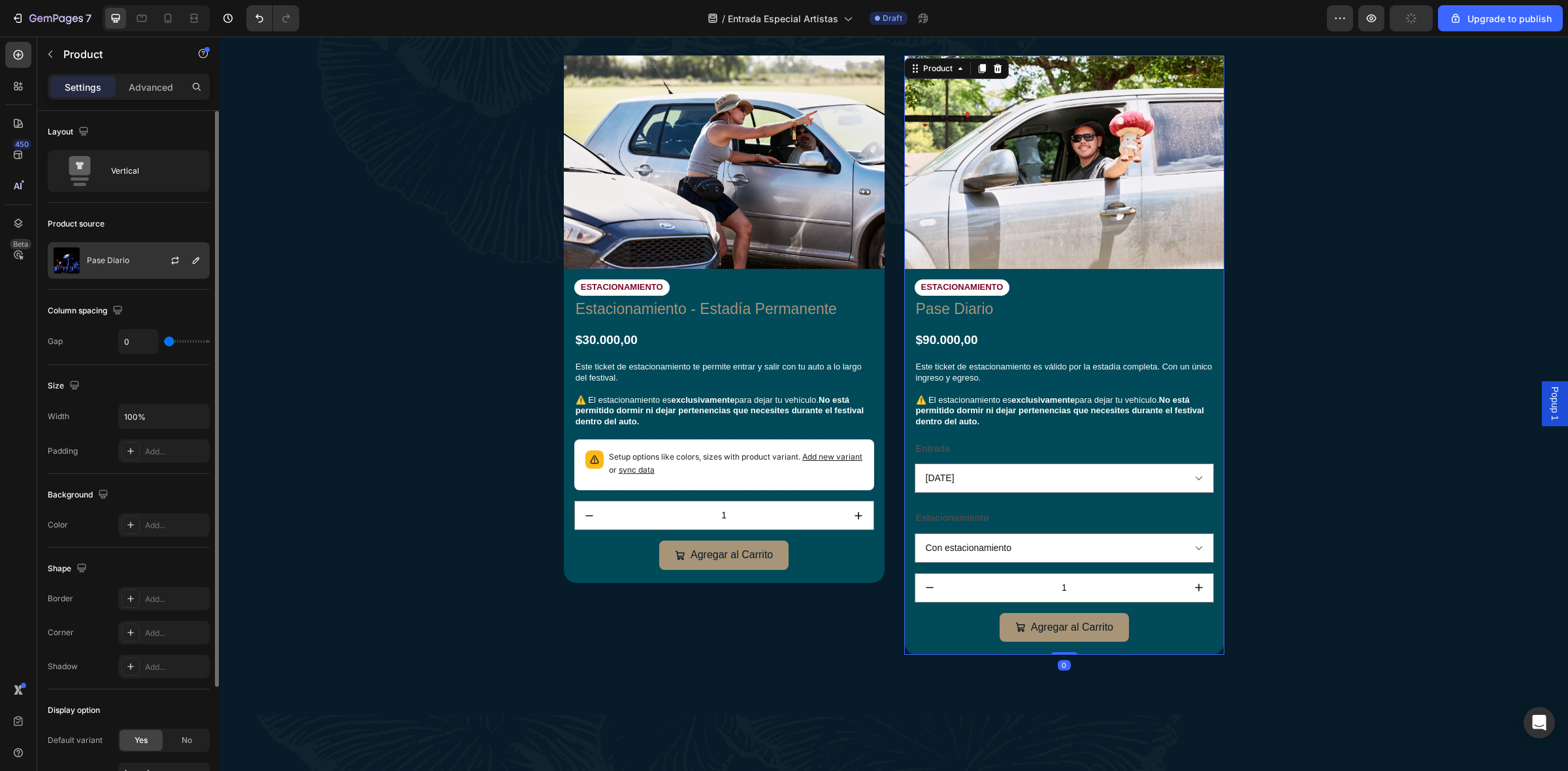
click at [96, 255] on div "Pase Diario" at bounding box center [129, 260] width 162 height 36
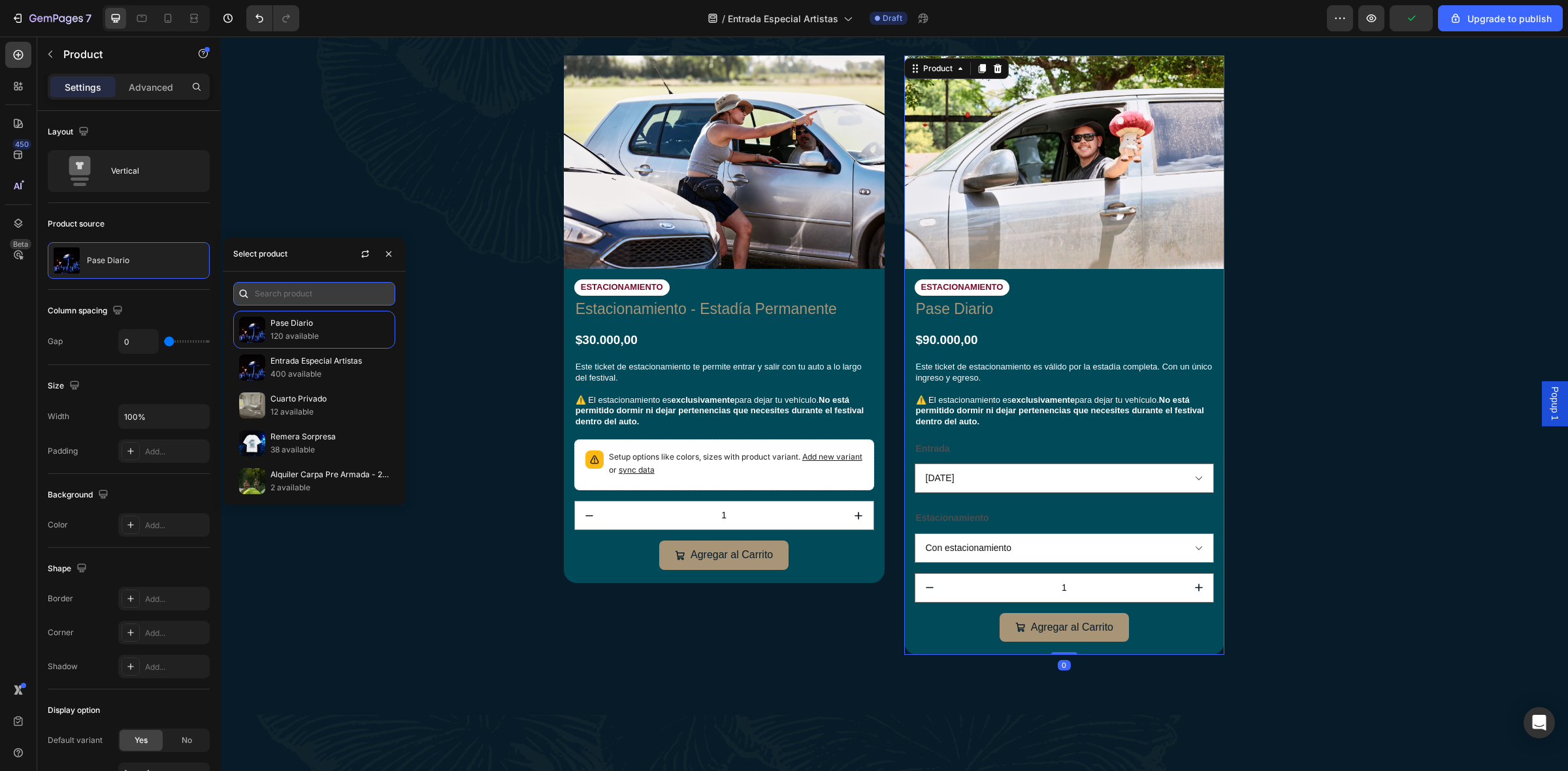
click at [300, 287] on input "text" at bounding box center [314, 294] width 162 height 23
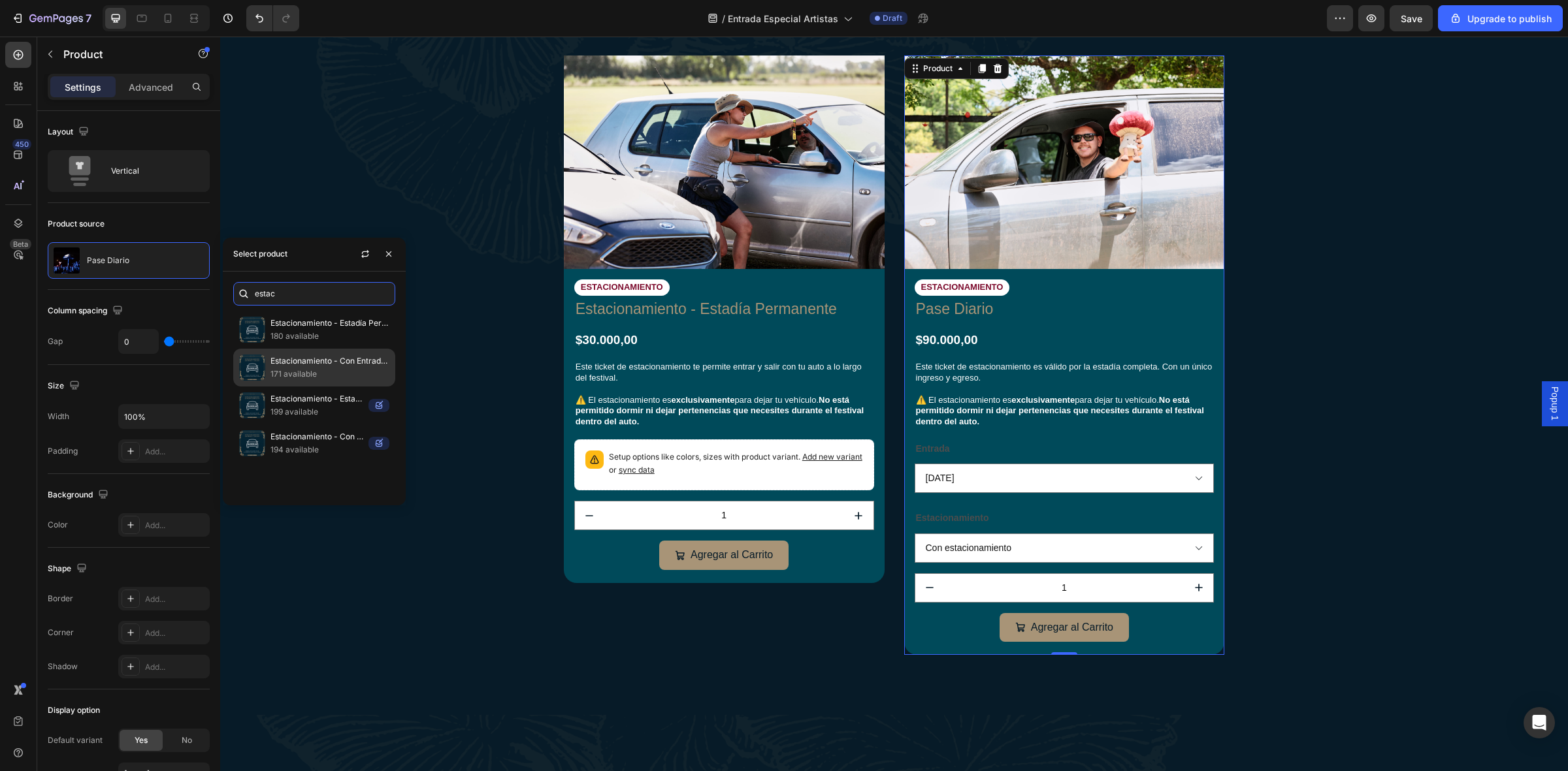
type input "estac"
click at [325, 372] on p "171 available" at bounding box center [330, 374] width 119 height 13
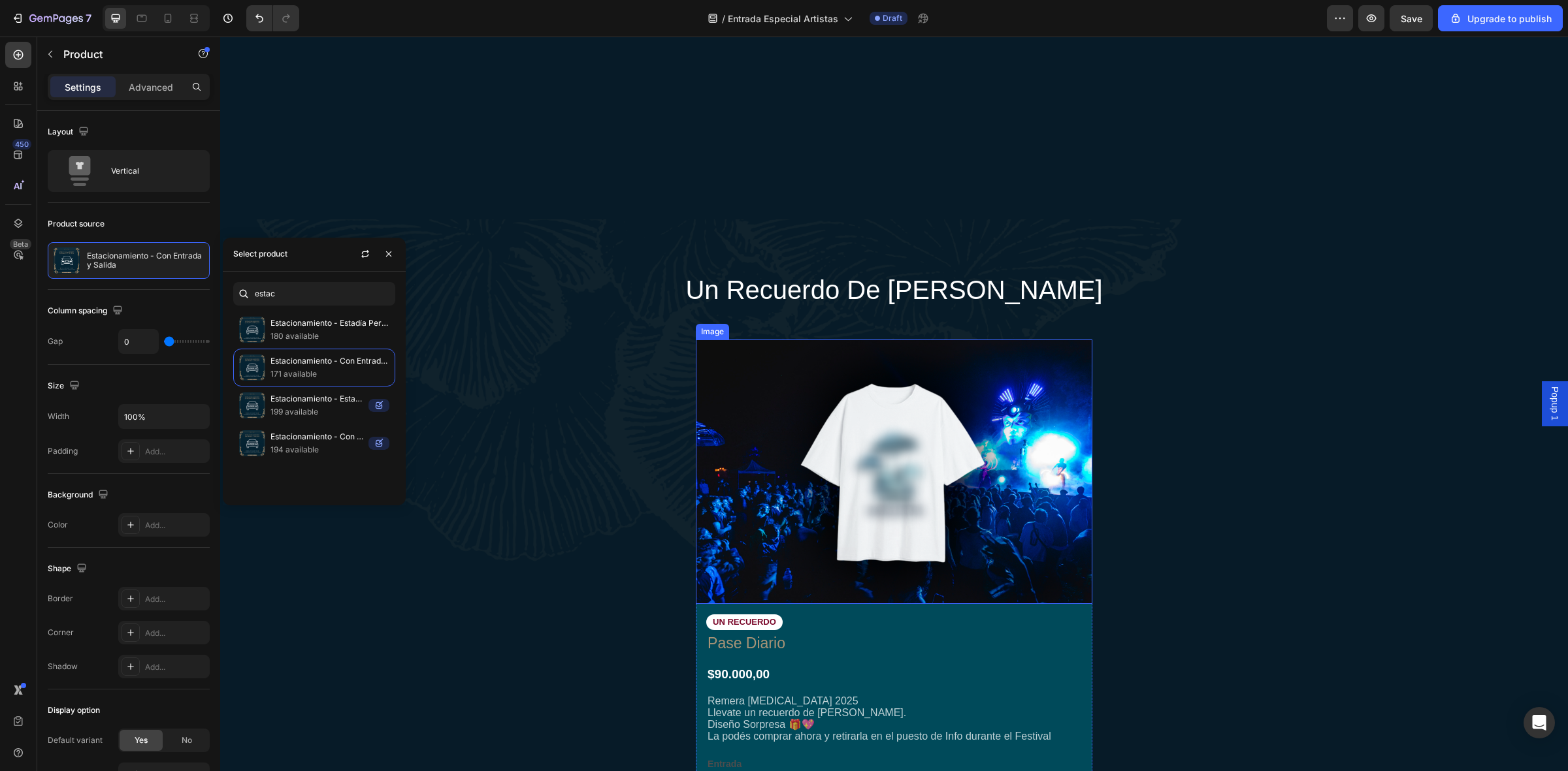
scroll to position [3919, 0]
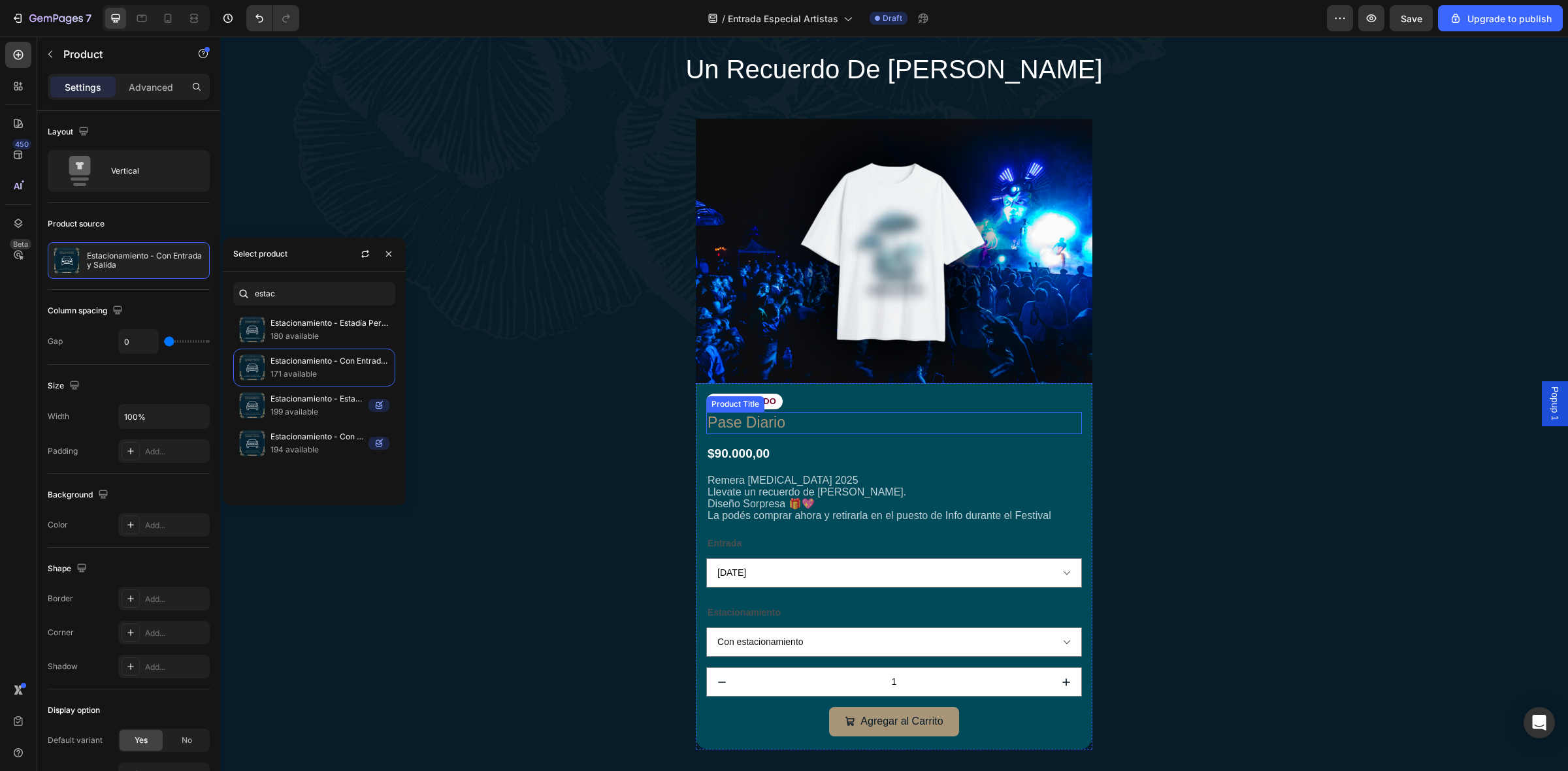
click at [773, 418] on h1 "Pase Diario" at bounding box center [894, 423] width 376 height 22
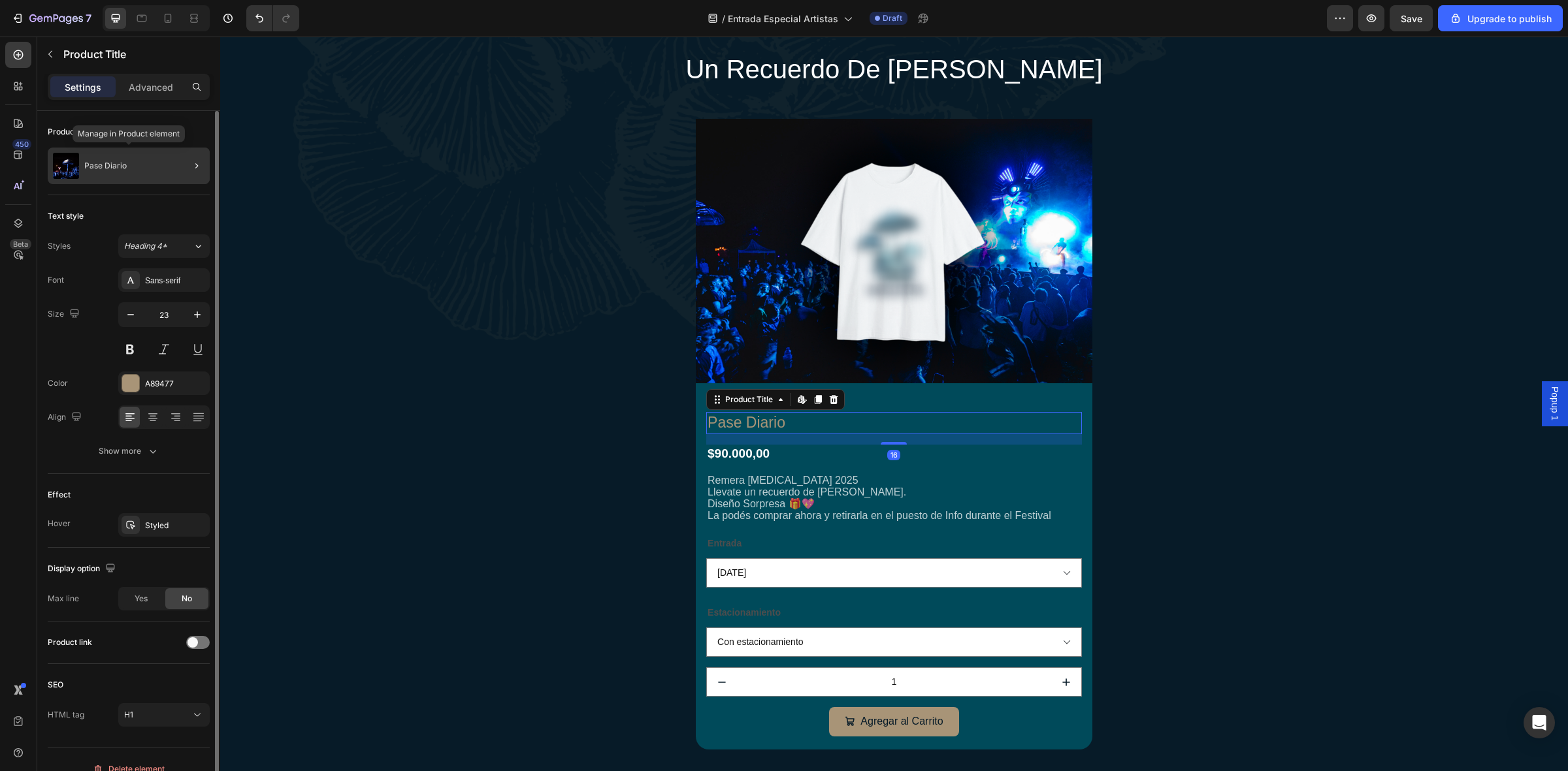
click at [105, 150] on div "Pase Diario" at bounding box center [129, 165] width 162 height 36
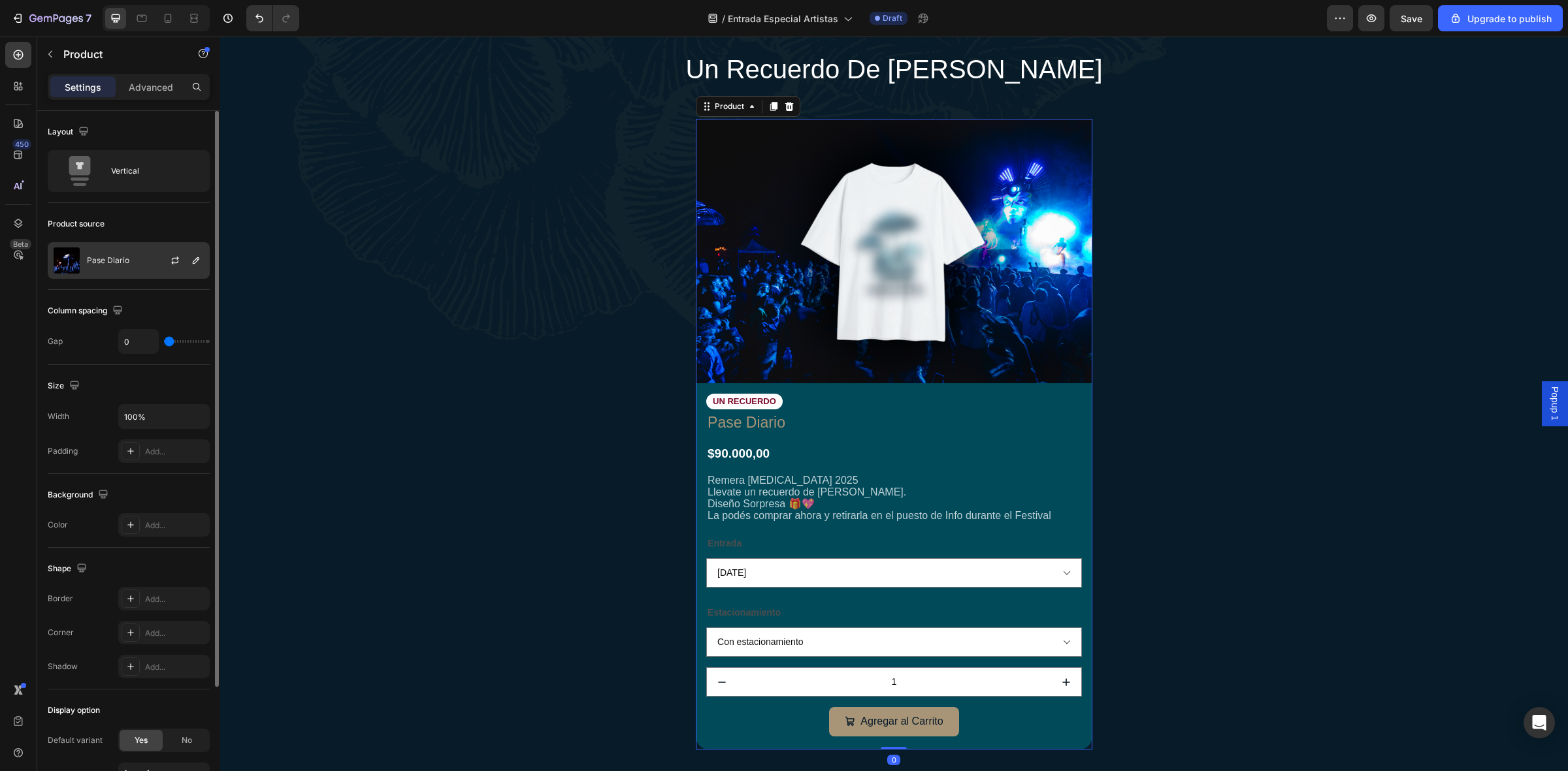
click at [139, 255] on div "Pase Diario" at bounding box center [129, 260] width 162 height 36
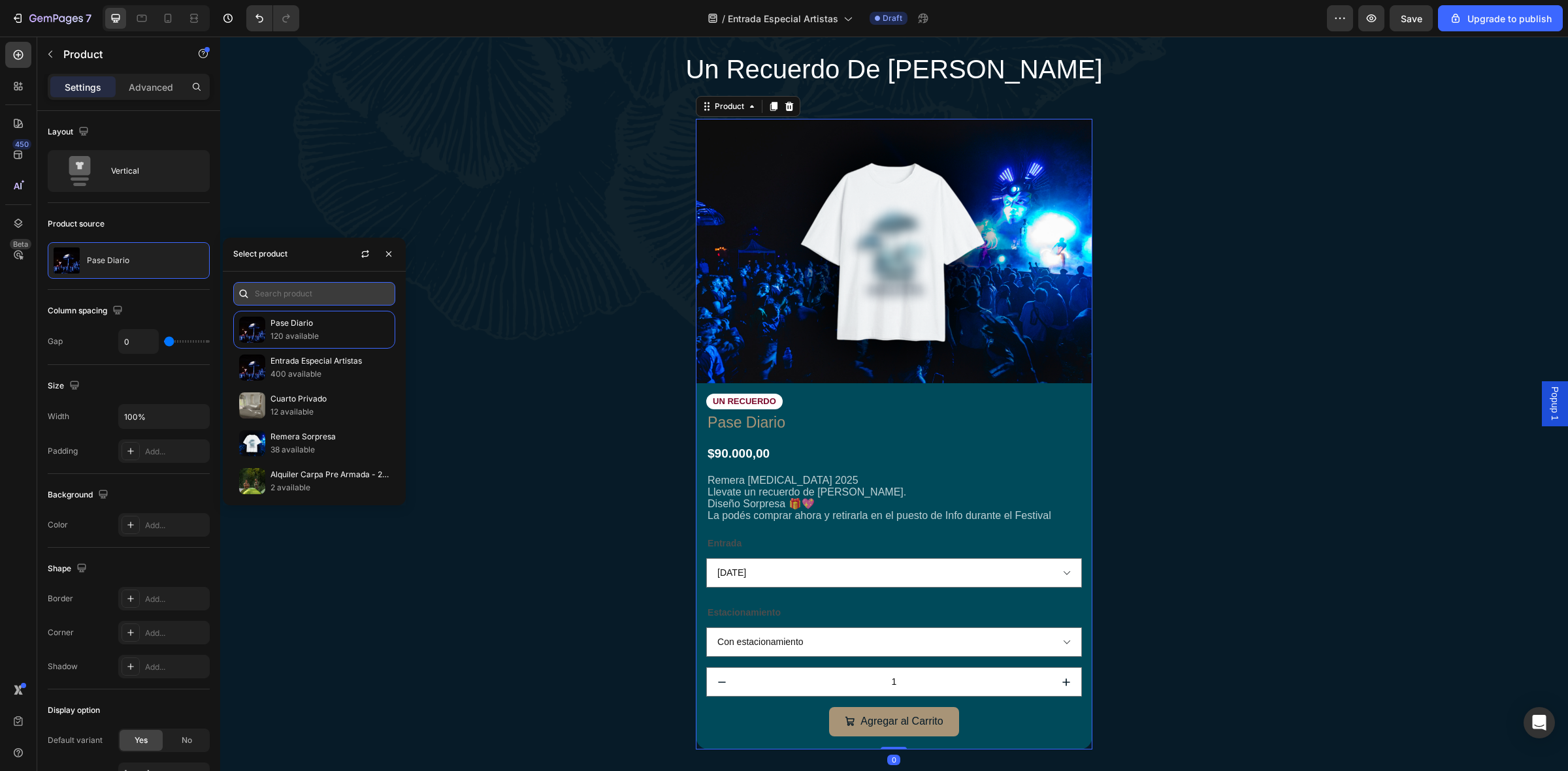
click at [283, 291] on input "text" at bounding box center [314, 294] width 162 height 23
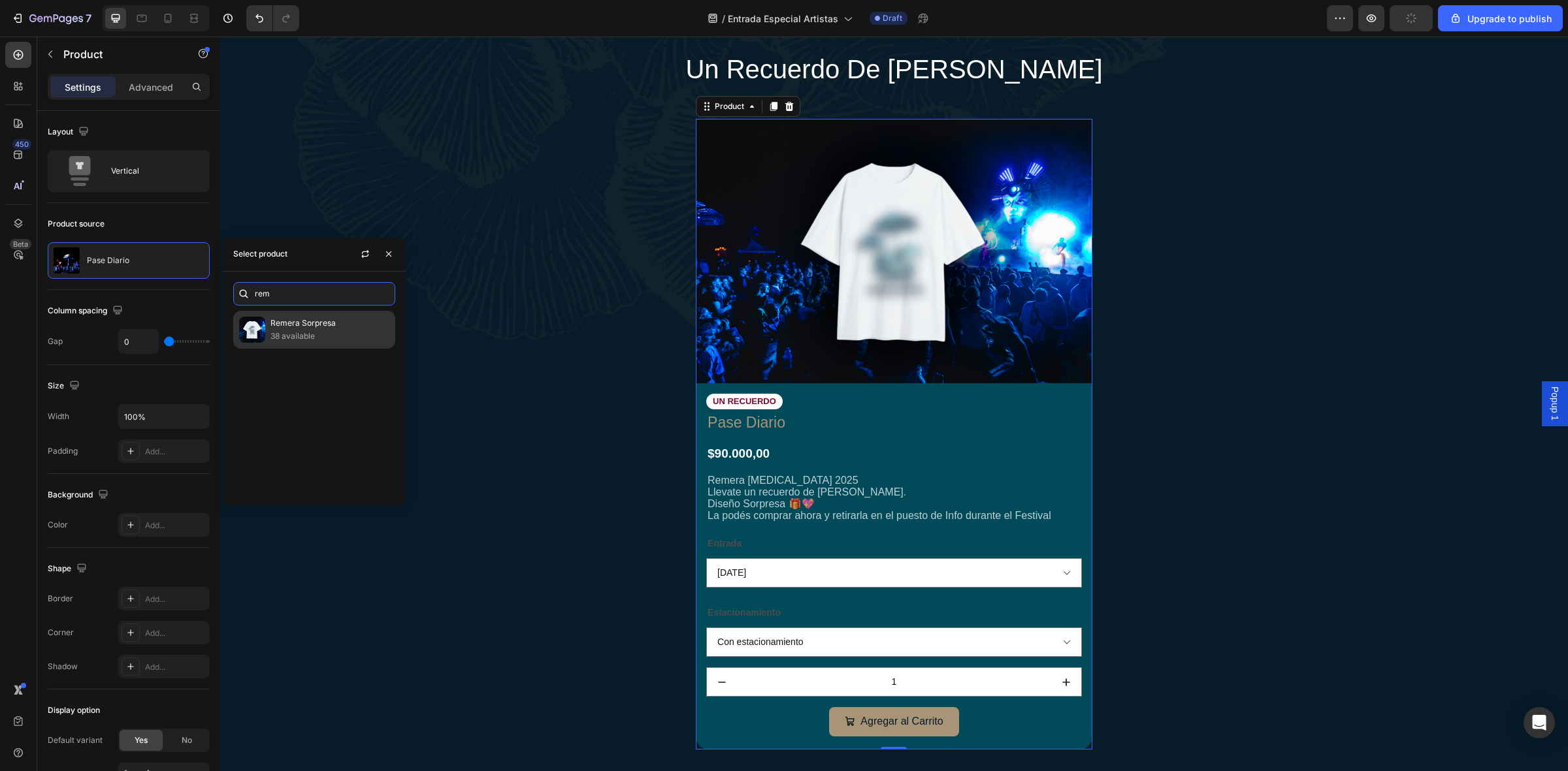
type input "rem"
click at [329, 326] on p "Remera Sorpresa" at bounding box center [330, 323] width 119 height 13
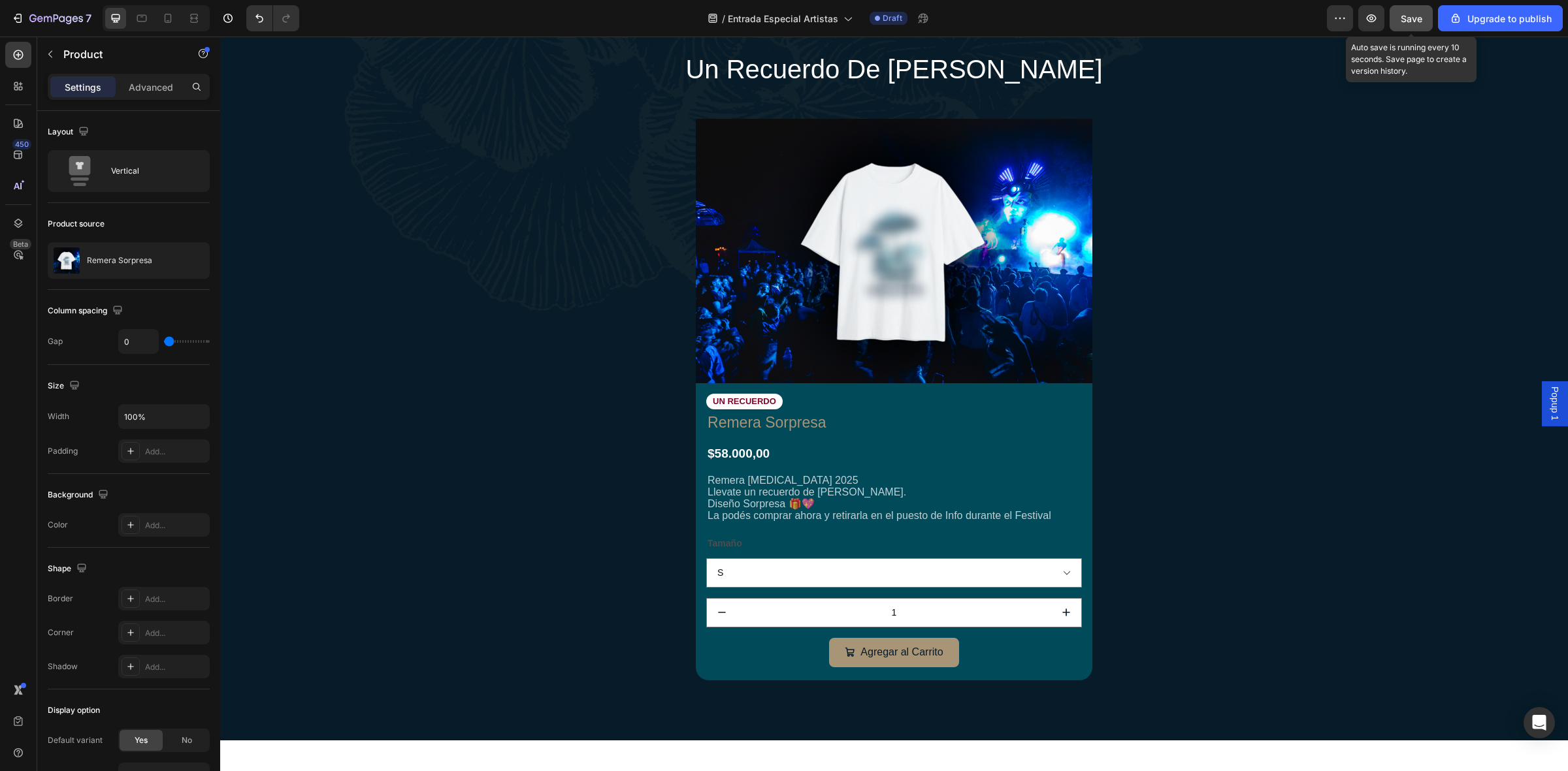
click at [1416, 13] on span "Save" at bounding box center [1411, 19] width 22 height 11
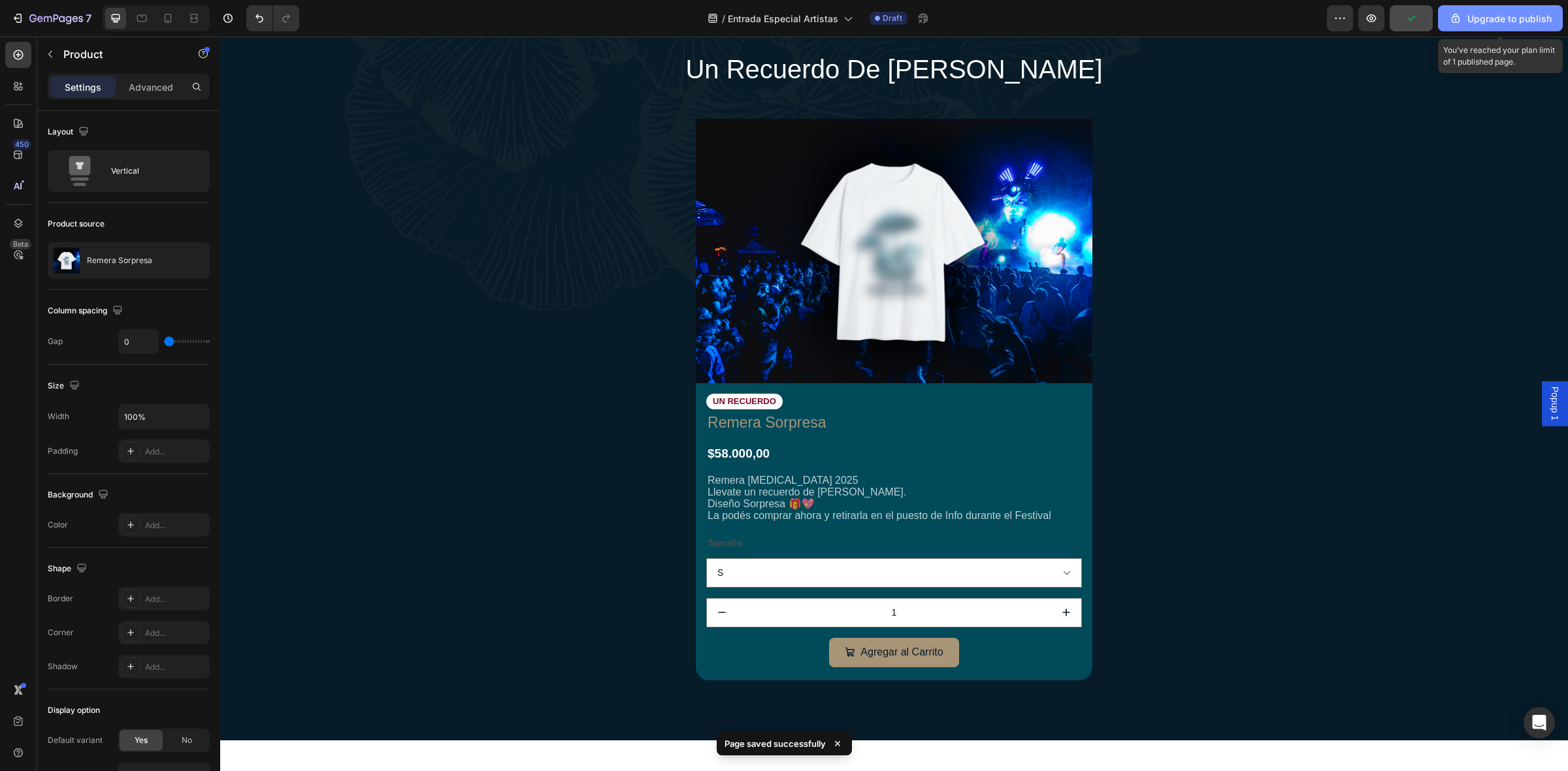
click at [1455, 22] on icon "button" at bounding box center [1455, 19] width 8 height 9
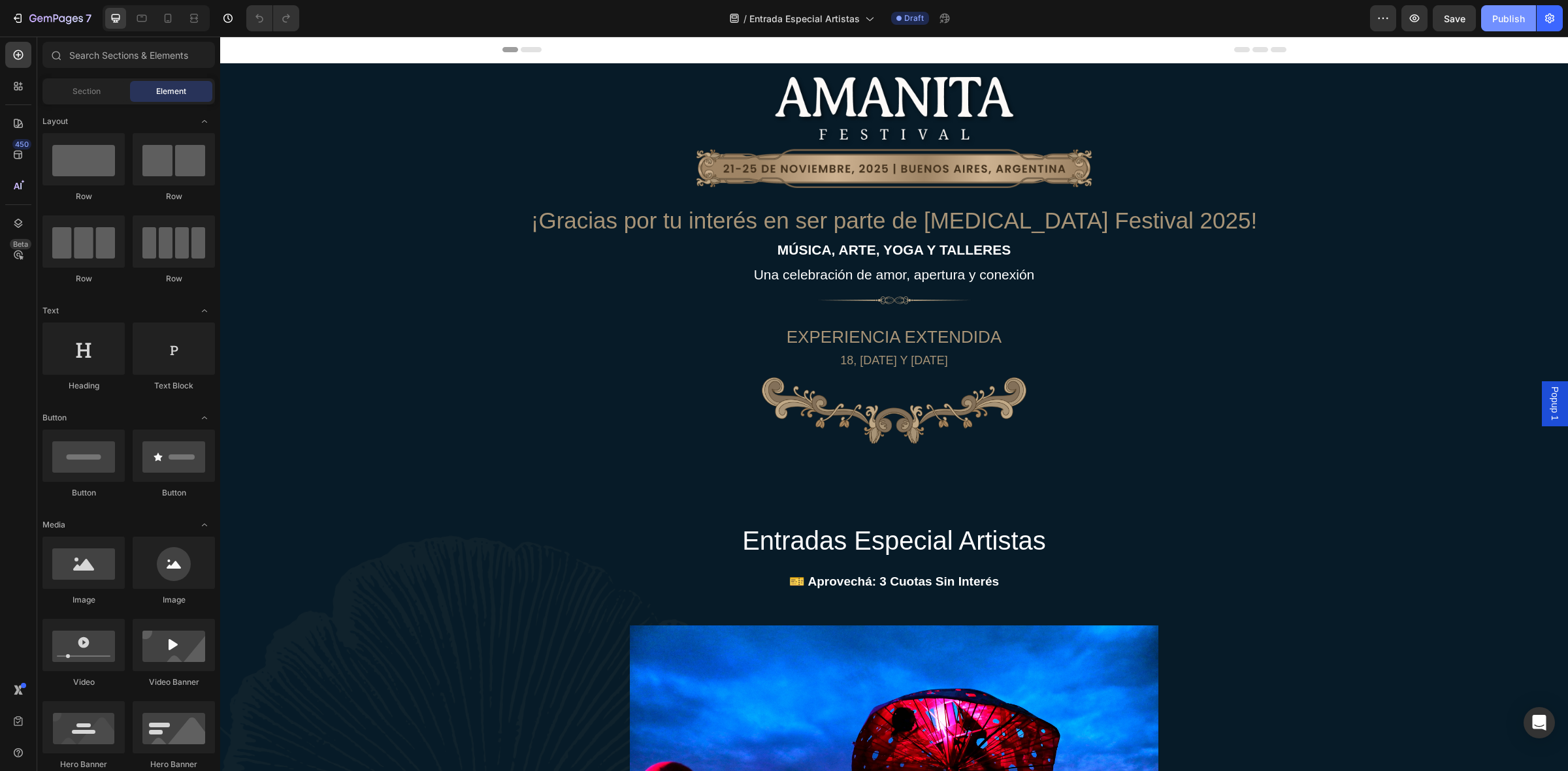
click at [1490, 19] on button "Publish" at bounding box center [1509, 19] width 55 height 26
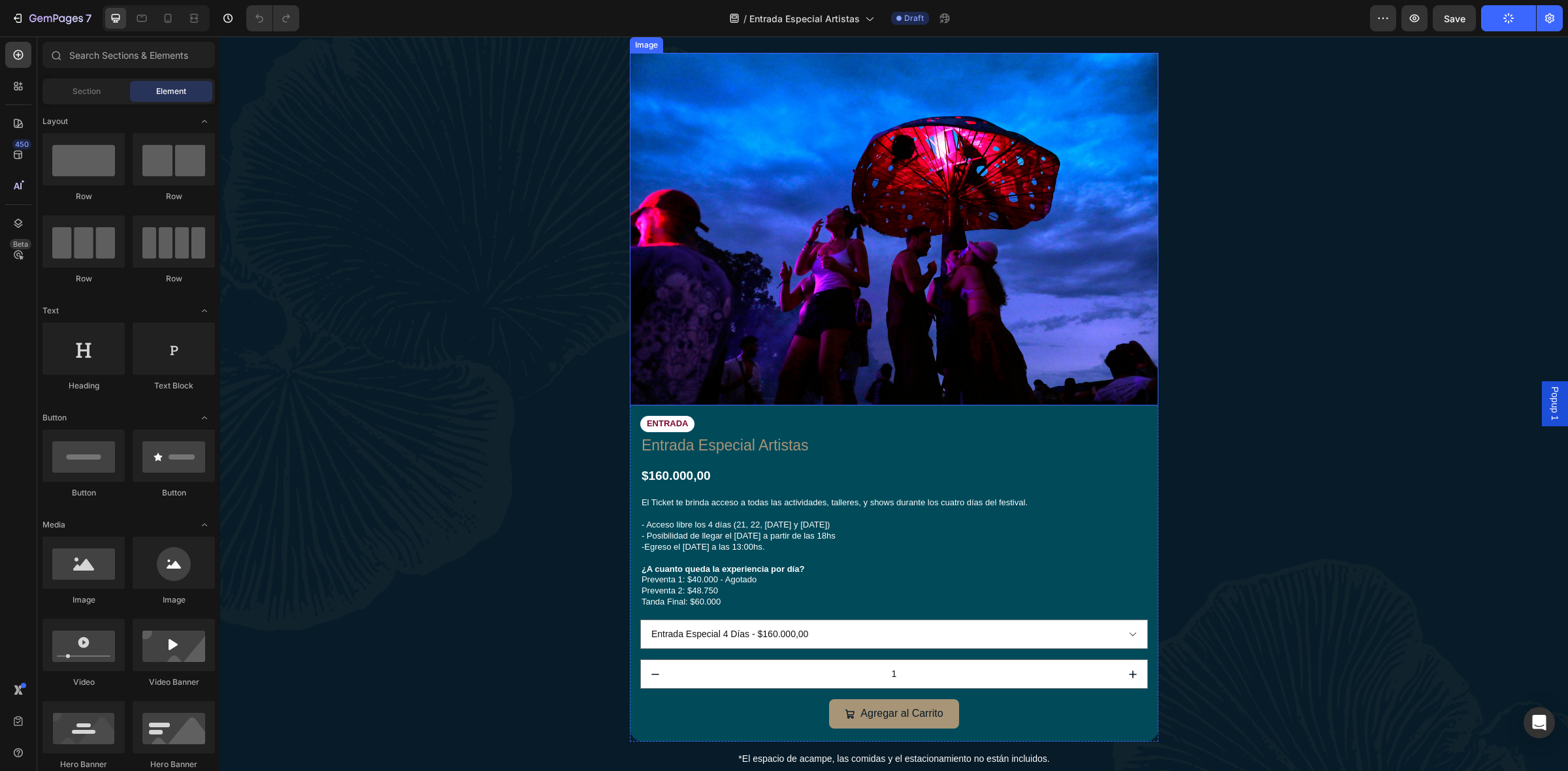
scroll to position [817, 0]
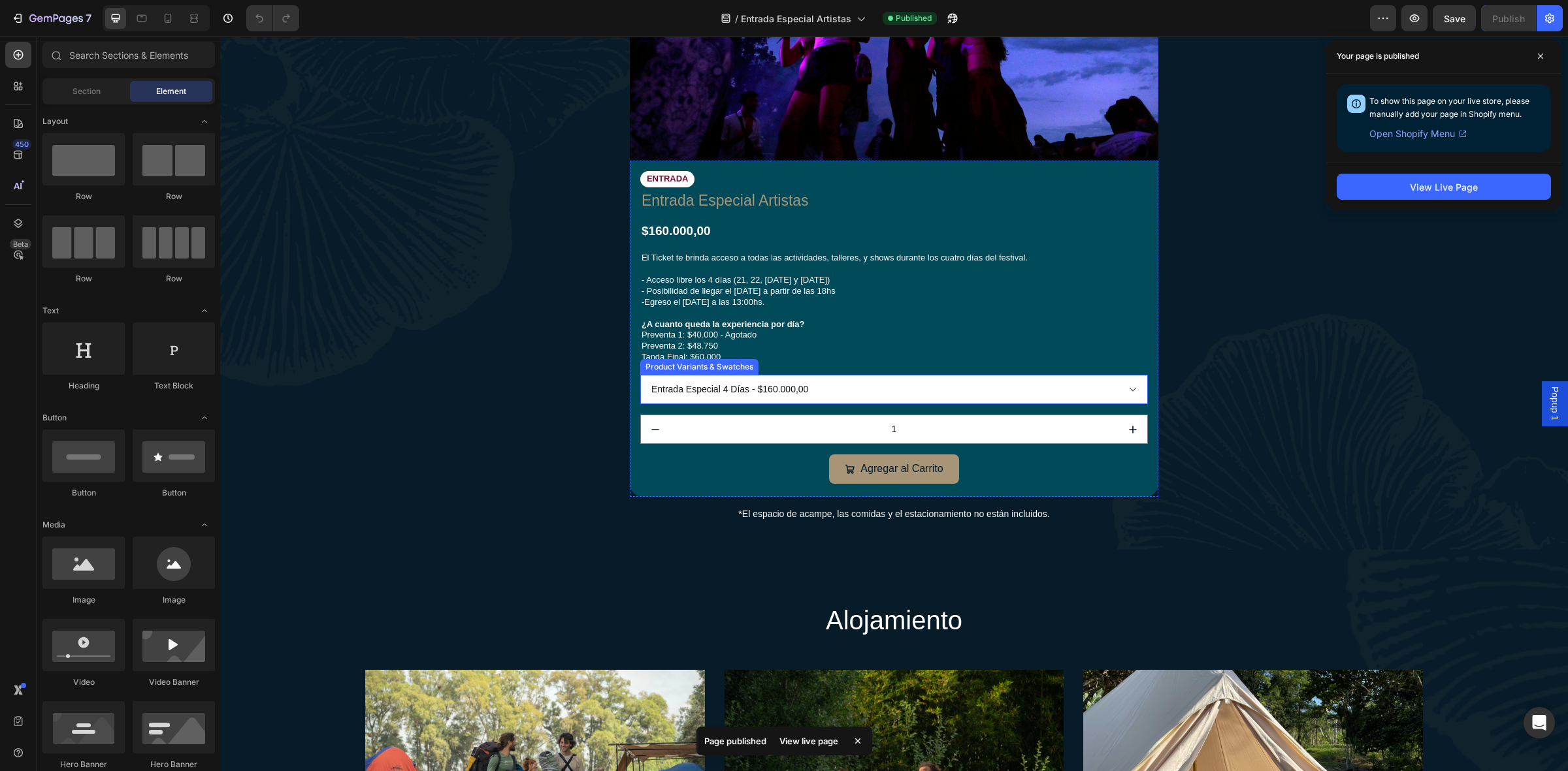
click at [831, 387] on select "Entrada Especial 4 Días - $160.000,00 Entrada Especial 4 Días - Con Derecho a A…" at bounding box center [894, 390] width 508 height 29
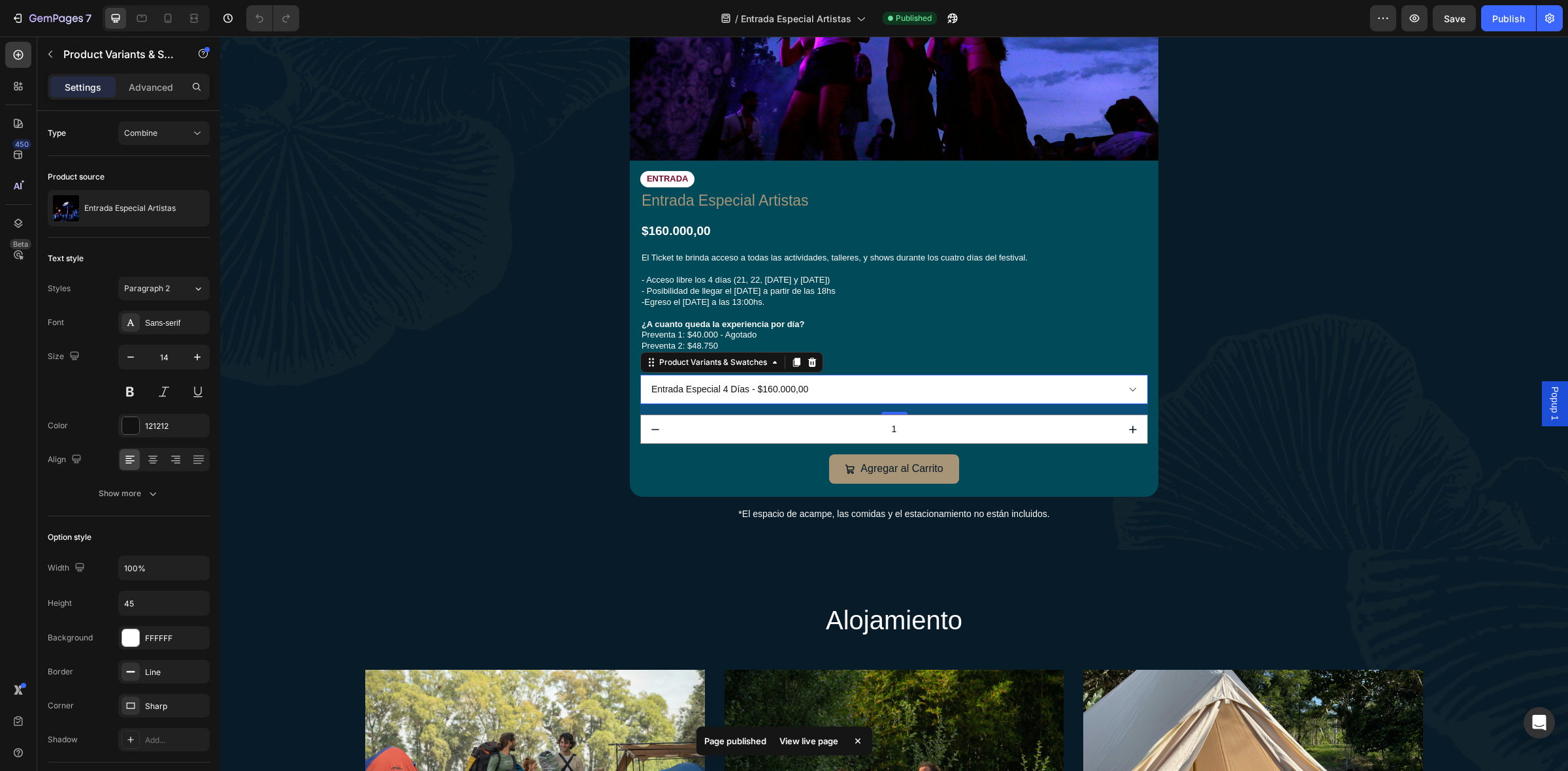
click at [831, 386] on select "Entrada Especial 4 Días - $160.000,00 Entrada Especial 4 Días - Con Derecho a A…" at bounding box center [894, 390] width 508 height 29
click at [1414, 14] on icon "button" at bounding box center [1414, 18] width 13 height 13
drag, startPoint x: 789, startPoint y: 282, endPoint x: 781, endPoint y: 708, distance: 426.1
click at [789, 286] on p "- Posibilidad de llegar el [DATE] a partir de las 18hs -Egreso el [DATE] a las …" at bounding box center [894, 309] width 505 height 45
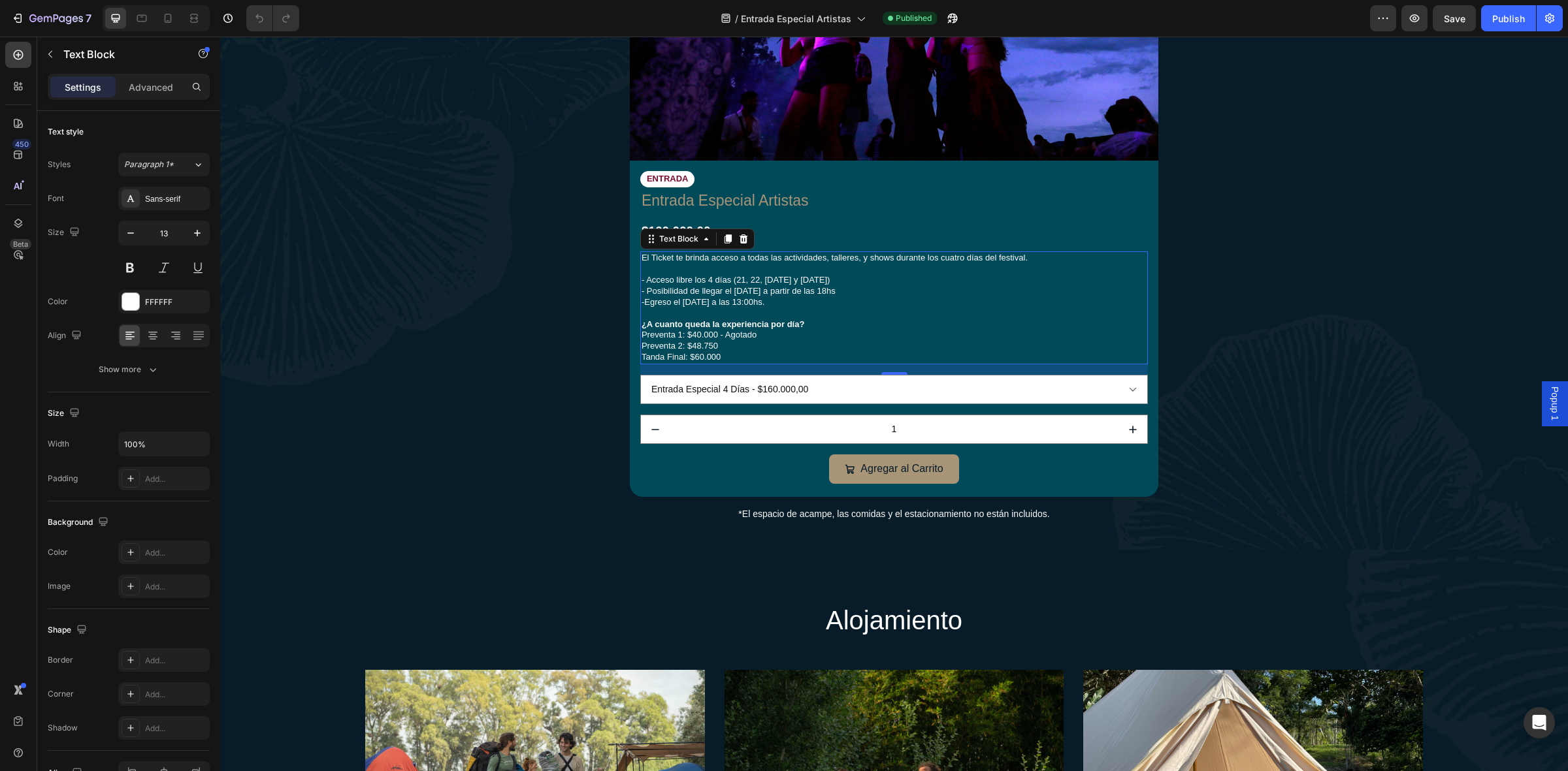
click at [747, 330] on p "Preventa 1: $40.000 - Agotado Preventa 2: $48.750 Tanda Final: $60.000" at bounding box center [894, 346] width 505 height 33
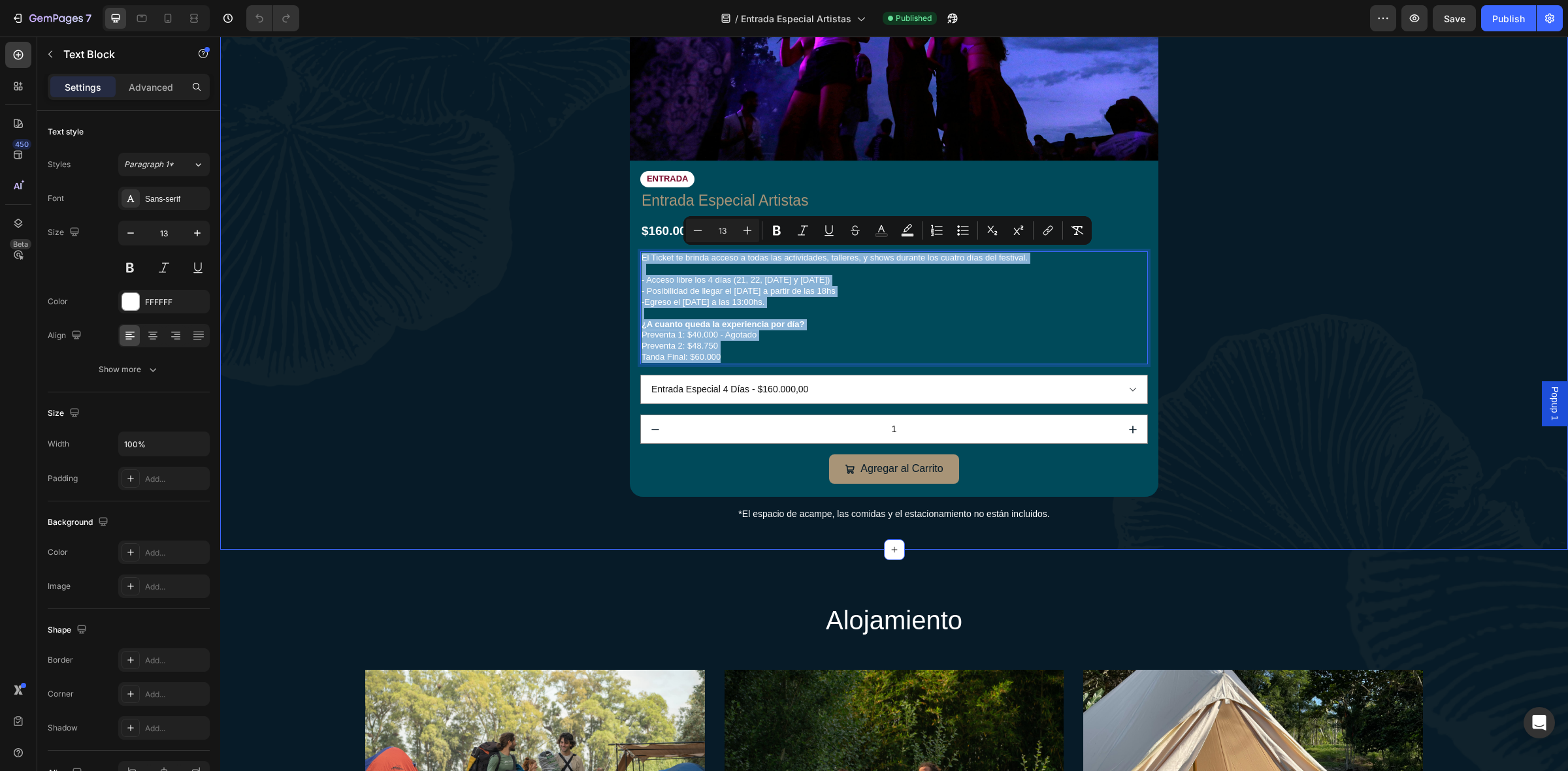
drag, startPoint x: 720, startPoint y: 353, endPoint x: 618, endPoint y: 238, distance: 153.7
click at [618, 238] on div "entradas especial artistas Heading 🎫 Aprovechá: 3 Cuotas Sin Interés Text Block…" at bounding box center [894, 113] width 1322 height 819
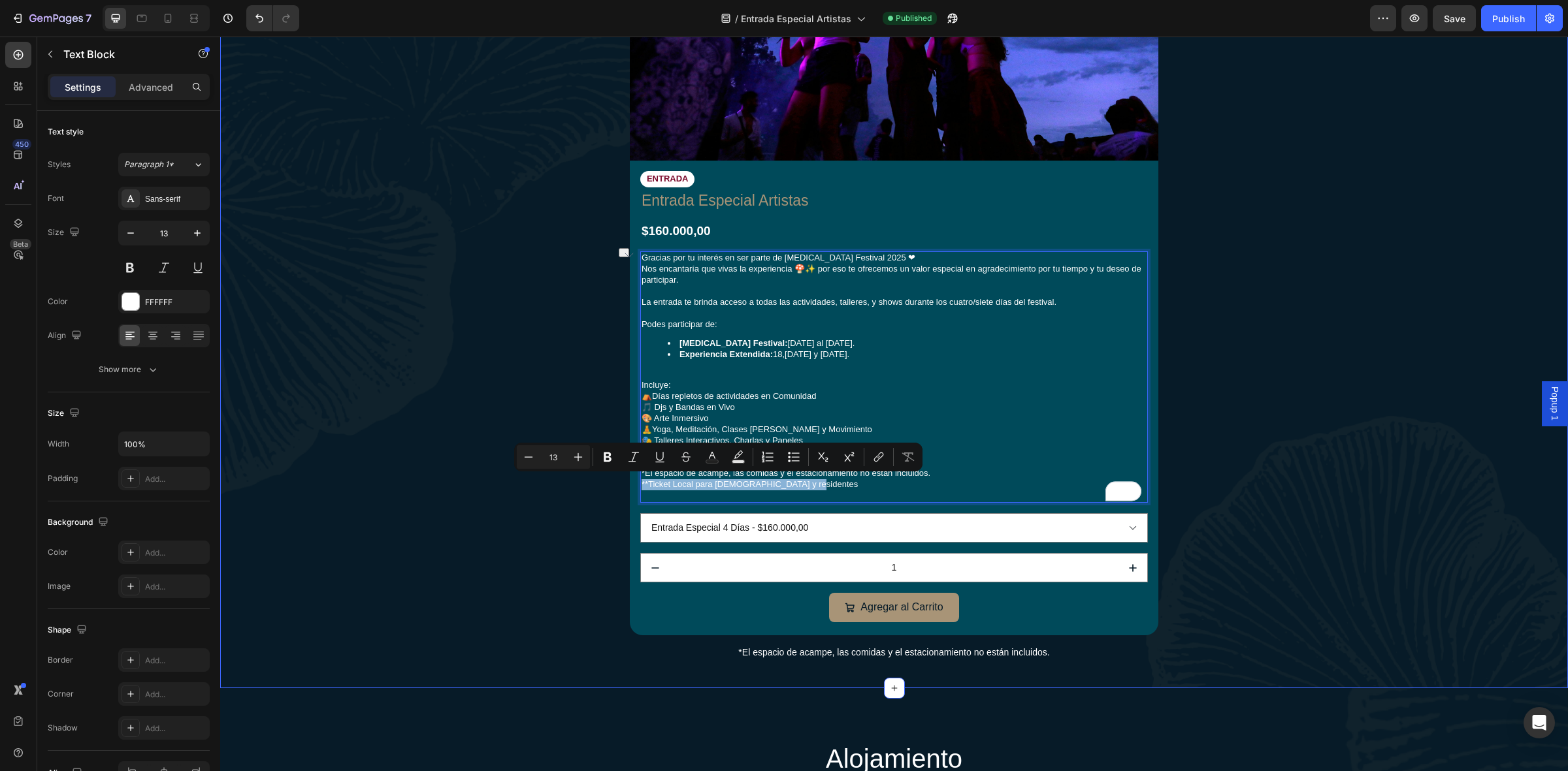
drag, startPoint x: 815, startPoint y: 478, endPoint x: 628, endPoint y: 482, distance: 187.0
click at [628, 482] on div "entradas especial artistas Heading 🎫 Aprovechá: 3 Cuotas Sin Interés Text Block…" at bounding box center [894, 183] width 1322 height 958
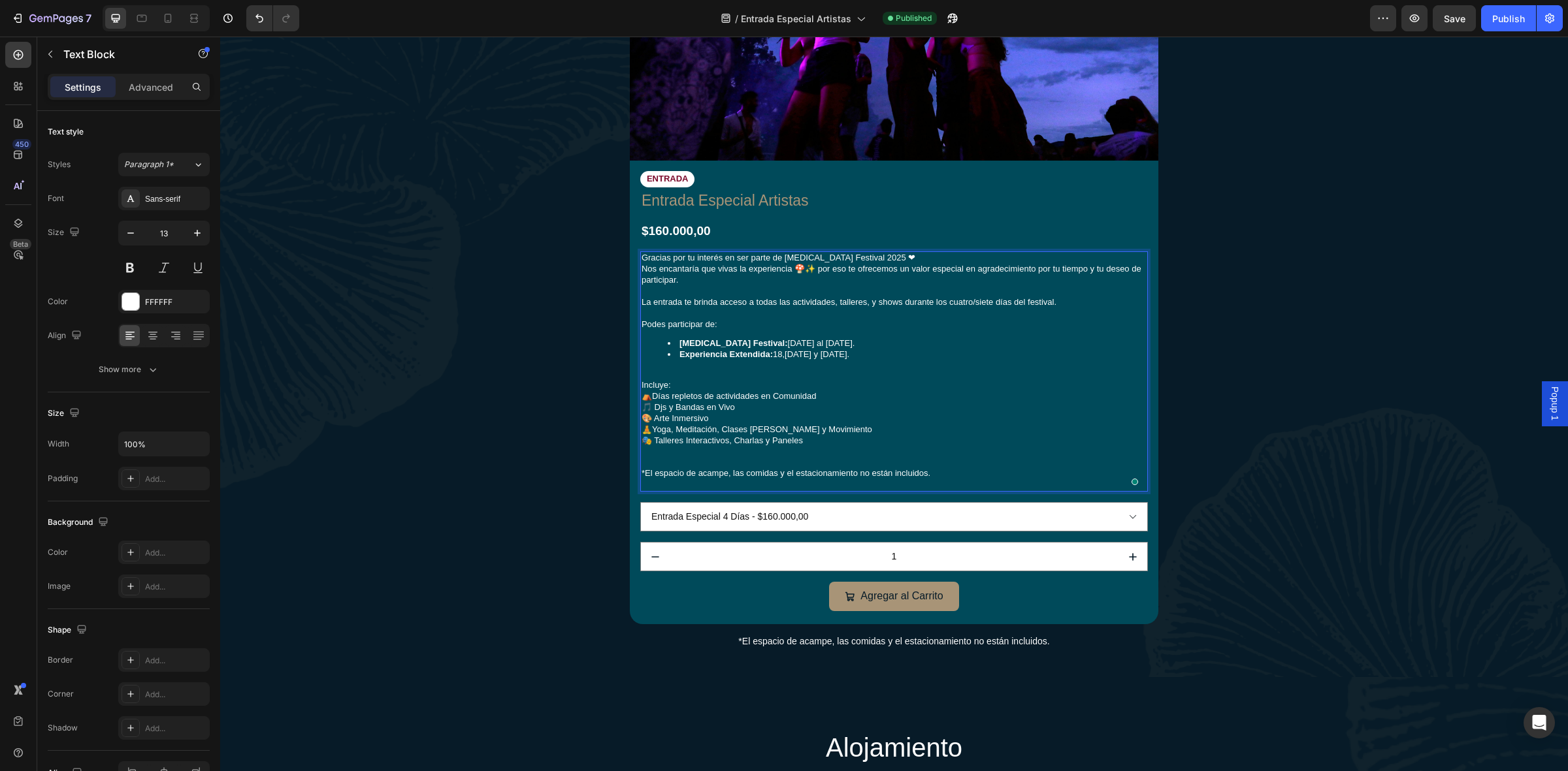
click at [991, 482] on p "Incluye: ⛺Días repletos de actividades en Comunidad 🎵 Djs y Bandas en Vivo 🎨 Ar…" at bounding box center [894, 429] width 505 height 121
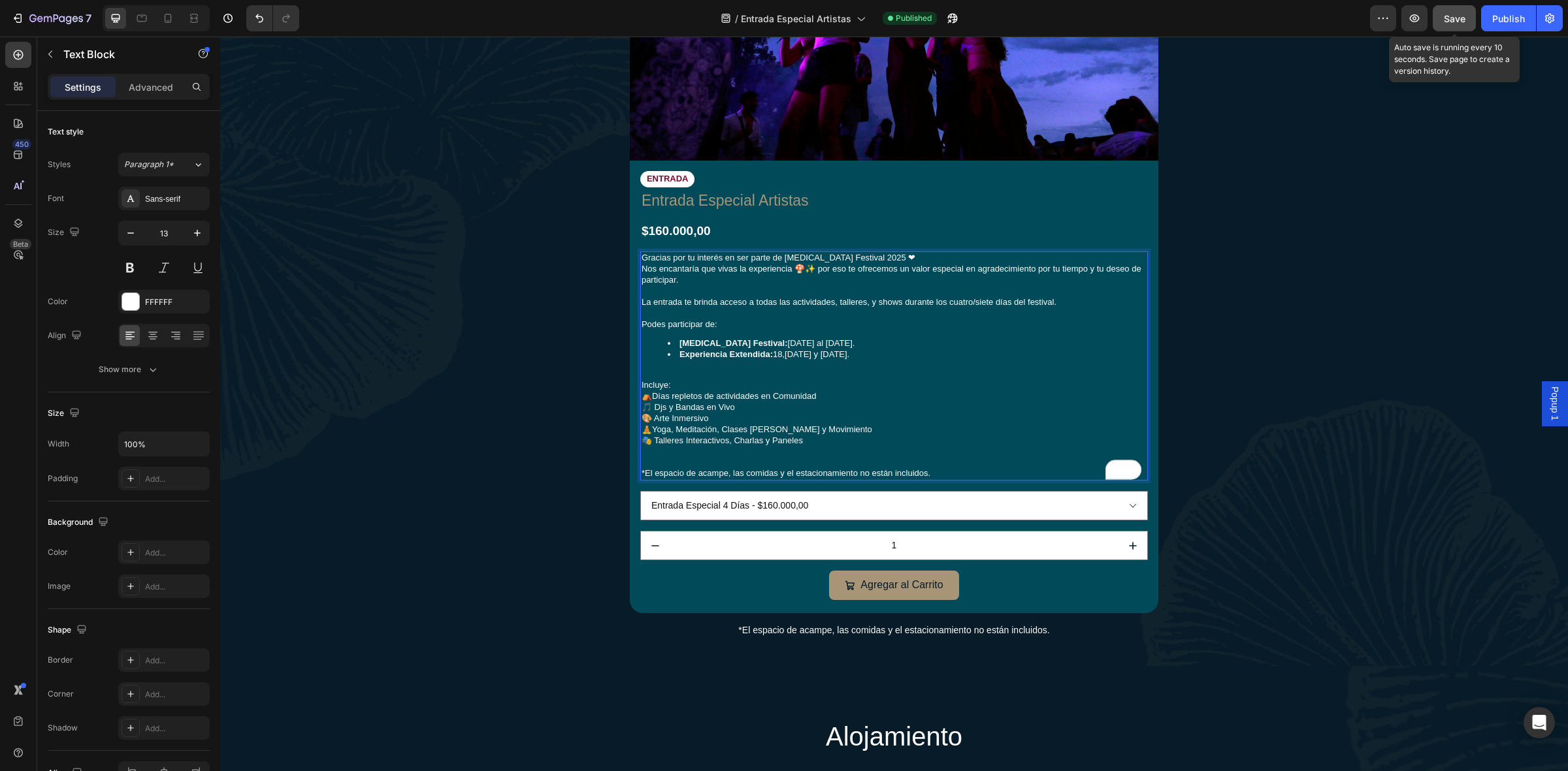
click at [1446, 18] on span "Save" at bounding box center [1455, 19] width 22 height 11
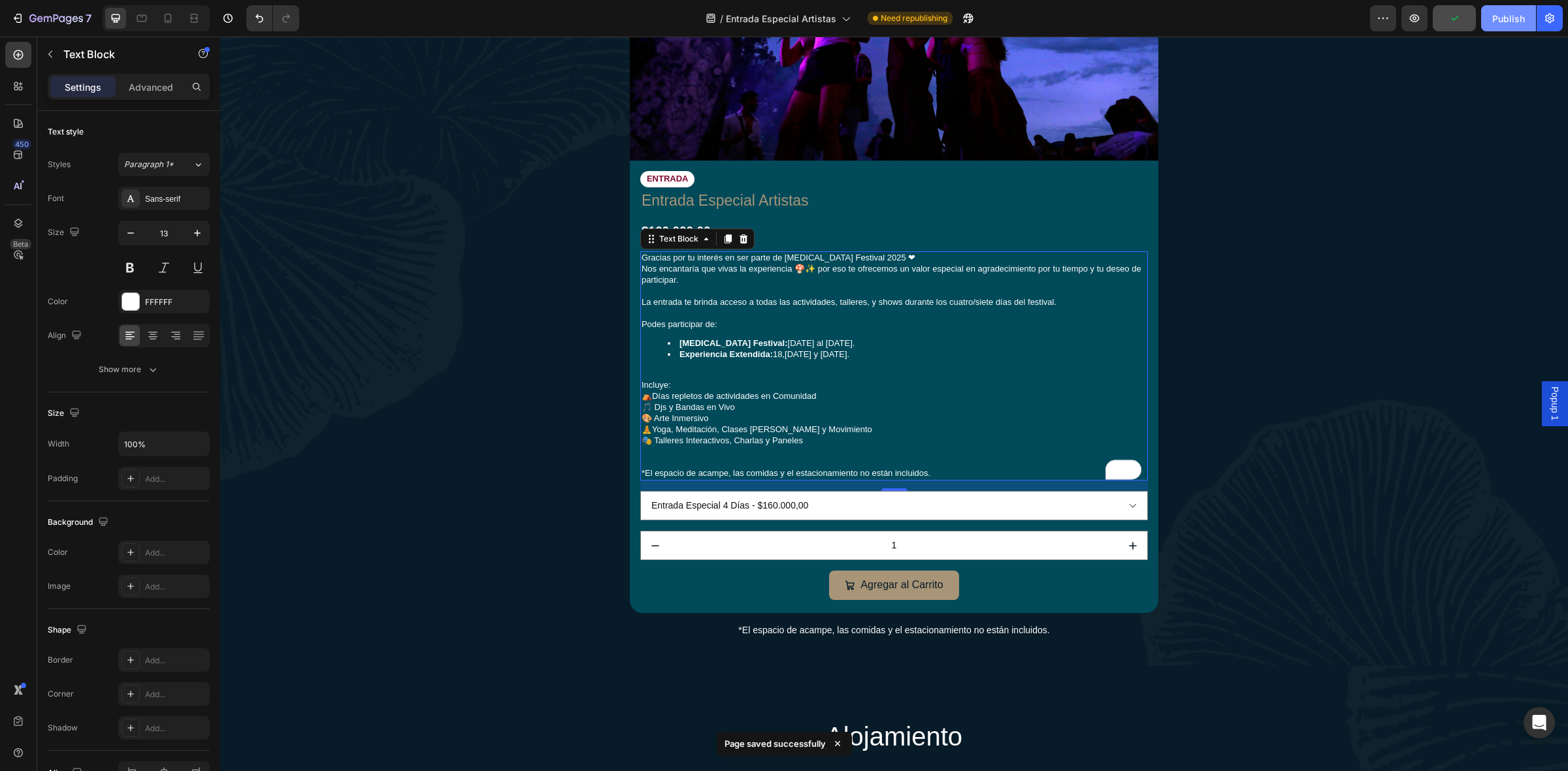
click at [1490, 12] on button "Publish" at bounding box center [1509, 19] width 55 height 26
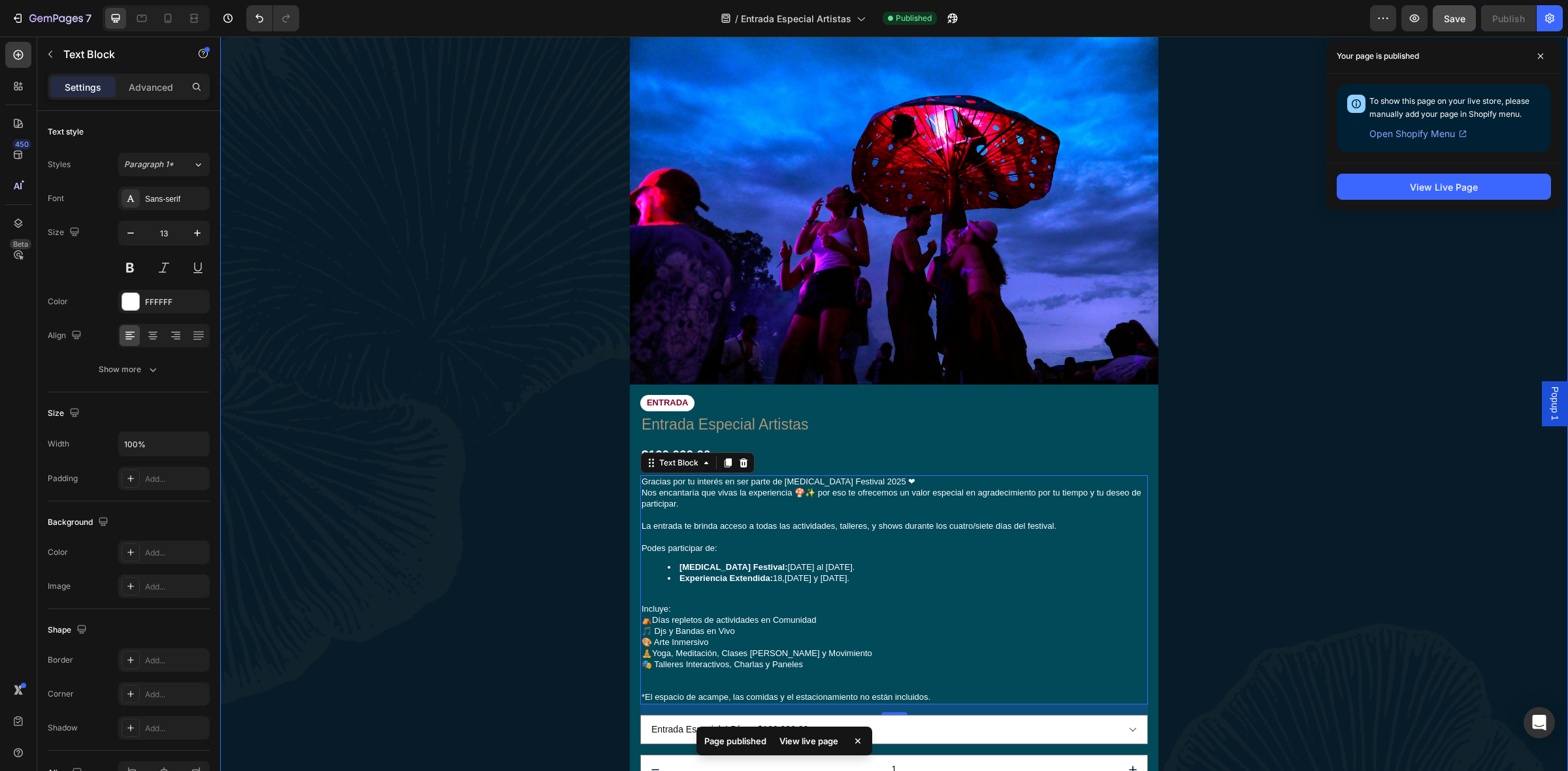
scroll to position [571, 0]
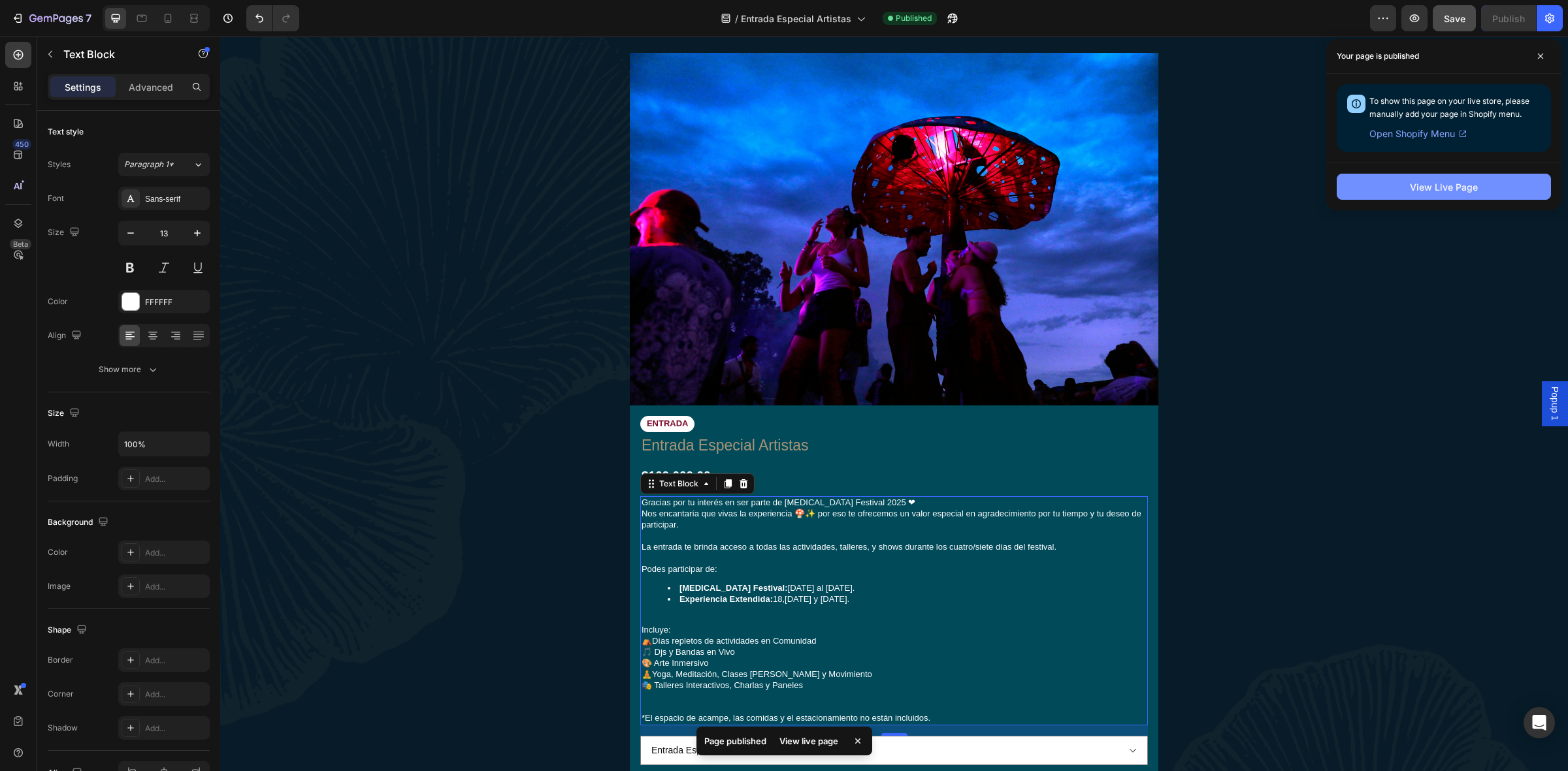
click at [1441, 184] on div "View Live Page" at bounding box center [1444, 188] width 68 height 14
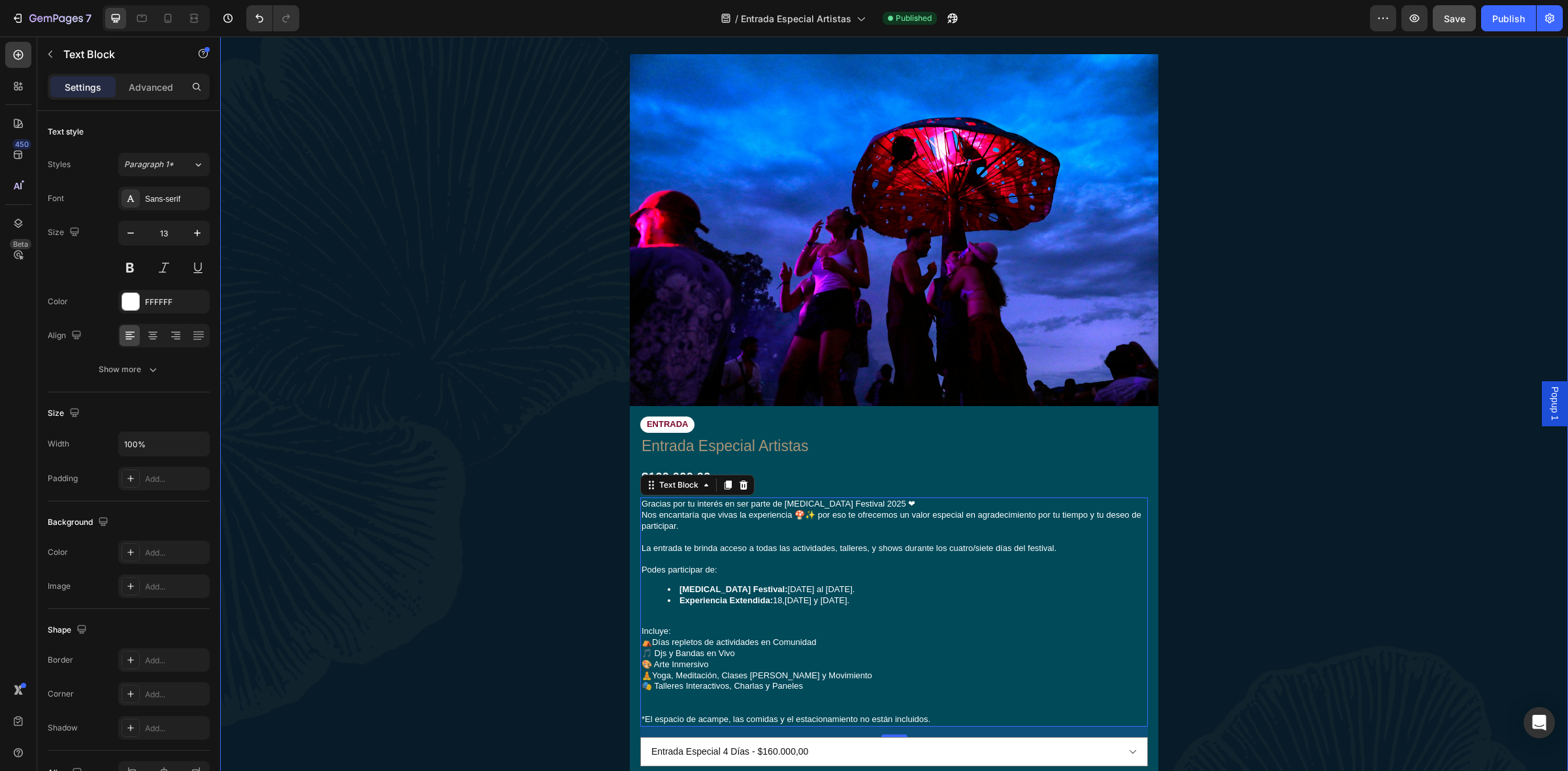
scroll to position [0, 0]
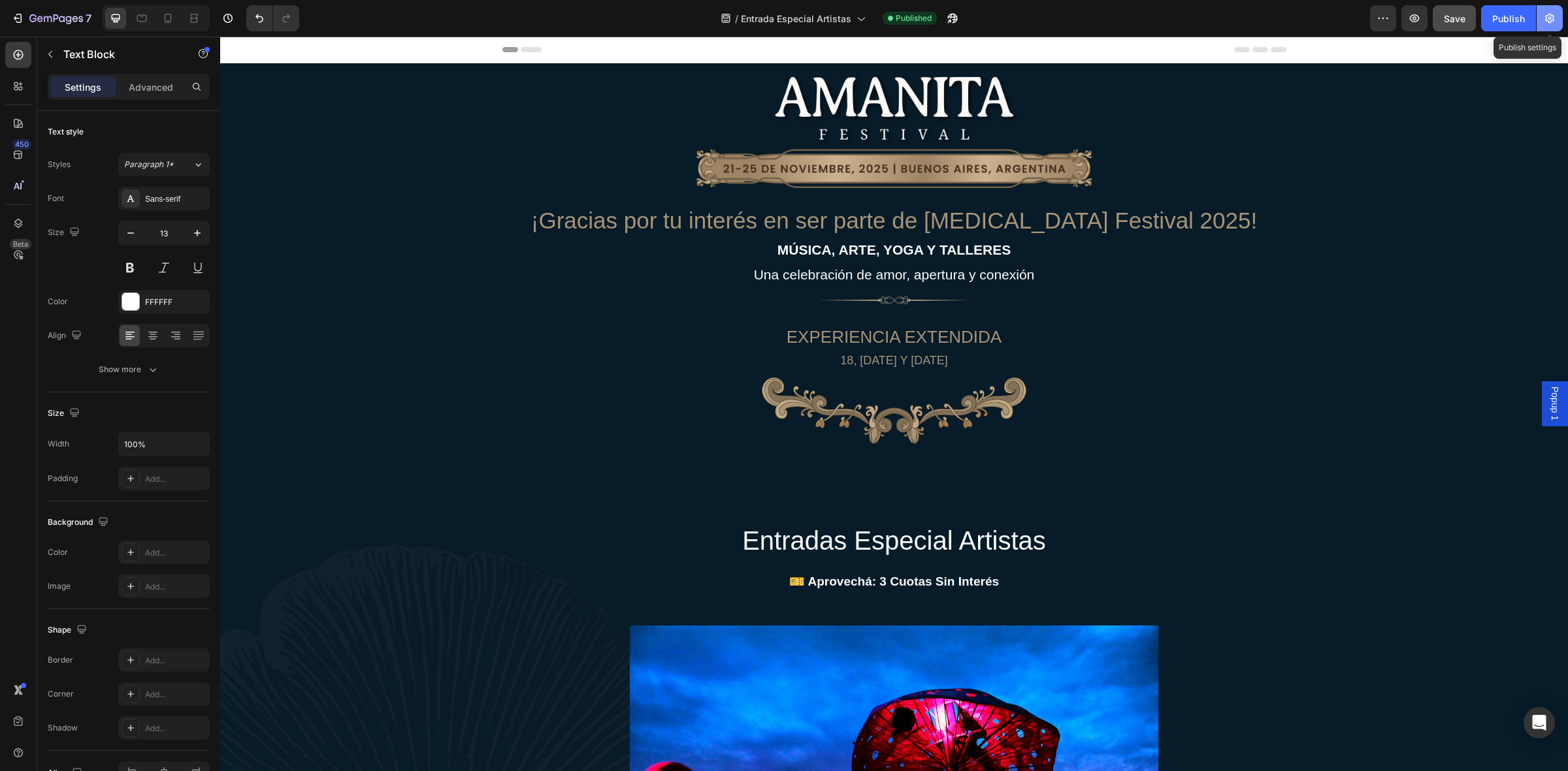
click at [1541, 19] on button "button" at bounding box center [1549, 19] width 26 height 26
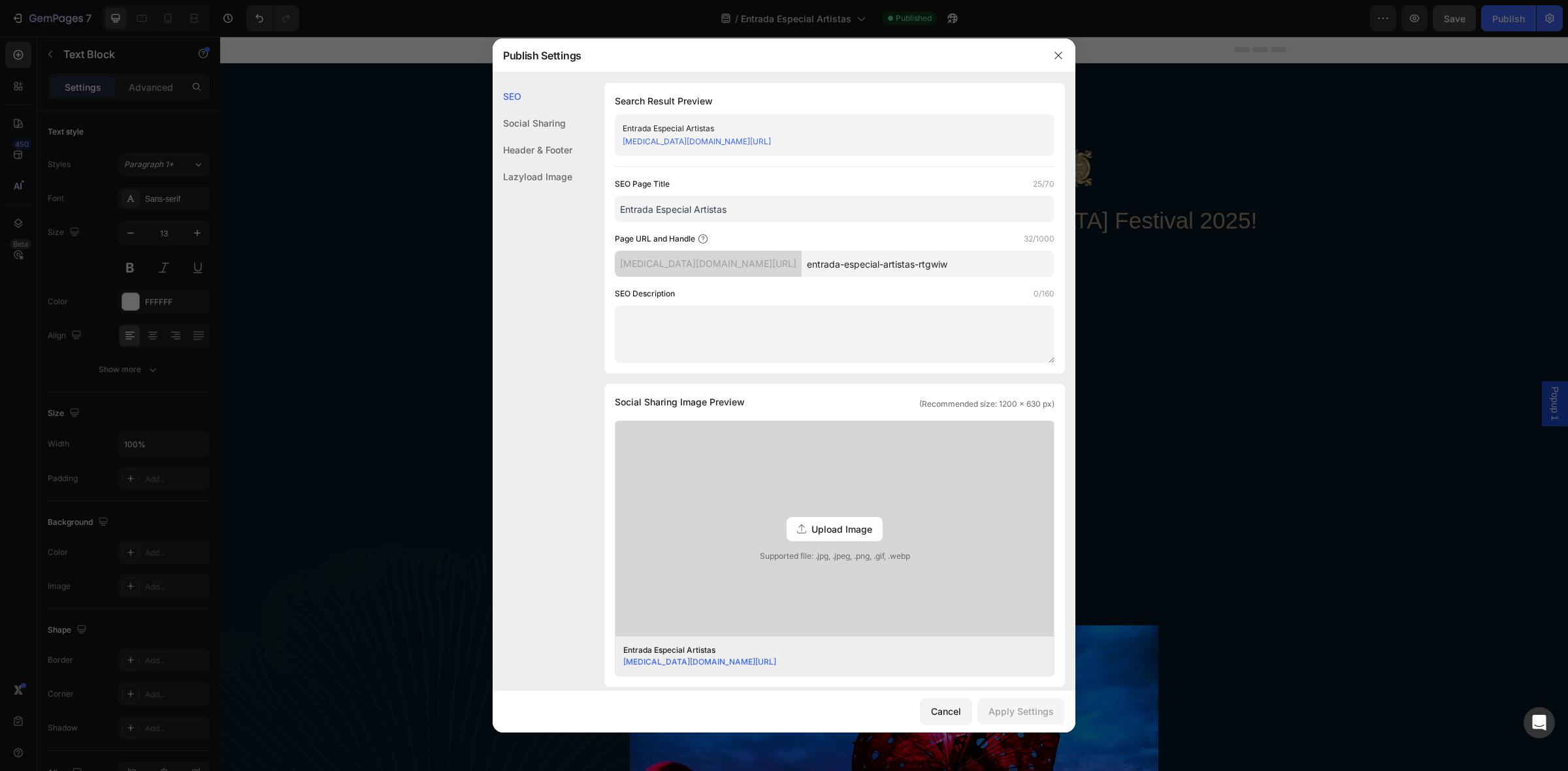
click at [926, 260] on input "entrada-especial-artistas-rtgwiw" at bounding box center [928, 264] width 253 height 26
drag, startPoint x: 915, startPoint y: 263, endPoint x: 994, endPoint y: 262, distance: 79.0
click at [994, 262] on input "entrada-especial-artistas-rtgwiw" at bounding box center [928, 264] width 253 height 26
type input "entrada-especial-artistas"
click at [1047, 712] on div "Apply Settings" at bounding box center [1021, 712] width 66 height 14
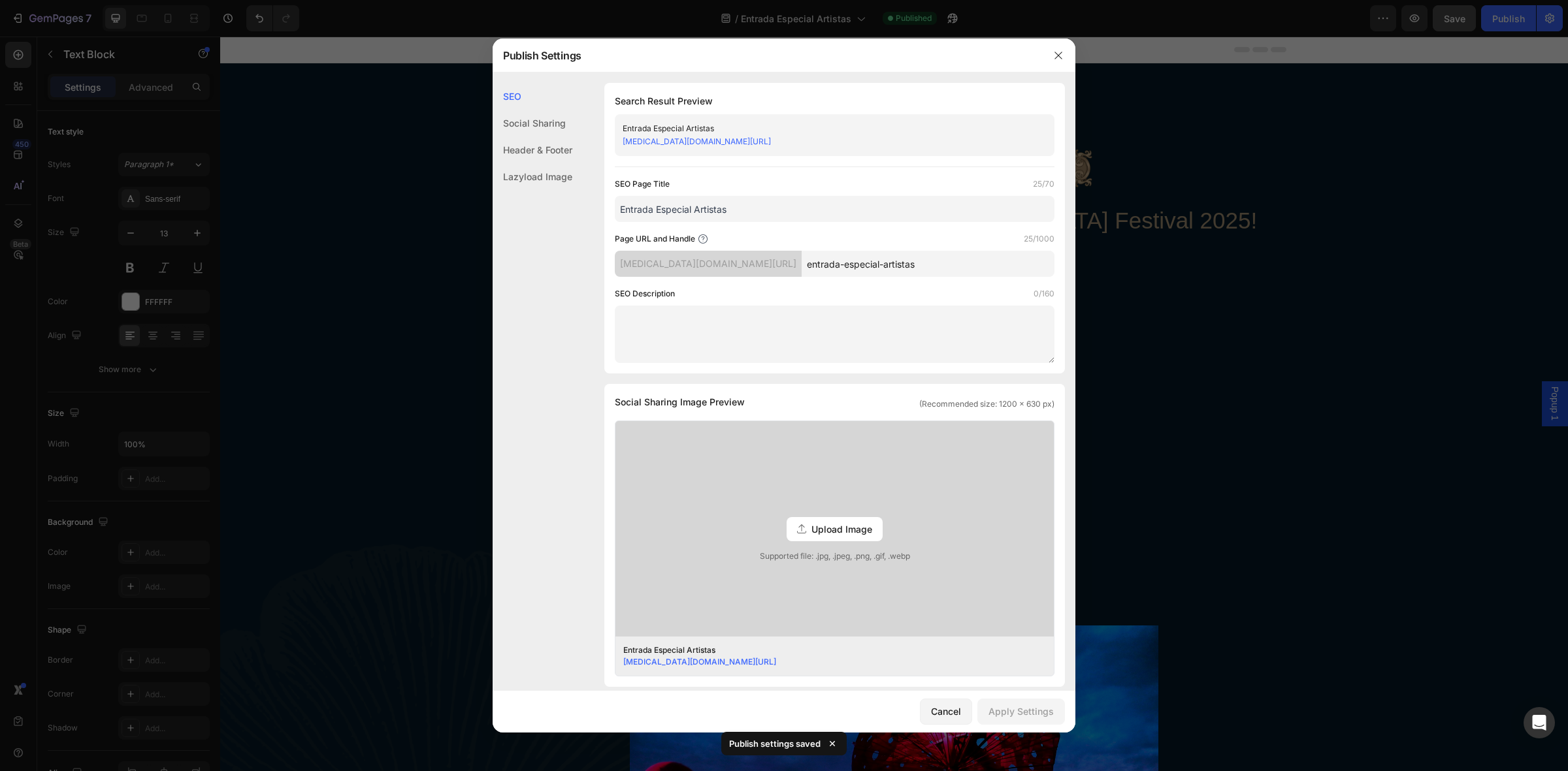
click at [822, 133] on div "Entrada Especial Artistas" at bounding box center [824, 128] width 402 height 13
click at [771, 138] on link "amanita-festival.myshopify.com/pages/entrada-especial-artistas" at bounding box center [697, 141] width 148 height 10
